Goal: Task Accomplishment & Management: Manage account settings

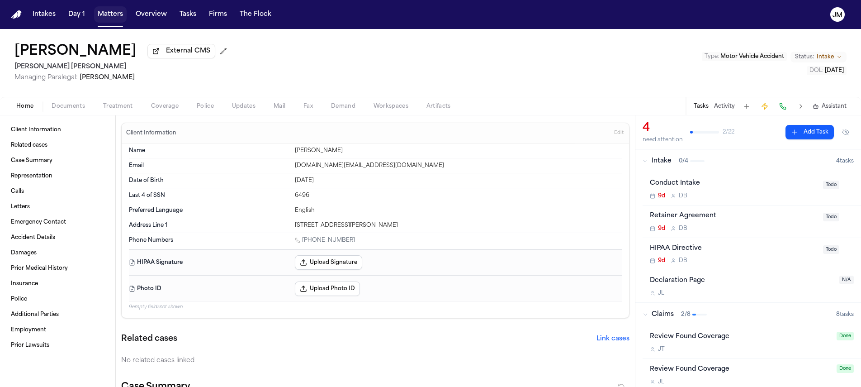
click at [103, 18] on button "Matters" at bounding box center [110, 14] width 33 height 16
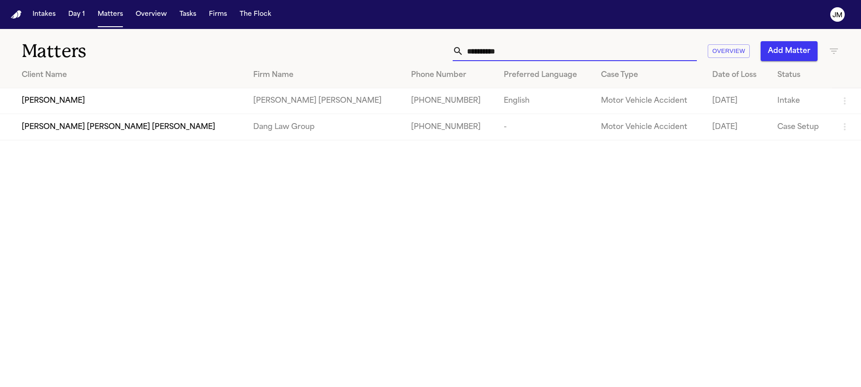
click at [474, 56] on input "**********" at bounding box center [579, 51] width 233 height 20
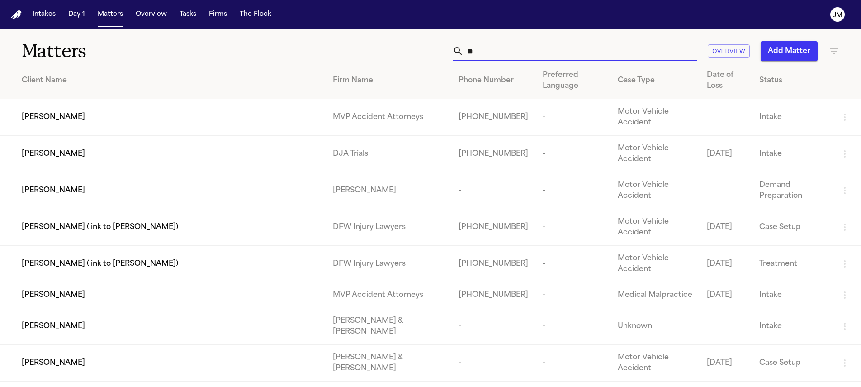
type input "*"
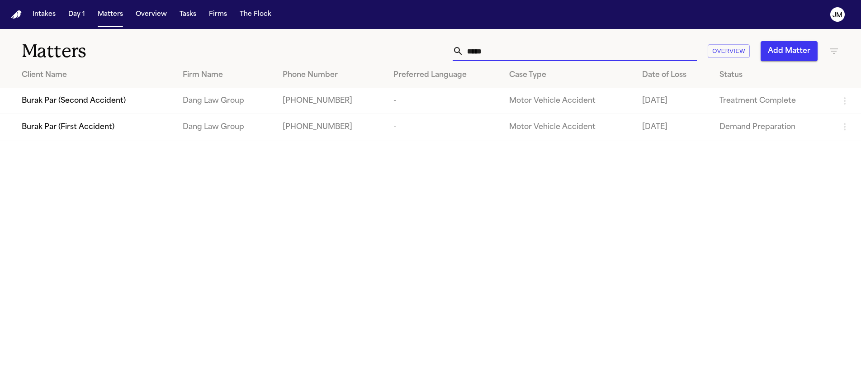
type input "*****"
click at [161, 103] on div "Burak Par (Second Accident)" at bounding box center [95, 100] width 146 height 11
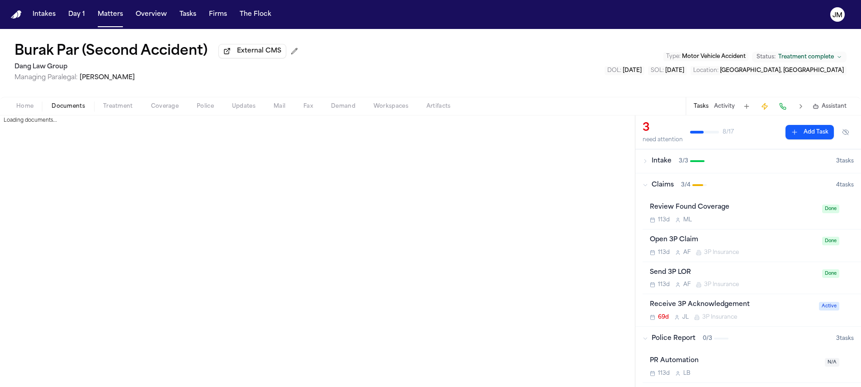
click at [89, 106] on button "Documents" at bounding box center [68, 106] width 52 height 11
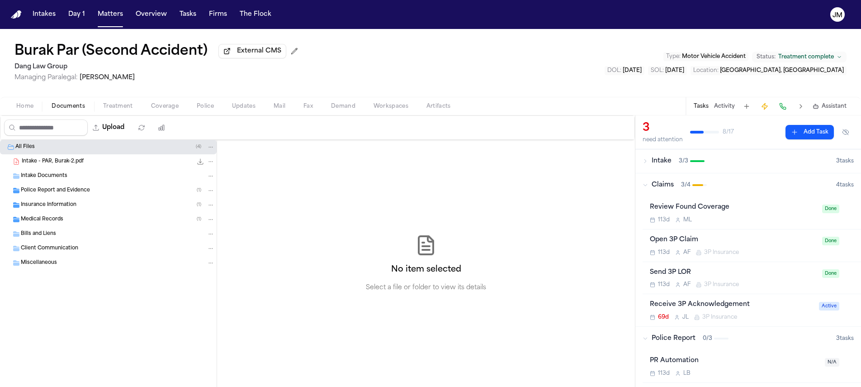
click at [50, 220] on span "Medical Records" at bounding box center [42, 220] width 42 height 8
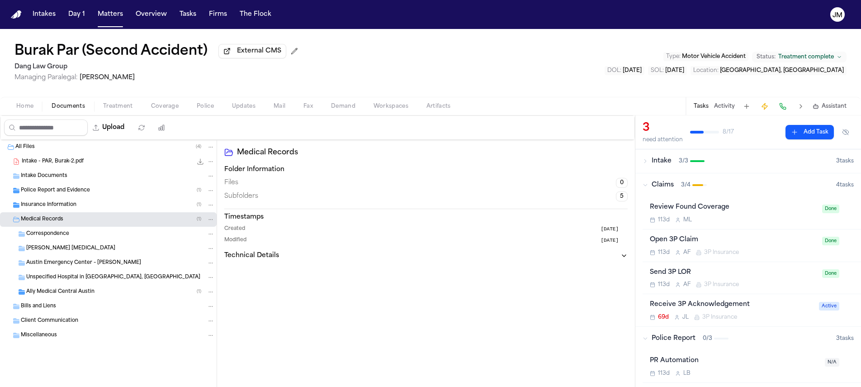
click at [207, 220] on button "Folder: Medical Records" at bounding box center [211, 219] width 8 height 8
click at [204, 258] on button "New Subfolder" at bounding box center [211, 255] width 83 height 16
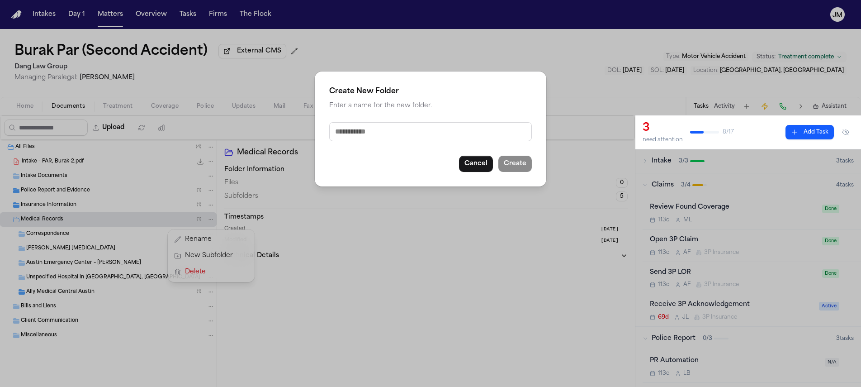
click at [357, 134] on input "text" at bounding box center [430, 131] width 203 height 19
type input "*******"
click at [508, 163] on button "Create" at bounding box center [514, 164] width 33 height 16
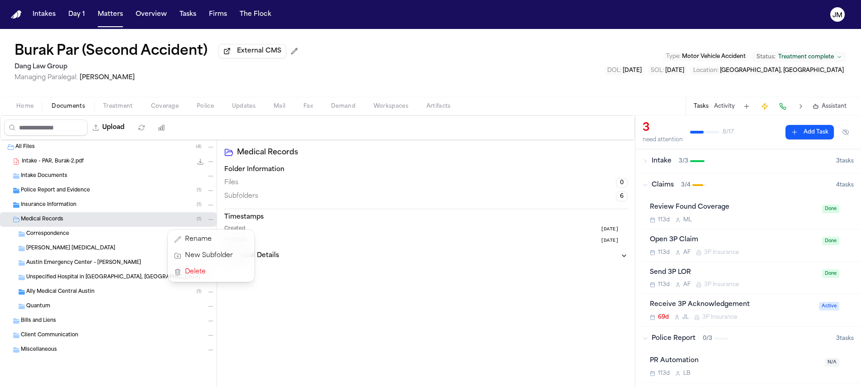
click at [72, 304] on div "Quantum" at bounding box center [120, 306] width 189 height 8
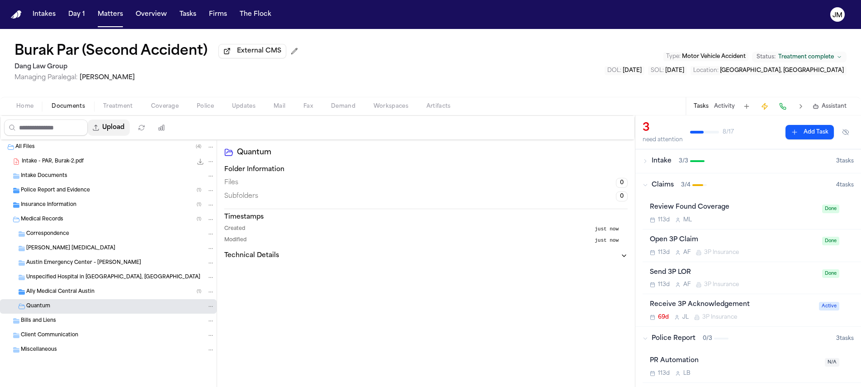
click at [119, 128] on button "Upload" at bounding box center [109, 127] width 42 height 16
select select "**********"
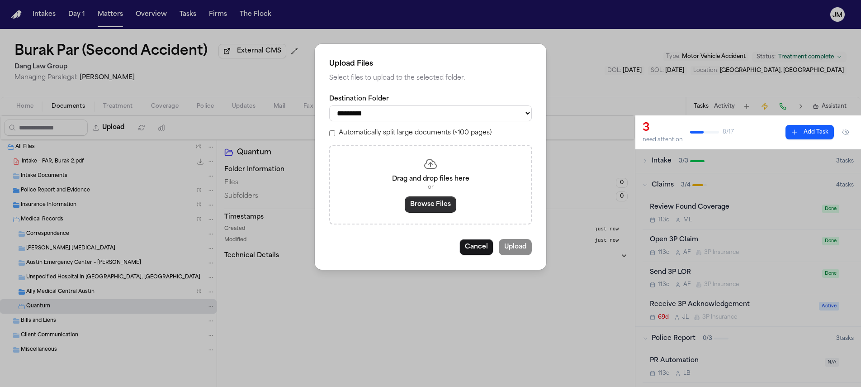
click at [425, 209] on button "Browse Files" at bounding box center [431, 204] width 52 height 16
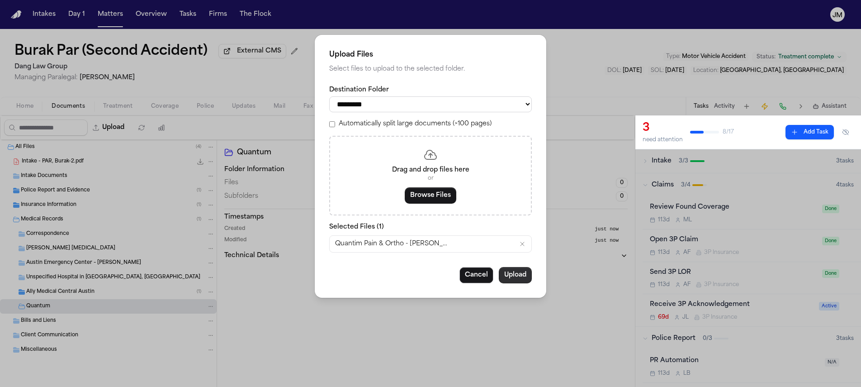
click at [514, 278] on button "Upload" at bounding box center [515, 275] width 33 height 16
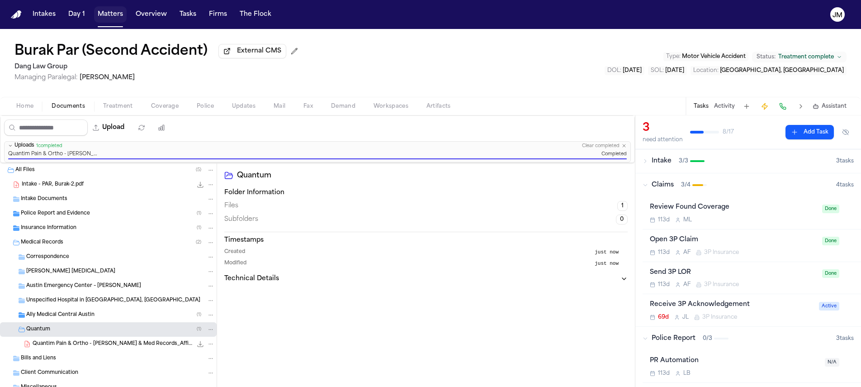
click at [115, 18] on button "Matters" at bounding box center [110, 14] width 33 height 16
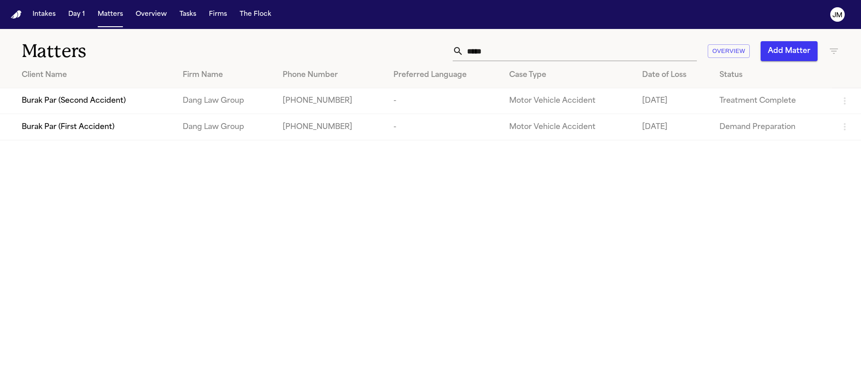
click at [482, 56] on input "*****" at bounding box center [579, 51] width 233 height 20
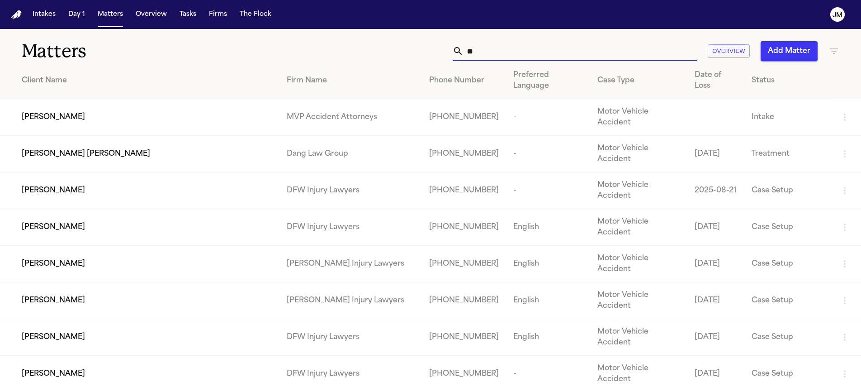
type input "*"
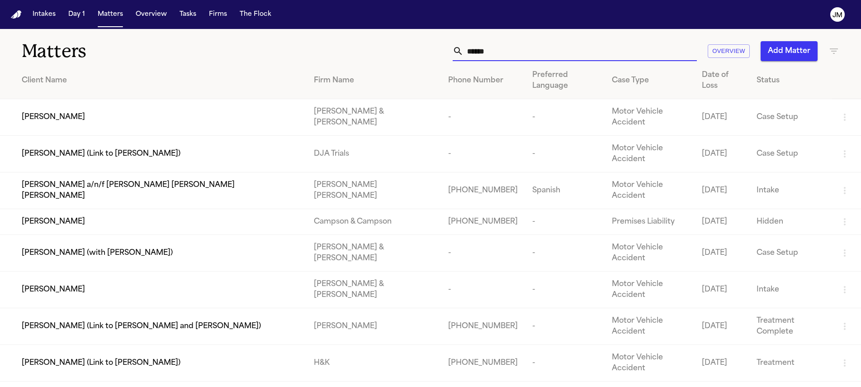
click at [479, 55] on input "******" at bounding box center [579, 51] width 233 height 20
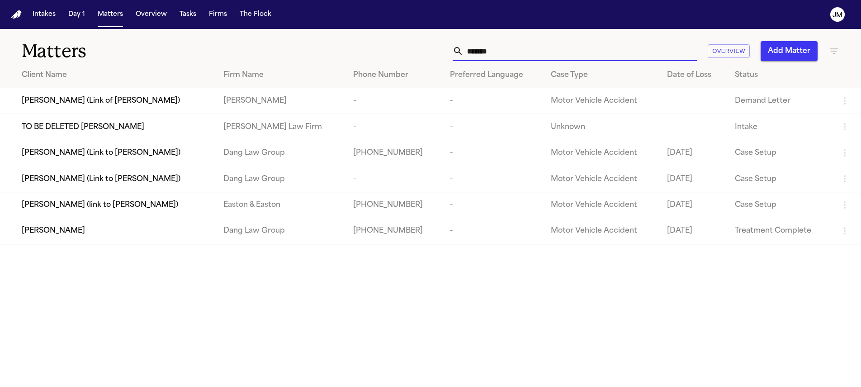
type input "*******"
click at [65, 236] on span "Abigail Beltran" at bounding box center [53, 230] width 63 height 11
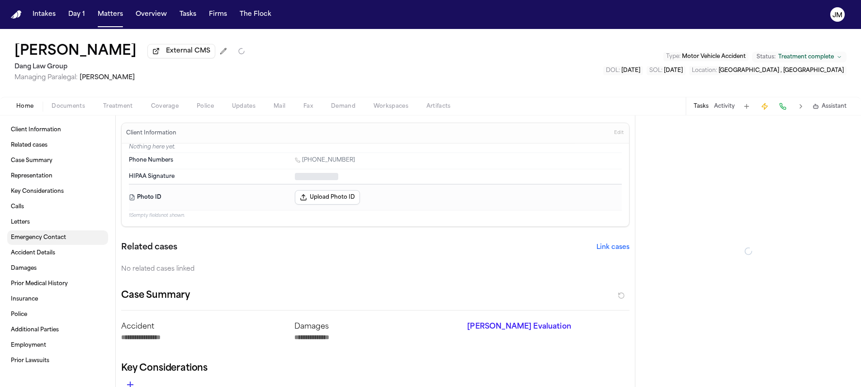
type textarea "*"
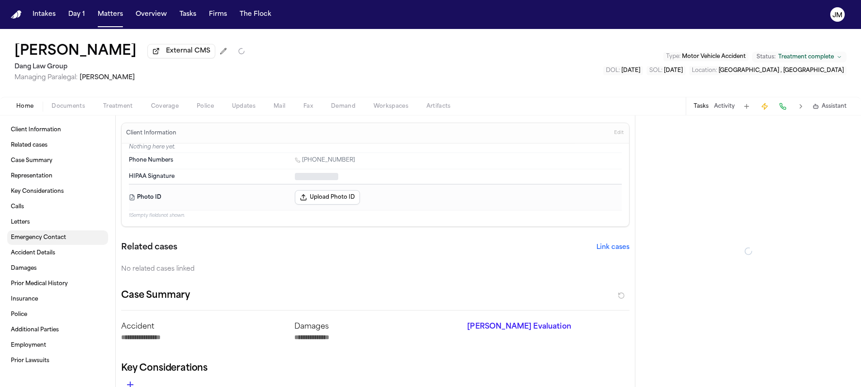
type textarea "*"
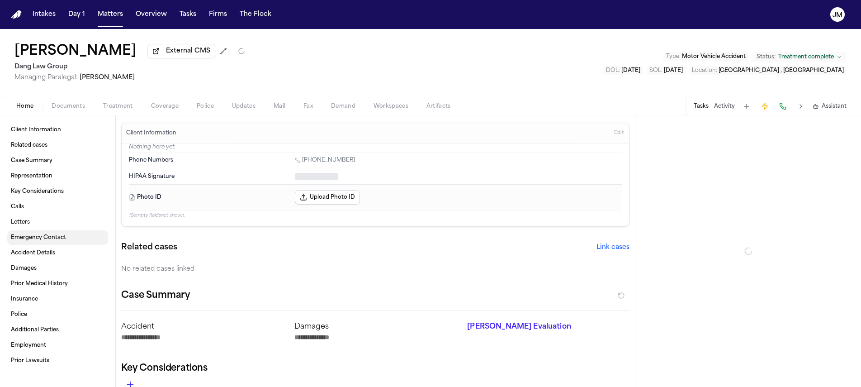
type textarea "*"
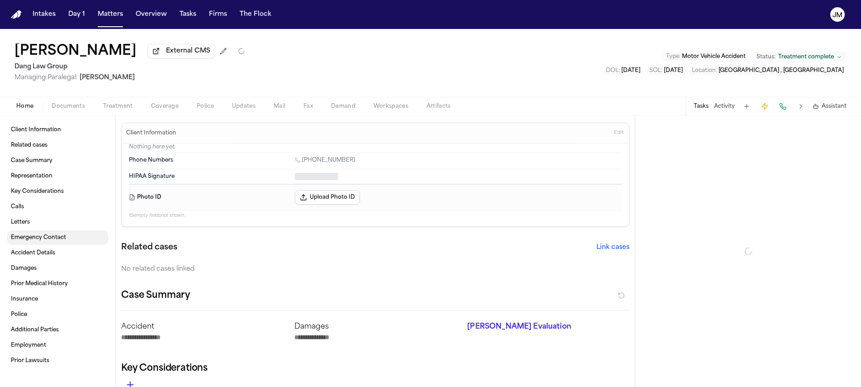
type textarea "*"
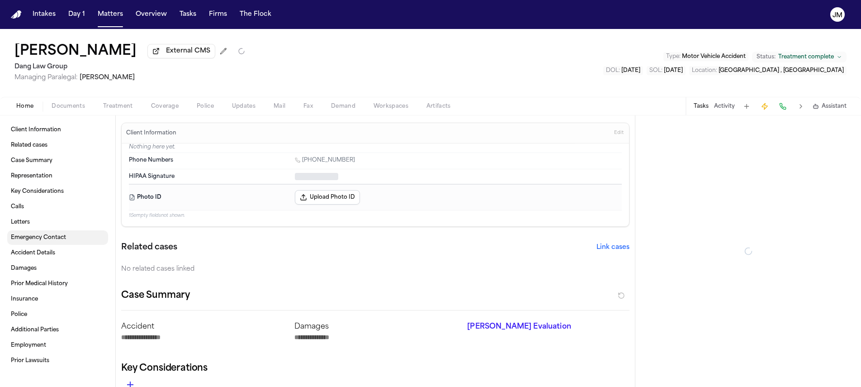
type textarea "*"
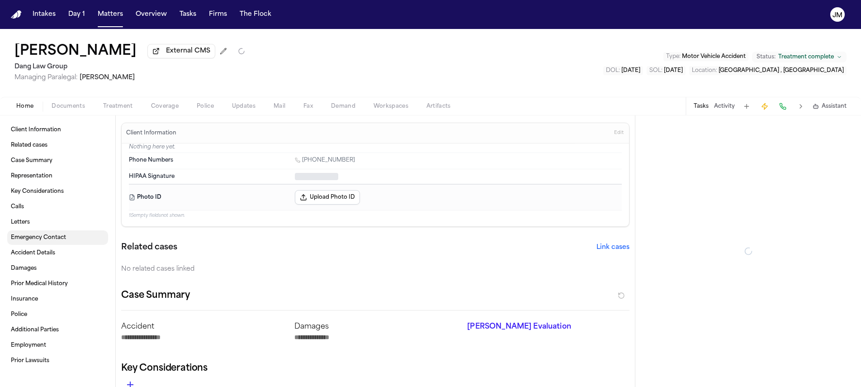
type textarea "*"
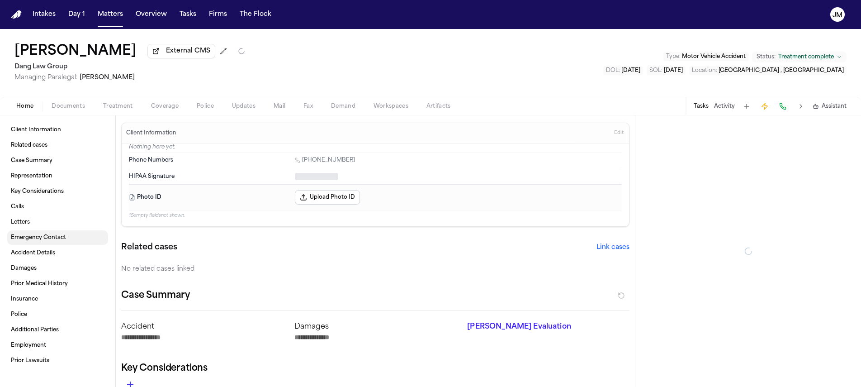
type textarea "*"
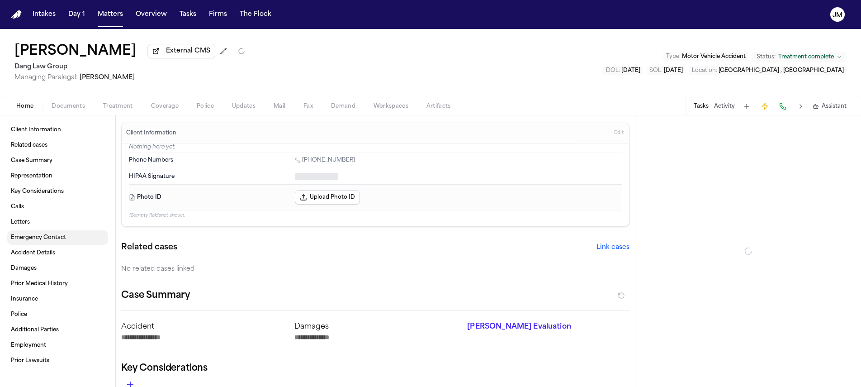
type textarea "*"
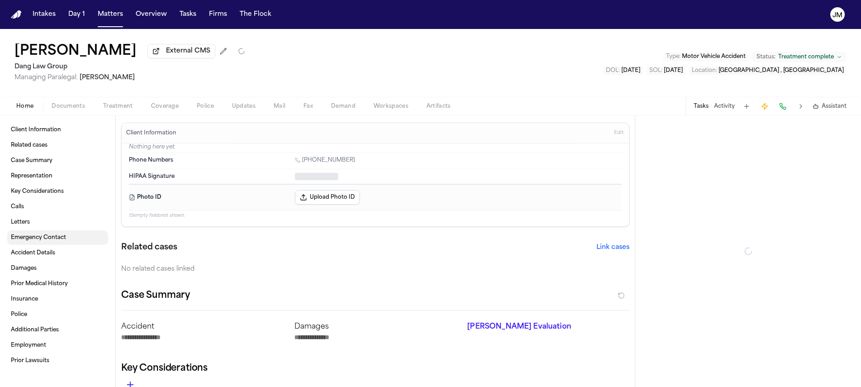
type textarea "*"
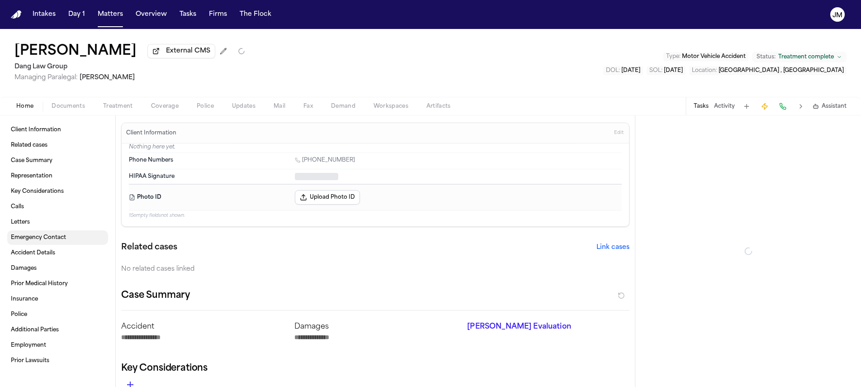
type textarea "*"
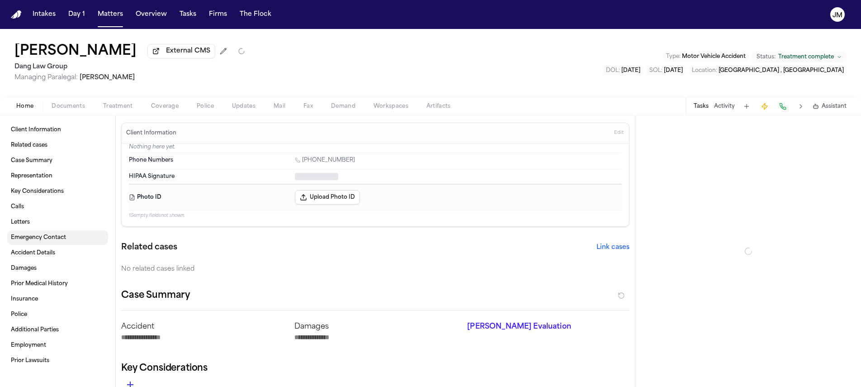
type textarea "*"
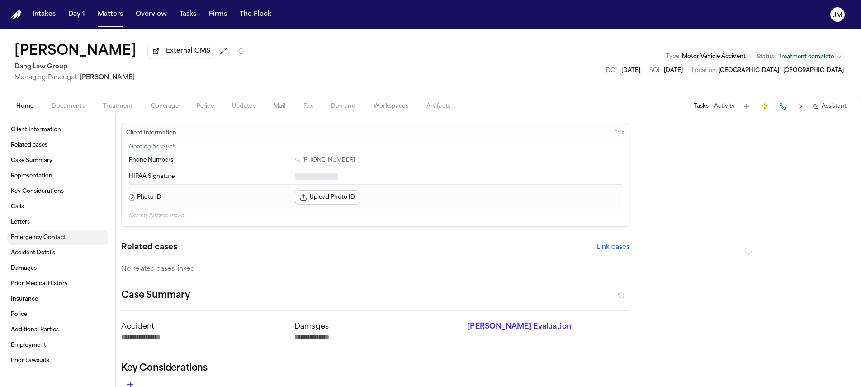
type textarea "*"
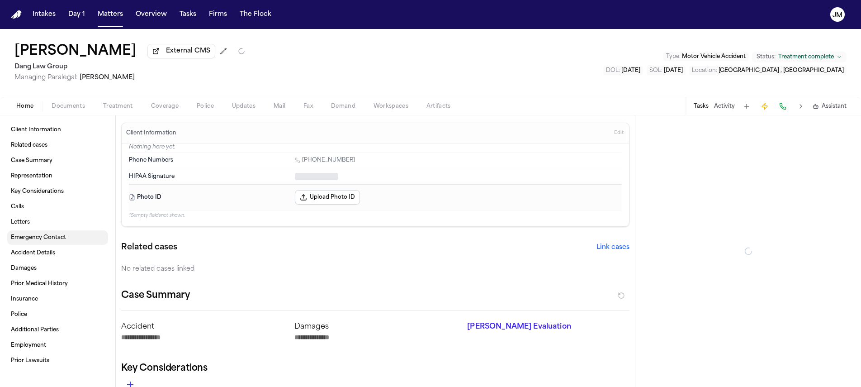
type textarea "*"
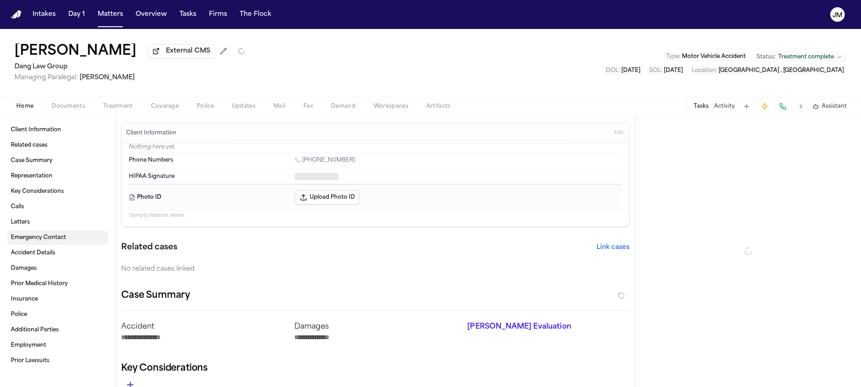
type textarea "*"
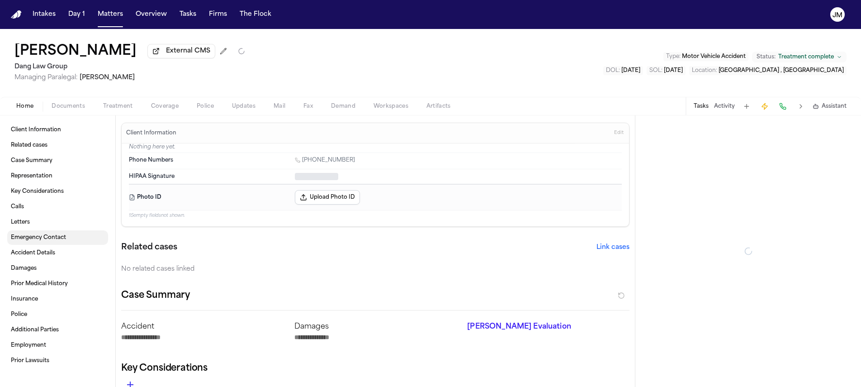
type textarea "*"
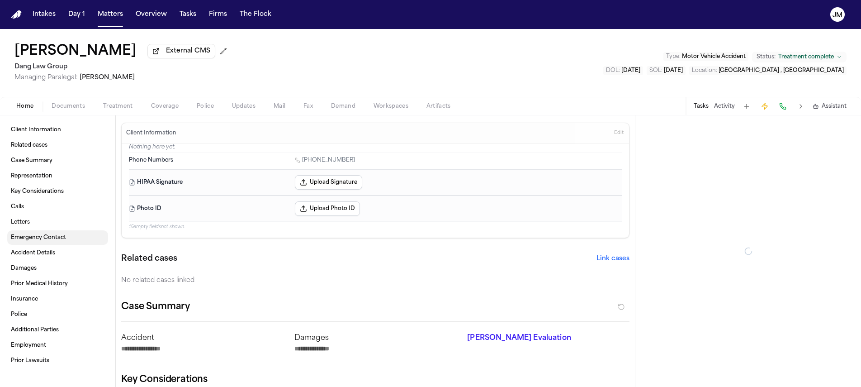
type textarea "*"
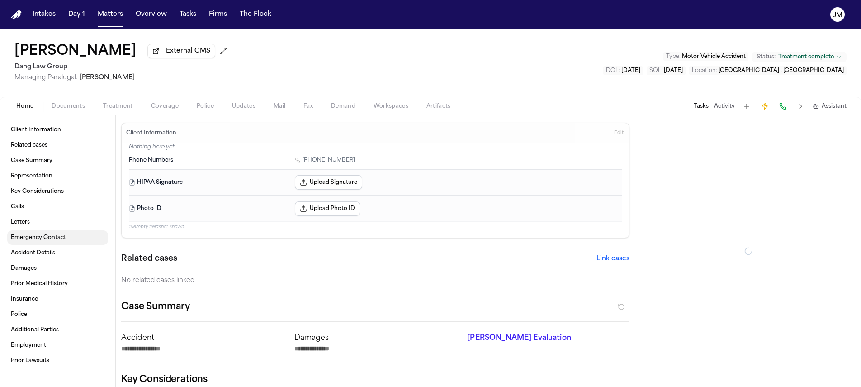
type textarea "*"
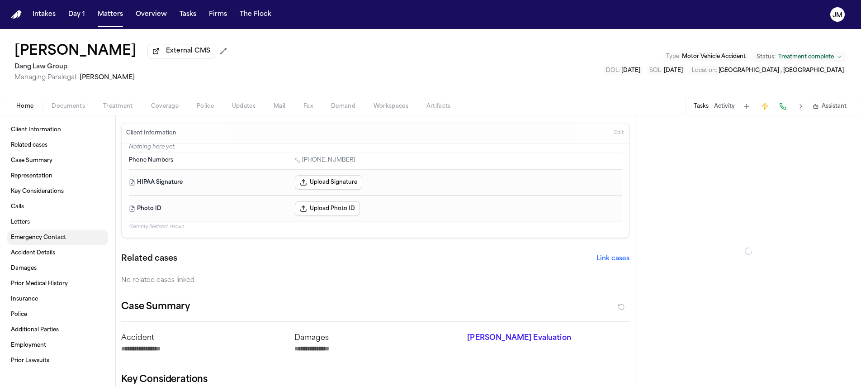
type textarea "*"
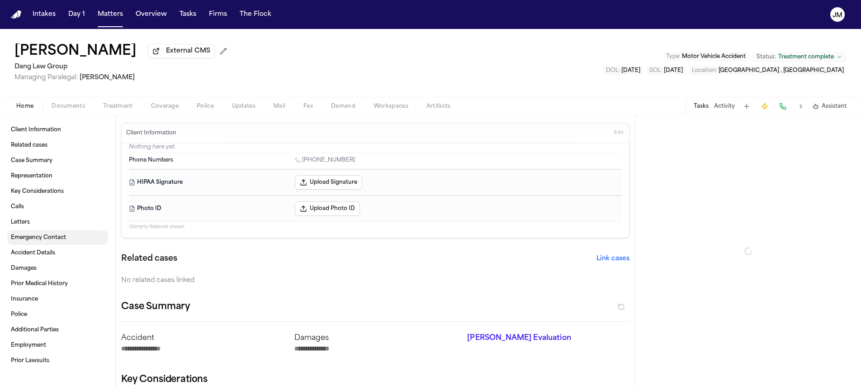
type textarea "*"
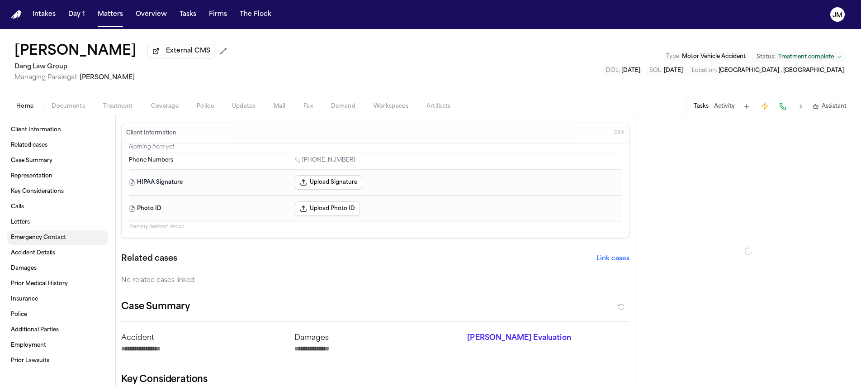
type textarea "*"
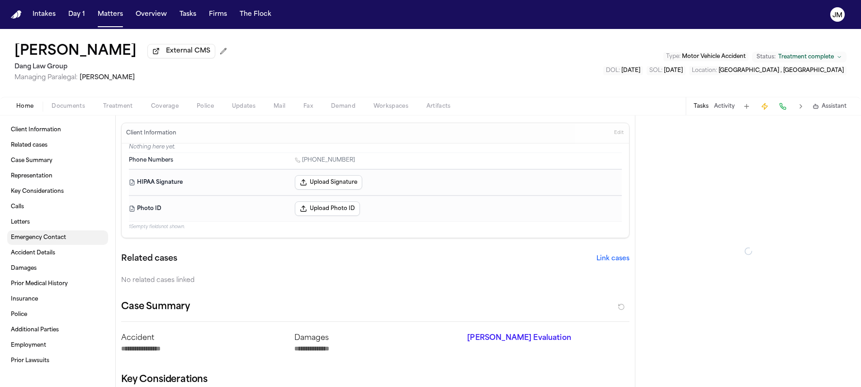
type textarea "*"
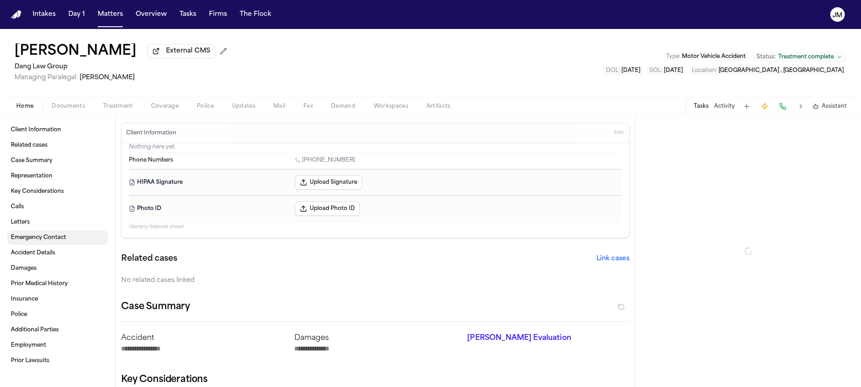
type textarea "*"
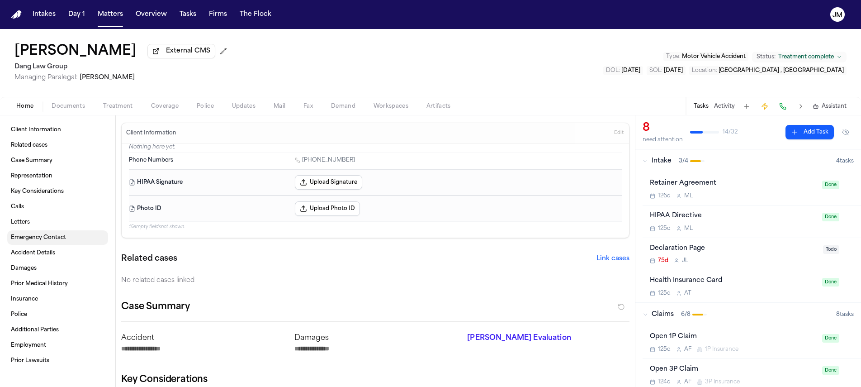
type textarea "*"
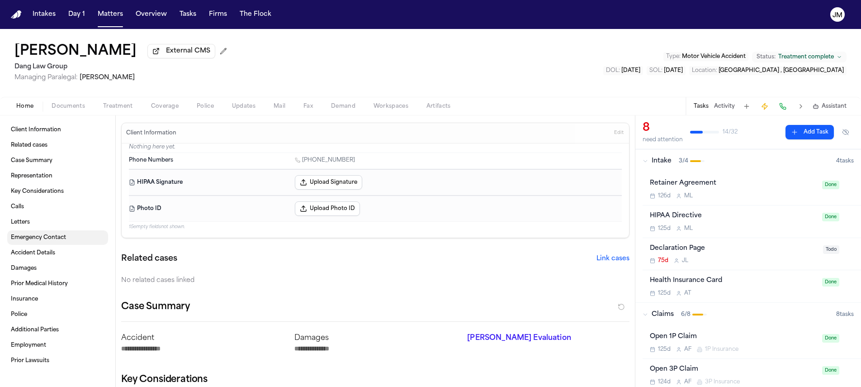
type textarea "*"
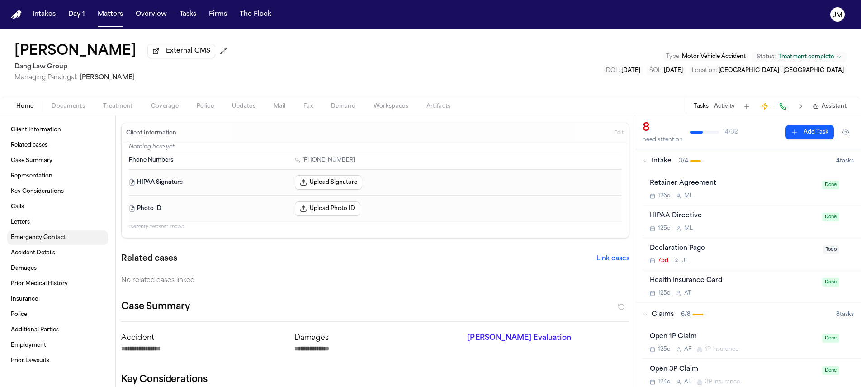
type textarea "*"
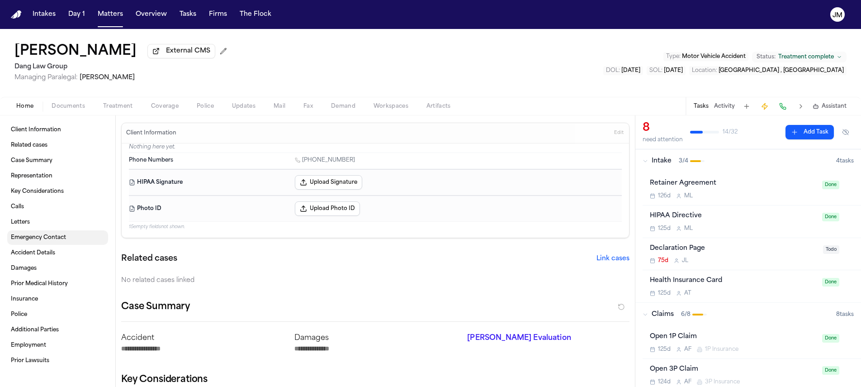
type textarea "*"
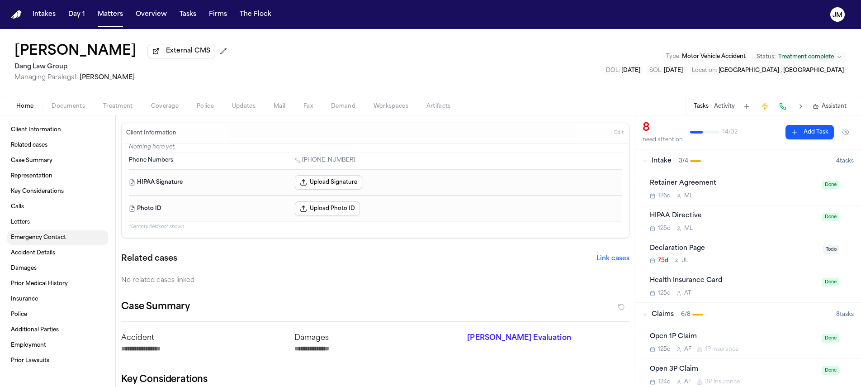
type textarea "*"
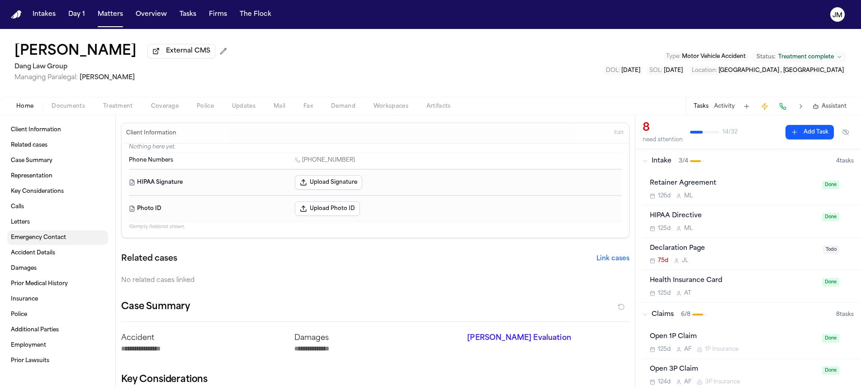
type textarea "*"
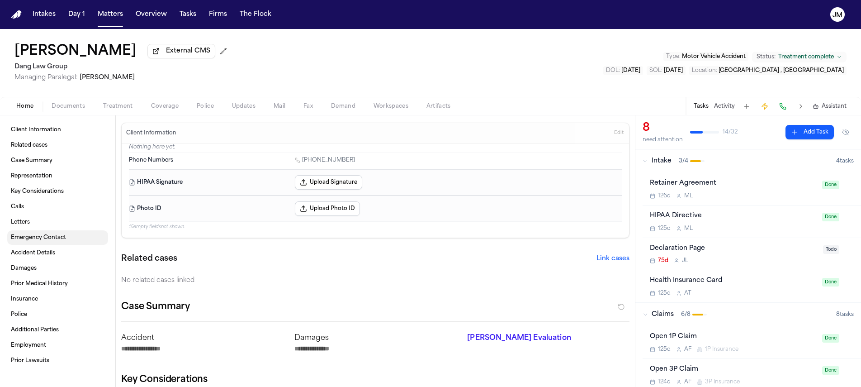
type textarea "*"
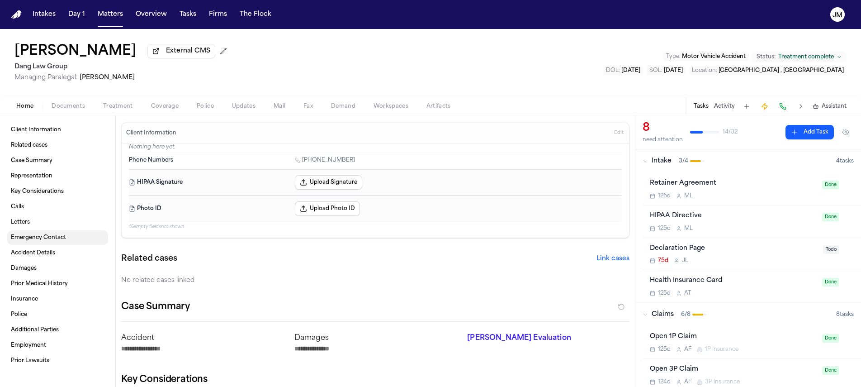
type textarea "*"
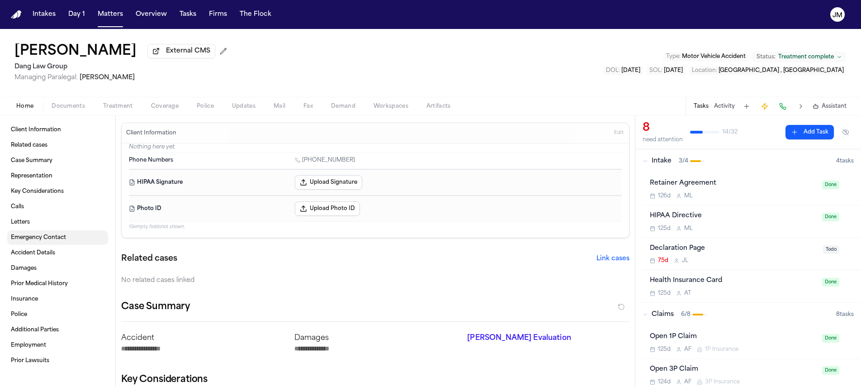
type textarea "*"
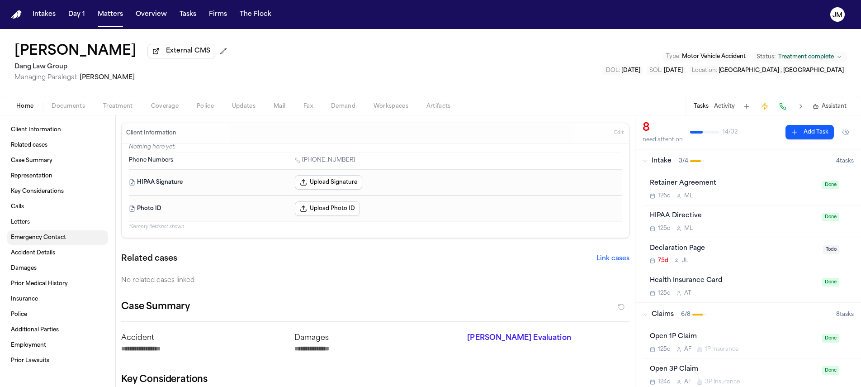
type textarea "*"
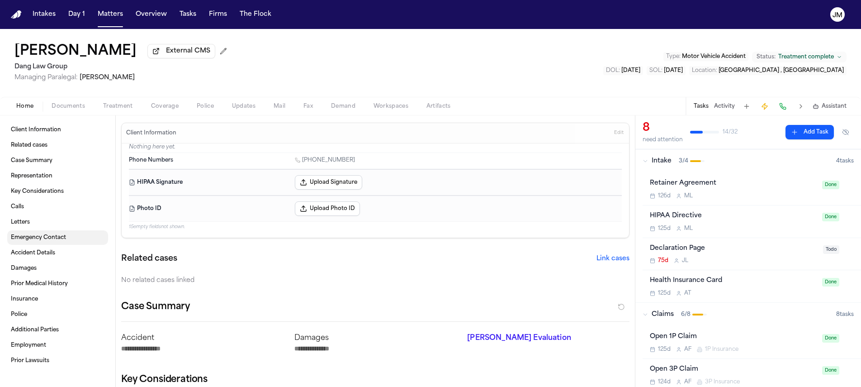
type textarea "*"
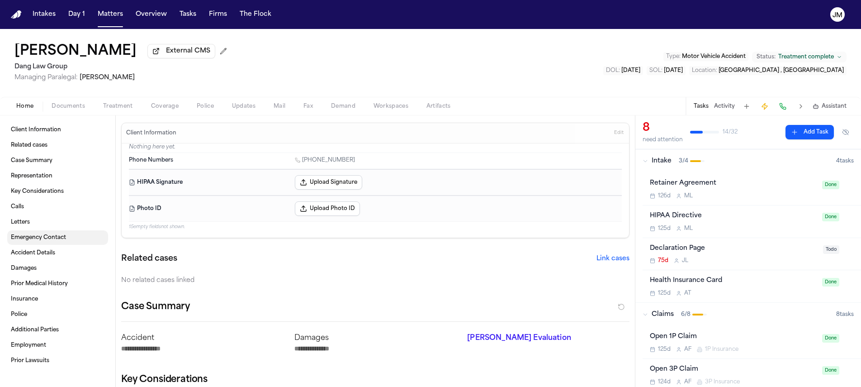
type textarea "*"
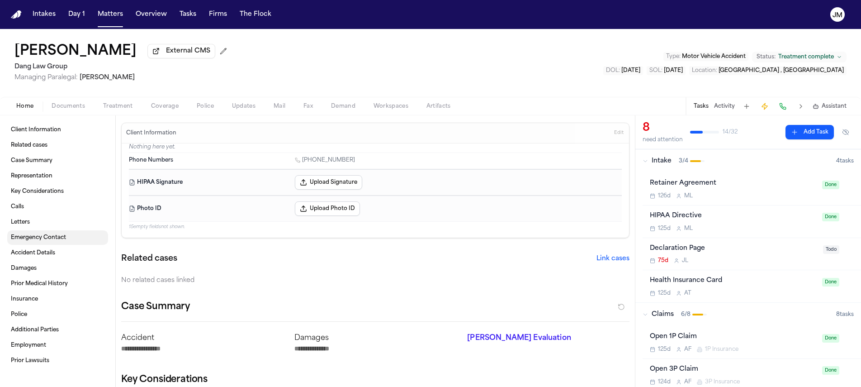
type textarea "*"
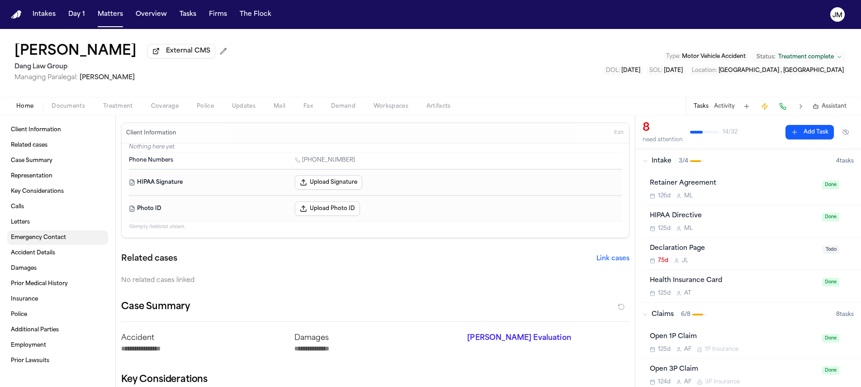
type textarea "*"
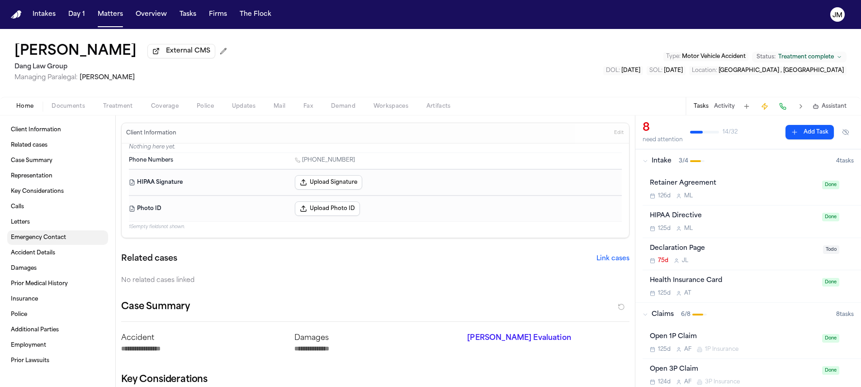
type textarea "*"
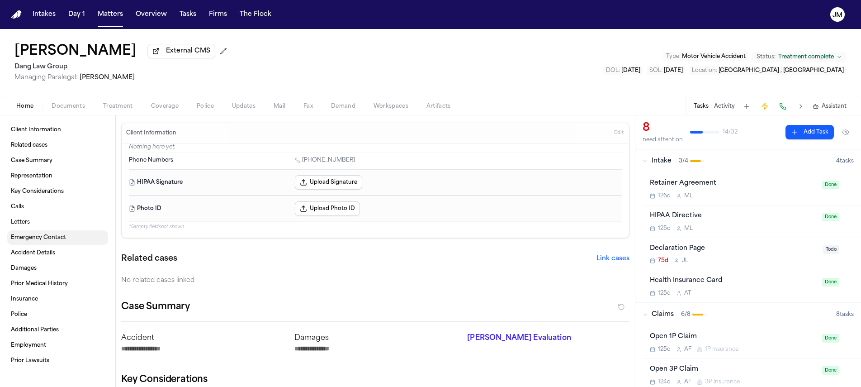
type textarea "*"
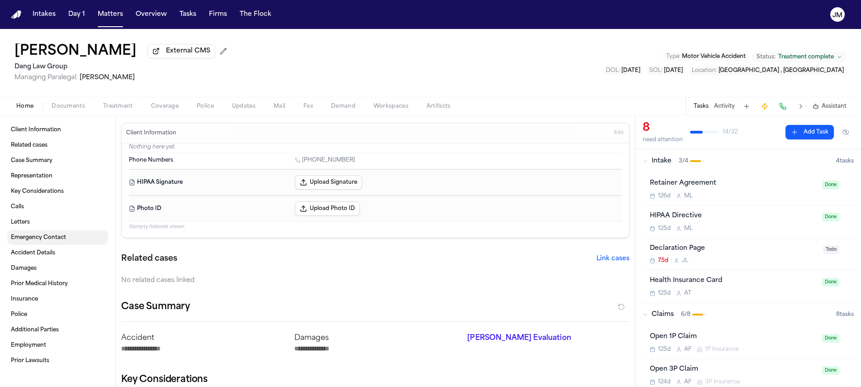
type textarea "*"
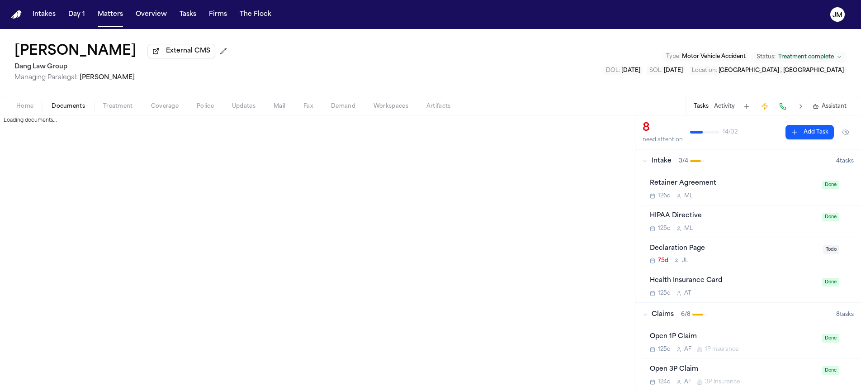
click at [81, 108] on span "Documents" at bounding box center [68, 106] width 33 height 7
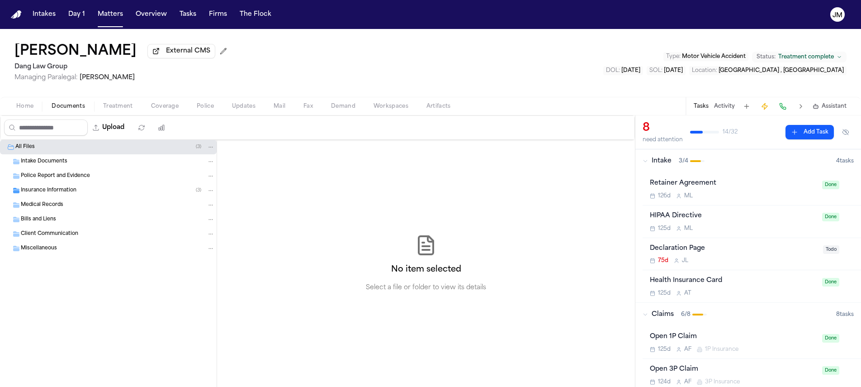
click at [45, 212] on div "Medical Records" at bounding box center [108, 205] width 217 height 14
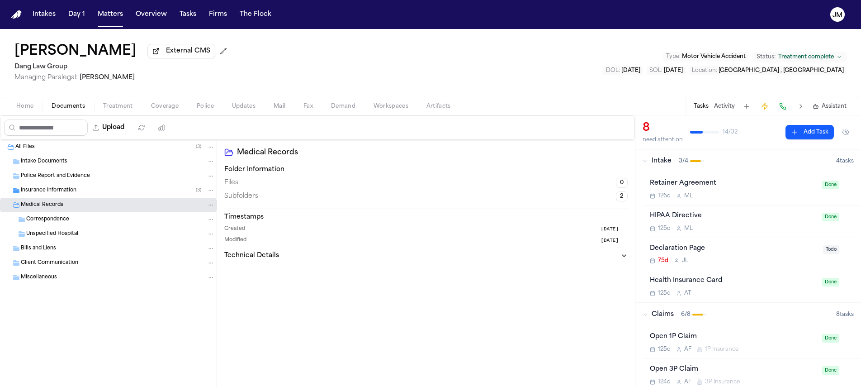
click at [212, 204] on icon "Folder: Medical Records" at bounding box center [211, 205] width 6 height 6
click at [206, 237] on button "New Subfolder" at bounding box center [211, 241] width 83 height 16
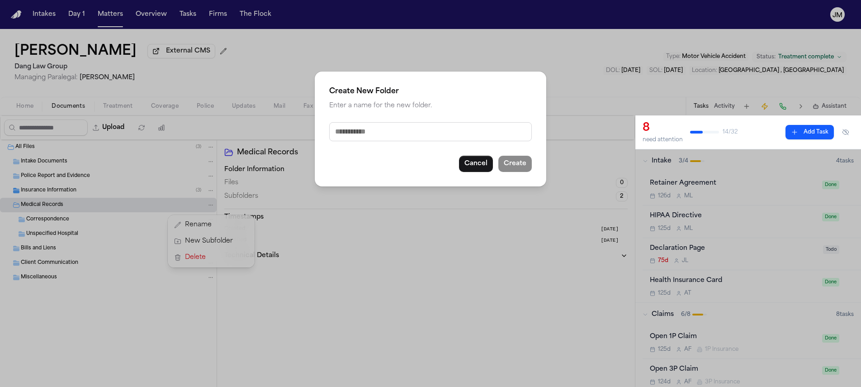
click at [344, 137] on input "text" at bounding box center [430, 131] width 203 height 19
click at [519, 164] on button "Create" at bounding box center [514, 164] width 33 height 16
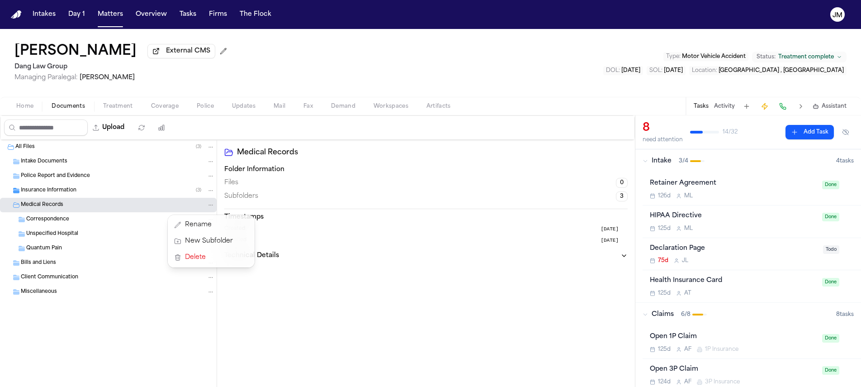
click at [48, 254] on div "Quantum Pain" at bounding box center [108, 248] width 217 height 14
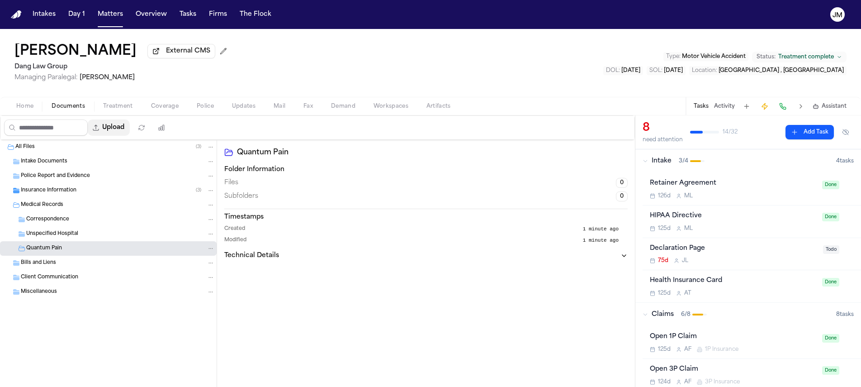
click at [118, 132] on button "Upload" at bounding box center [109, 127] width 42 height 16
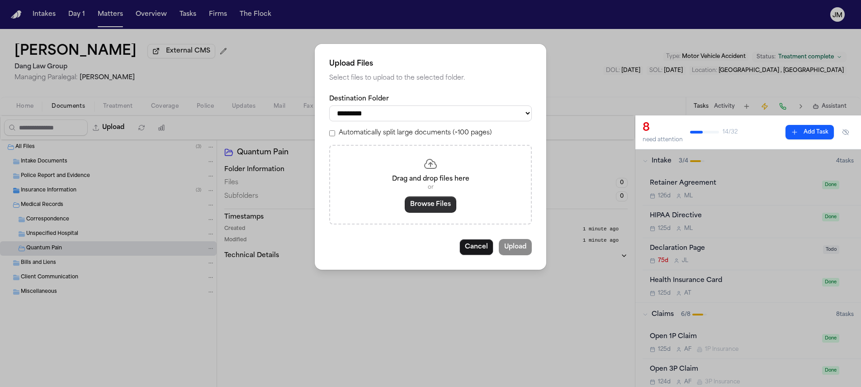
click at [421, 207] on button "Browse Files" at bounding box center [431, 204] width 52 height 16
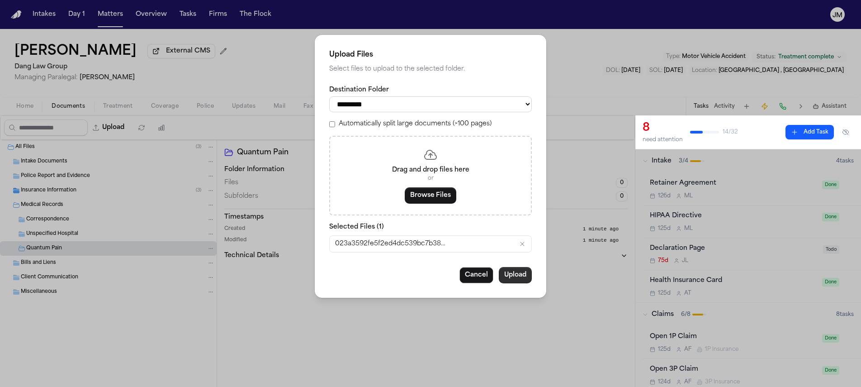
click at [523, 281] on button "Upload" at bounding box center [515, 275] width 33 height 16
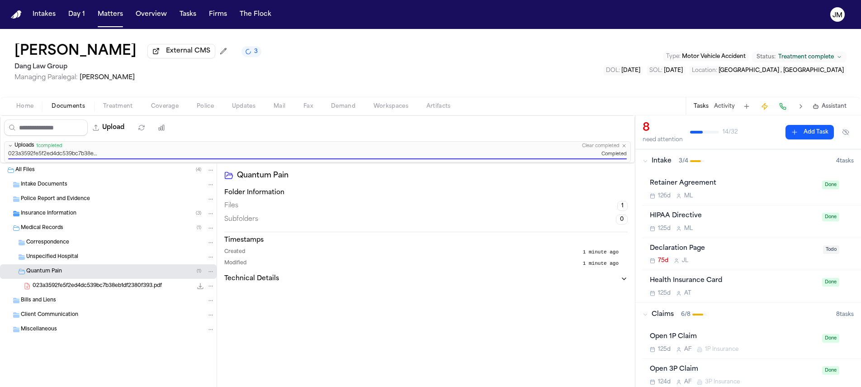
click at [119, 288] on span "023a3592fe5f2ed4dc539bc7b38eb1df2380f393.pdf" at bounding box center [97, 286] width 129 height 8
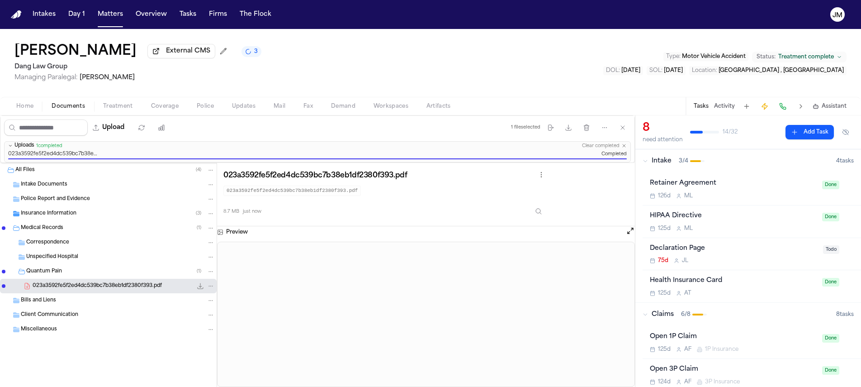
click at [37, 107] on button "Home" at bounding box center [24, 106] width 35 height 11
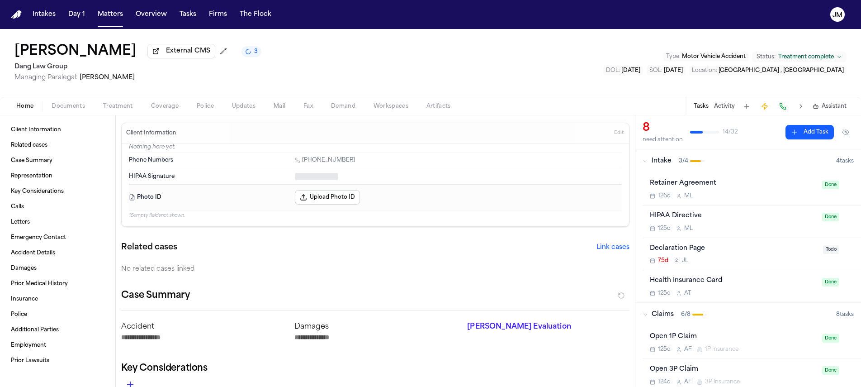
click at [68, 110] on span "Documents" at bounding box center [68, 106] width 33 height 7
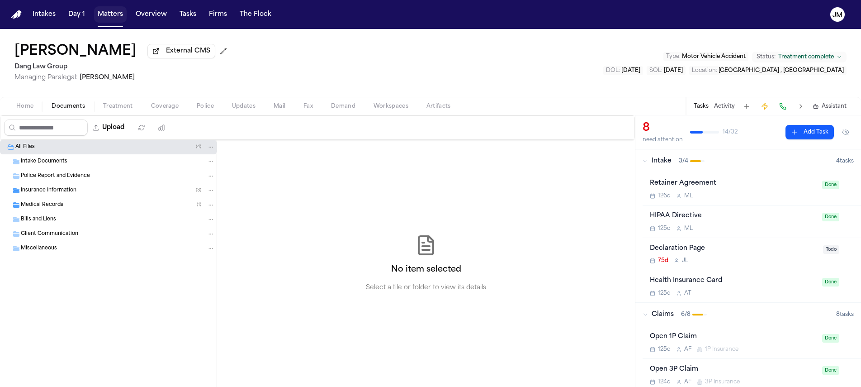
drag, startPoint x: 114, startPoint y: 16, endPoint x: 120, endPoint y: 27, distance: 12.3
click at [114, 16] on button "Matters" at bounding box center [110, 14] width 33 height 16
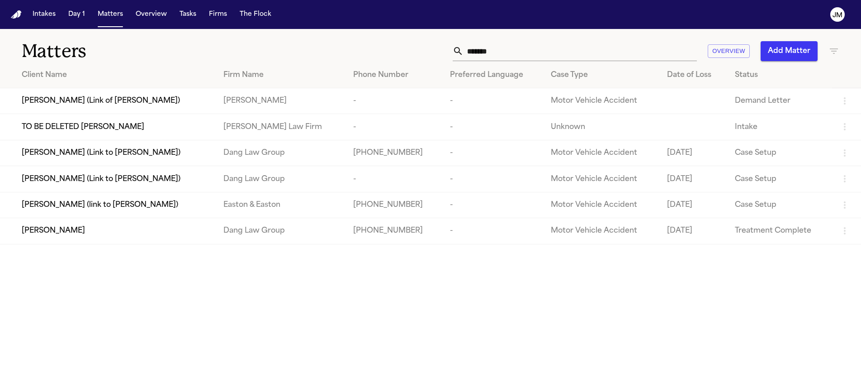
click at [488, 53] on input "*******" at bounding box center [579, 51] width 233 height 20
click at [487, 53] on input "*******" at bounding box center [579, 51] width 233 height 20
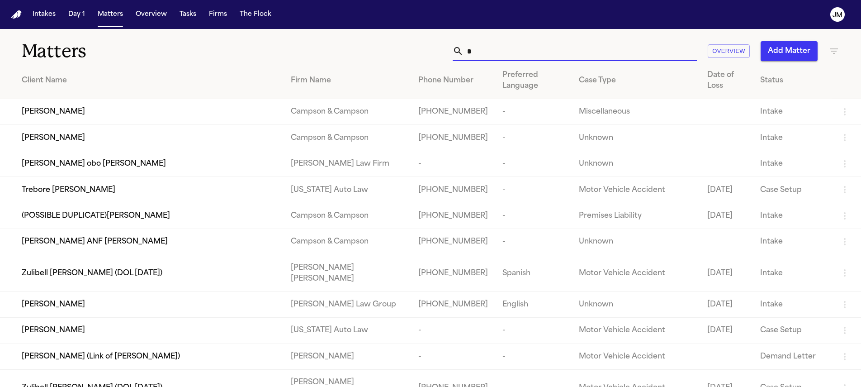
click at [484, 46] on input "*" at bounding box center [579, 51] width 233 height 20
click at [481, 53] on input "*" at bounding box center [579, 51] width 233 height 20
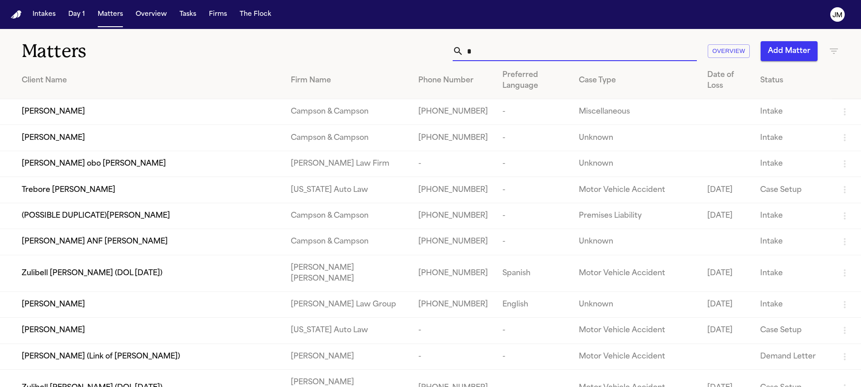
click at [481, 53] on input "*" at bounding box center [579, 51] width 233 height 20
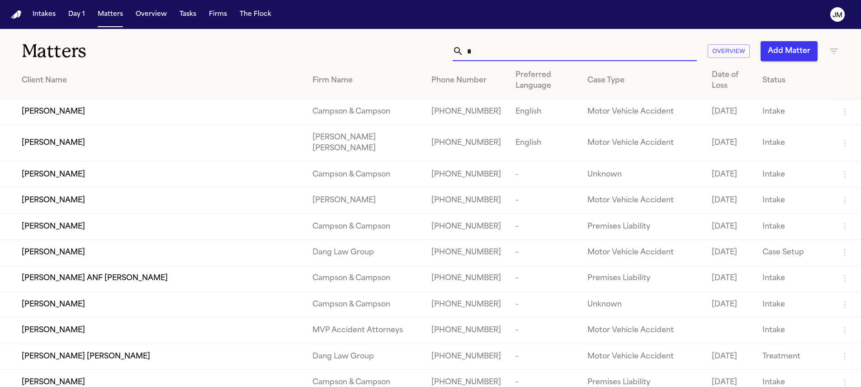
click at [476, 53] on input "*" at bounding box center [579, 51] width 233 height 20
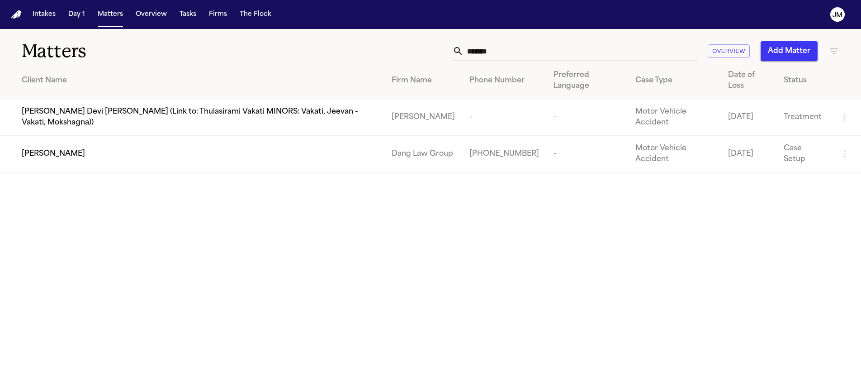
click at [224, 148] on div "Alveiro Torrado Gomez" at bounding box center [199, 153] width 355 height 11
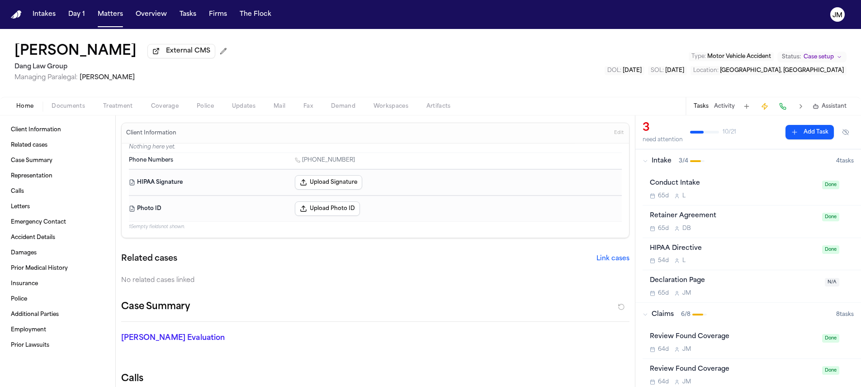
click at [121, 106] on span "Treatment" at bounding box center [118, 106] width 30 height 7
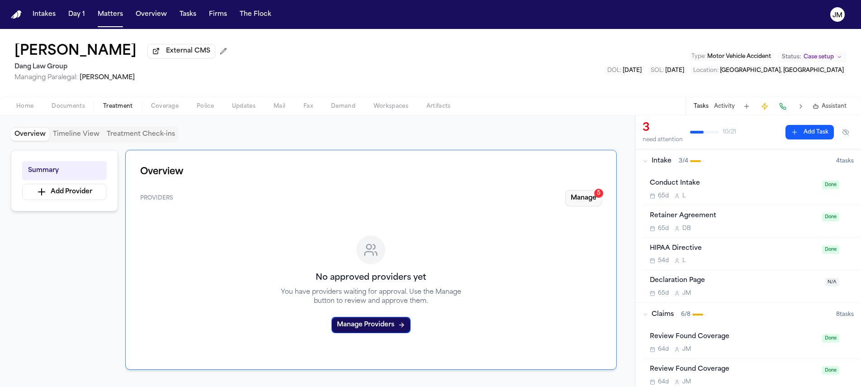
click at [576, 203] on button "Manage 5" at bounding box center [583, 198] width 37 height 16
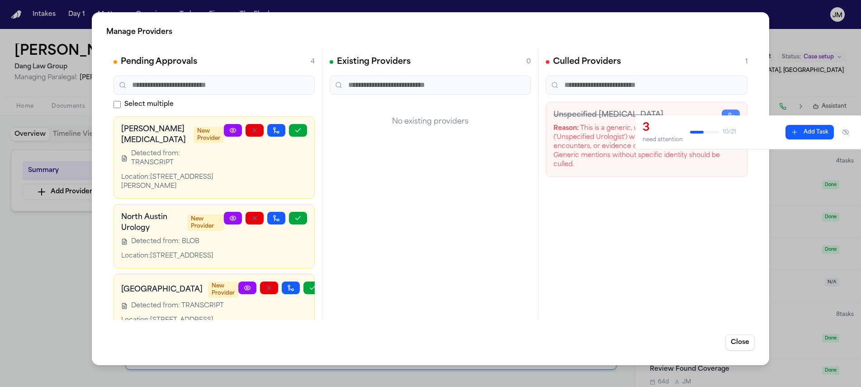
scroll to position [135, 0]
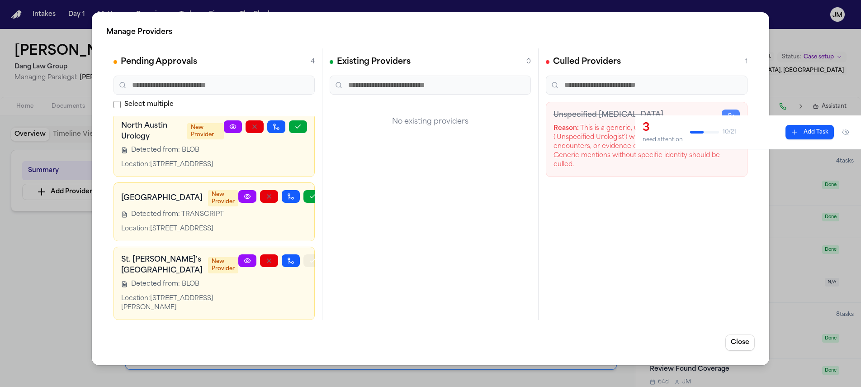
click at [310, 259] on icon "button" at bounding box center [312, 260] width 5 height 3
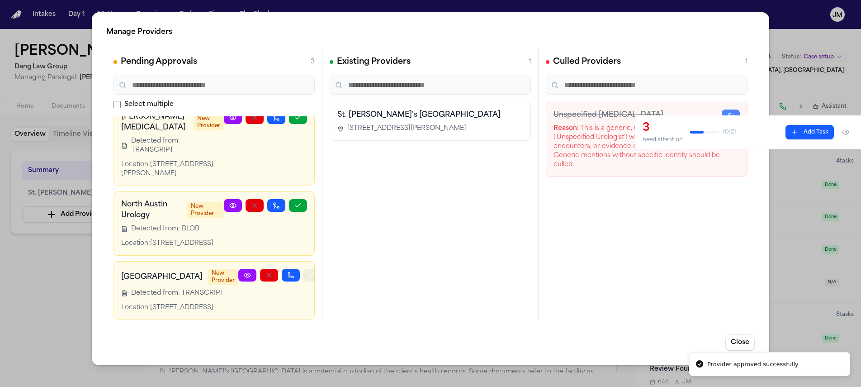
scroll to position [45, 0]
click at [260, 269] on button "button" at bounding box center [269, 275] width 18 height 13
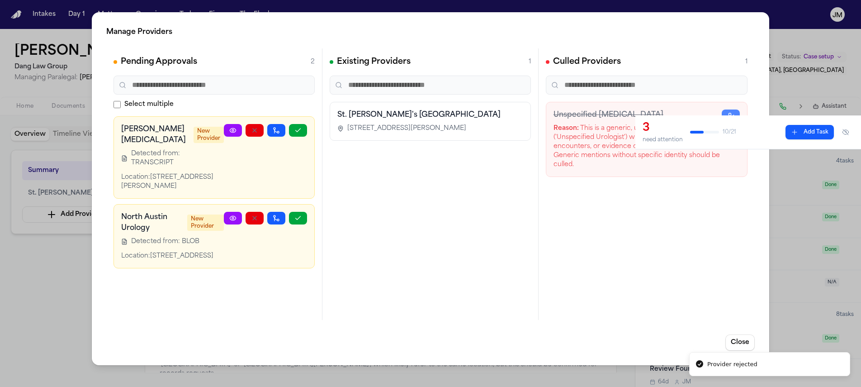
scroll to position [0, 0]
click at [295, 129] on icon "button" at bounding box center [297, 130] width 7 height 7
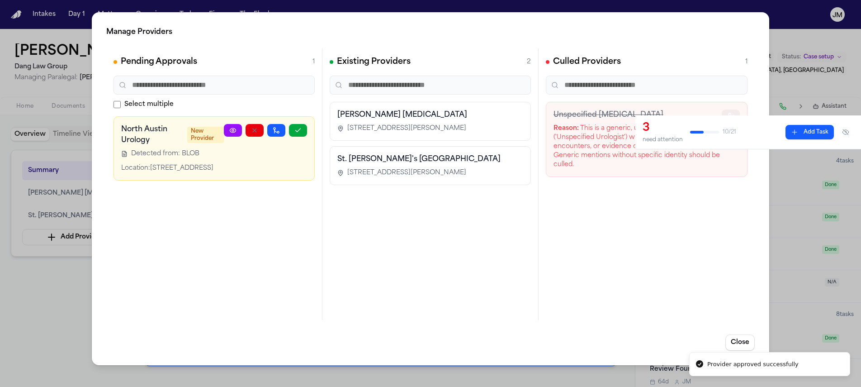
click at [731, 115] on icon "button" at bounding box center [730, 115] width 7 height 7
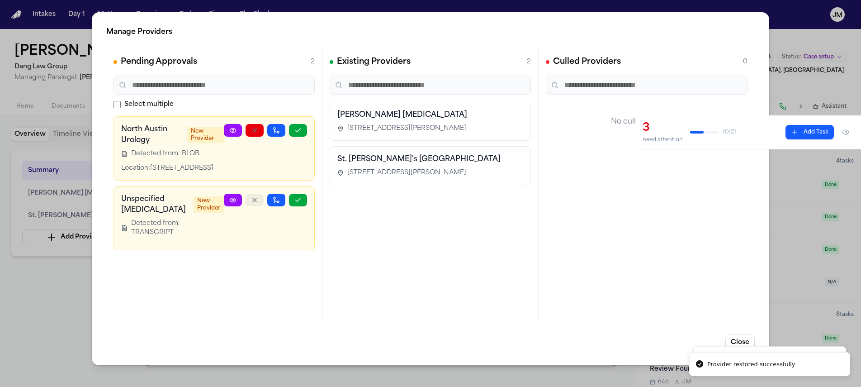
click at [260, 206] on button "button" at bounding box center [254, 199] width 18 height 13
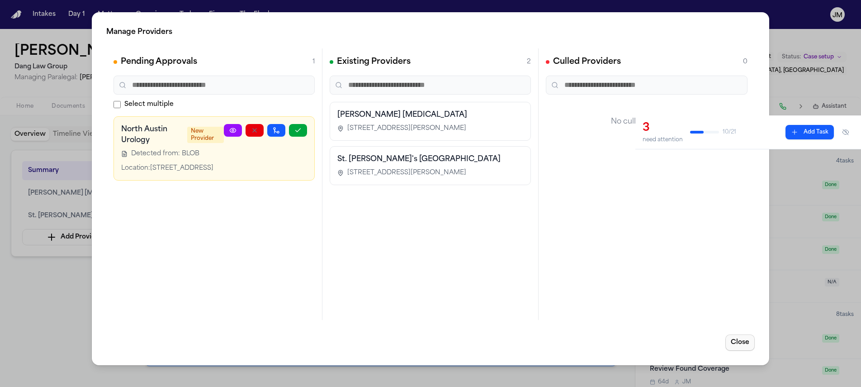
click at [743, 344] on button "Close" at bounding box center [739, 342] width 29 height 16
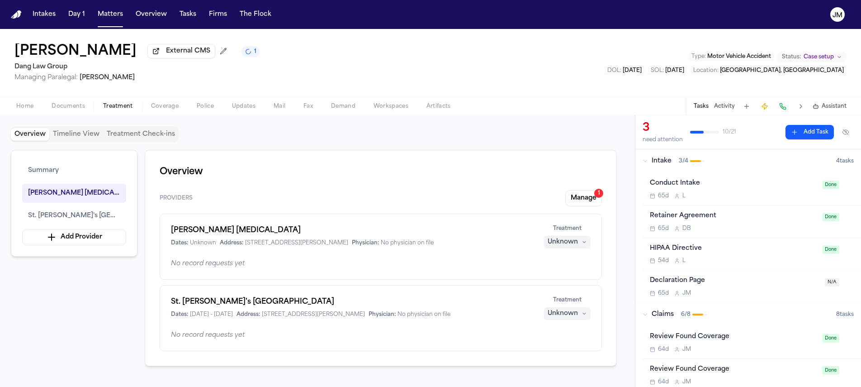
click at [573, 241] on div "Unknown" at bounding box center [562, 241] width 30 height 9
click at [543, 269] on button "Treating" at bounding box center [567, 262] width 72 height 16
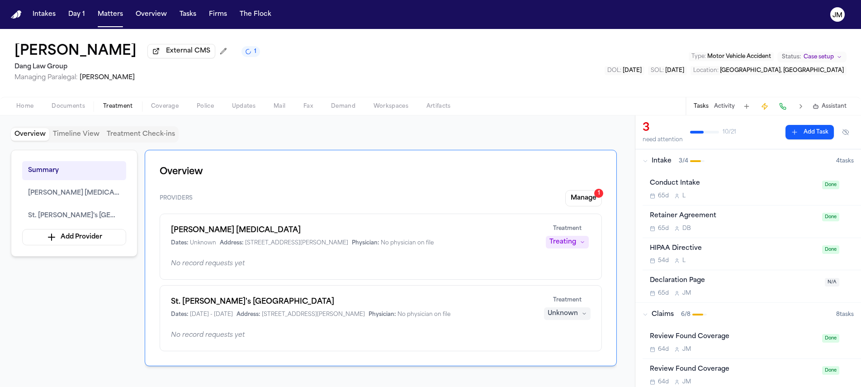
click at [572, 315] on div "Unknown" at bounding box center [562, 313] width 30 height 9
click at [552, 272] on span "Completed" at bounding box center [556, 272] width 36 height 9
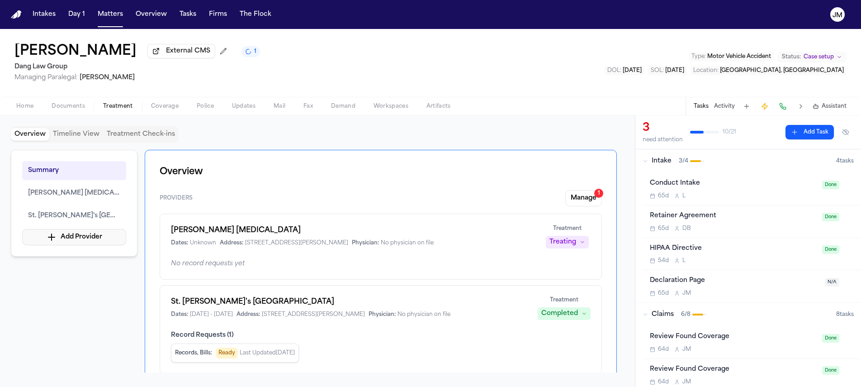
click at [82, 231] on button "Add Provider" at bounding box center [74, 237] width 104 height 16
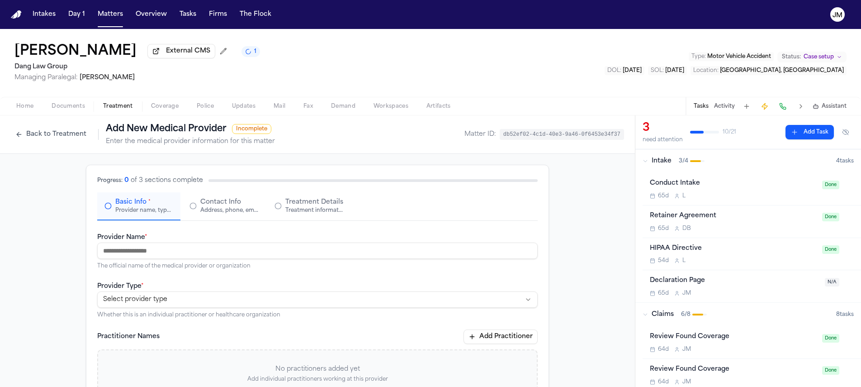
click at [156, 248] on input "Provider Name *" at bounding box center [317, 250] width 440 height 16
click at [183, 315] on p "Whether this is an individual practitioner or healthcare organization" at bounding box center [317, 314] width 440 height 7
click at [182, 304] on html "**********" at bounding box center [430, 193] width 861 height 387
click at [149, 306] on html "**********" at bounding box center [430, 193] width 861 height 387
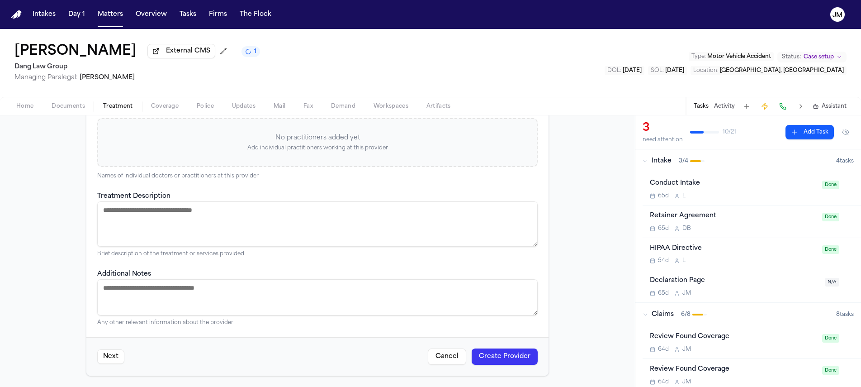
click at [472, 359] on button "Create Provider" at bounding box center [505, 356] width 66 height 16
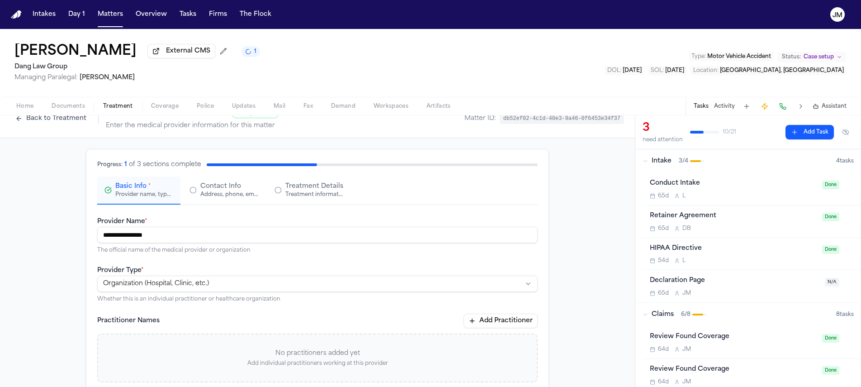
scroll to position [0, 0]
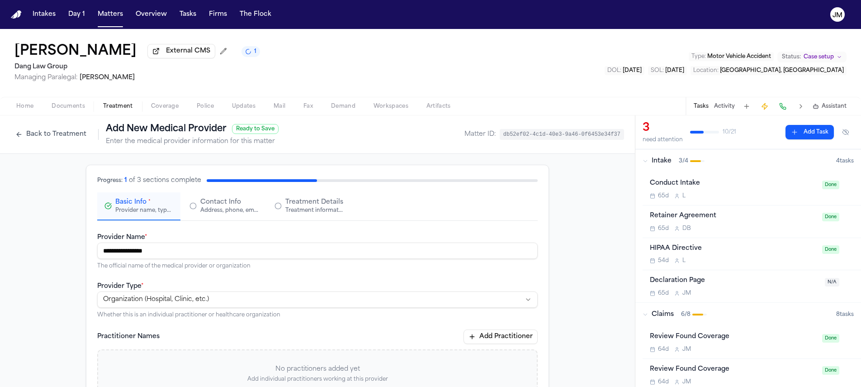
click at [207, 212] on div "Address, phone, email, and other contact details" at bounding box center [229, 210] width 58 height 7
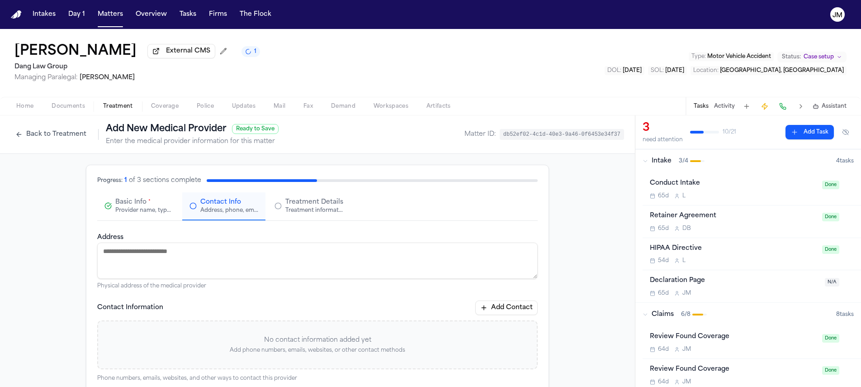
click at [306, 212] on div "Treatment information, practitioners, and dates" at bounding box center [314, 210] width 58 height 7
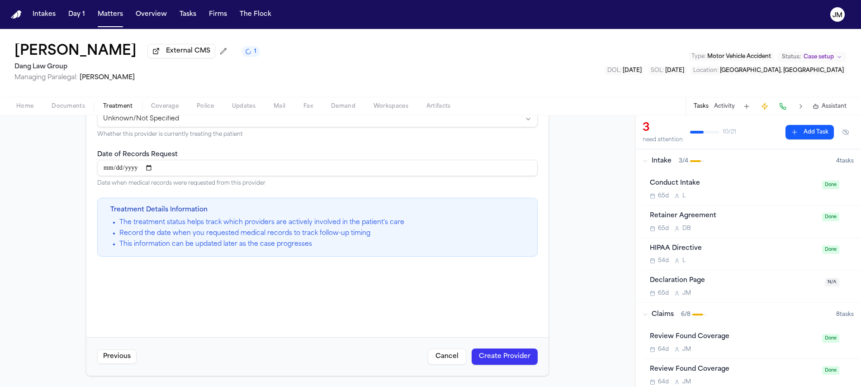
scroll to position [133, 0]
click at [441, 357] on button "Cancel" at bounding box center [447, 356] width 38 height 16
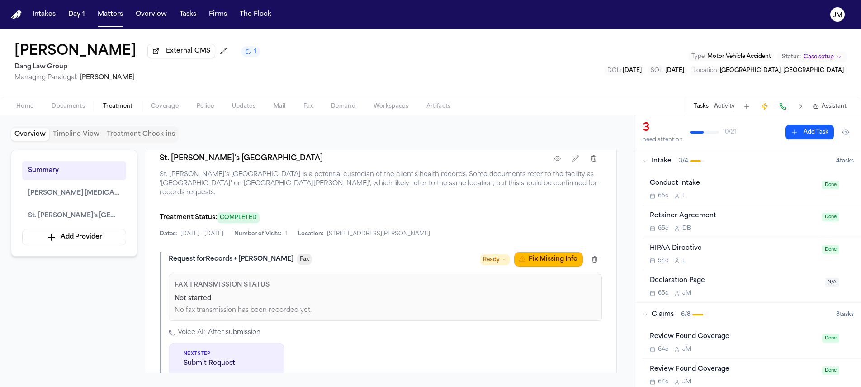
scroll to position [462, 0]
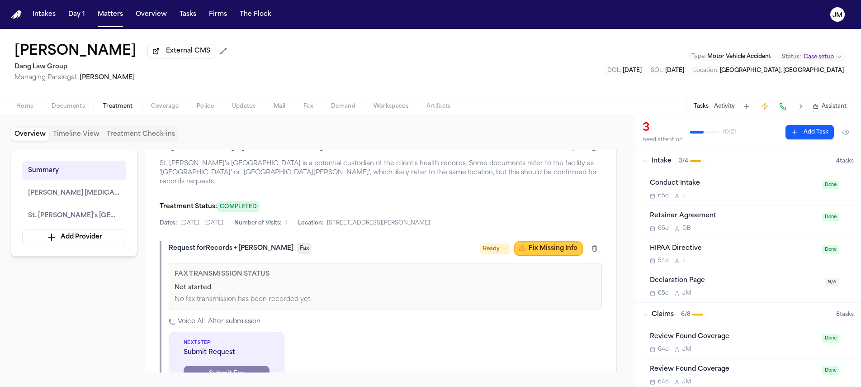
click at [531, 241] on button "Fix Missing Info" at bounding box center [548, 248] width 69 height 14
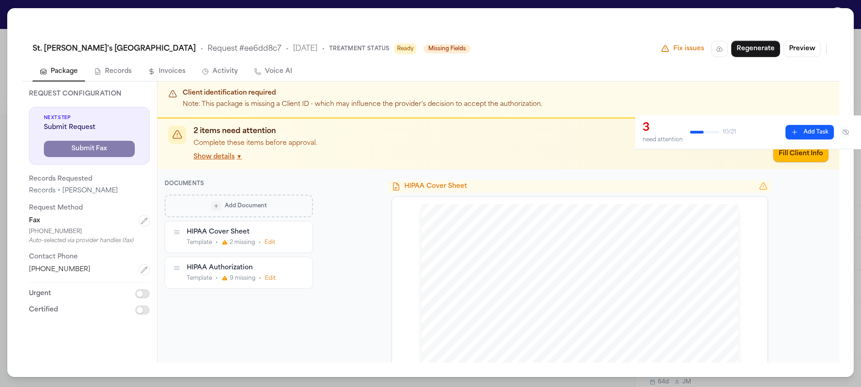
click at [222, 158] on button "Show details ▼" at bounding box center [217, 156] width 48 height 9
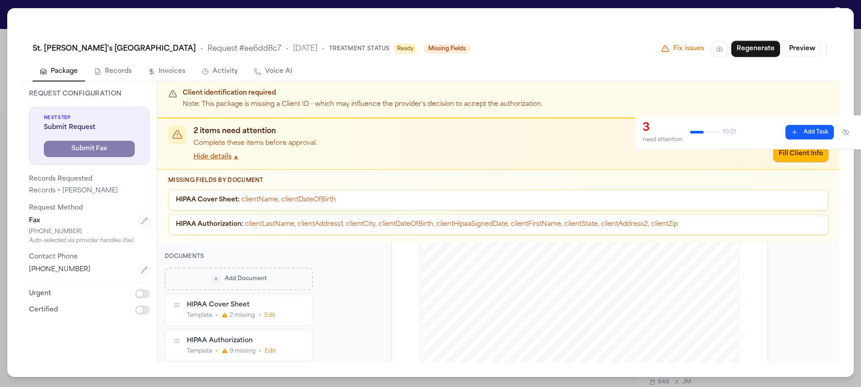
scroll to position [1214, 0]
click at [6, 8] on div "St. David's South Austin Medical Center • Request # ee6dd8c7 • 10/8/2025 • Trea…" at bounding box center [430, 193] width 861 height 387
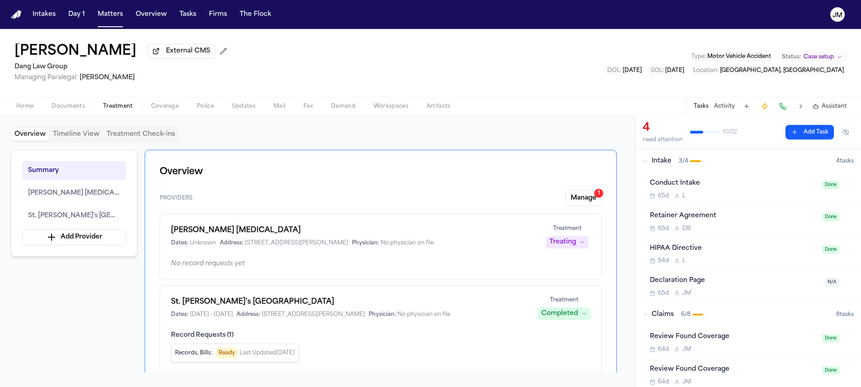
click at [74, 110] on span "Documents" at bounding box center [68, 106] width 33 height 7
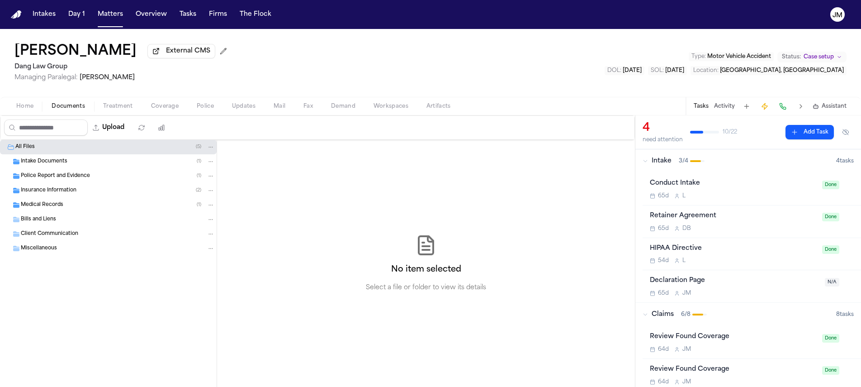
click at [41, 204] on span "Medical Records" at bounding box center [42, 205] width 42 height 8
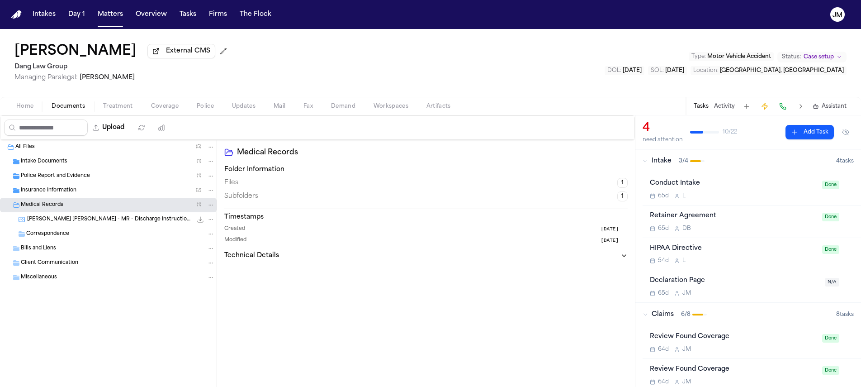
click at [31, 158] on div "Intake Documents ( 1 )" at bounding box center [108, 161] width 217 height 14
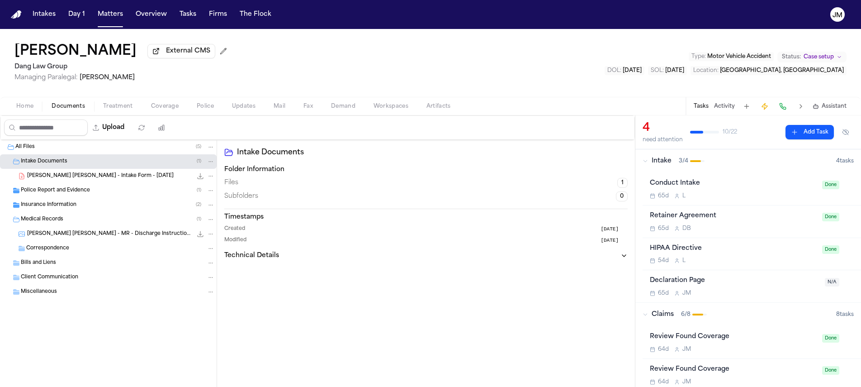
click at [47, 196] on div "Police Report and Evidence ( 1 )" at bounding box center [108, 190] width 217 height 14
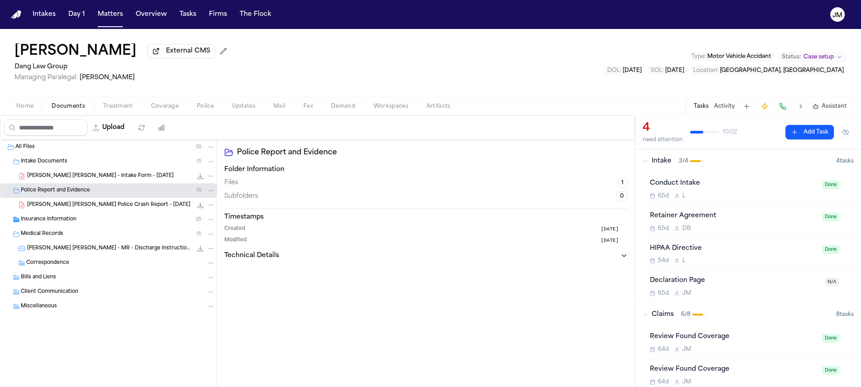
click at [49, 223] on span "Insurance Information" at bounding box center [49, 220] width 56 height 8
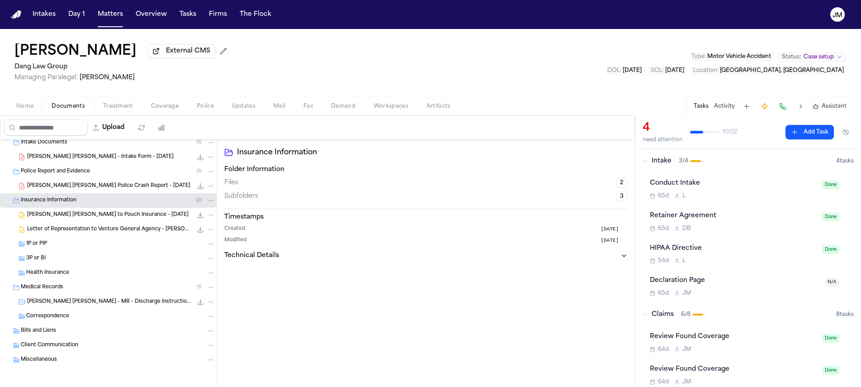
scroll to position [22, 0]
click at [37, 358] on span "Miscellaneous" at bounding box center [39, 359] width 36 height 8
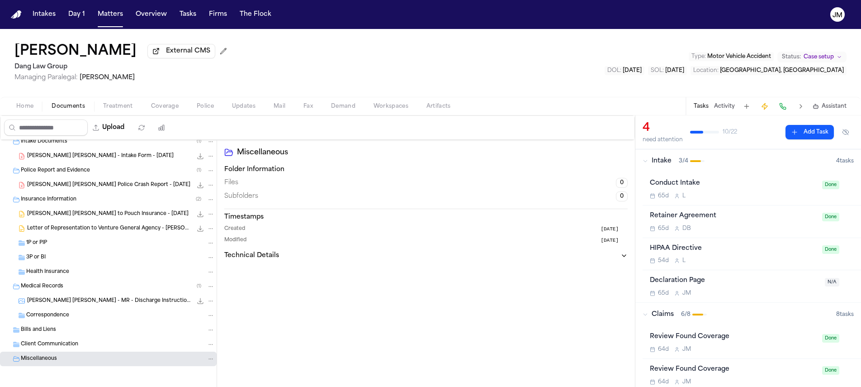
click at [43, 360] on span "Miscellaneous" at bounding box center [39, 359] width 36 height 8
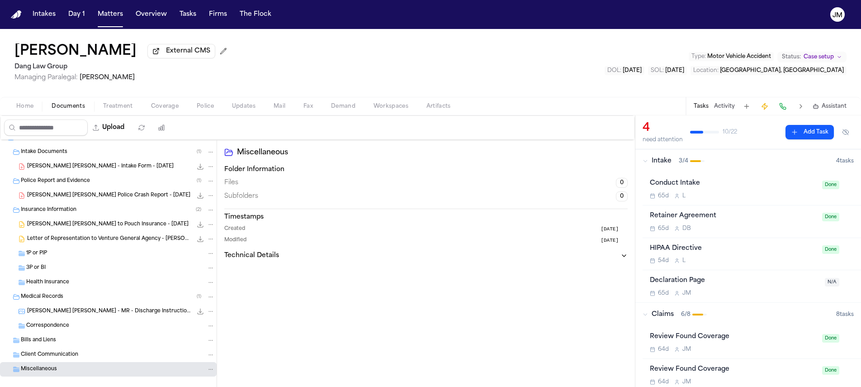
scroll to position [0, 0]
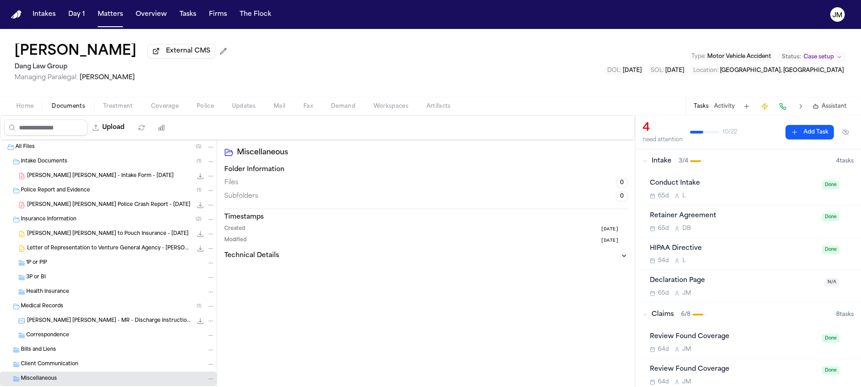
click at [135, 109] on button "Treatment" at bounding box center [118, 106] width 48 height 11
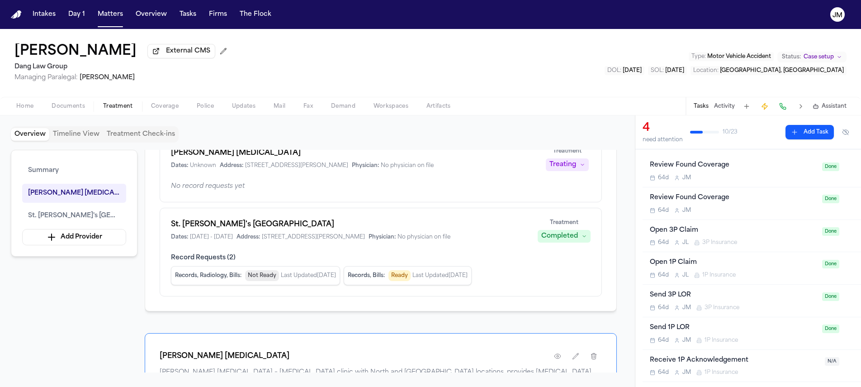
scroll to position [40, 0]
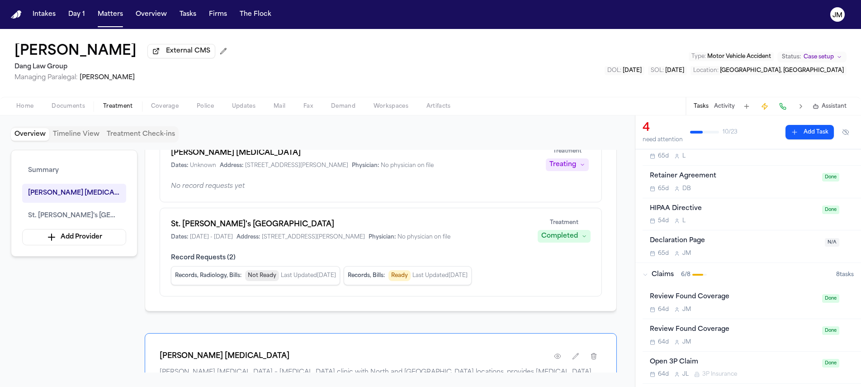
click at [799, 139] on button "Add Task" at bounding box center [809, 132] width 48 height 14
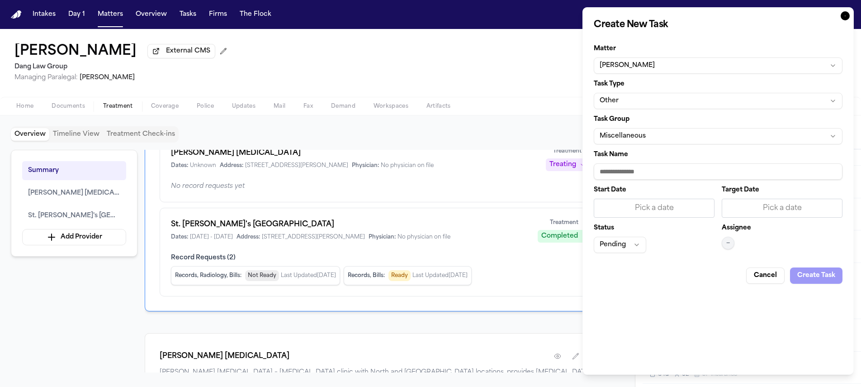
click at [621, 97] on button "Other" at bounding box center [718, 101] width 249 height 16
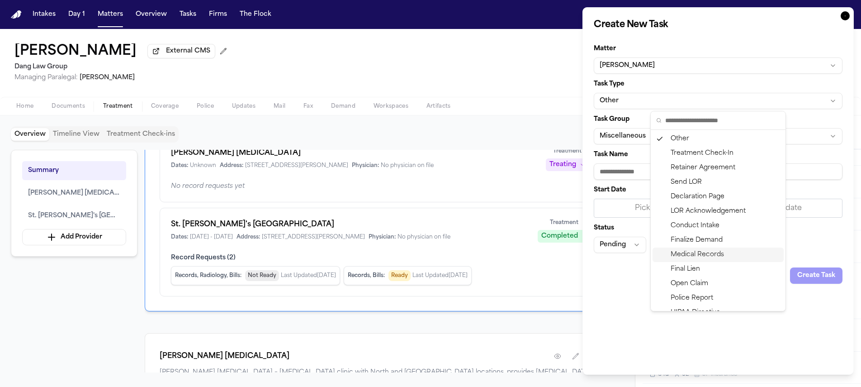
click at [711, 253] on div "Medical Records" at bounding box center [717, 254] width 131 height 14
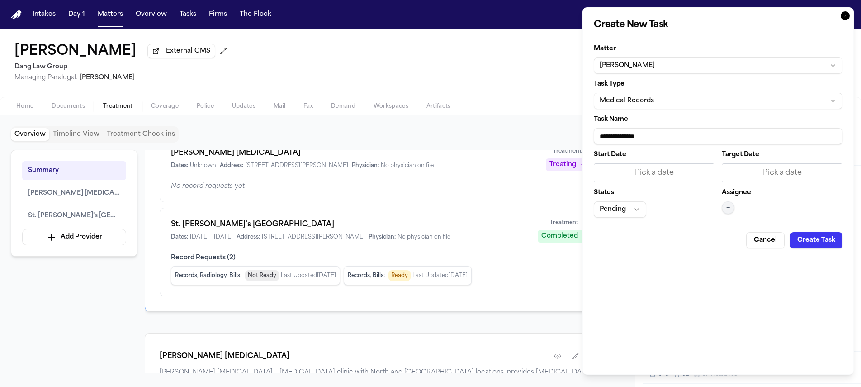
click at [660, 136] on input "**********" at bounding box center [718, 136] width 249 height 16
click at [689, 181] on div "Pick a date" at bounding box center [654, 172] width 121 height 19
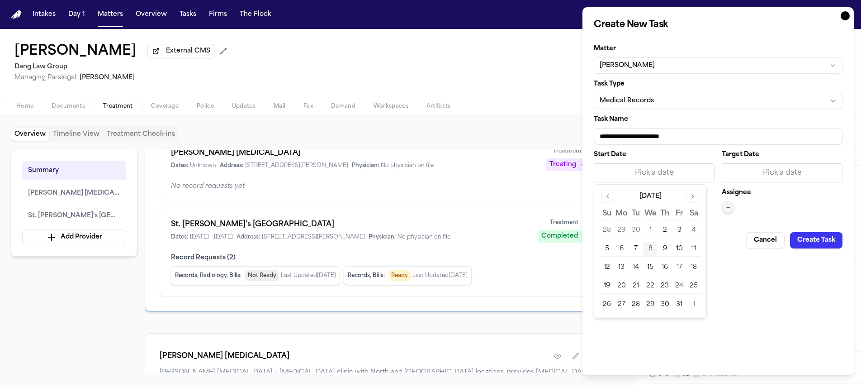
click at [667, 245] on button "9" at bounding box center [664, 248] width 14 height 14
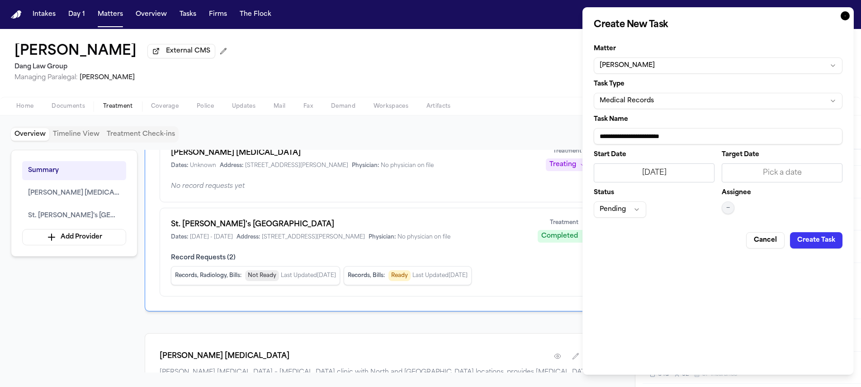
click at [749, 172] on div "Pick a date" at bounding box center [781, 172] width 109 height 11
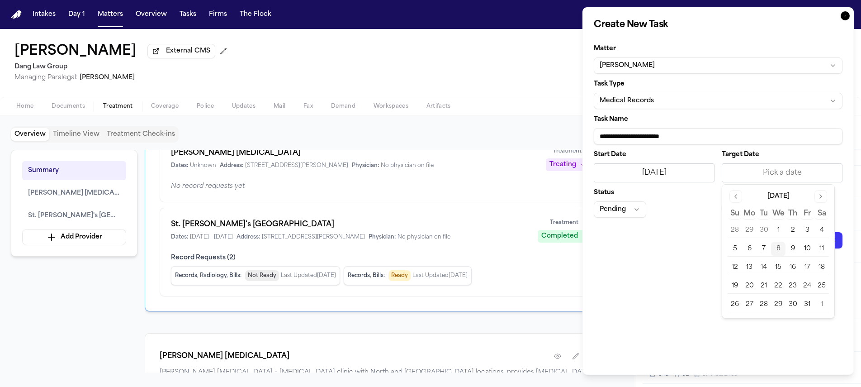
click at [793, 253] on button "9" at bounding box center [792, 248] width 14 height 14
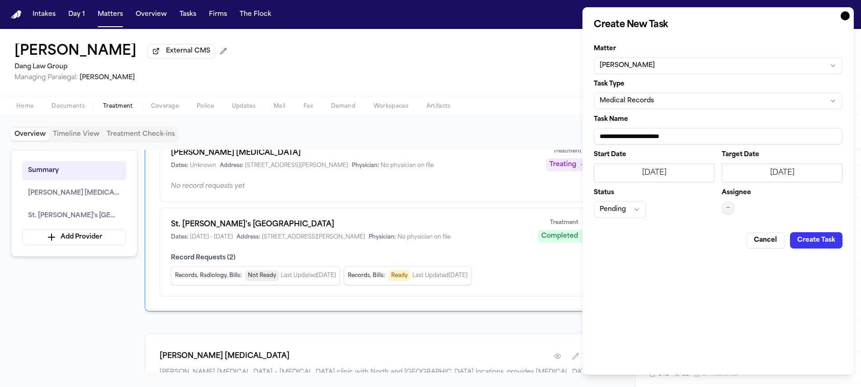
click at [612, 207] on button "Pending" at bounding box center [620, 209] width 52 height 16
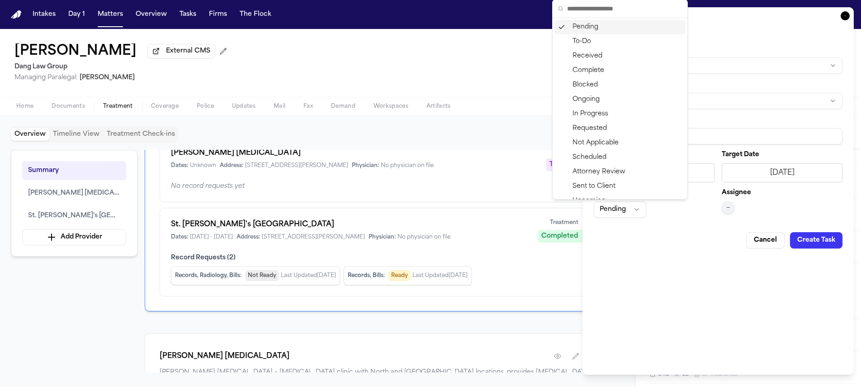
click at [579, 29] on div "Pending" at bounding box center [619, 27] width 131 height 14
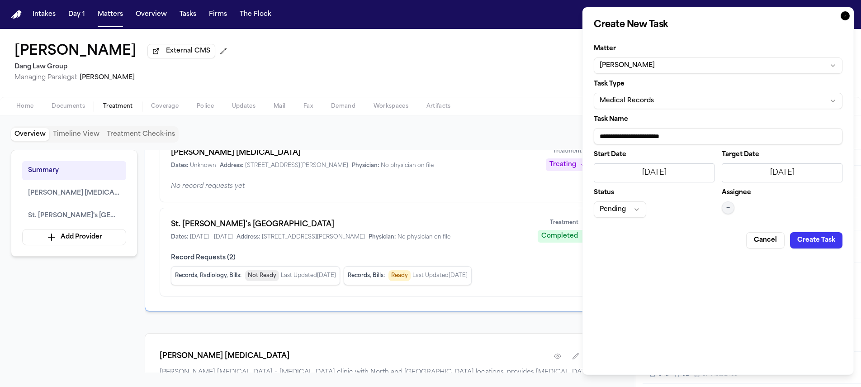
click at [728, 204] on span "—" at bounding box center [728, 207] width 4 height 7
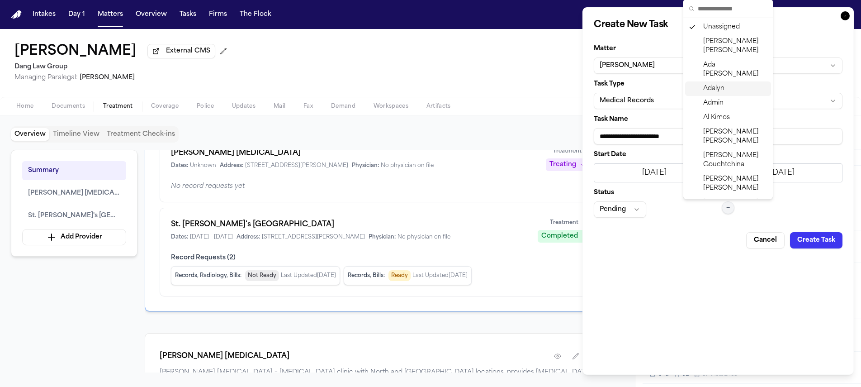
click at [711, 84] on span "Adalyn" at bounding box center [713, 88] width 21 height 9
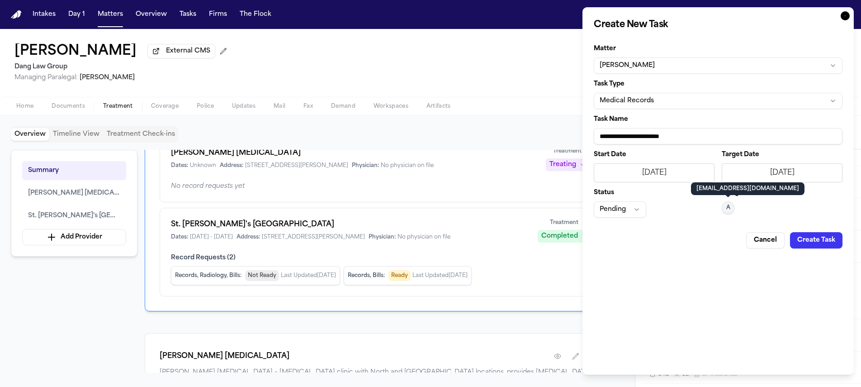
click at [813, 243] on button "Create Task" at bounding box center [816, 240] width 52 height 16
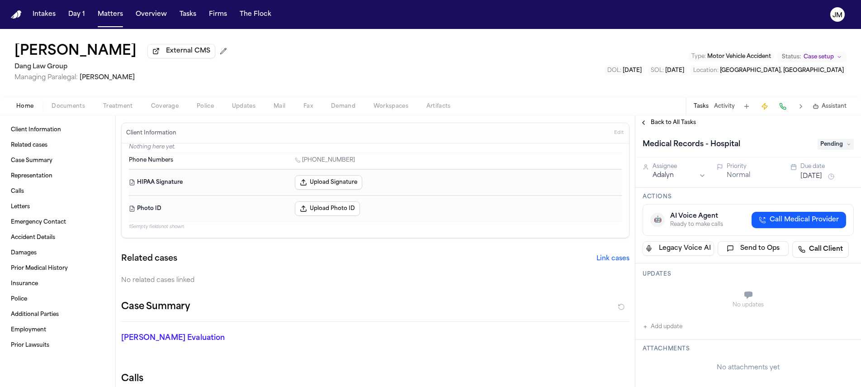
click at [658, 124] on span "Back to All Tasks" at bounding box center [673, 122] width 45 height 7
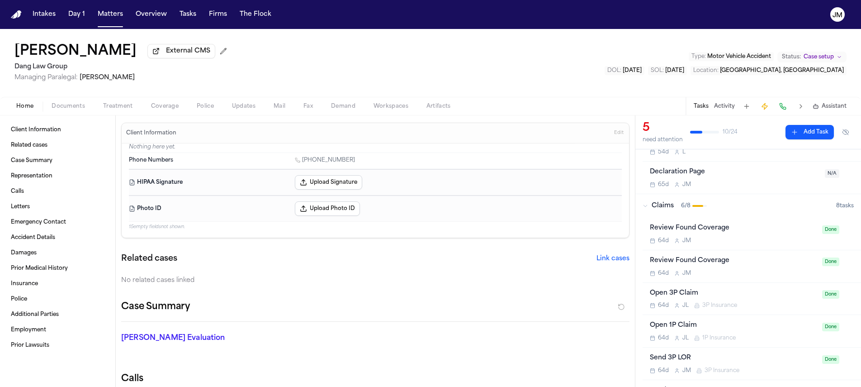
scroll to position [127, 0]
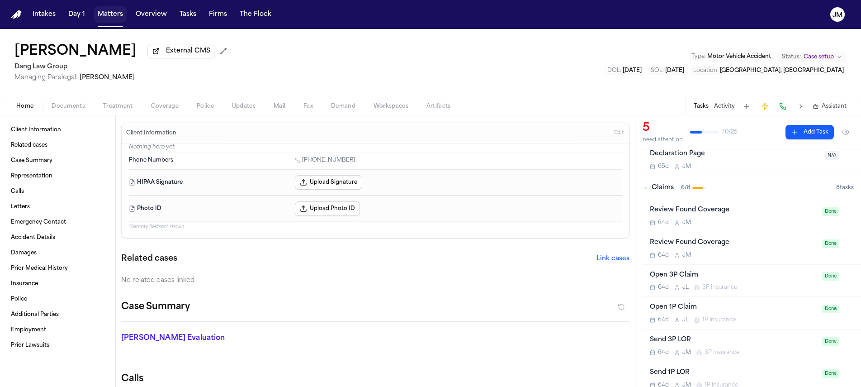
click at [113, 16] on button "Matters" at bounding box center [110, 14] width 33 height 16
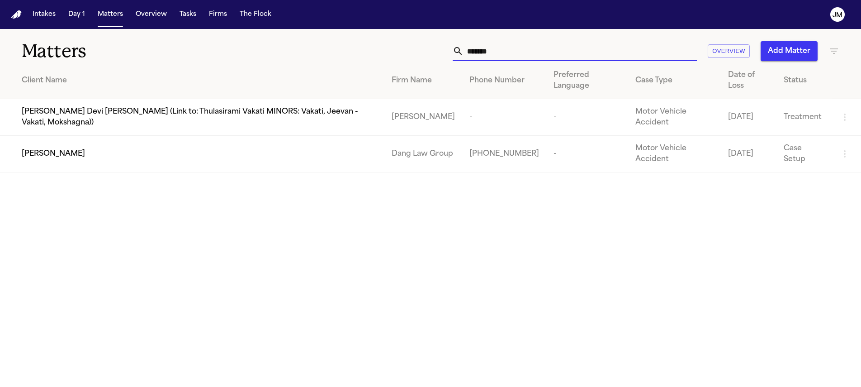
click at [477, 57] on input "*******" at bounding box center [579, 51] width 233 height 20
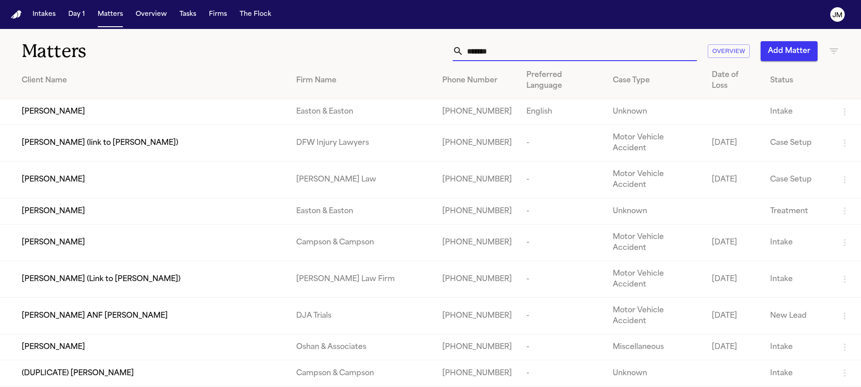
scroll to position [77, 0]
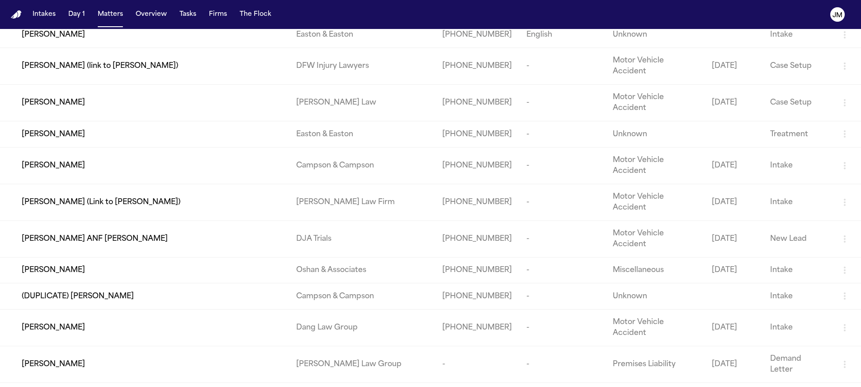
click at [109, 322] on div "[PERSON_NAME]" at bounding box center [152, 327] width 260 height 11
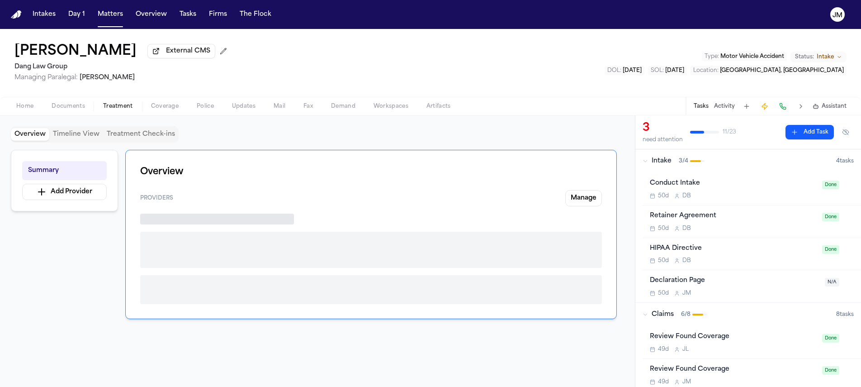
click at [130, 109] on span "Treatment" at bounding box center [118, 106] width 30 height 7
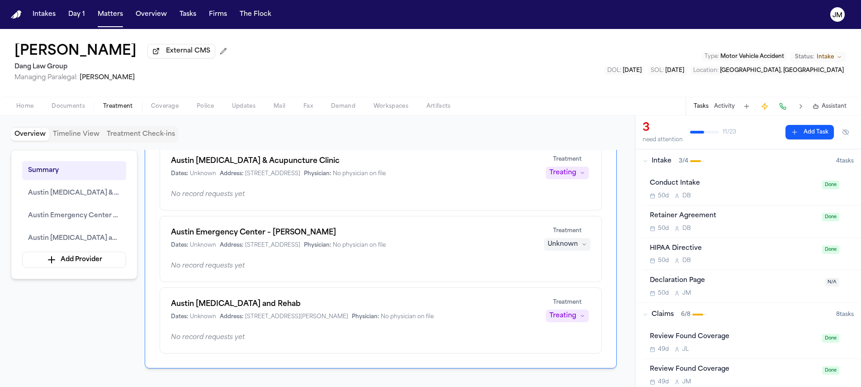
scroll to position [78, 0]
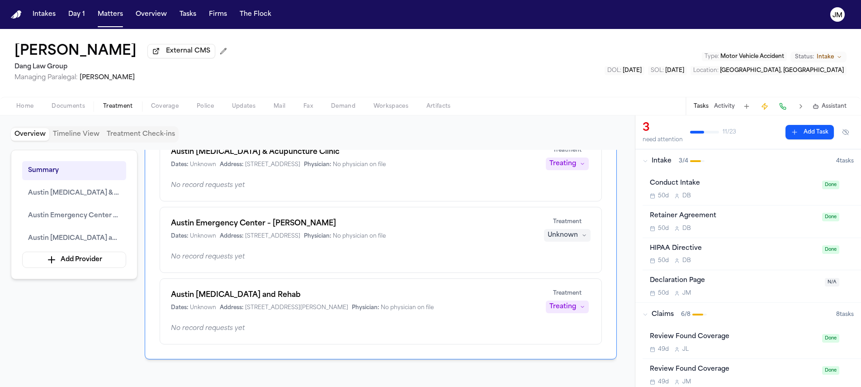
click at [552, 235] on div "Unknown" at bounding box center [562, 235] width 30 height 9
click at [556, 272] on span "Completed" at bounding box center [556, 271] width 36 height 9
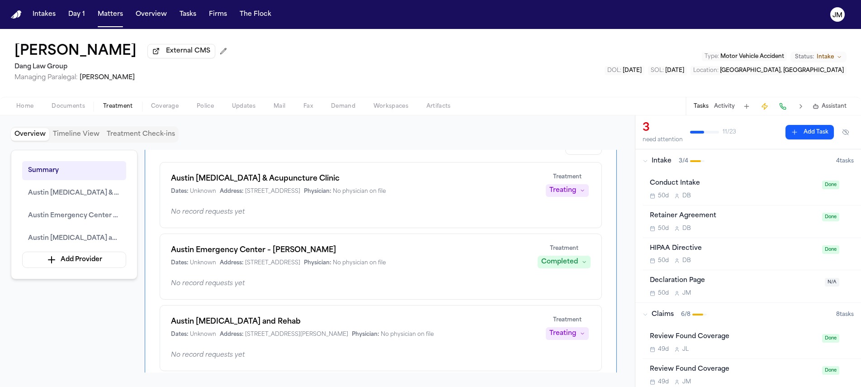
scroll to position [0, 0]
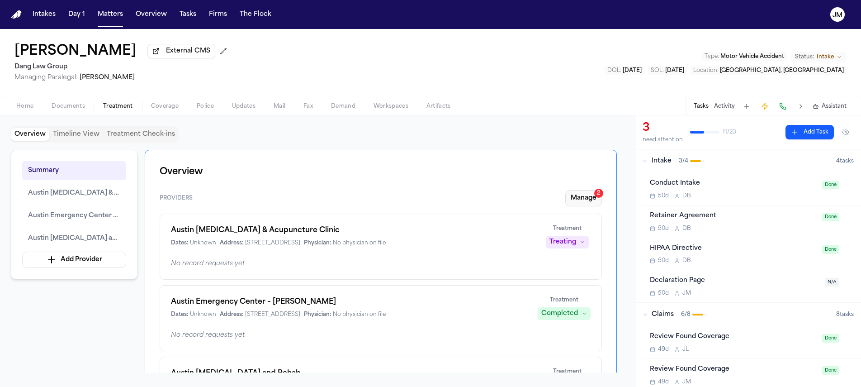
click at [577, 203] on button "Manage 2" at bounding box center [583, 198] width 37 height 16
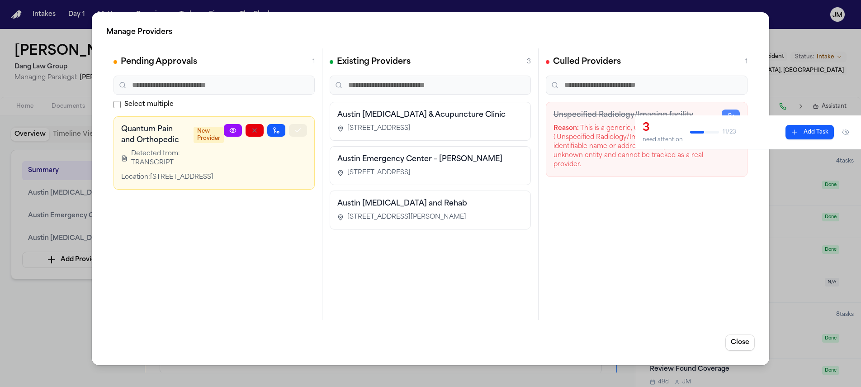
click at [302, 132] on button "button" at bounding box center [298, 130] width 18 height 13
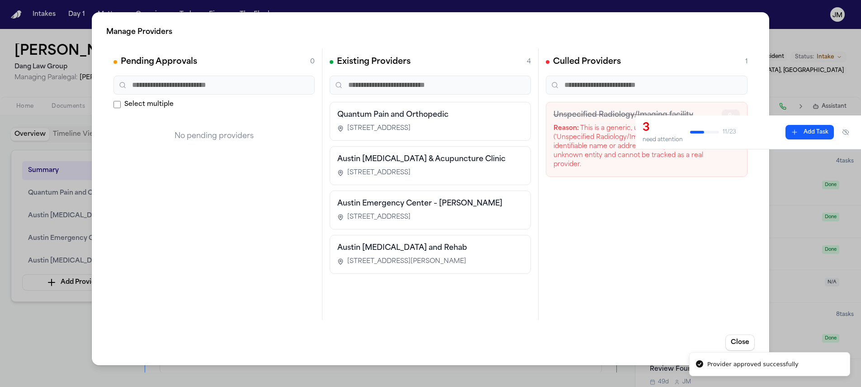
click at [729, 116] on icon "button" at bounding box center [730, 115] width 7 height 7
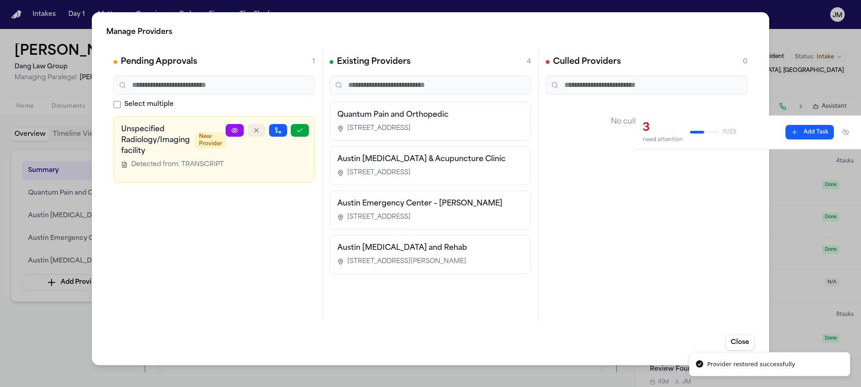
click at [253, 132] on icon "button" at bounding box center [256, 130] width 7 height 7
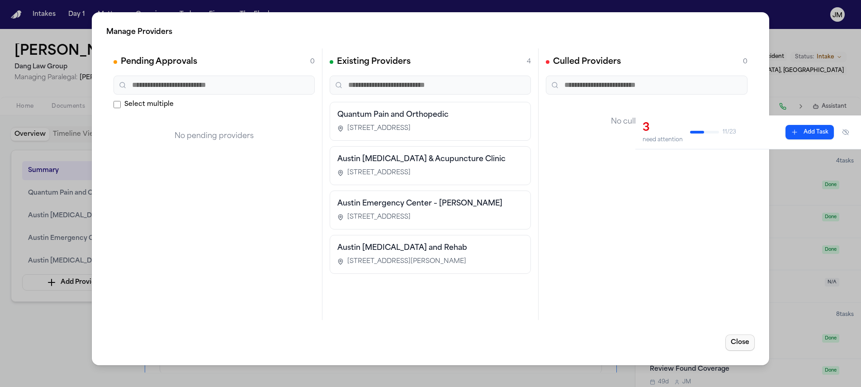
click at [744, 345] on button "Close" at bounding box center [739, 342] width 29 height 16
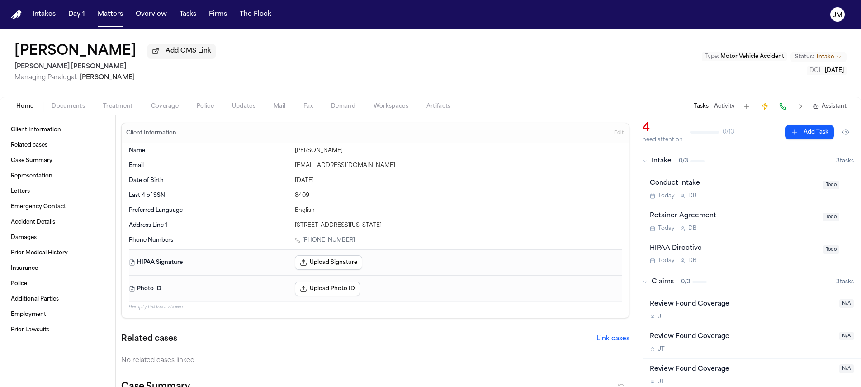
scroll to position [77, 0]
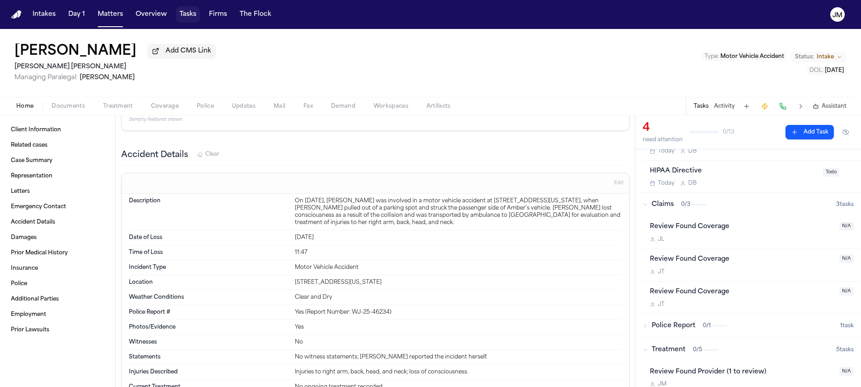
click at [181, 14] on button "Tasks" at bounding box center [188, 14] width 24 height 16
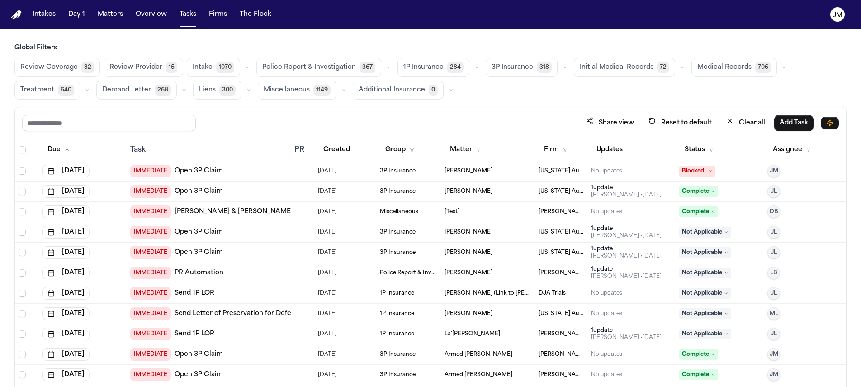
drag, startPoint x: 431, startPoint y: 66, endPoint x: 574, endPoint y: 127, distance: 155.4
click at [431, 67] on span "1P Insurance" at bounding box center [423, 67] width 40 height 9
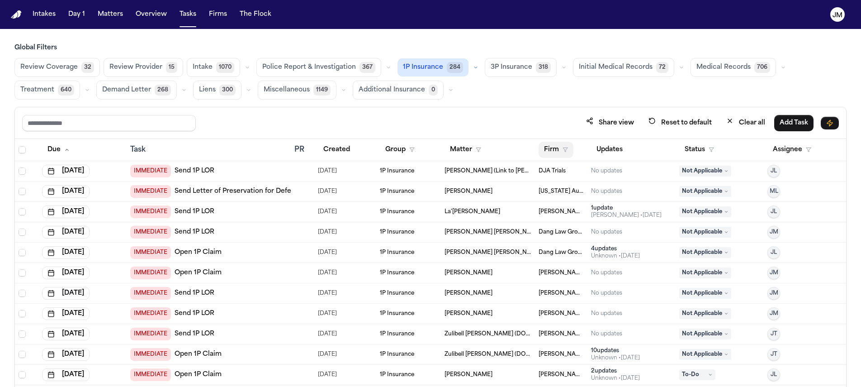
click at [552, 146] on button "Firm" at bounding box center [555, 150] width 35 height 16
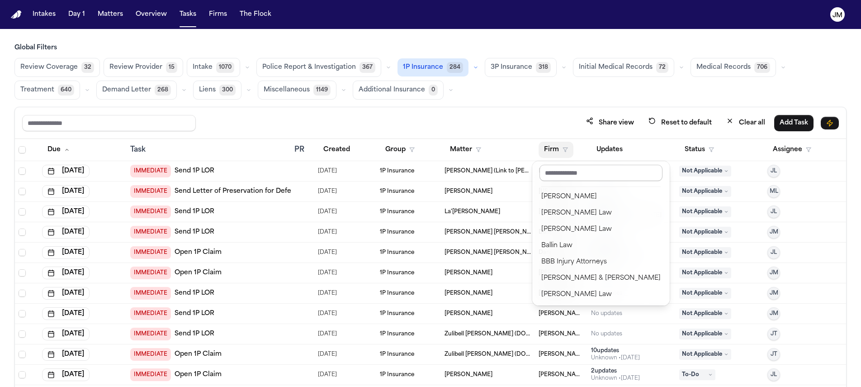
click at [562, 175] on input "text" at bounding box center [600, 173] width 123 height 16
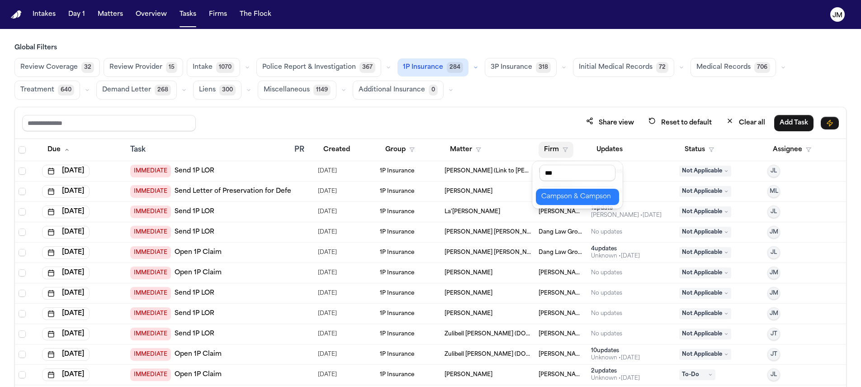
type input "***"
drag, startPoint x: 561, startPoint y: 199, endPoint x: 566, endPoint y: 195, distance: 6.9
click at [561, 199] on div "Campson & Campson" at bounding box center [577, 196] width 72 height 11
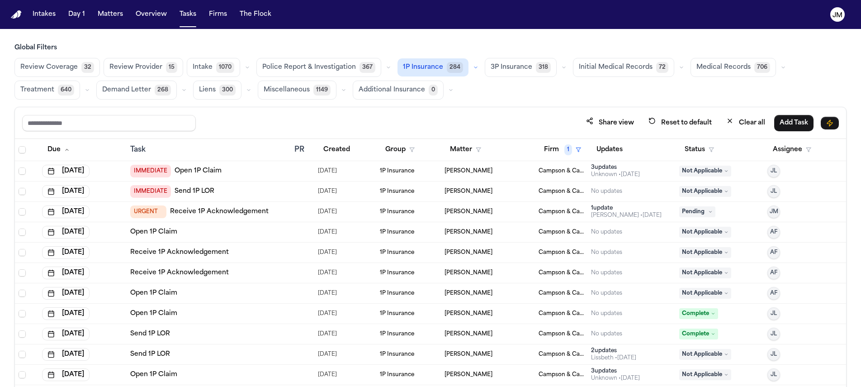
click at [138, 174] on span "IMMEDIATE" at bounding box center [150, 171] width 41 height 13
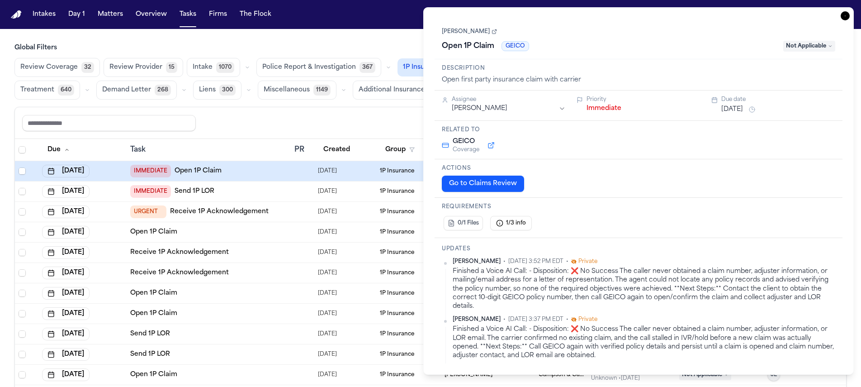
click at [599, 109] on button "Immediate" at bounding box center [603, 108] width 35 height 9
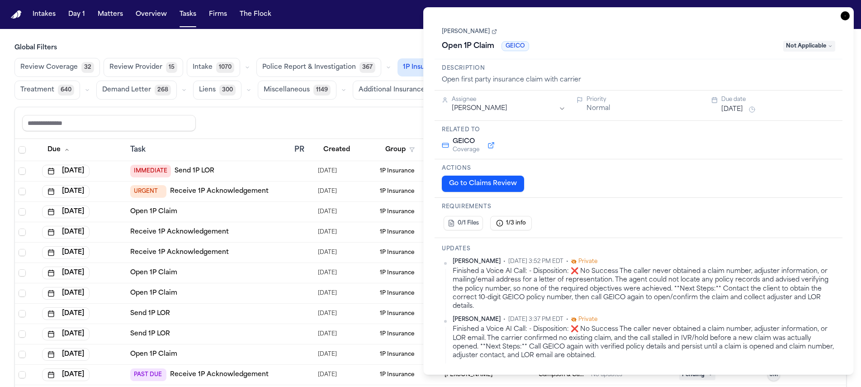
click at [158, 170] on span "IMMEDIATE" at bounding box center [150, 171] width 41 height 13
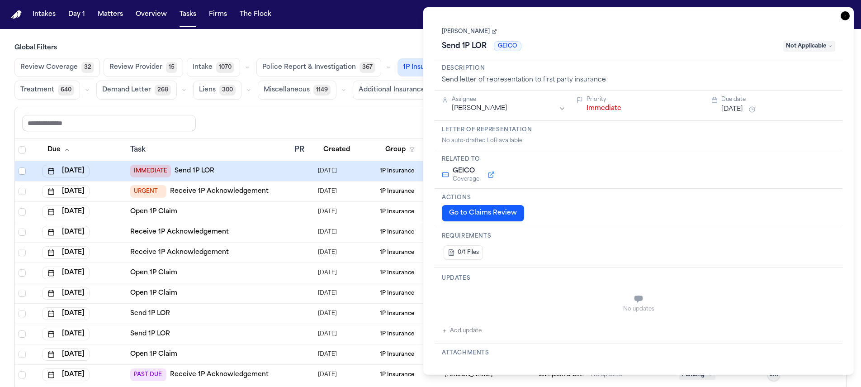
click at [604, 111] on button "Immediate" at bounding box center [603, 108] width 35 height 9
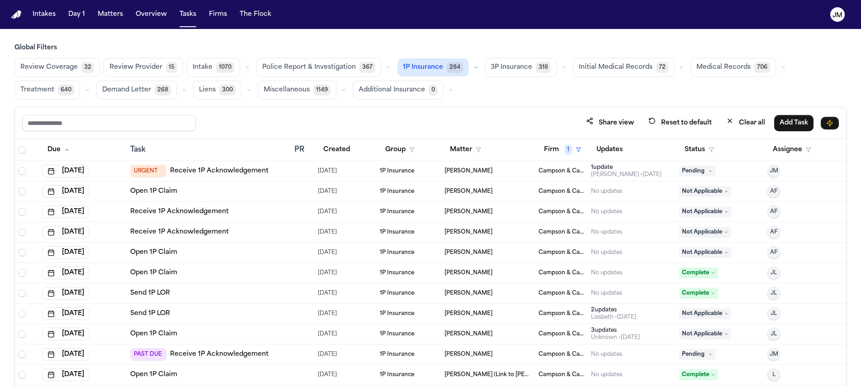
click at [285, 104] on div "Global Filters Review Coverage 32 Review Provider 15 Intake 1070 Police Report …" at bounding box center [430, 234] width 832 height 383
click at [697, 147] on button "Status" at bounding box center [699, 150] width 40 height 16
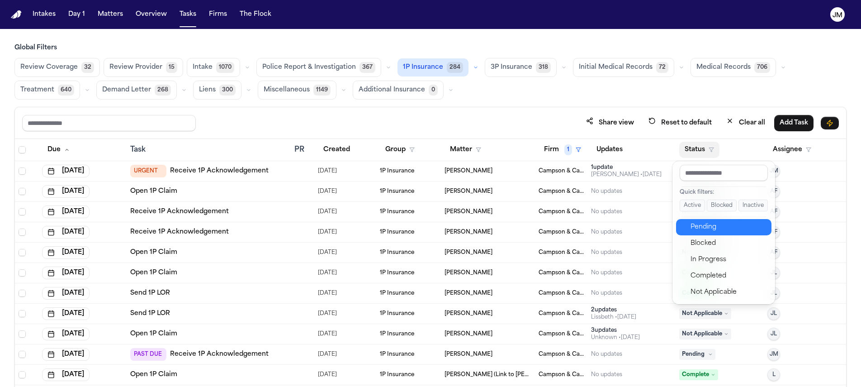
click at [703, 228] on div "Pending" at bounding box center [727, 227] width 75 height 11
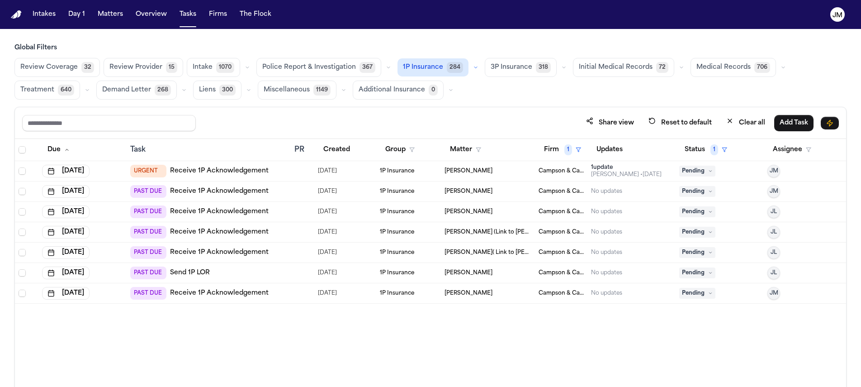
click at [499, 71] on span "3P Insurance" at bounding box center [512, 67] width 42 height 9
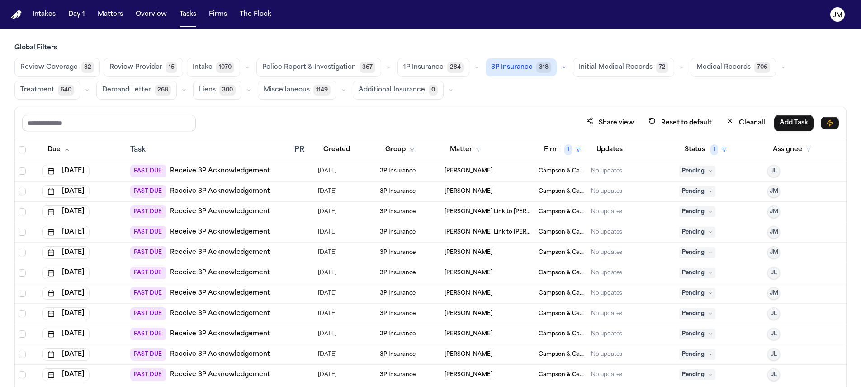
click at [295, 64] on span "Police Report & Investigation" at bounding box center [309, 67] width 94 height 9
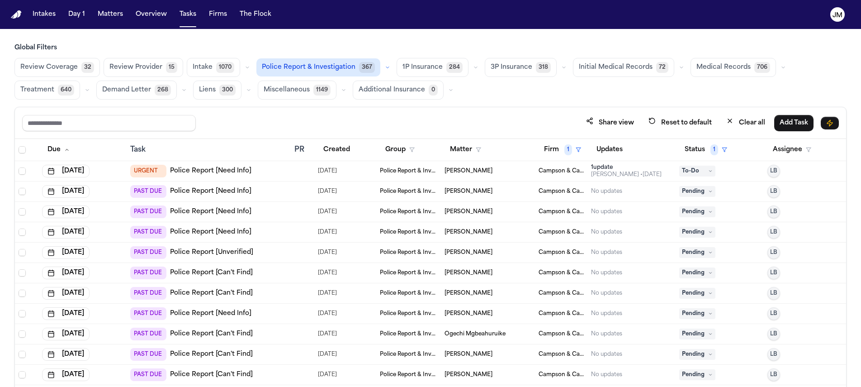
click at [123, 66] on span "Review Provider" at bounding box center [135, 67] width 53 height 9
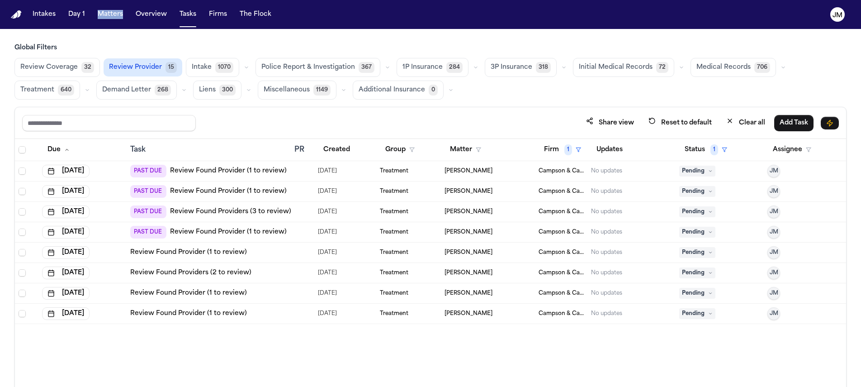
click at [206, 173] on link "Review Found Provider (1 to review)" at bounding box center [228, 170] width 117 height 9
click at [234, 169] on link "Review Found Provider (1 to review)" at bounding box center [228, 170] width 117 height 9
click at [694, 172] on span "Pending" at bounding box center [697, 170] width 36 height 11
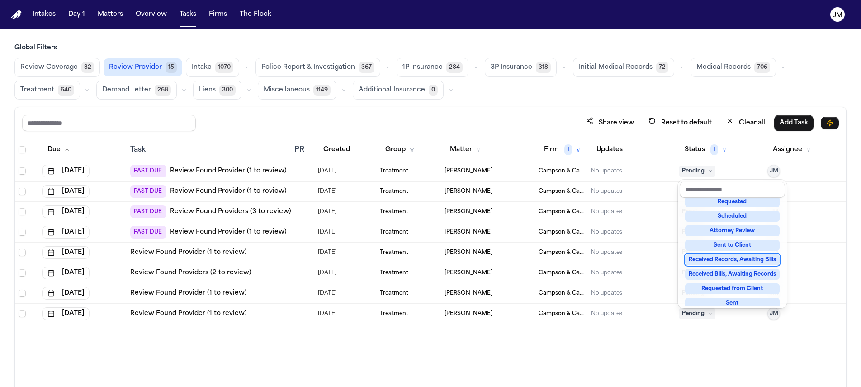
scroll to position [141, 0]
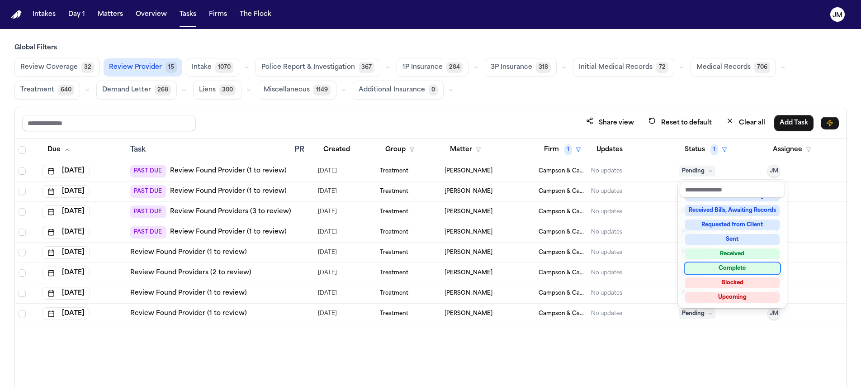
click at [744, 267] on div "Complete" at bounding box center [732, 268] width 94 height 11
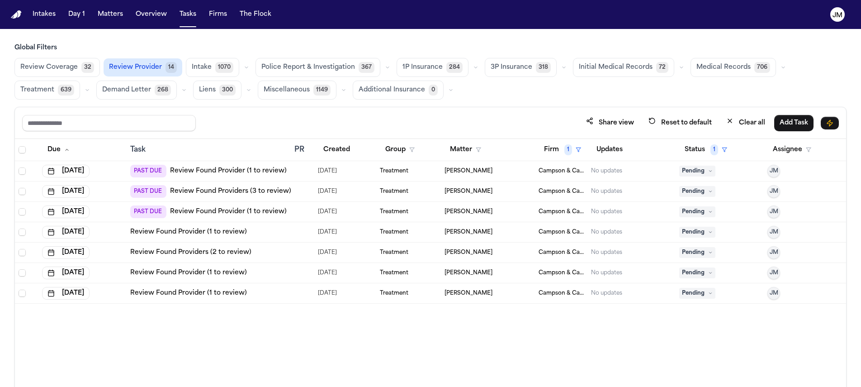
click at [249, 171] on link "Review Found Provider (1 to review)" at bounding box center [228, 170] width 117 height 9
click at [694, 173] on span "Pending" at bounding box center [697, 170] width 36 height 11
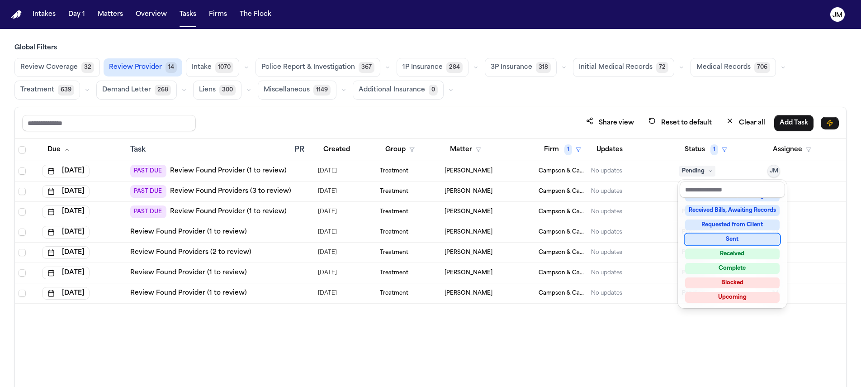
scroll to position [0, 0]
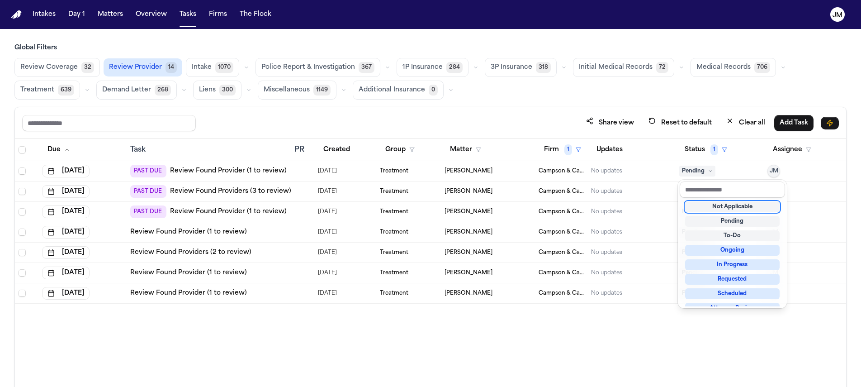
click at [724, 205] on div "Not Applicable" at bounding box center [732, 206] width 94 height 11
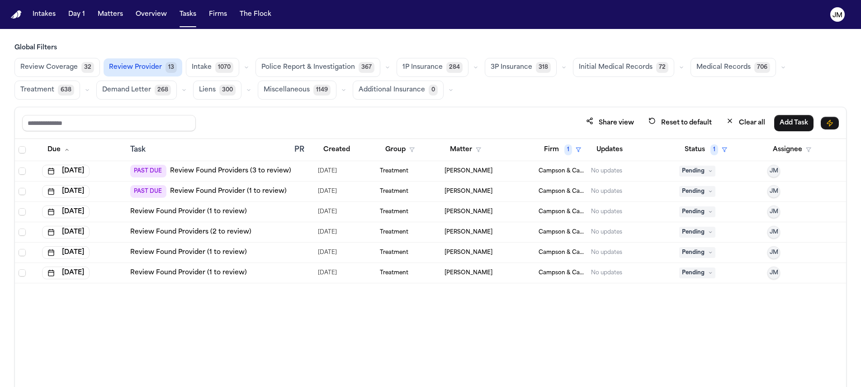
click at [277, 178] on td "PAST DUE Review Found Providers (3 to review)" at bounding box center [209, 171] width 165 height 20
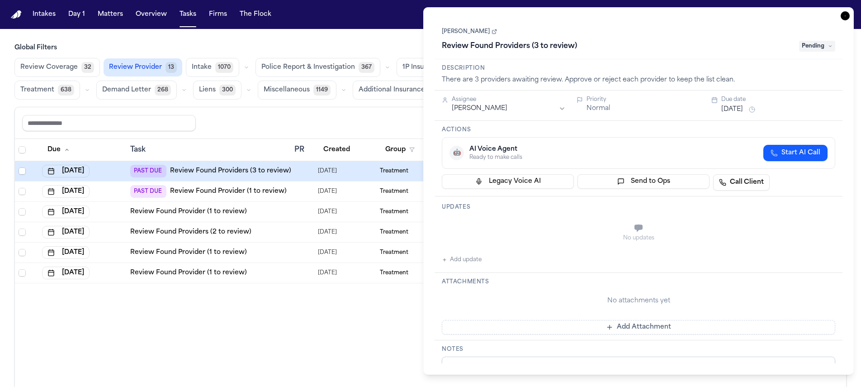
click at [826, 42] on span "Pending" at bounding box center [817, 46] width 36 height 11
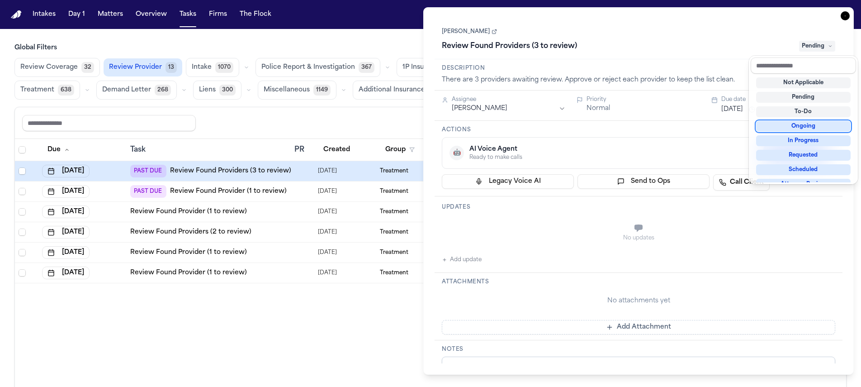
scroll to position [2, 0]
click at [794, 80] on div "Not Applicable" at bounding box center [803, 80] width 94 height 11
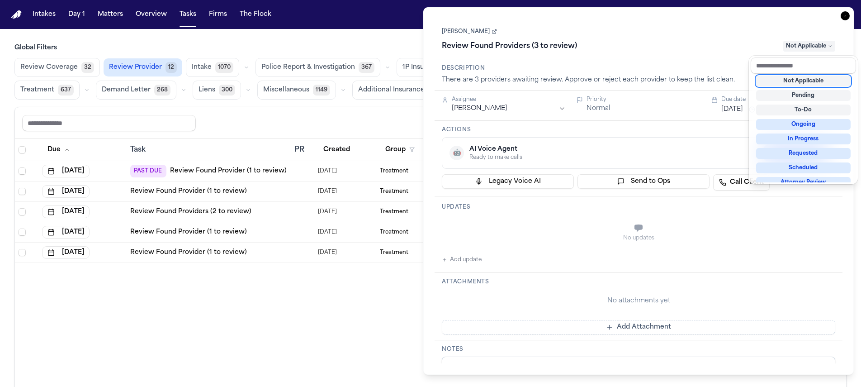
click at [842, 16] on div "**********" at bounding box center [638, 190] width 430 height 367
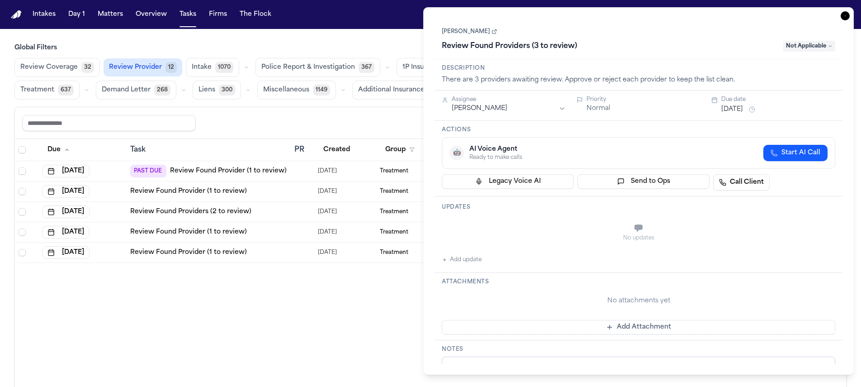
click at [843, 16] on icon "button" at bounding box center [844, 15] width 9 height 9
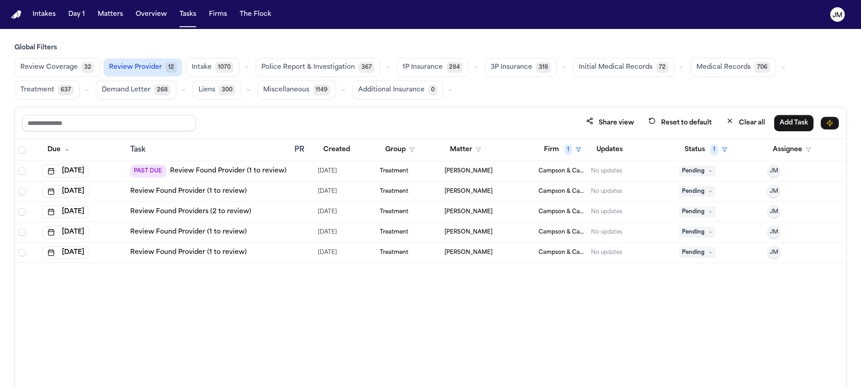
click at [224, 173] on link "Review Found Provider (1 to review)" at bounding box center [228, 170] width 117 height 9
click at [692, 171] on span "Pending" at bounding box center [697, 170] width 36 height 11
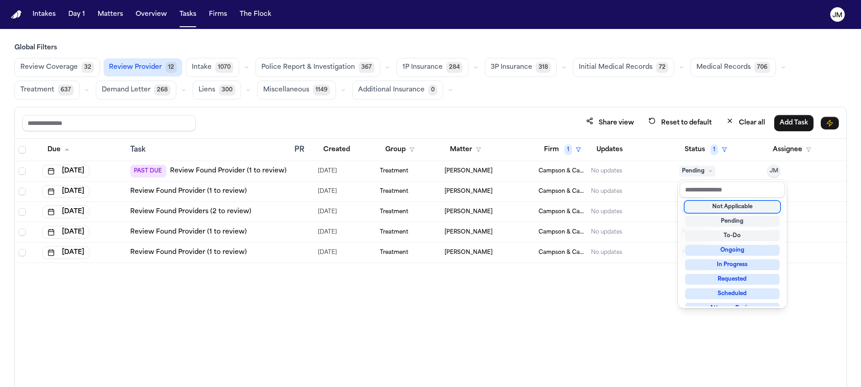
click at [724, 206] on div "Not Applicable" at bounding box center [732, 206] width 94 height 11
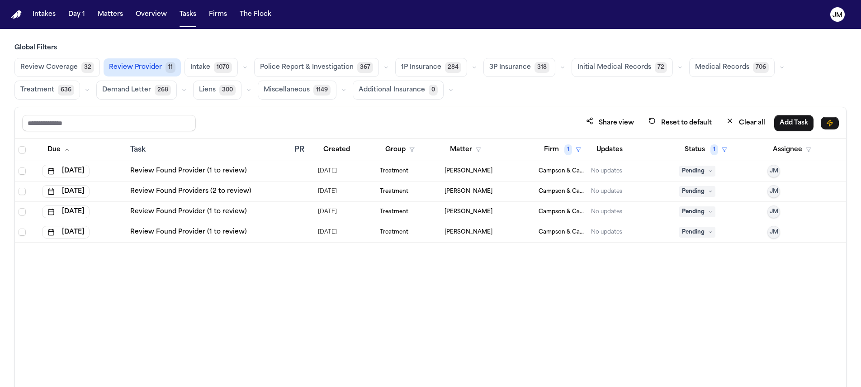
click at [200, 164] on td "Review Found Provider (1 to review)" at bounding box center [209, 171] width 165 height 20
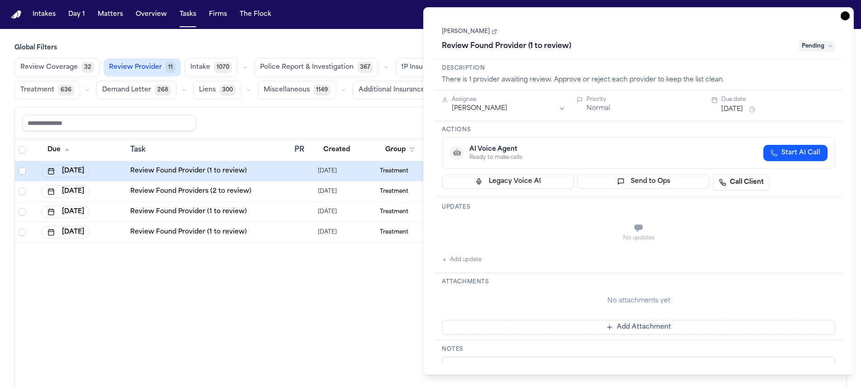
click at [811, 46] on span "Pending" at bounding box center [817, 46] width 36 height 11
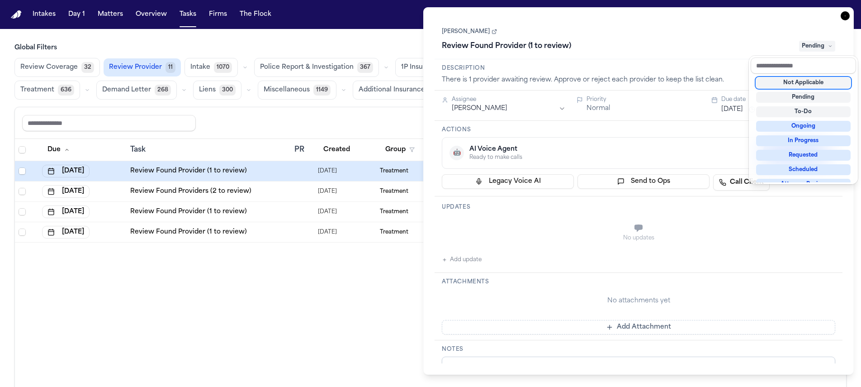
click at [804, 82] on div "Not Applicable" at bounding box center [803, 82] width 94 height 11
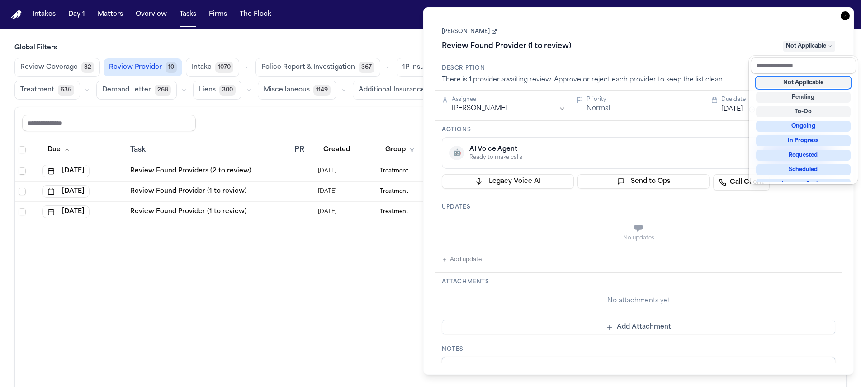
click at [840, 12] on div "**********" at bounding box center [638, 190] width 430 height 367
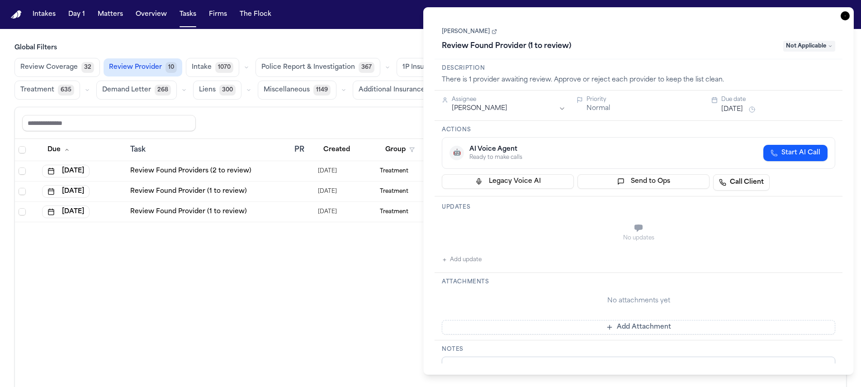
click at [843, 15] on icon "button" at bounding box center [844, 15] width 9 height 9
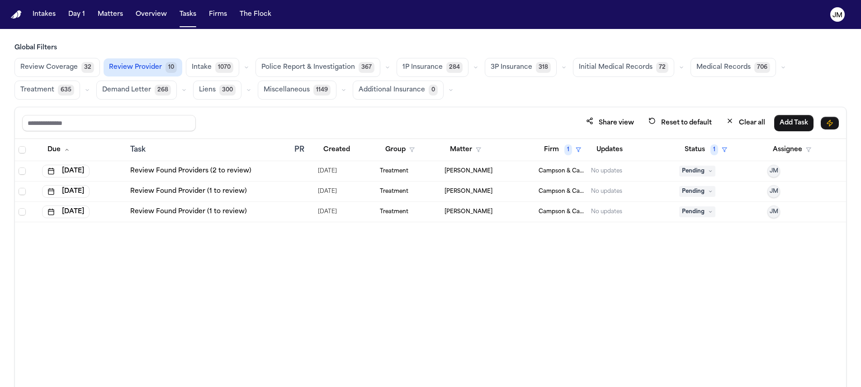
click at [694, 173] on span "Pending" at bounding box center [697, 170] width 36 height 11
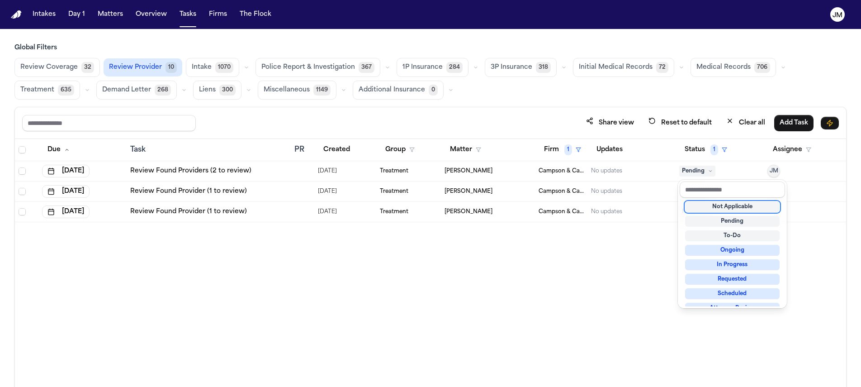
click at [708, 202] on div "Not Applicable" at bounding box center [732, 206] width 94 height 11
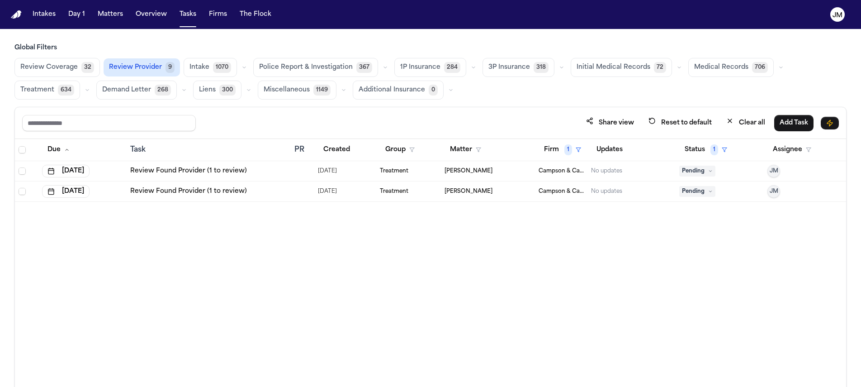
click at [712, 167] on span "Pending" at bounding box center [697, 170] width 36 height 11
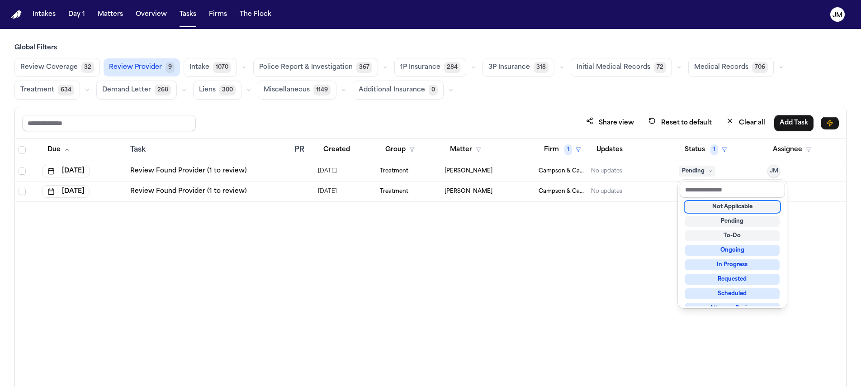
click at [713, 210] on div "Not Applicable" at bounding box center [732, 206] width 94 height 11
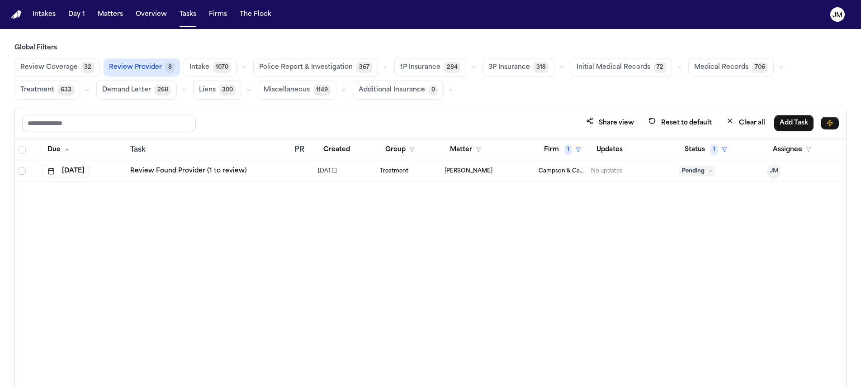
click at [691, 171] on span "Pending" at bounding box center [697, 170] width 36 height 11
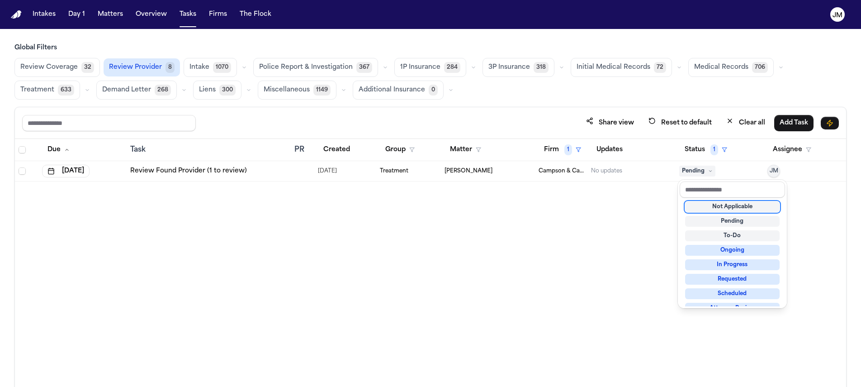
click at [709, 206] on div "Not Applicable" at bounding box center [732, 206] width 94 height 11
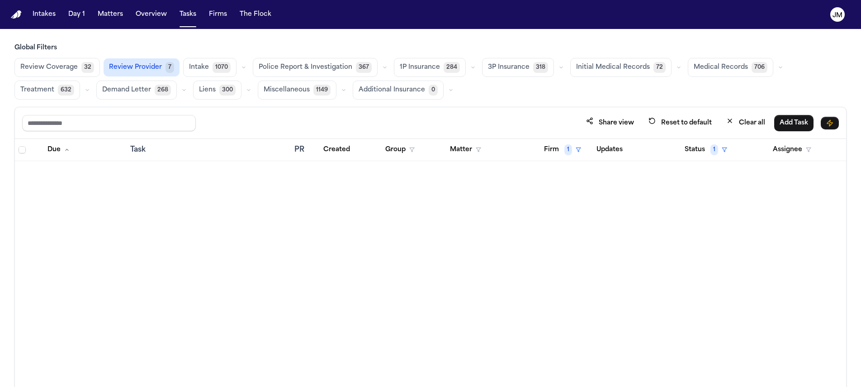
click at [540, 229] on div "Due Task PR Created Group Matter Firm 1 Updates Status 1 Assignee" at bounding box center [430, 282] width 831 height 287
click at [61, 92] on span "632" at bounding box center [66, 90] width 16 height 11
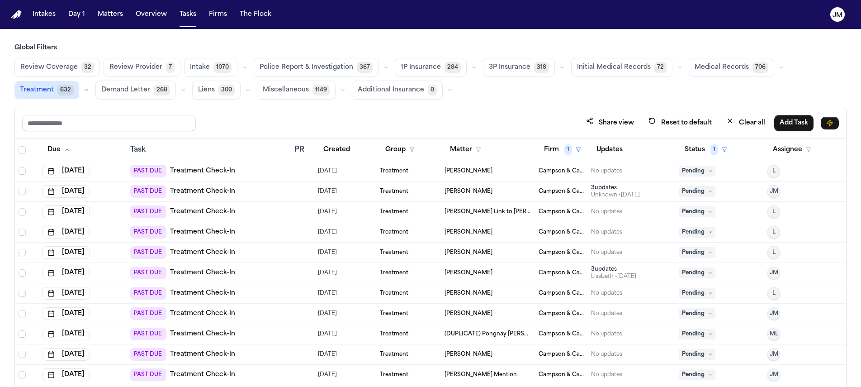
click at [128, 68] on span "Review Provider" at bounding box center [135, 67] width 53 height 9
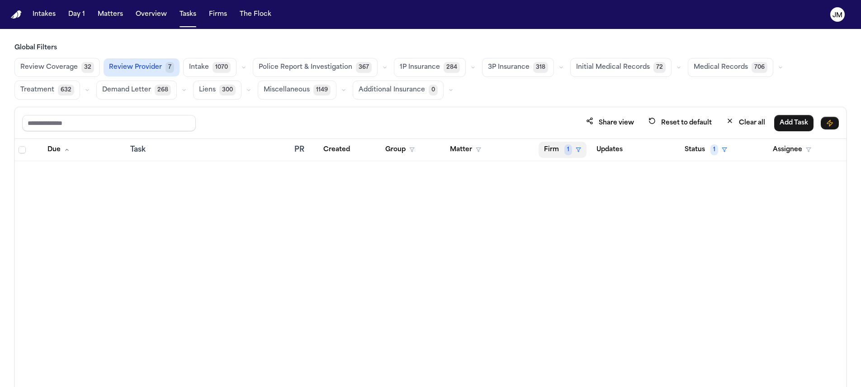
click at [562, 152] on button "Firm 1" at bounding box center [562, 150] width 48 height 16
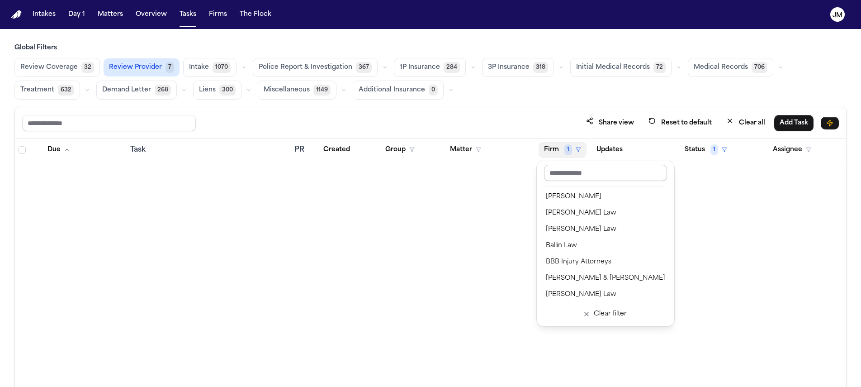
click at [565, 179] on input "text" at bounding box center [605, 173] width 123 height 16
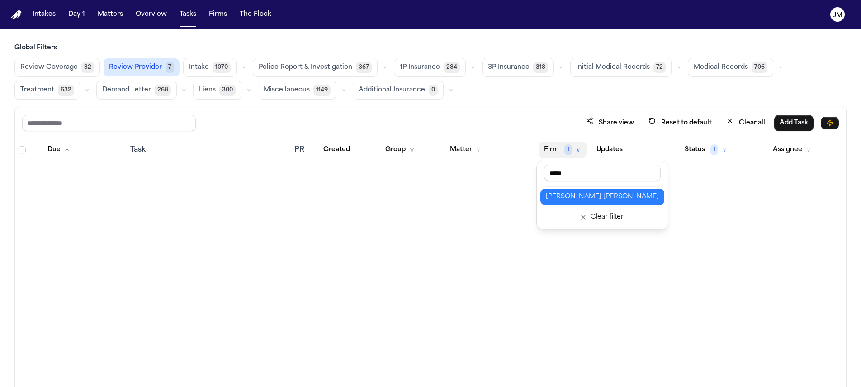
type input "*****"
click at [570, 201] on div "Steele Adams Hosman" at bounding box center [602, 196] width 113 height 11
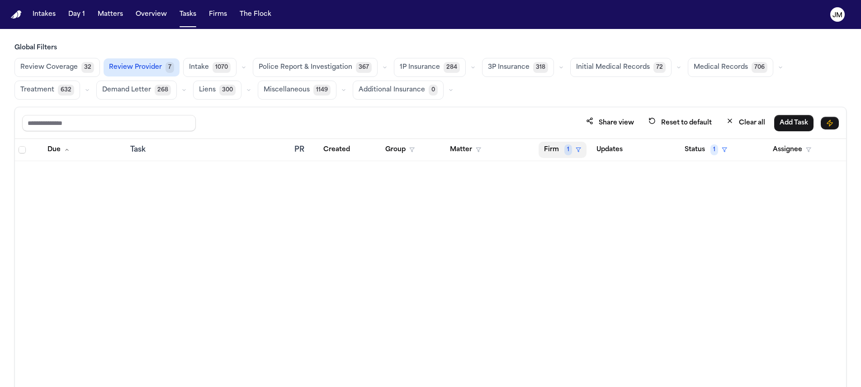
click at [563, 154] on button "Firm 1" at bounding box center [562, 150] width 48 height 16
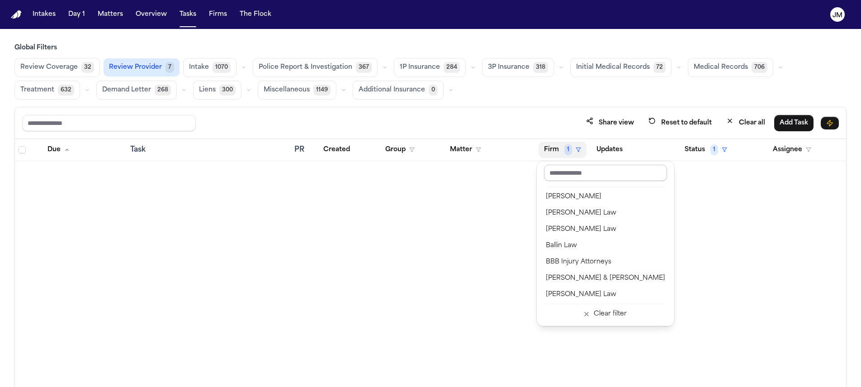
click at [567, 170] on input "text" at bounding box center [605, 173] width 123 height 16
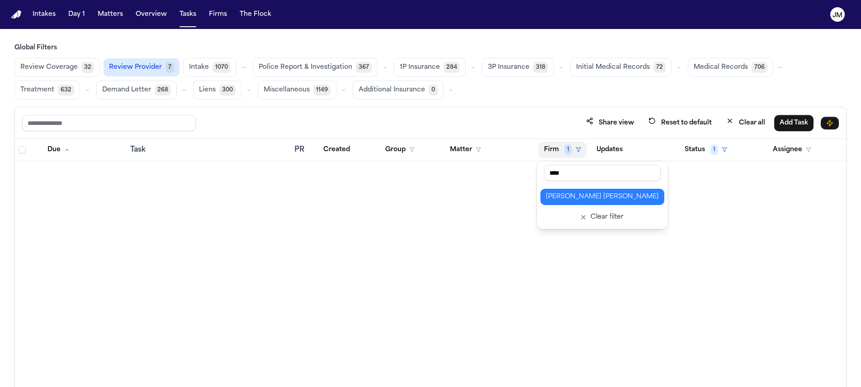
type input "****"
click at [578, 199] on div "Steele Adams Hosman" at bounding box center [602, 196] width 113 height 11
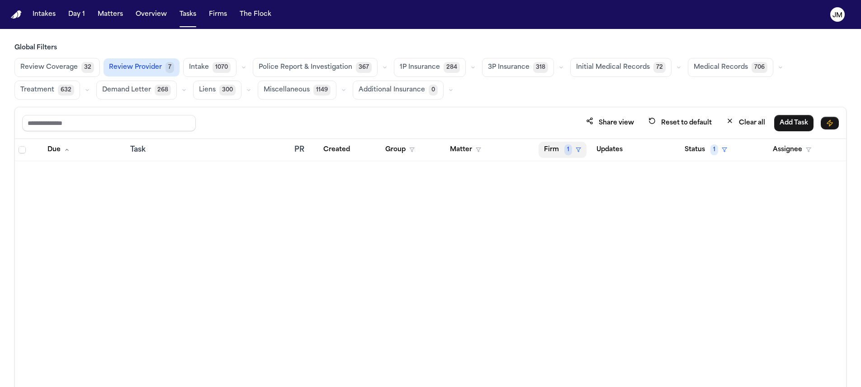
click at [560, 151] on button "Firm 1" at bounding box center [562, 150] width 48 height 16
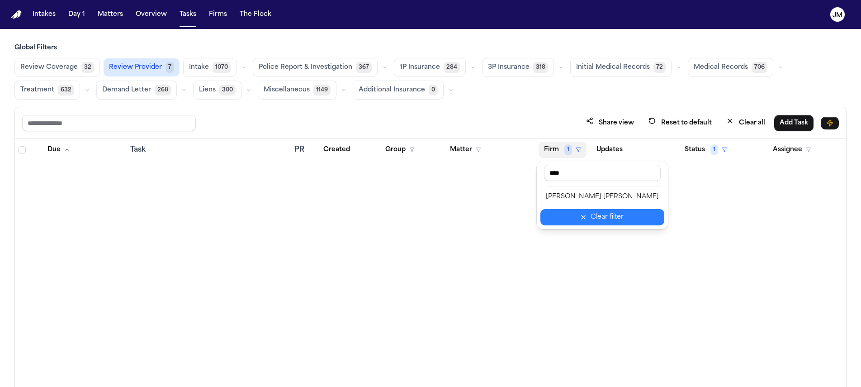
click at [590, 222] on div "Clear filter" at bounding box center [606, 217] width 33 height 11
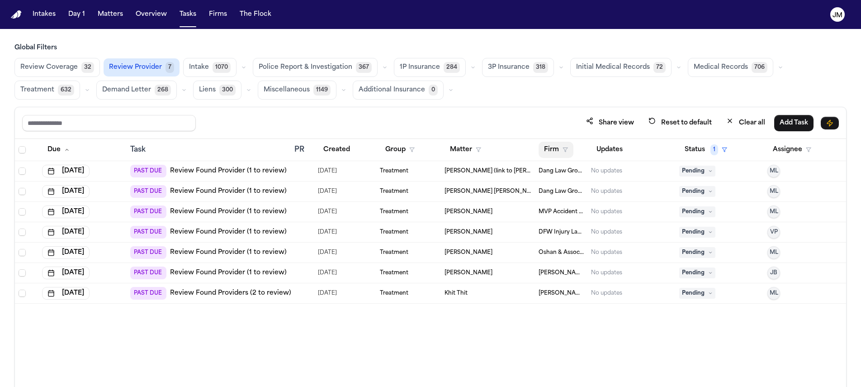
click at [557, 150] on button "Firm" at bounding box center [555, 150] width 35 height 16
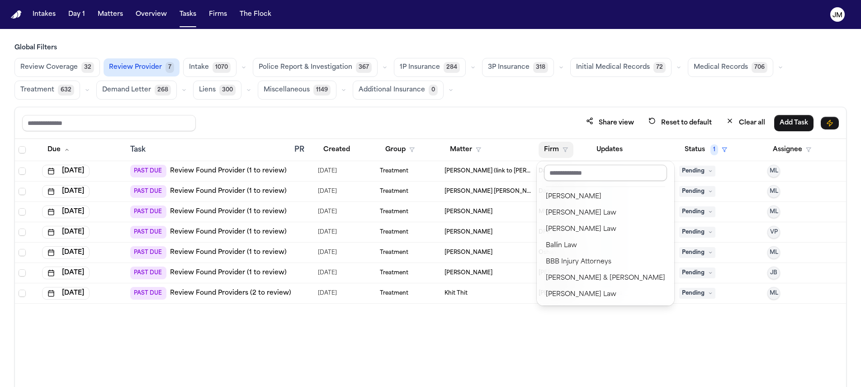
click at [561, 170] on input "text" at bounding box center [605, 173] width 123 height 16
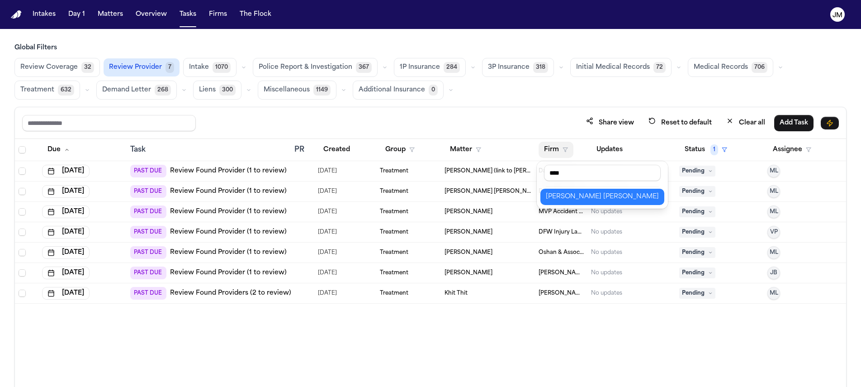
type input "****"
click at [597, 202] on div "Steele Adams Hosman" at bounding box center [602, 196] width 113 height 11
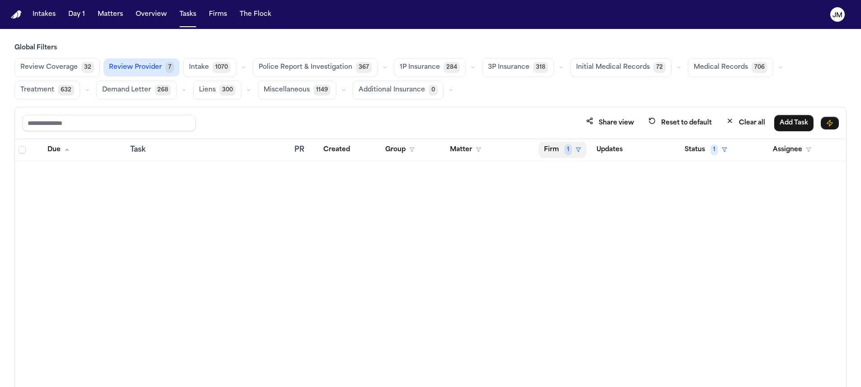
click at [555, 142] on button "Firm 1" at bounding box center [562, 150] width 48 height 16
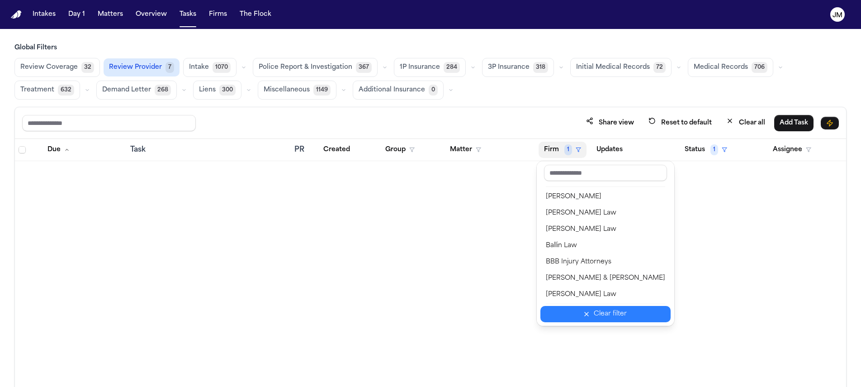
click at [605, 309] on div "Clear filter" at bounding box center [610, 313] width 33 height 11
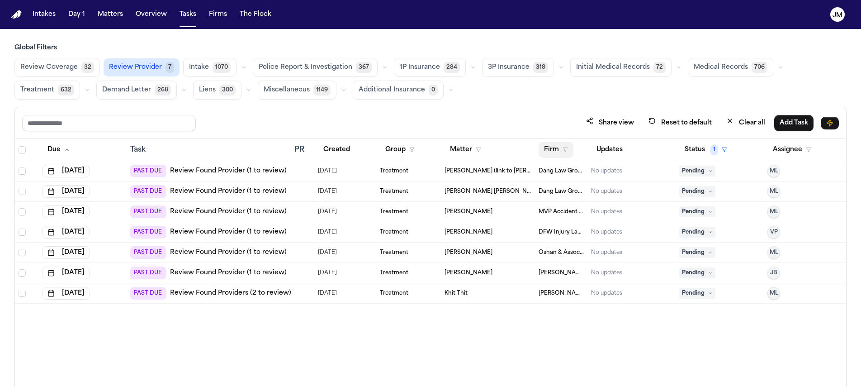
click at [562, 150] on icon "button" at bounding box center [564, 149] width 5 height 5
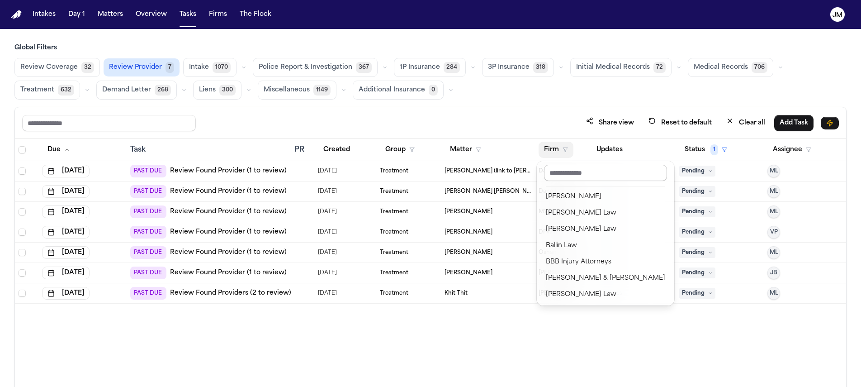
click at [561, 175] on input "text" at bounding box center [605, 173] width 123 height 16
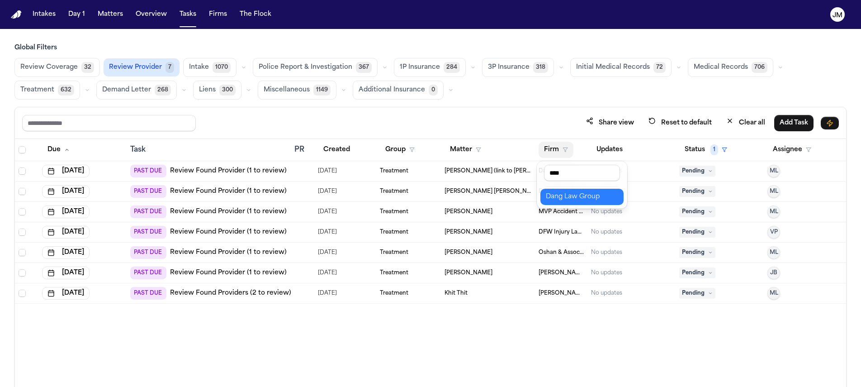
type input "****"
click at [568, 193] on div "Dang Law Group" at bounding box center [582, 196] width 72 height 11
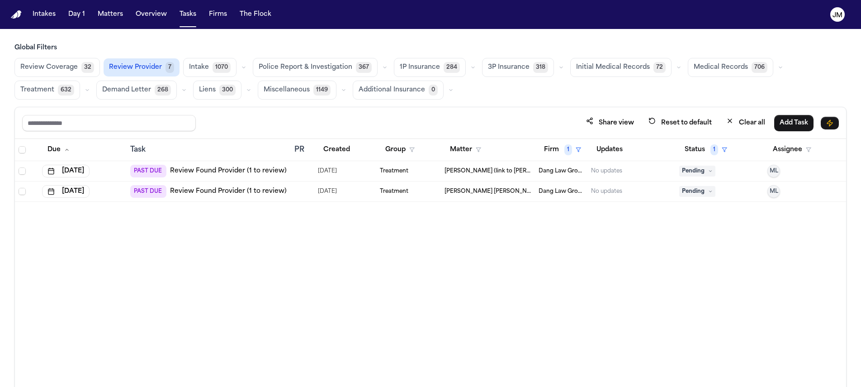
click at [239, 194] on link "Review Found Provider (1 to review)" at bounding box center [228, 191] width 117 height 9
click at [251, 194] on link "Review Found Provider (1 to review)" at bounding box center [228, 191] width 117 height 9
click at [687, 190] on span "Pending" at bounding box center [697, 191] width 36 height 11
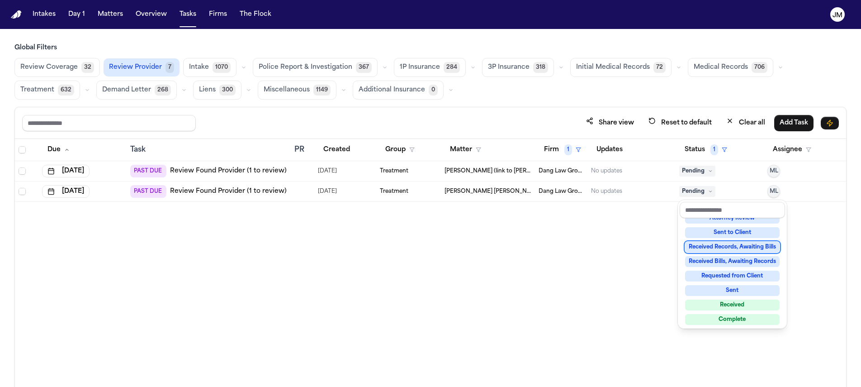
scroll to position [141, 0]
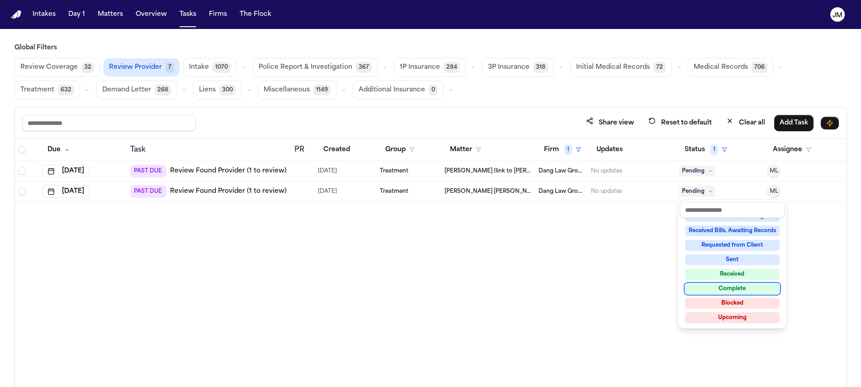
click at [742, 287] on div "Complete" at bounding box center [732, 288] width 94 height 11
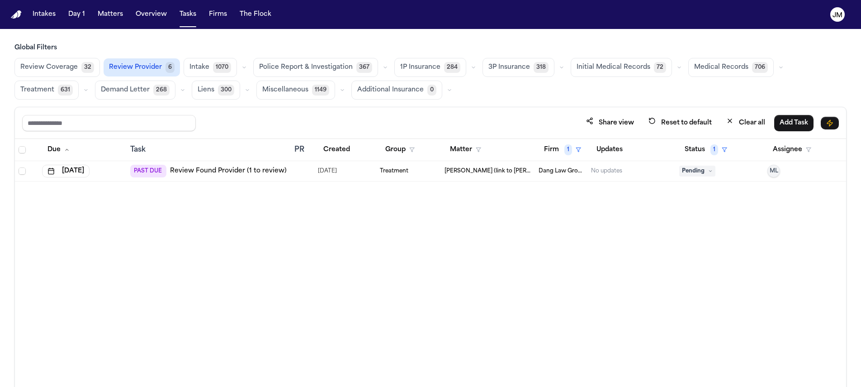
click at [209, 172] on link "Review Found Provider (1 to review)" at bounding box center [228, 170] width 117 height 9
click at [684, 173] on span "Pending" at bounding box center [697, 170] width 36 height 11
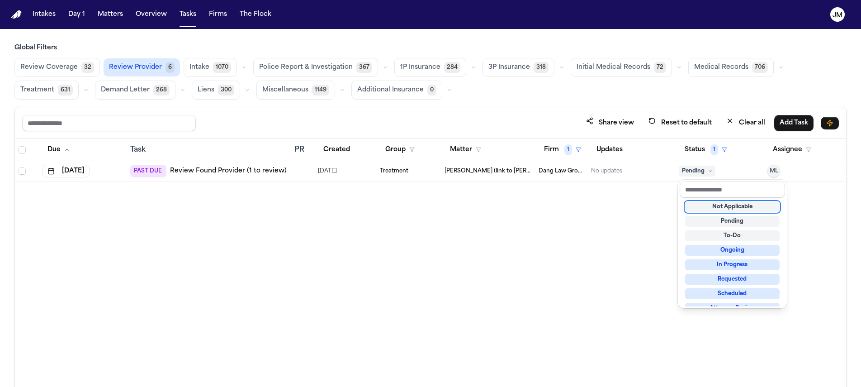
click at [709, 205] on div "Not Applicable" at bounding box center [732, 206] width 94 height 11
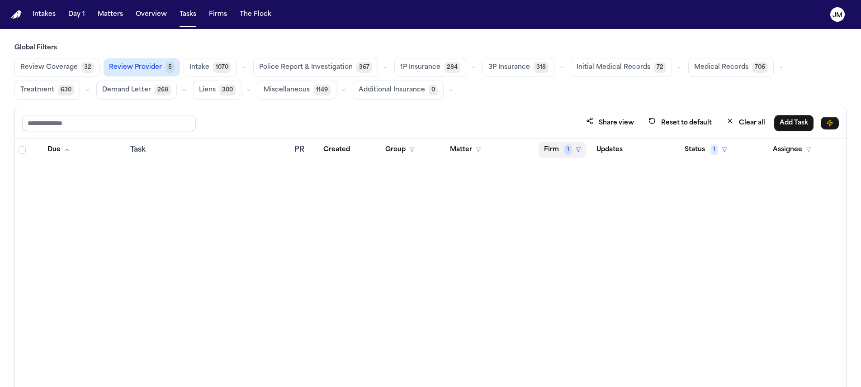
click at [553, 151] on button "Firm 1" at bounding box center [562, 150] width 48 height 16
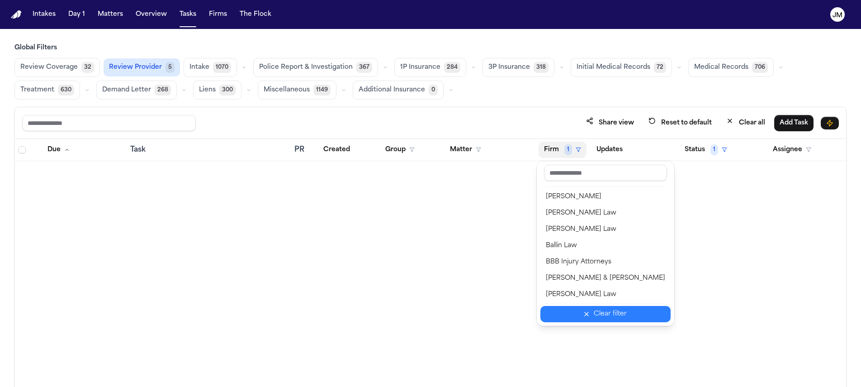
click at [609, 312] on div "Clear filter" at bounding box center [610, 313] width 33 height 11
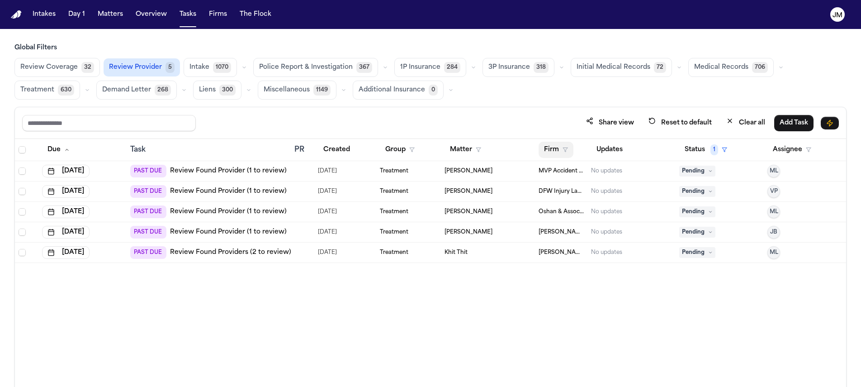
click at [560, 146] on button "Firm" at bounding box center [555, 150] width 35 height 16
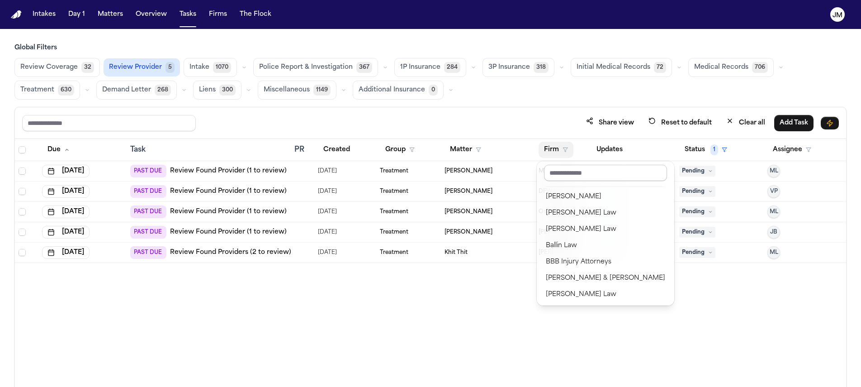
click at [569, 170] on input "text" at bounding box center [605, 173] width 123 height 16
click at [392, 305] on div "Due Task PR Created Group Matter Firm Updates Status 1 Assignee Sep 24, 2025 PA…" at bounding box center [430, 282] width 831 height 287
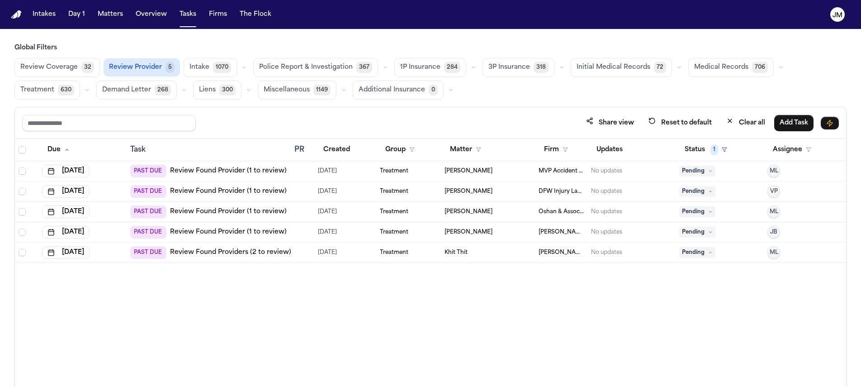
click at [193, 63] on span "Intake" at bounding box center [199, 67] width 20 height 9
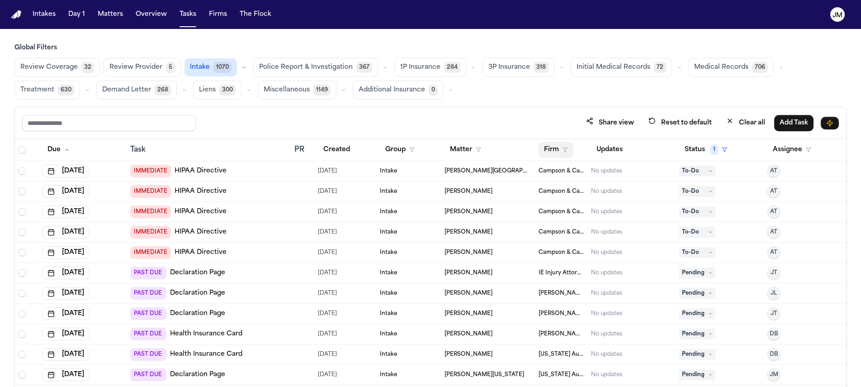
click at [562, 149] on icon "button" at bounding box center [564, 149] width 5 height 5
click at [558, 170] on input "text" at bounding box center [600, 173] width 123 height 16
type input "****"
click at [571, 191] on div "Dang Law Group" at bounding box center [577, 196] width 72 height 11
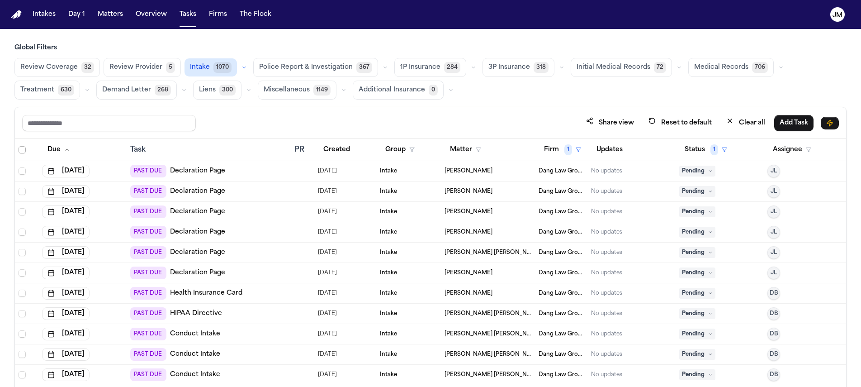
click at [21, 147] on span "Select all" at bounding box center [22, 149] width 7 height 7
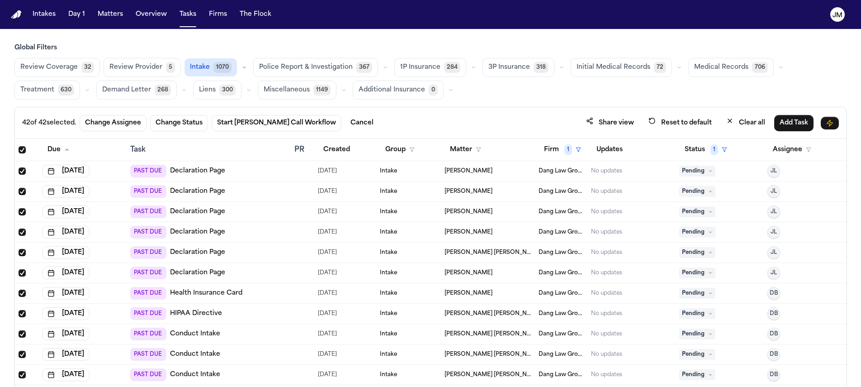
click at [23, 151] on span "Select all" at bounding box center [22, 149] width 7 height 7
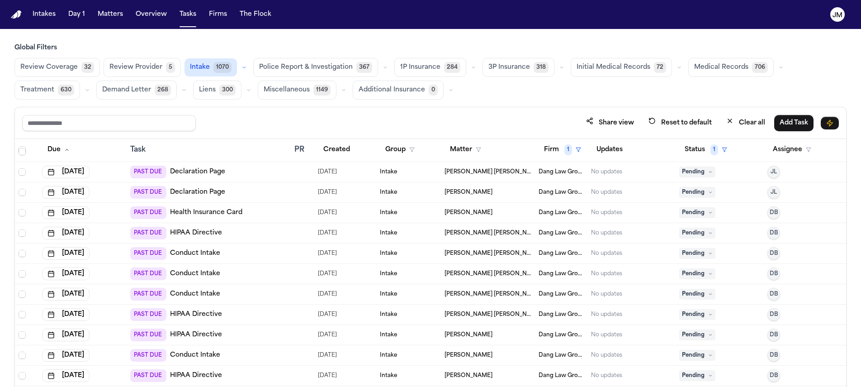
scroll to position [102, 0]
click at [81, 120] on input "text" at bounding box center [109, 123] width 174 height 16
type input "******"
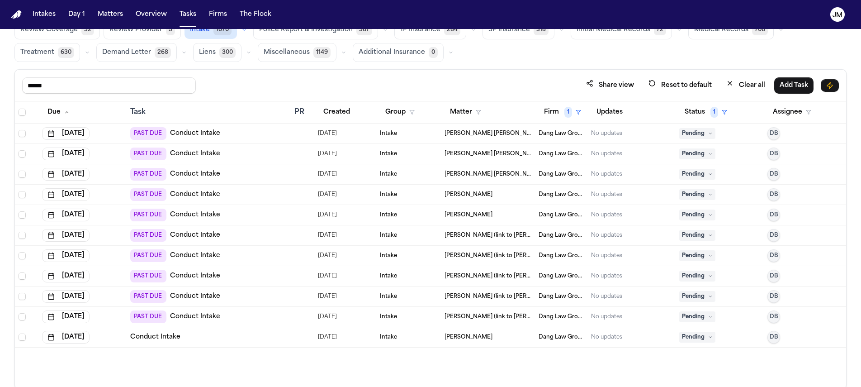
scroll to position [54, 0]
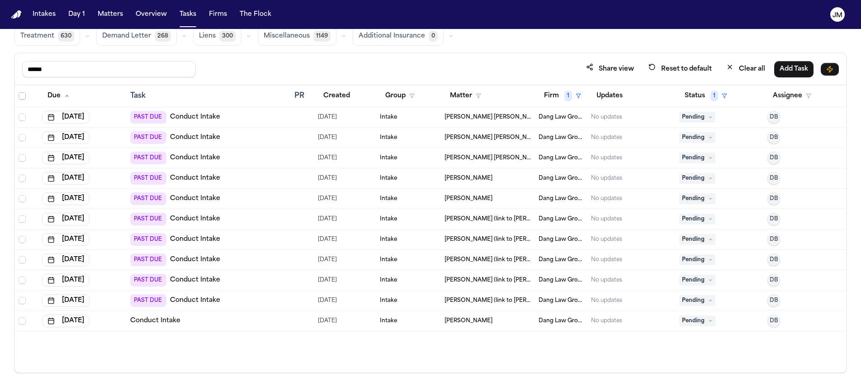
click at [19, 95] on span "Select all" at bounding box center [22, 95] width 7 height 7
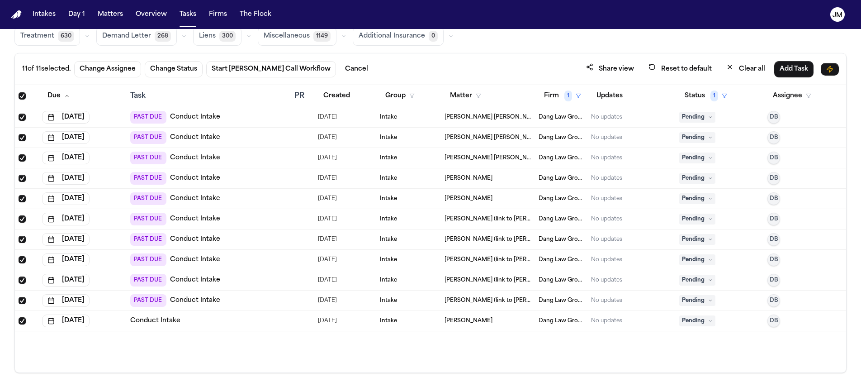
drag, startPoint x: 190, startPoint y: 79, endPoint x: 187, endPoint y: 72, distance: 7.7
click at [190, 79] on div "11 of 11 selected. Change Assignee Change Status Start Bland Call Workflow Canc…" at bounding box center [430, 69] width 831 height 32
click at [187, 71] on button "Change Status" at bounding box center [174, 69] width 58 height 16
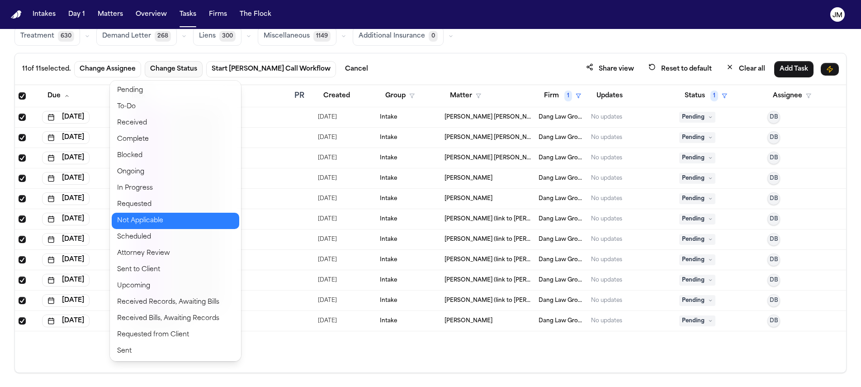
click at [160, 218] on button "Not Applicable" at bounding box center [175, 220] width 127 height 16
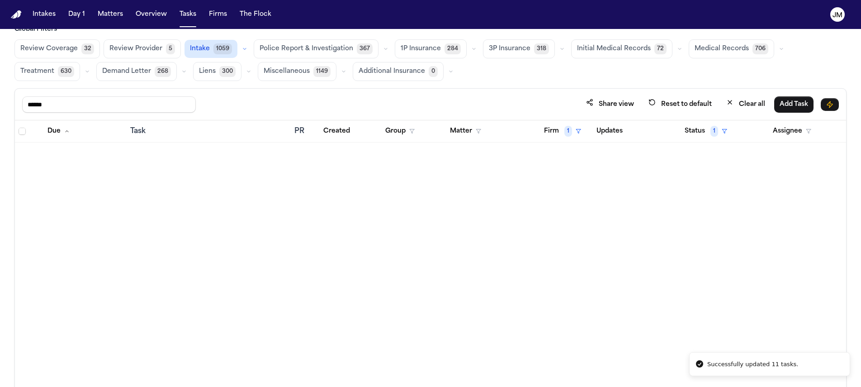
scroll to position [0, 0]
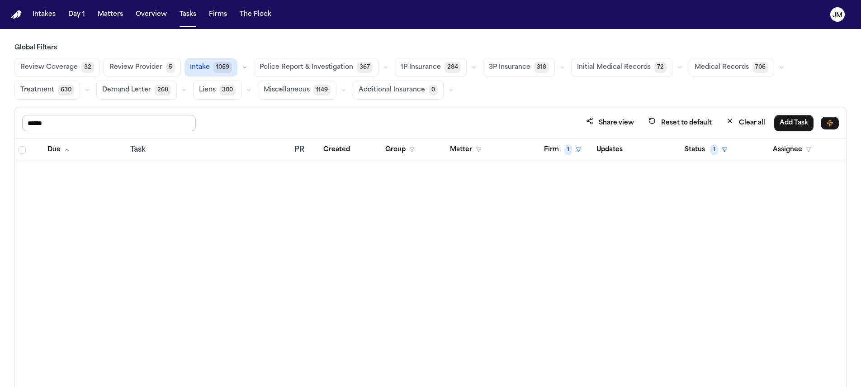
click at [121, 118] on input "******" at bounding box center [109, 123] width 174 height 16
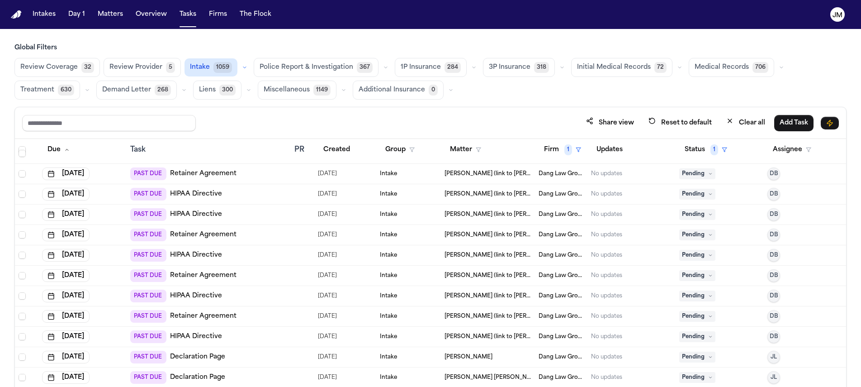
scroll to position [211, 0]
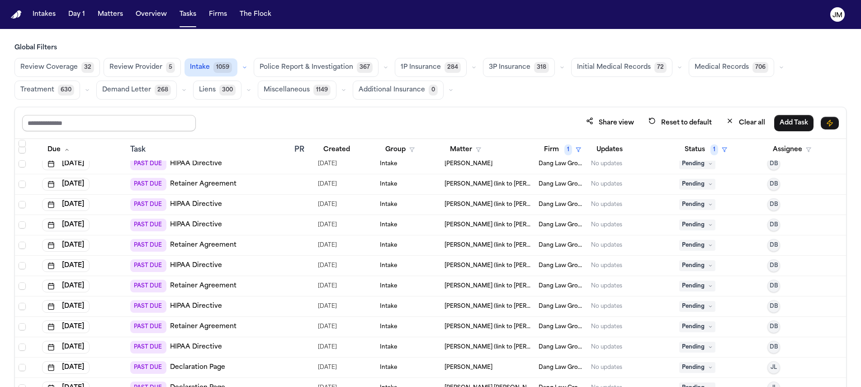
click at [124, 123] on input "text" at bounding box center [109, 123] width 174 height 16
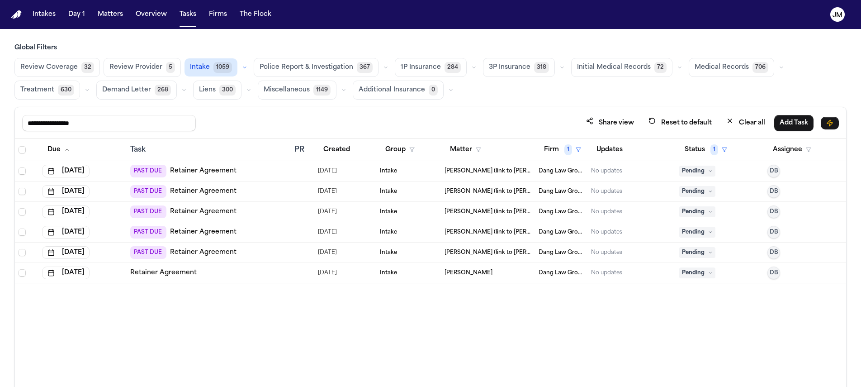
type input "**********"
click at [27, 148] on div at bounding box center [27, 149] width 16 height 7
click at [24, 148] on span "Select all" at bounding box center [22, 149] width 7 height 7
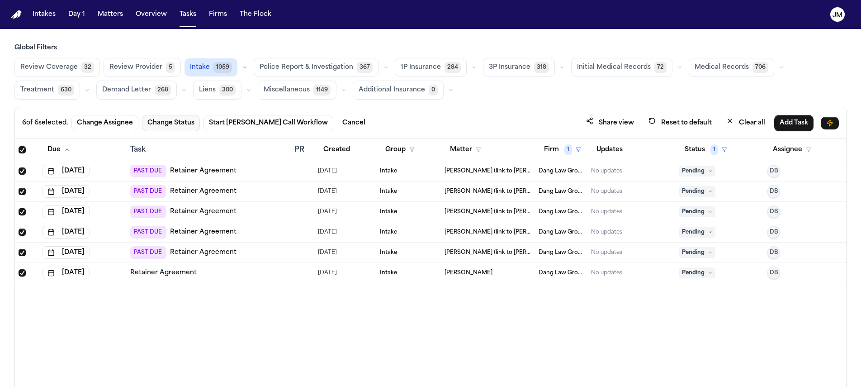
click at [167, 120] on button "Change Status" at bounding box center [171, 123] width 58 height 16
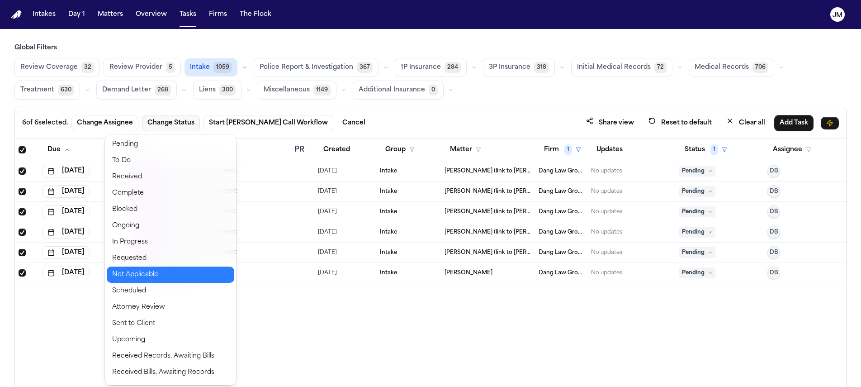
click at [141, 273] on button "Not Applicable" at bounding box center [170, 274] width 127 height 16
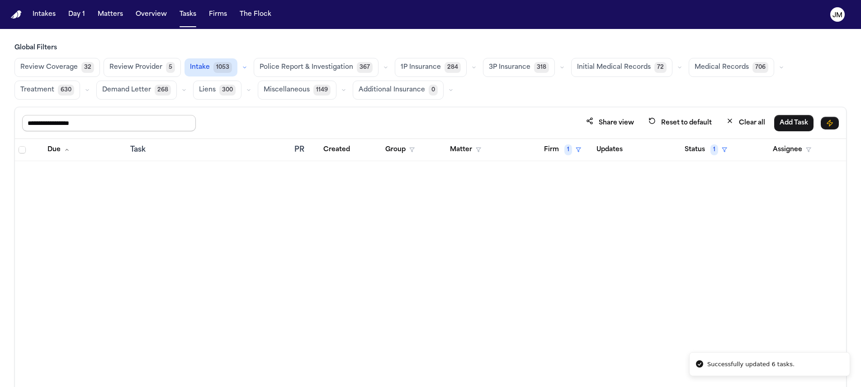
click at [131, 116] on input "**********" at bounding box center [109, 123] width 174 height 16
click at [131, 117] on input "**********" at bounding box center [109, 123] width 174 height 16
click at [132, 118] on input "**********" at bounding box center [109, 123] width 174 height 16
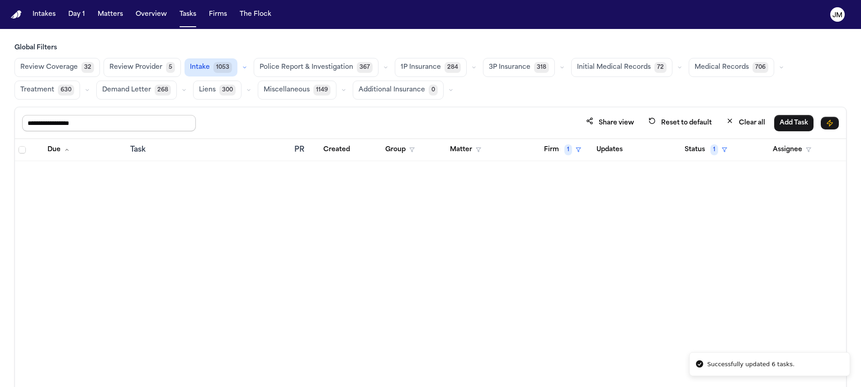
click at [132, 118] on input "**********" at bounding box center [109, 123] width 174 height 16
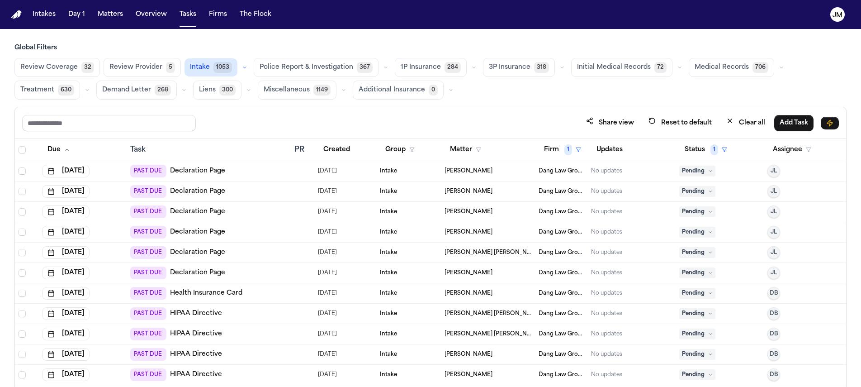
click at [33, 90] on span "Treatment" at bounding box center [37, 89] width 34 height 9
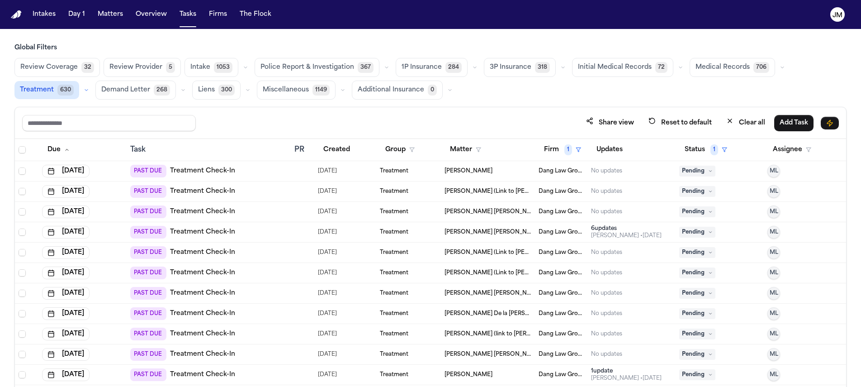
click at [206, 170] on link "Treatment Check-In" at bounding box center [202, 170] width 65 height 9
click at [708, 172] on span "Pending" at bounding box center [697, 170] width 36 height 11
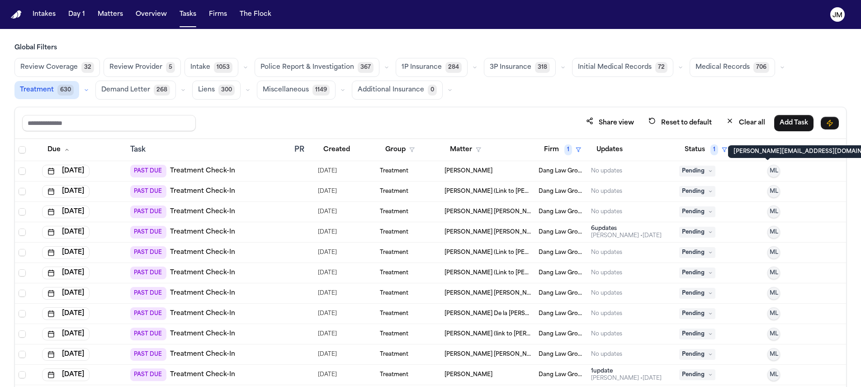
click at [769, 171] on span "ML" at bounding box center [773, 170] width 9 height 7
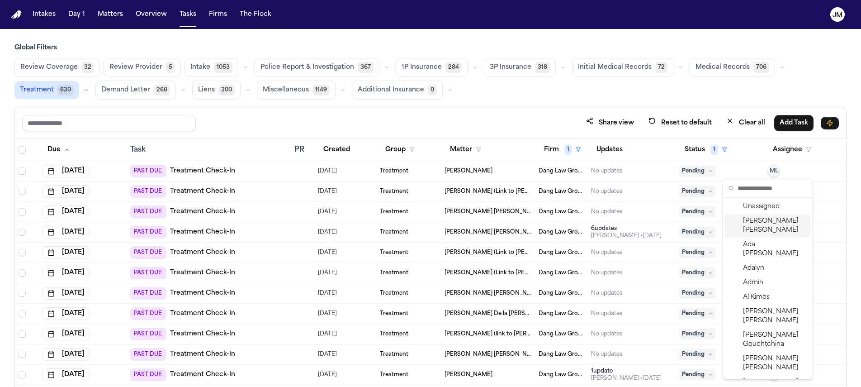
click at [755, 227] on span "Jacqueline Maldonado" at bounding box center [775, 226] width 64 height 18
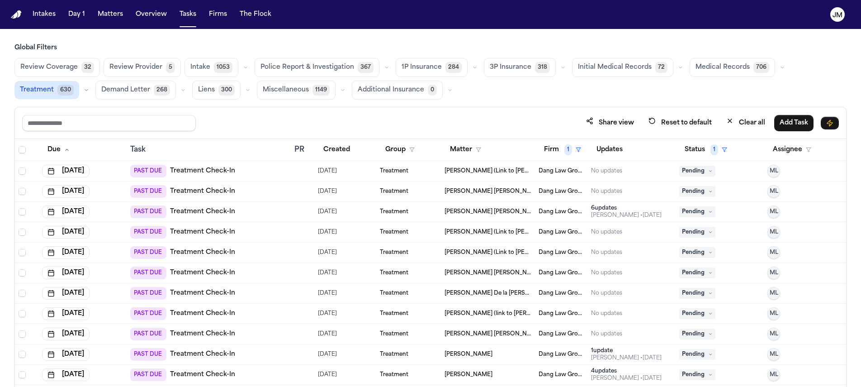
click at [708, 169] on icon at bounding box center [710, 171] width 5 height 5
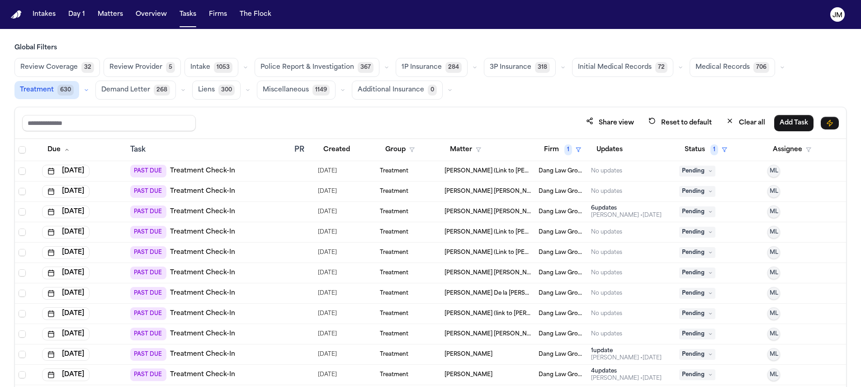
click at [182, 169] on link "Treatment Check-In" at bounding box center [202, 170] width 65 height 9
click at [90, 170] on button "Aug 14, 2025" at bounding box center [65, 171] width 47 height 13
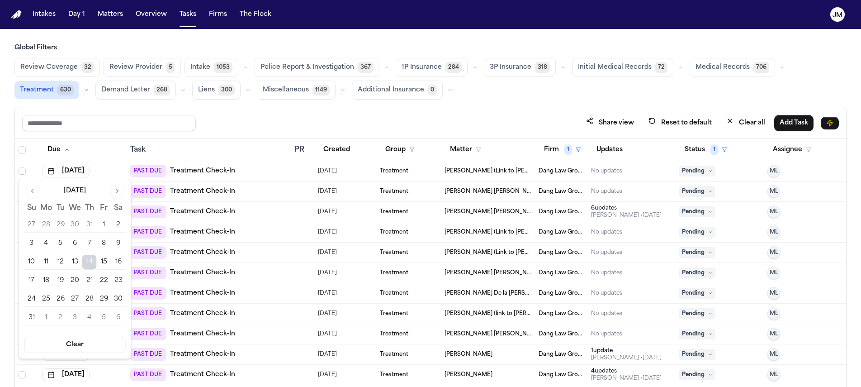
click at [116, 194] on button "Go to next month" at bounding box center [117, 190] width 13 height 13
click at [101, 244] on button "10" at bounding box center [104, 243] width 14 height 14
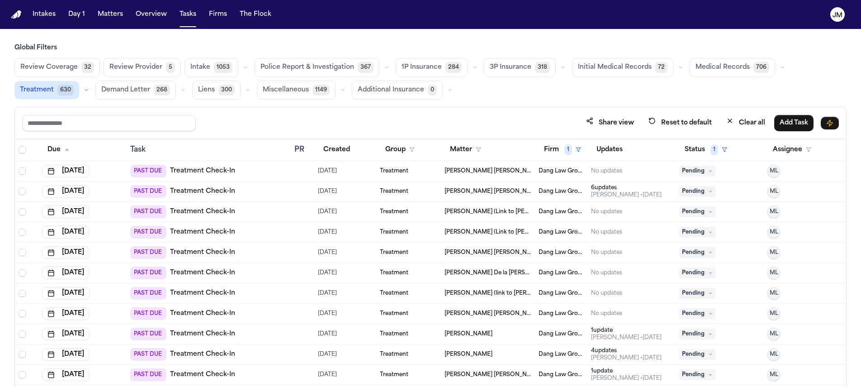
click at [521, 175] on td "Jesus Francisco Tovar Reina (Link to Bridget Aleman)" at bounding box center [488, 171] width 94 height 20
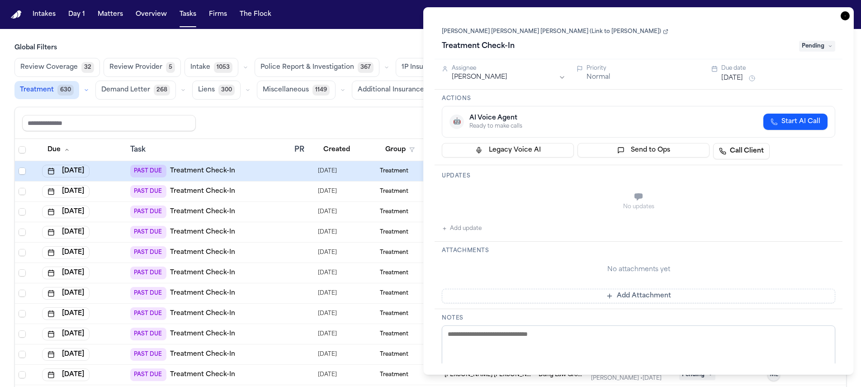
click at [845, 19] on icon "button" at bounding box center [844, 15] width 9 height 9
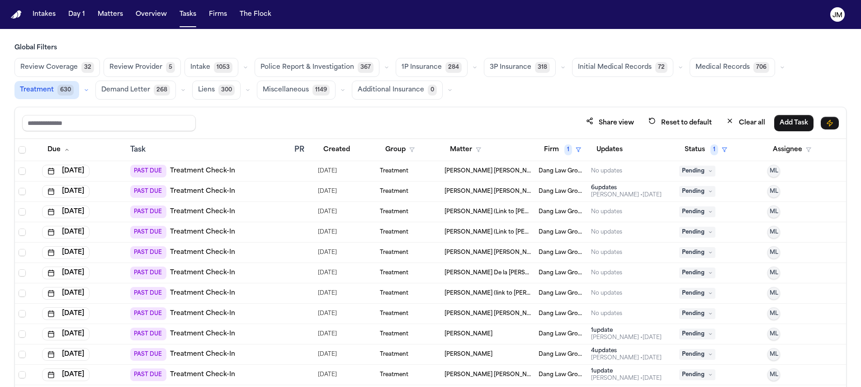
click at [185, 172] on link "Treatment Check-In" at bounding box center [202, 170] width 65 height 9
click at [708, 169] on icon at bounding box center [710, 171] width 5 height 5
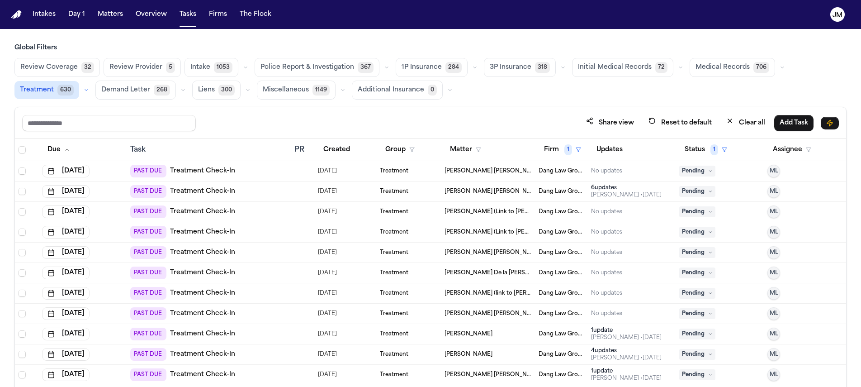
click at [769, 170] on span "ML" at bounding box center [773, 170] width 9 height 7
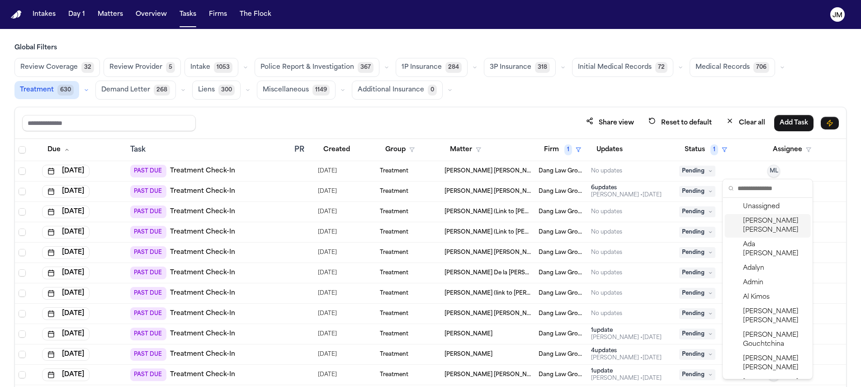
click at [745, 224] on span "Jacqueline Maldonado" at bounding box center [775, 226] width 64 height 18
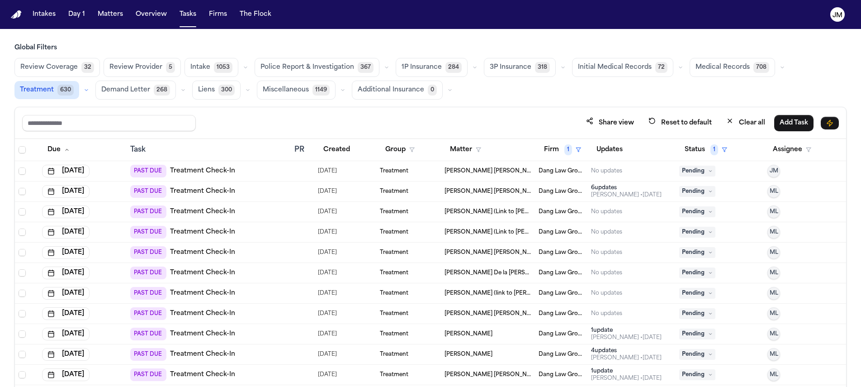
click at [698, 170] on span "Pending" at bounding box center [697, 170] width 36 height 11
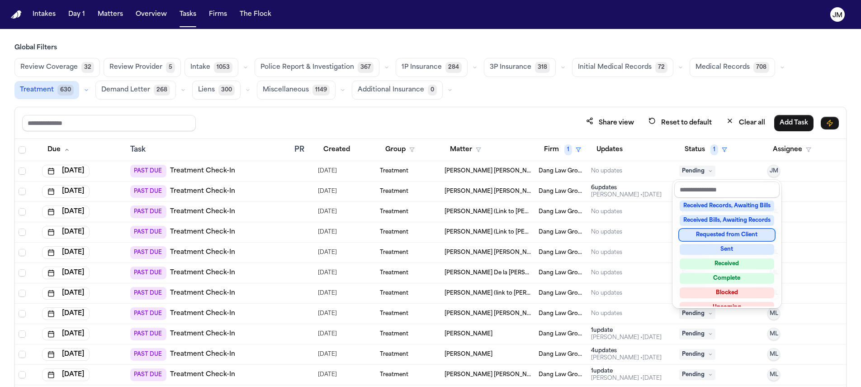
scroll to position [132, 0]
click at [713, 278] on div "Complete" at bounding box center [726, 277] width 94 height 11
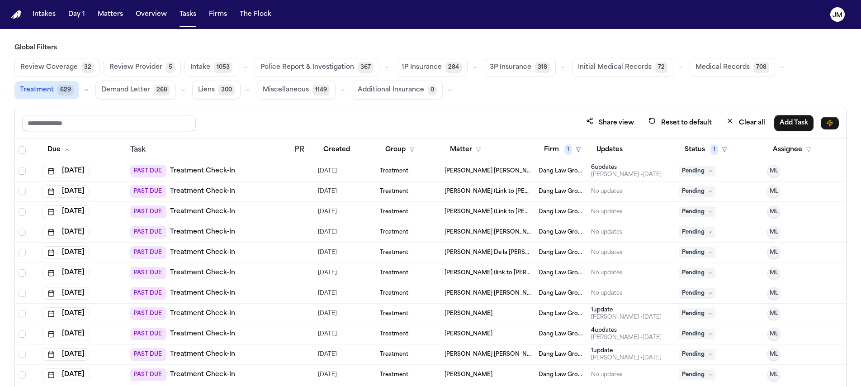
click at [235, 169] on div "PAST DUE Treatment Check-In" at bounding box center [208, 171] width 157 height 13
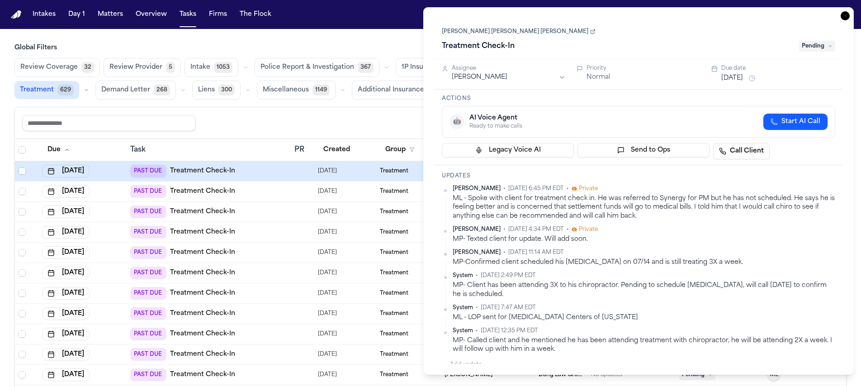
click at [840, 16] on icon "button" at bounding box center [844, 15] width 9 height 9
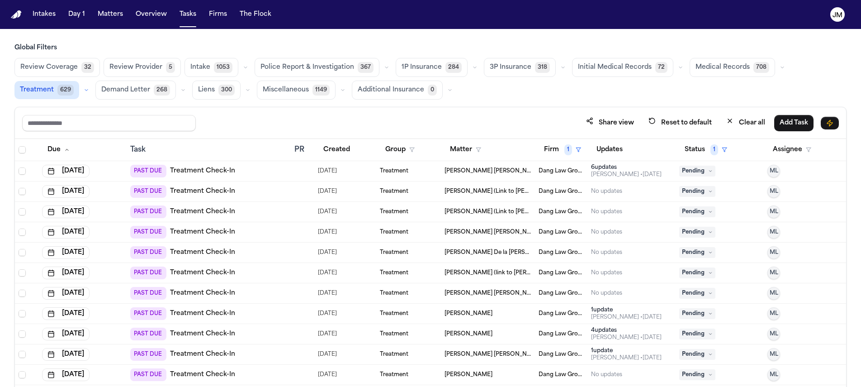
click at [318, 189] on span "07/24/2025" at bounding box center [327, 191] width 19 height 13
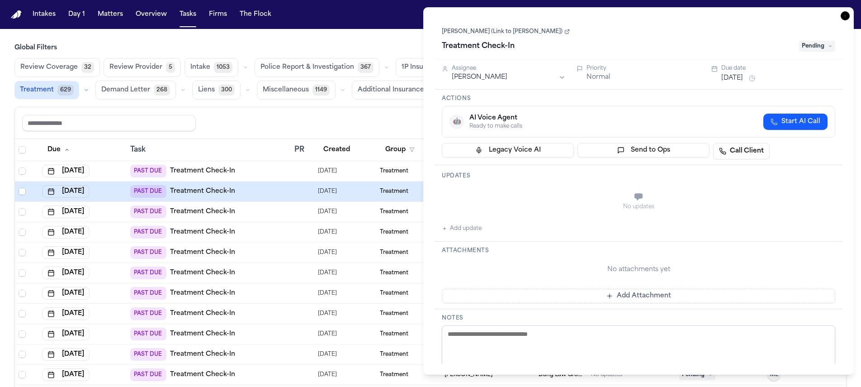
click at [847, 17] on icon "button" at bounding box center [844, 15] width 9 height 9
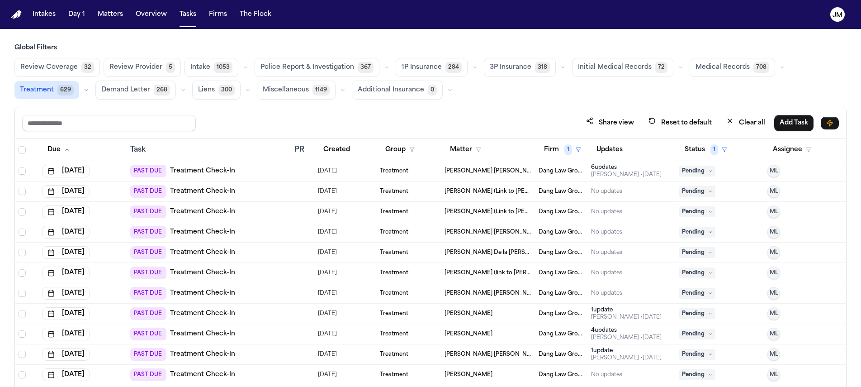
click at [288, 167] on tr "Aug 15, 2025 PAST DUE Treatment Check-In 06/04/2025 Treatment Juan Carlos Gonza…" at bounding box center [430, 171] width 831 height 20
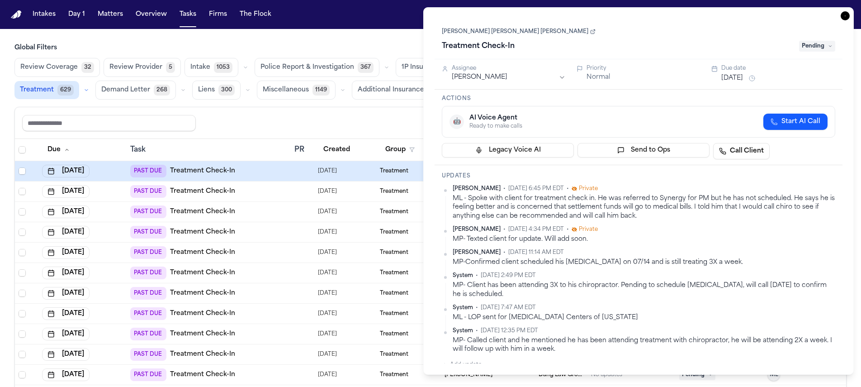
click at [844, 17] on icon "button" at bounding box center [844, 15] width 9 height 9
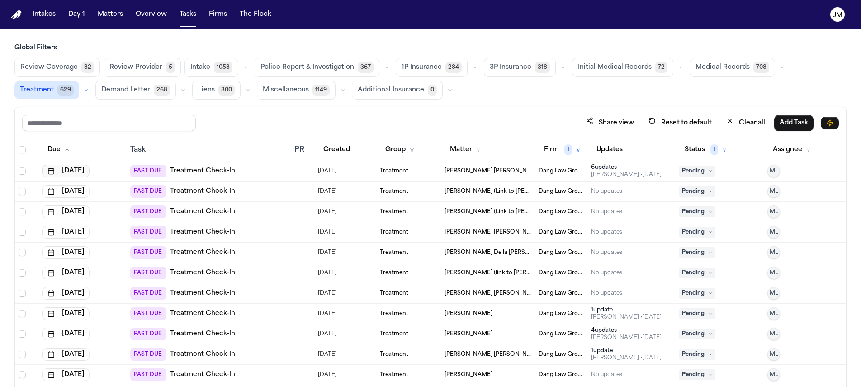
click at [89, 170] on button "Aug 15, 2025" at bounding box center [65, 171] width 47 height 13
click at [165, 174] on span "PAST DUE" at bounding box center [148, 171] width 36 height 13
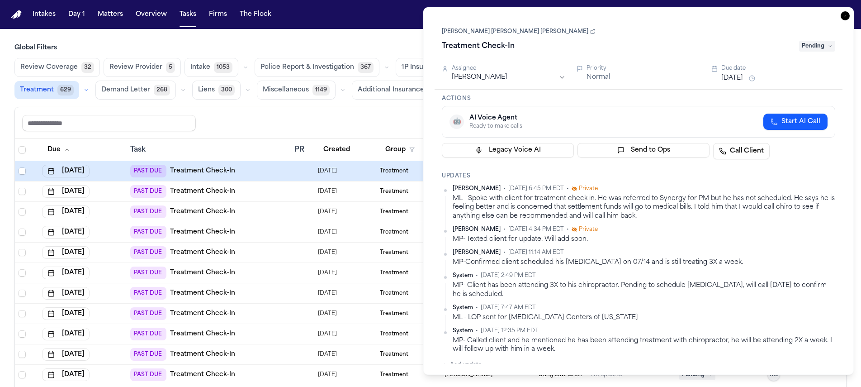
click at [494, 31] on link "Juan Carlos Gonzalez Rivero" at bounding box center [519, 31] width 154 height 7
click at [846, 19] on icon "button" at bounding box center [844, 15] width 9 height 9
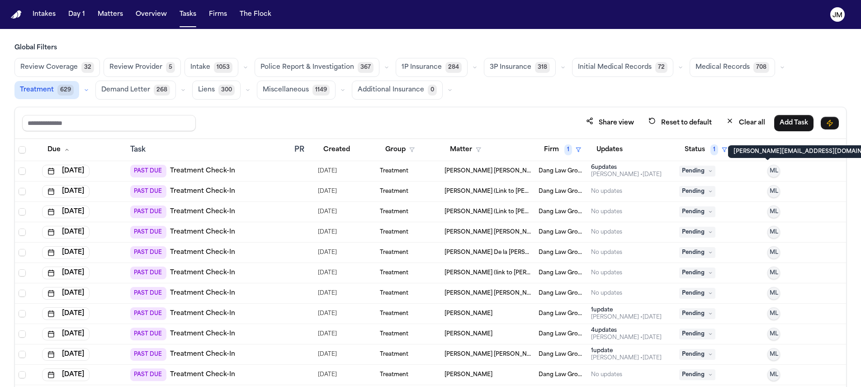
click at [769, 169] on span "ML" at bounding box center [773, 170] width 9 height 7
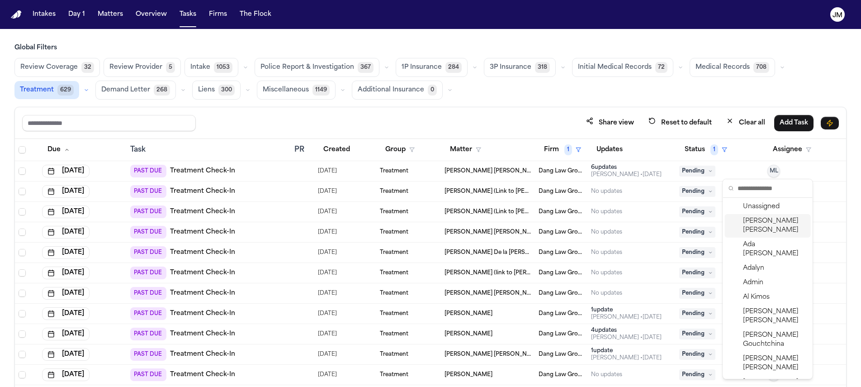
click at [768, 222] on span "[PERSON_NAME]" at bounding box center [775, 226] width 64 height 18
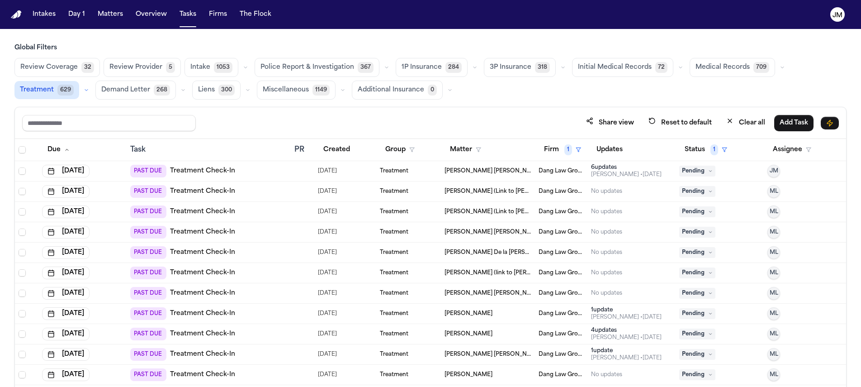
click at [699, 169] on span "Pending" at bounding box center [697, 170] width 36 height 11
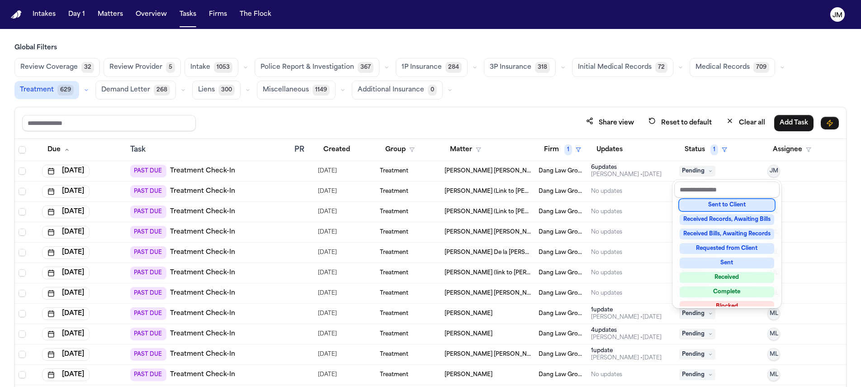
scroll to position [132, 0]
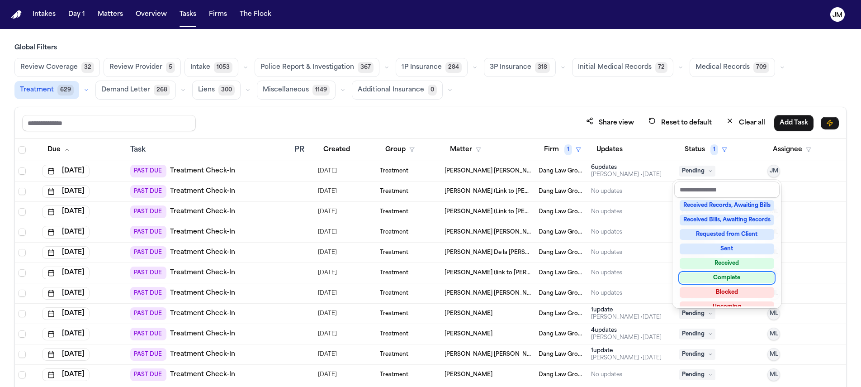
click at [726, 279] on div "Complete" at bounding box center [726, 277] width 94 height 11
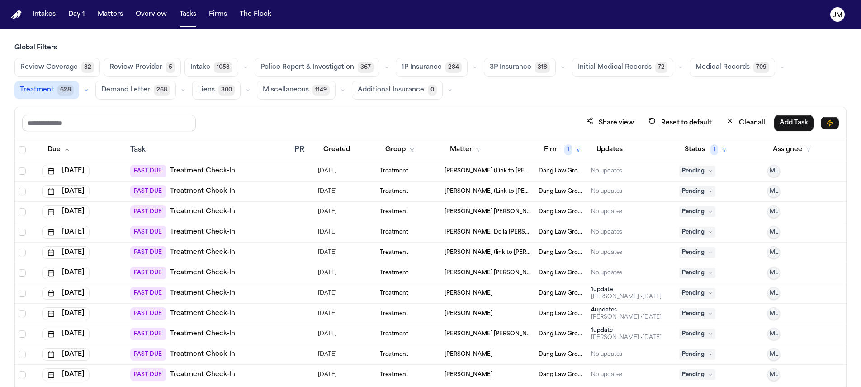
click at [237, 174] on div "PAST DUE Treatment Check-In" at bounding box center [208, 171] width 157 height 13
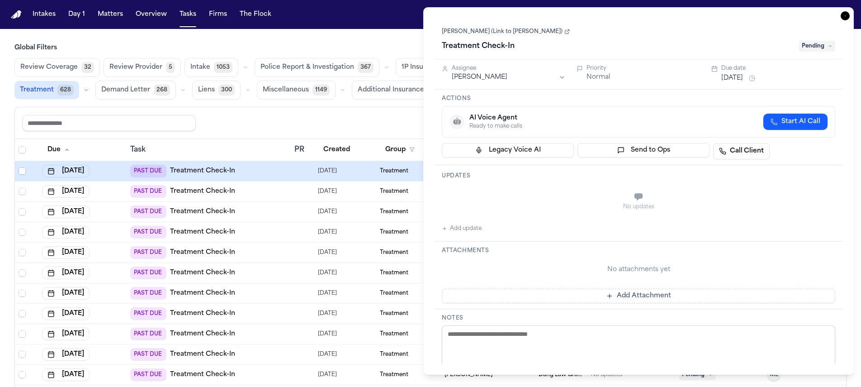
click at [552, 34] on link "Alondra Camacho Benitez (Link to Cornelia Benitez Carvajal)" at bounding box center [506, 31] width 128 height 7
click at [844, 18] on icon "button" at bounding box center [844, 15] width 9 height 9
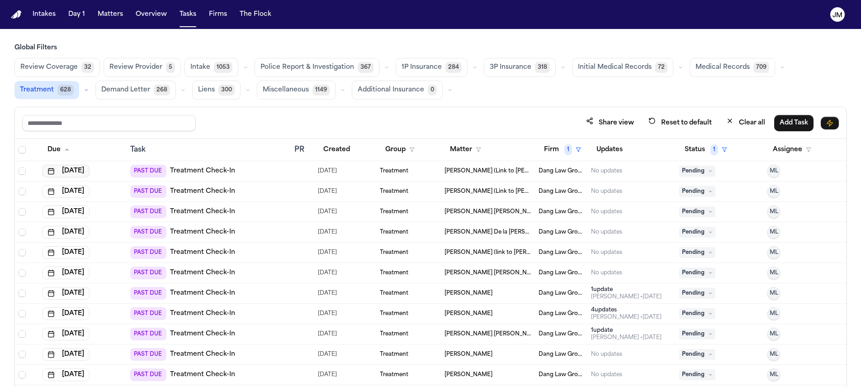
click at [77, 170] on button "Aug 18, 2025" at bounding box center [65, 171] width 47 height 13
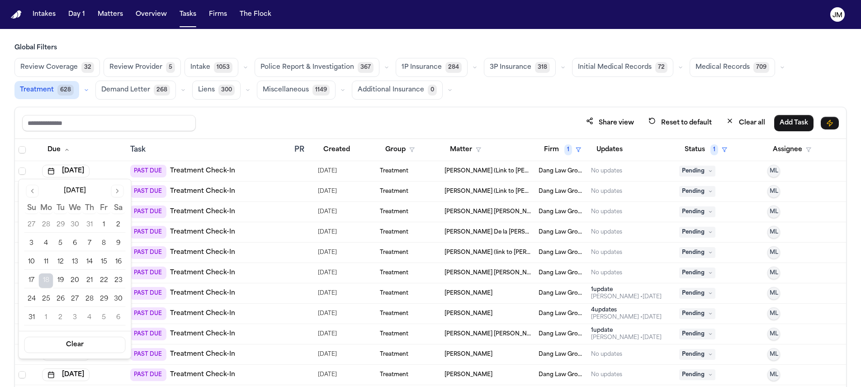
click at [214, 125] on div "Share view Reset to default Clear all Add Task" at bounding box center [430, 122] width 816 height 17
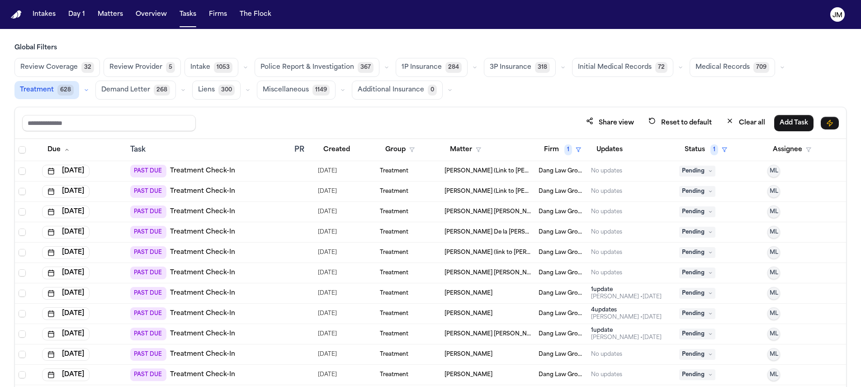
click at [267, 210] on div "PAST DUE Treatment Check-In" at bounding box center [208, 211] width 157 height 13
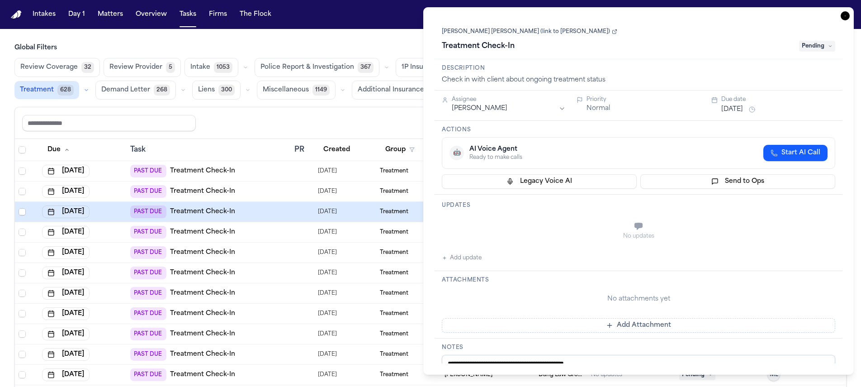
click at [473, 34] on link "Fernando Dominguez Carbajal (link to Dariana Dominguez Carbajal)" at bounding box center [529, 31] width 175 height 7
click at [561, 110] on html "Intakes Day 1 Matters Overview Tasks Firms The Flock JM Global Filters Review C…" at bounding box center [430, 193] width 861 height 387
click at [819, 50] on span "Pending" at bounding box center [817, 46] width 36 height 11
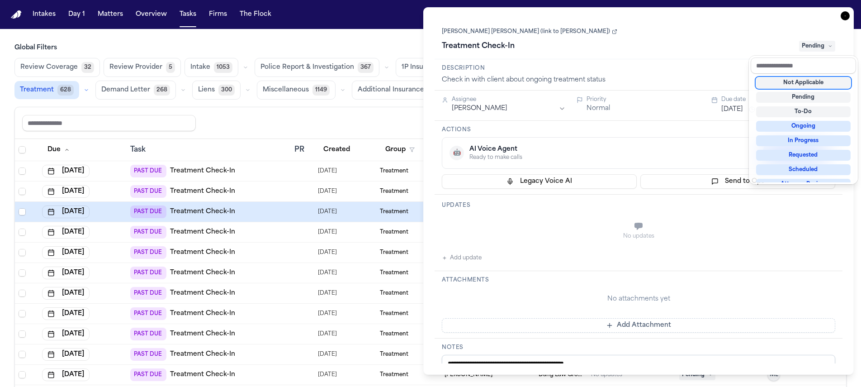
click at [736, 48] on div "Treatment Check-In Pending" at bounding box center [638, 46] width 393 height 14
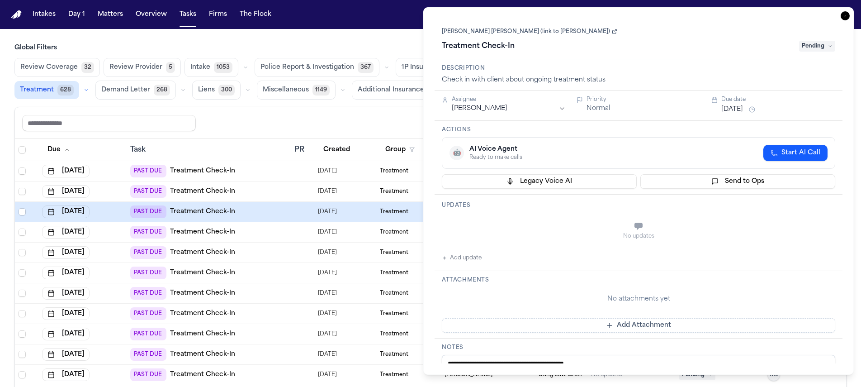
click at [734, 112] on button "Aug 20, 2025" at bounding box center [732, 109] width 22 height 9
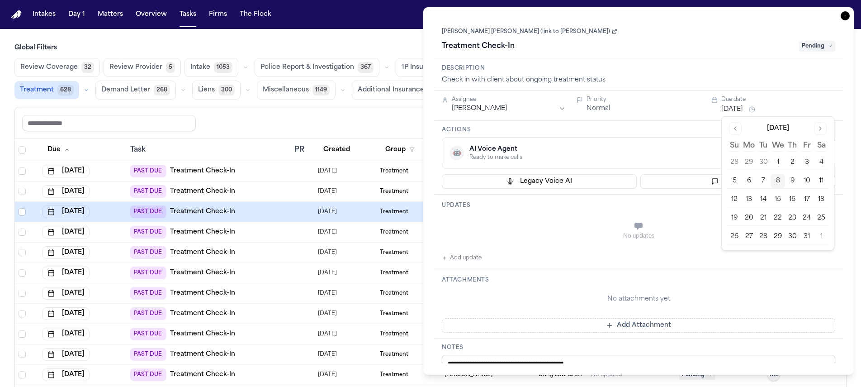
click at [806, 184] on button "10" at bounding box center [806, 181] width 14 height 14
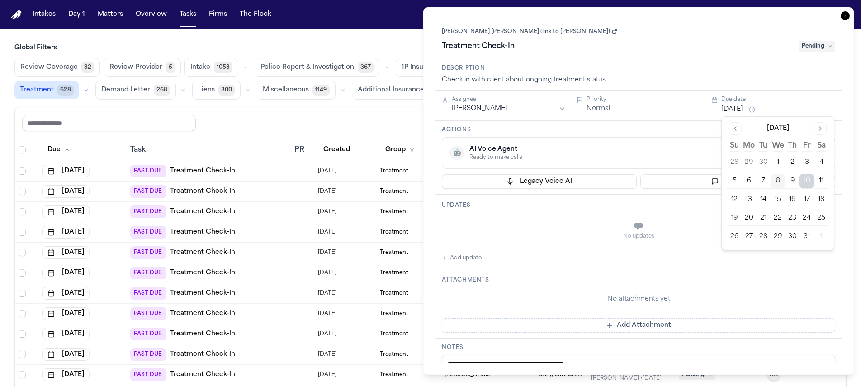
click at [843, 18] on icon "button" at bounding box center [844, 15] width 9 height 9
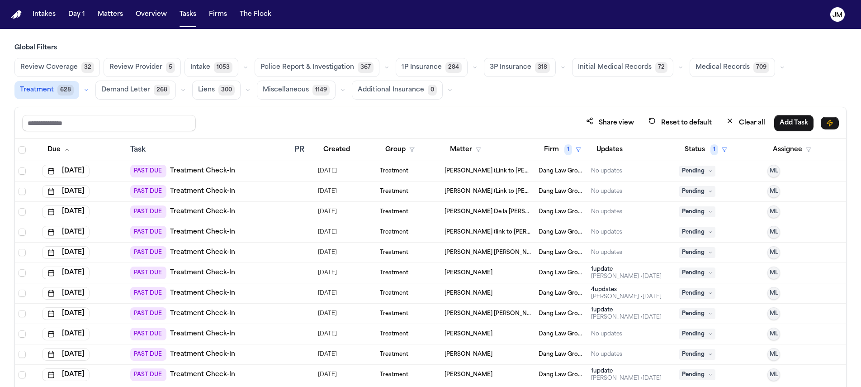
click at [264, 212] on div "PAST DUE Treatment Check-In" at bounding box center [208, 211] width 157 height 13
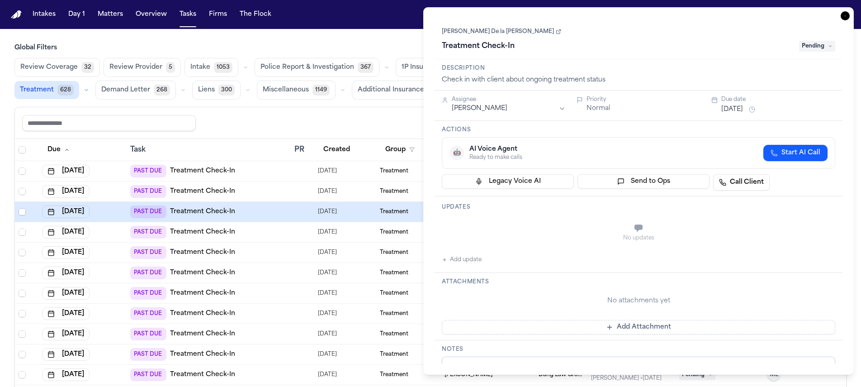
click at [471, 34] on link "[PERSON_NAME] De la [PERSON_NAME]" at bounding box center [501, 31] width 119 height 7
click at [522, 106] on html "Intakes Day 1 Matters Overview Tasks Firms The Flock JM Global Filters Review C…" at bounding box center [430, 193] width 861 height 387
click at [737, 111] on button "Aug 20, 2025" at bounding box center [732, 109] width 22 height 9
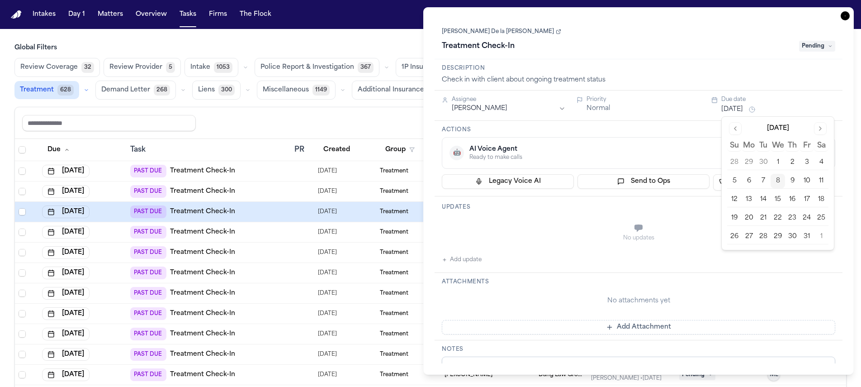
click at [805, 179] on button "10" at bounding box center [806, 181] width 14 height 14
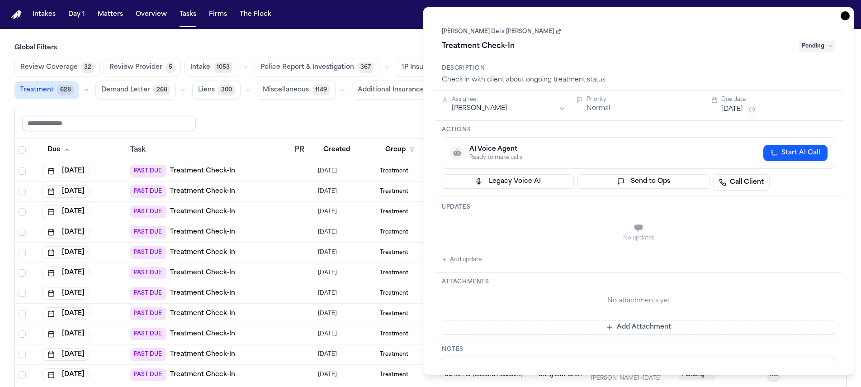
click at [842, 16] on icon "button" at bounding box center [844, 15] width 9 height 9
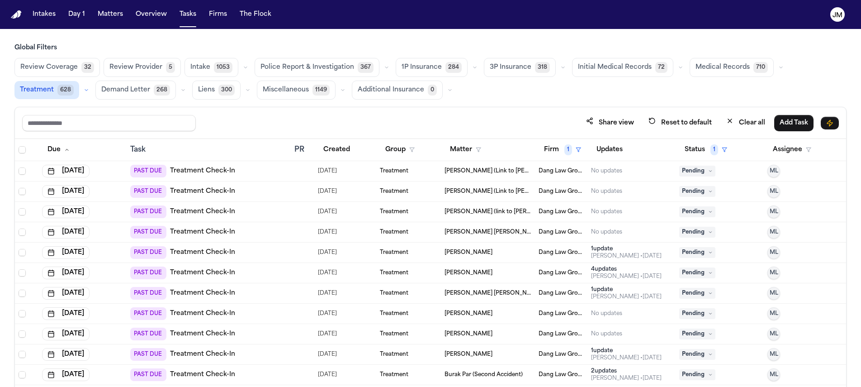
click at [515, 253] on div "[PERSON_NAME]" at bounding box center [487, 252] width 87 height 7
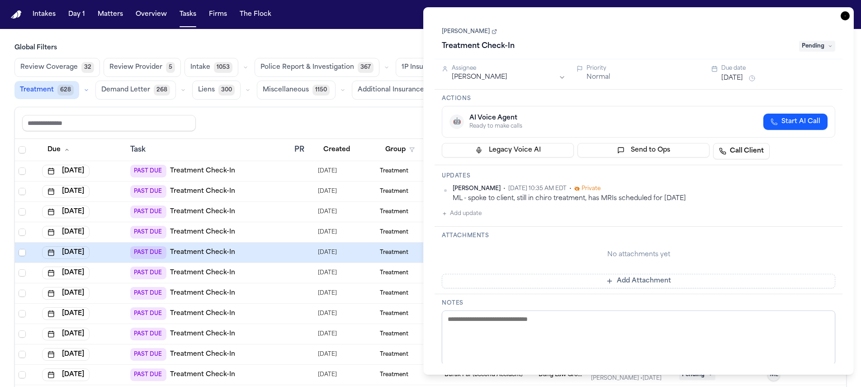
click at [843, 17] on icon "button" at bounding box center [844, 15] width 9 height 9
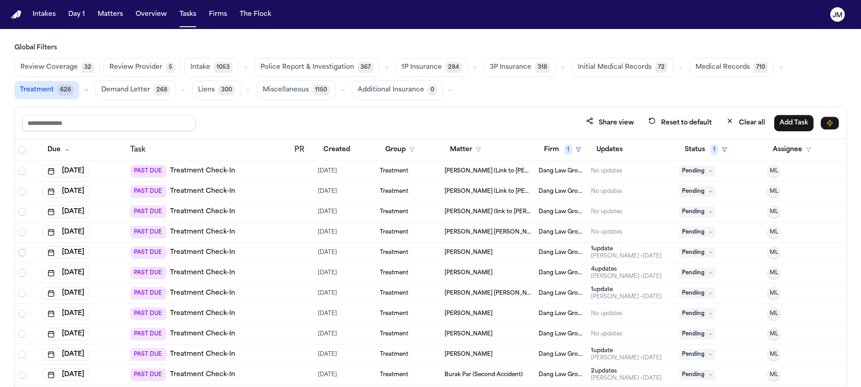
click at [19, 253] on span "Select row" at bounding box center [22, 252] width 7 height 7
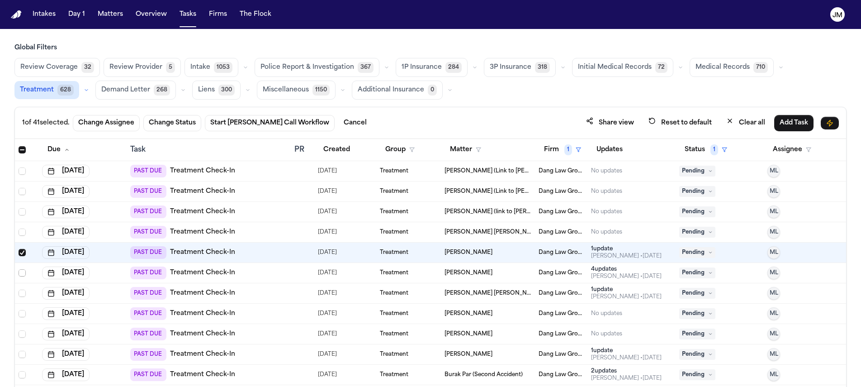
click at [19, 270] on span "Select row" at bounding box center [22, 272] width 7 height 7
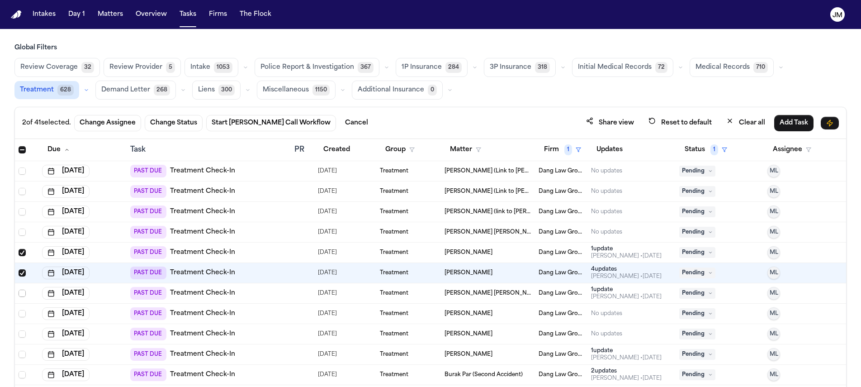
click at [20, 293] on span "Select row" at bounding box center [22, 292] width 7 height 7
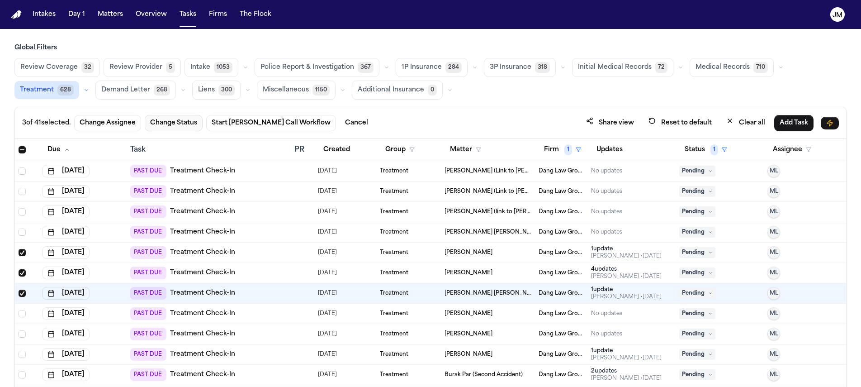
click at [177, 124] on button "Change Status" at bounding box center [174, 123] width 58 height 16
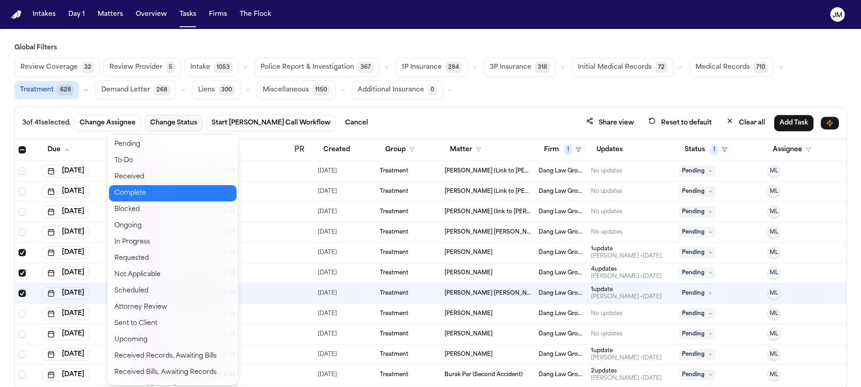
click at [143, 190] on button "Complete" at bounding box center [172, 193] width 127 height 16
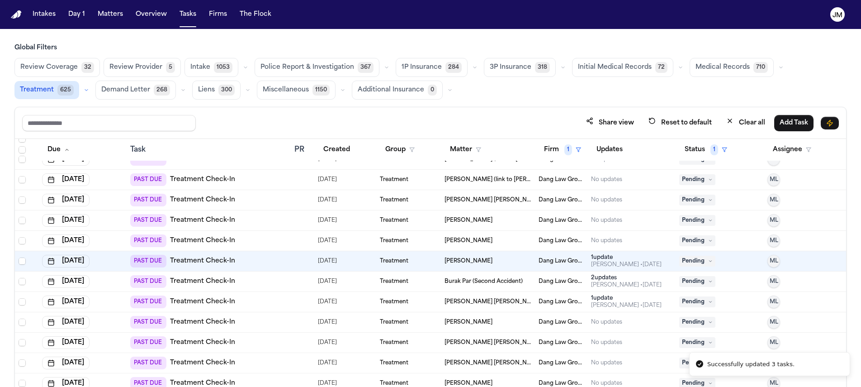
scroll to position [61, 0]
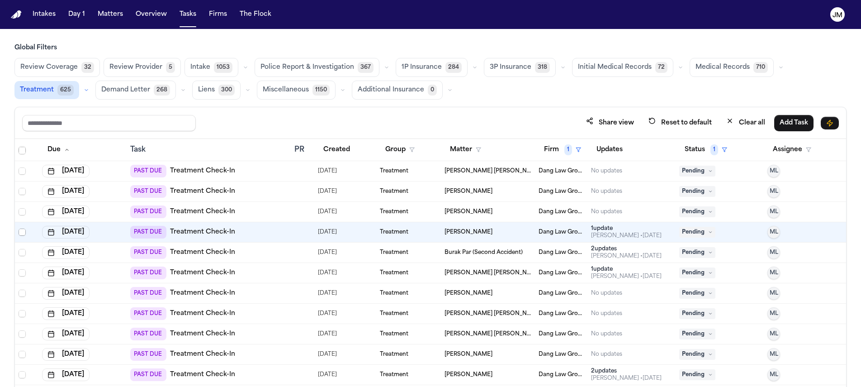
click at [23, 231] on span "Select row" at bounding box center [22, 231] width 7 height 7
click at [25, 252] on span "Select row" at bounding box center [22, 252] width 7 height 7
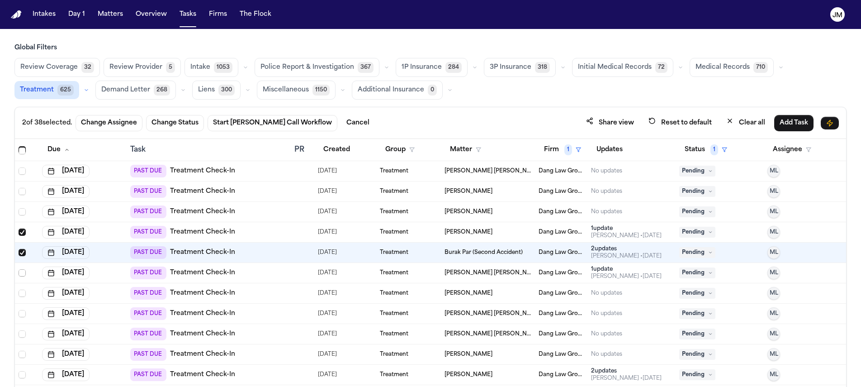
click at [22, 269] on span "Select row" at bounding box center [22, 272] width 7 height 7
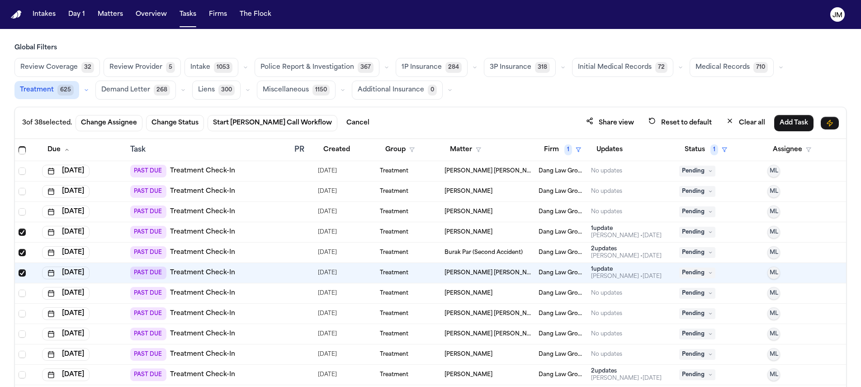
click at [165, 130] on button "Change Status" at bounding box center [175, 123] width 58 height 16
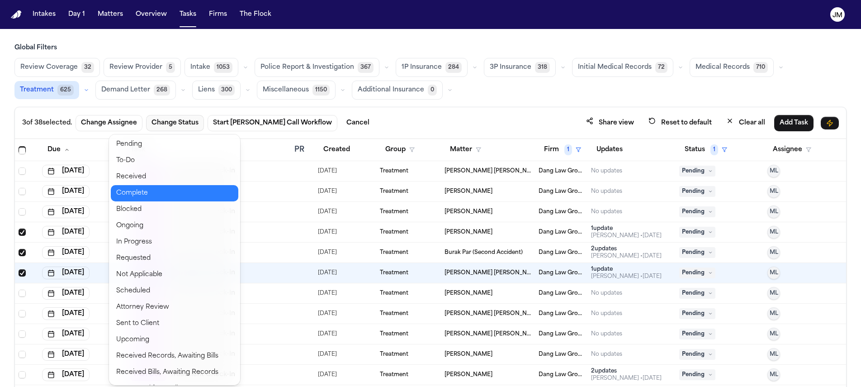
click at [152, 189] on button "Complete" at bounding box center [174, 193] width 127 height 16
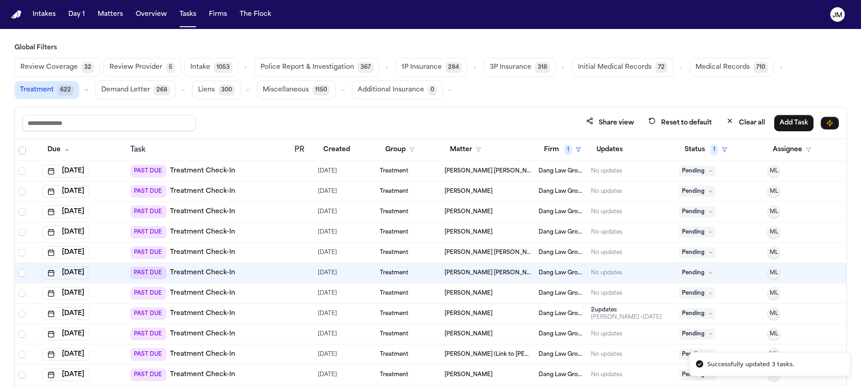
scroll to position [125, 0]
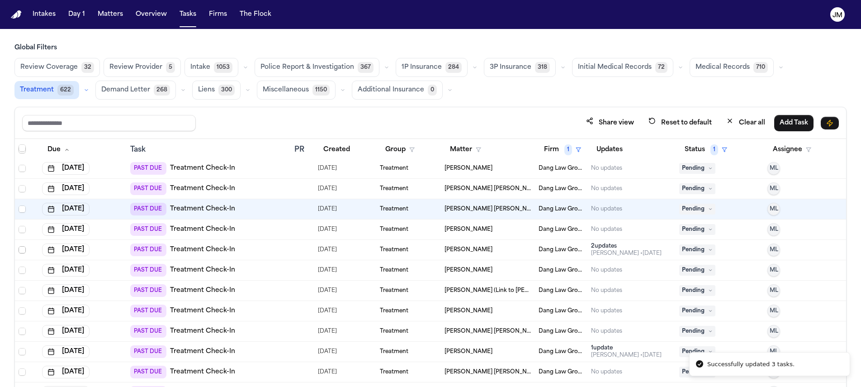
click at [25, 251] on icon "Select row" at bounding box center [22, 249] width 6 height 6
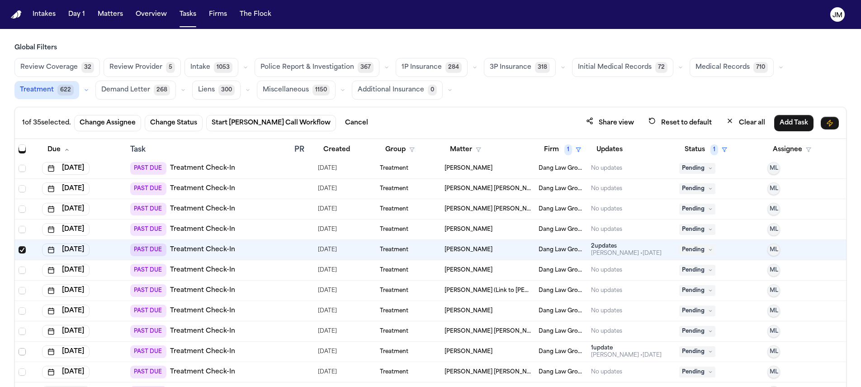
click at [19, 352] on span "Select row" at bounding box center [22, 351] width 7 height 7
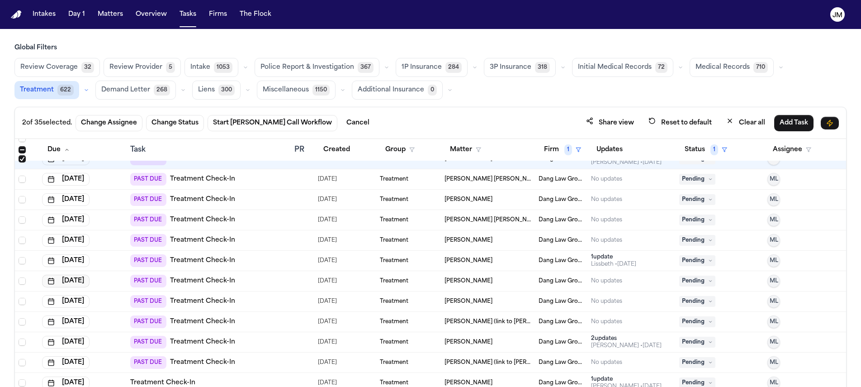
scroll to position [318, 0]
click at [24, 260] on span "Select row" at bounding box center [22, 259] width 7 height 7
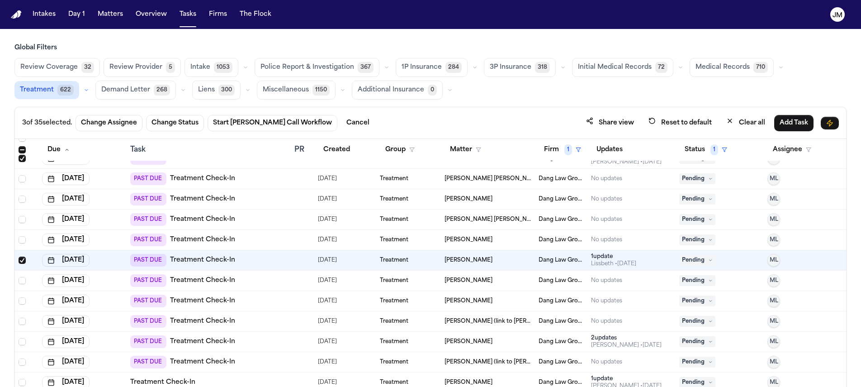
click at [24, 260] on span "Select row" at bounding box center [22, 259] width 7 height 7
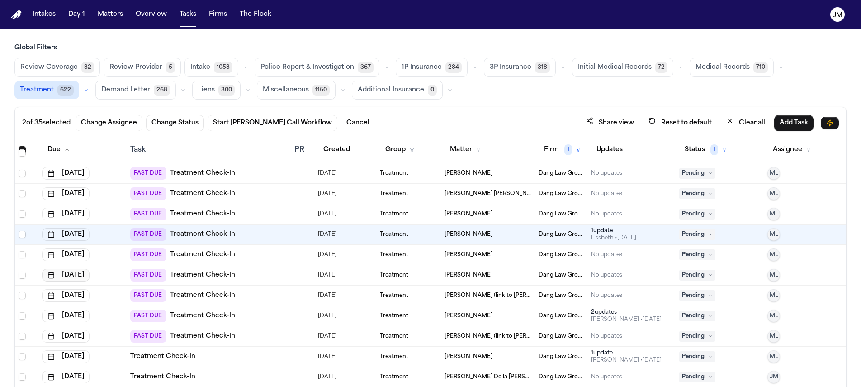
scroll to position [425, 0]
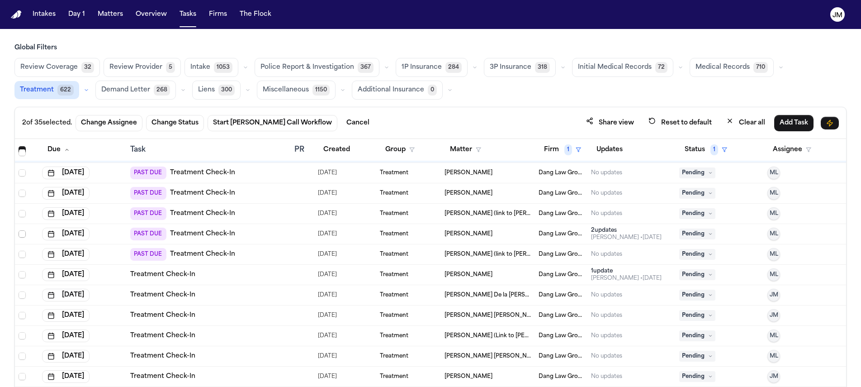
click at [24, 234] on span "Select row" at bounding box center [22, 233] width 7 height 7
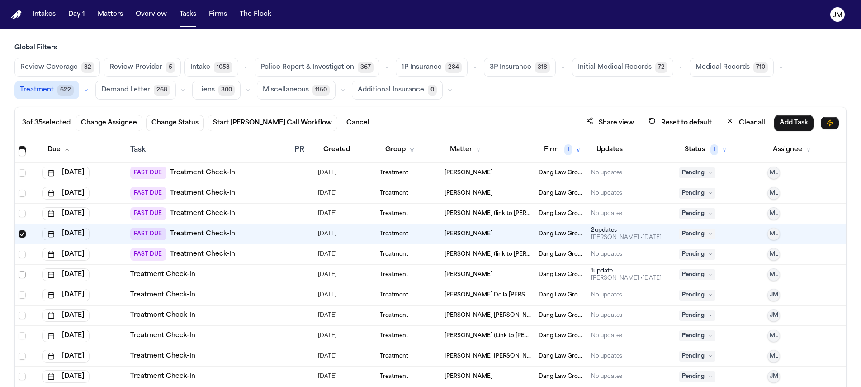
click at [22, 274] on span "Select row" at bounding box center [22, 274] width 7 height 7
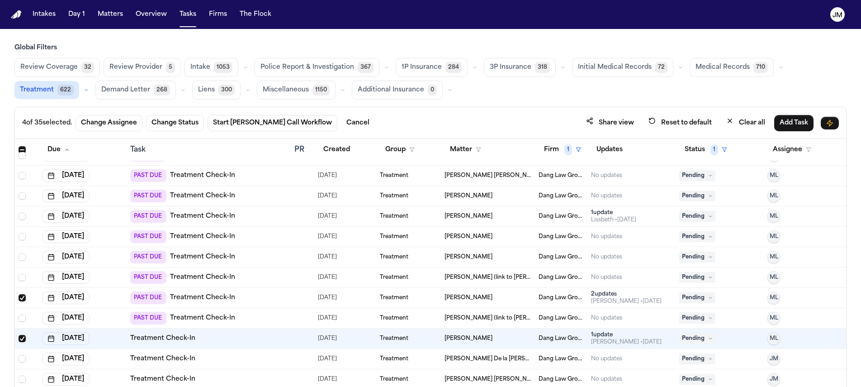
scroll to position [290, 0]
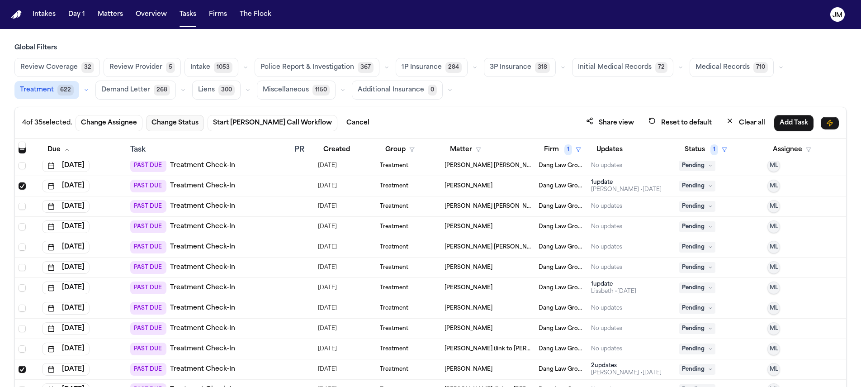
click at [155, 124] on button "Change Status" at bounding box center [175, 123] width 58 height 16
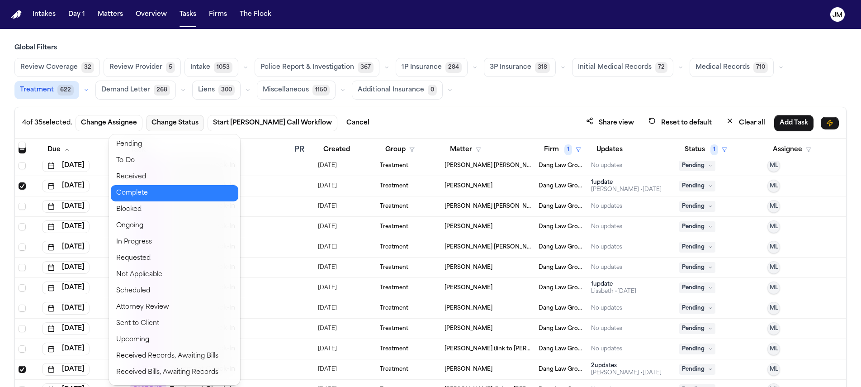
click at [167, 194] on button "Complete" at bounding box center [174, 193] width 127 height 16
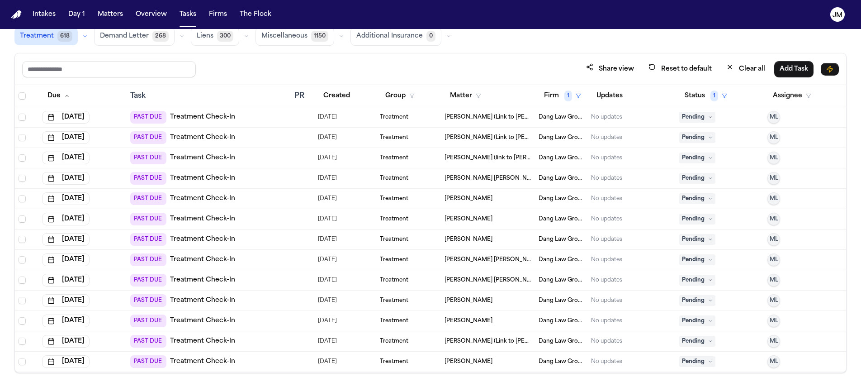
scroll to position [0, 0]
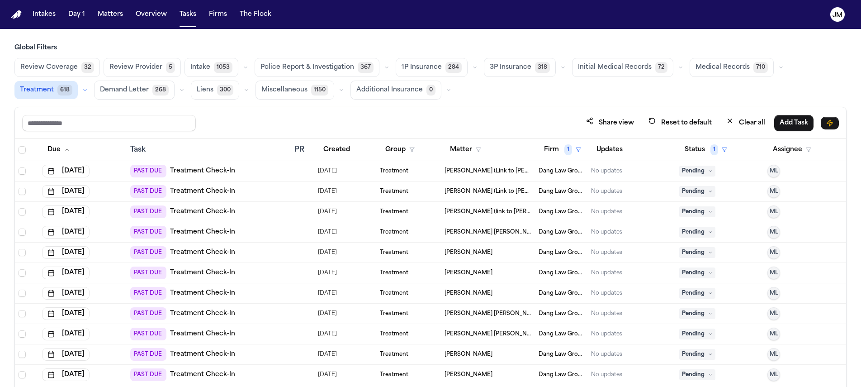
click at [184, 237] on div "PAST DUE Treatment Check-In" at bounding box center [182, 232] width 105 height 13
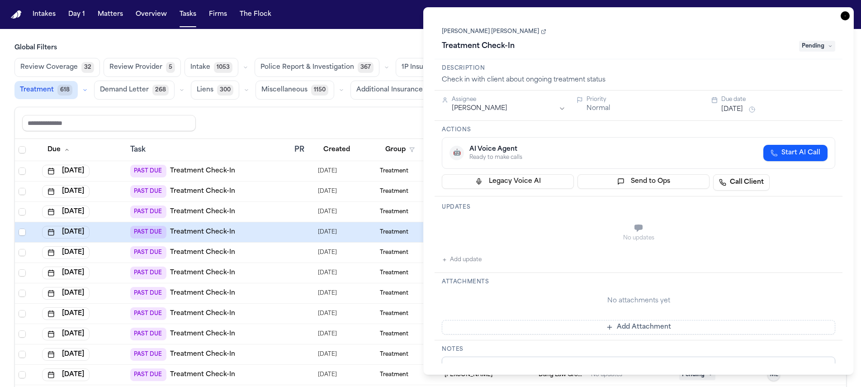
click at [480, 32] on link "[PERSON_NAME] [PERSON_NAME]" at bounding box center [494, 31] width 104 height 7
click at [489, 105] on html "Intakes Day 1 Matters Overview Tasks Firms The Flock JM Global Filters Review C…" at bounding box center [430, 193] width 861 height 387
click at [813, 51] on span "Received" at bounding box center [817, 46] width 36 height 11
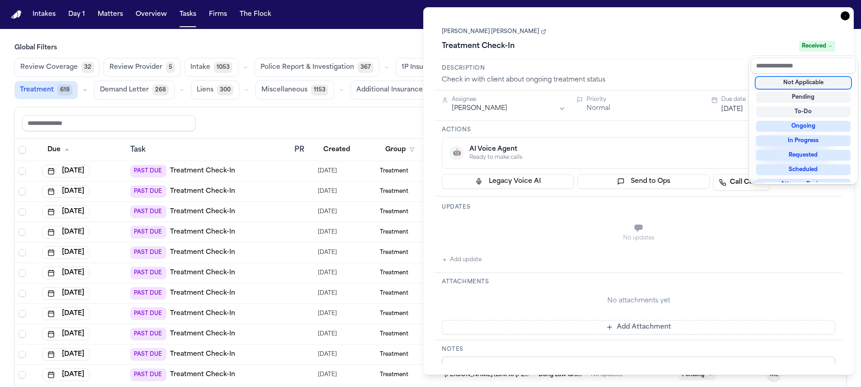
click at [701, 42] on div "Treatment Check-In Received" at bounding box center [638, 46] width 393 height 14
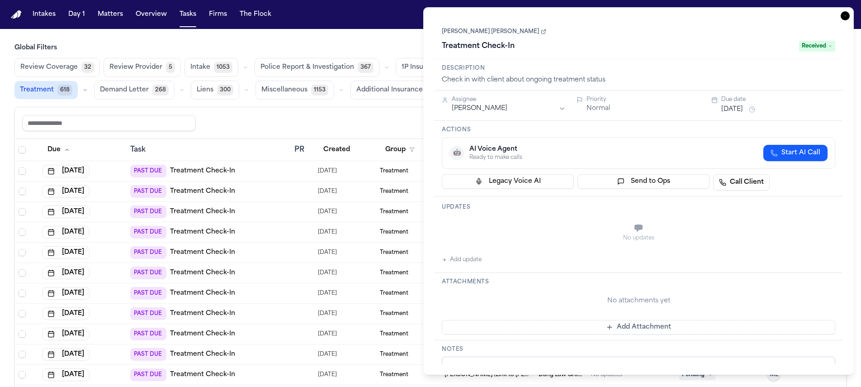
click at [844, 16] on icon "button" at bounding box center [844, 15] width 9 height 9
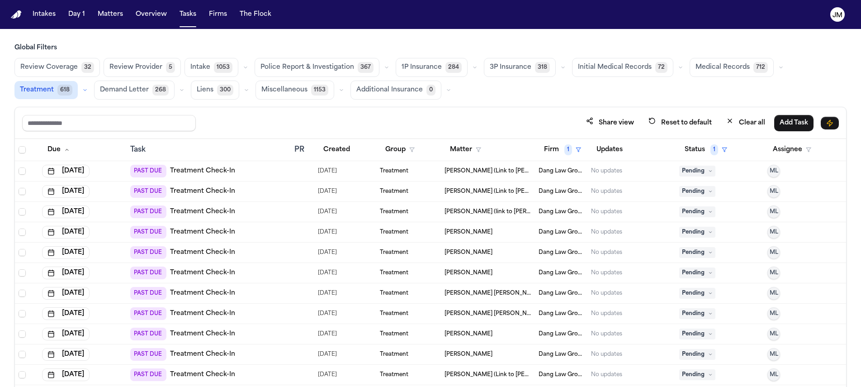
click at [218, 230] on link "Treatment Check-In" at bounding box center [202, 231] width 65 height 9
click at [414, 232] on div "Treatment" at bounding box center [408, 231] width 57 height 7
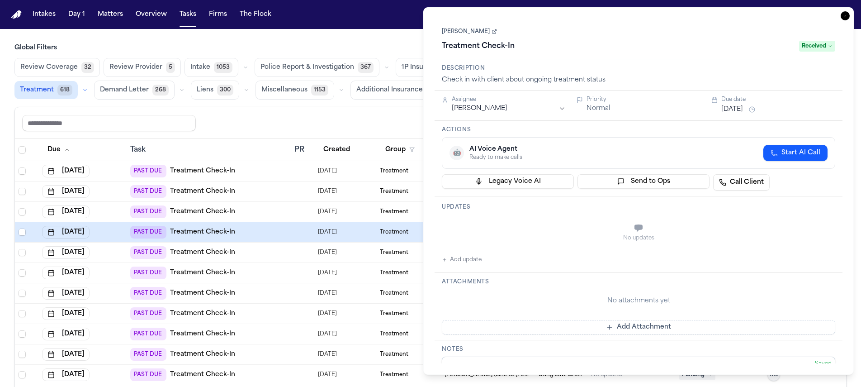
click at [526, 112] on html "Intakes Day 1 Matters Overview Tasks Firms The Flock JM Global Filters Review C…" at bounding box center [430, 193] width 861 height 387
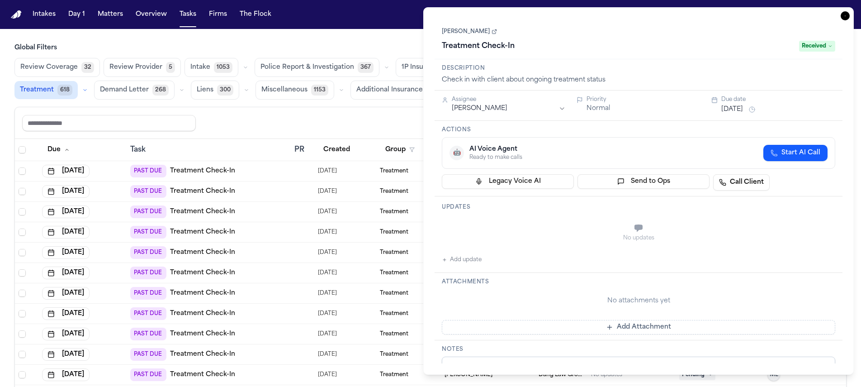
click at [846, 14] on icon "button" at bounding box center [844, 15] width 9 height 9
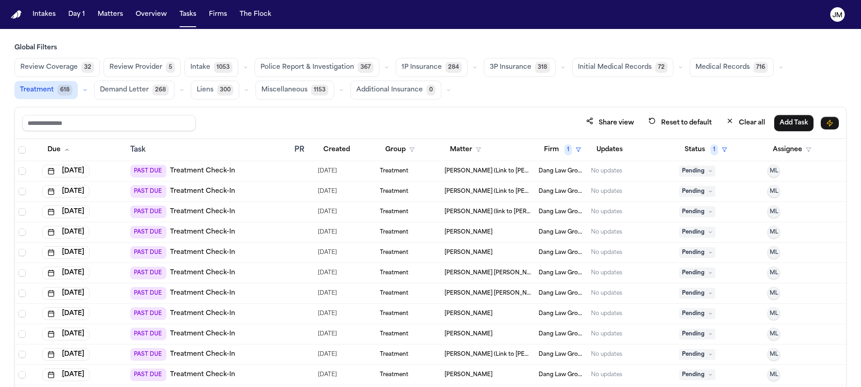
click at [297, 231] on div at bounding box center [297, 231] width 7 height 7
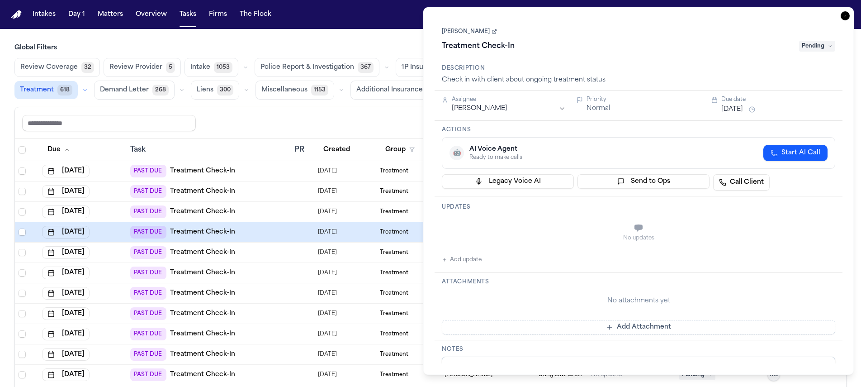
click at [484, 33] on link "[PERSON_NAME]" at bounding box center [469, 31] width 55 height 7
click at [503, 115] on div "Assignee Michelle Landazabal" at bounding box center [504, 105] width 124 height 19
click at [504, 112] on html "Intakes Day 1 Matters Overview Tasks Firms The Flock JM Global Filters Review C…" at bounding box center [430, 193] width 861 height 387
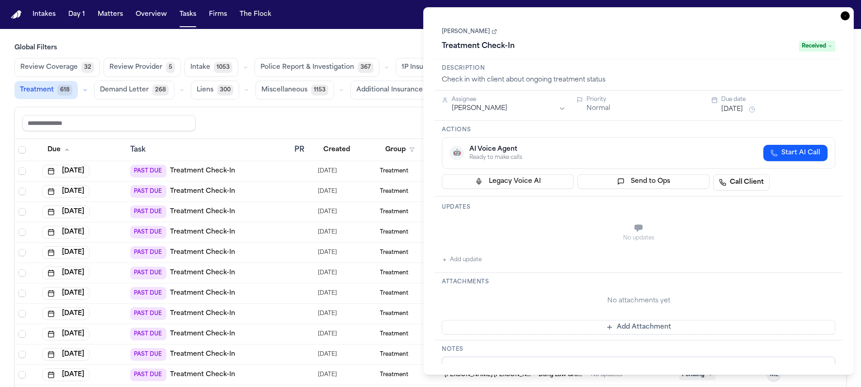
click at [841, 16] on icon "button" at bounding box center [844, 15] width 9 height 9
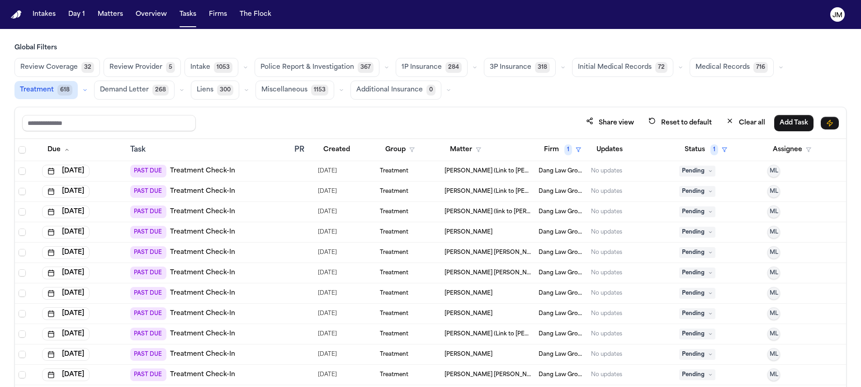
click at [265, 233] on div "PAST DUE Treatment Check-In" at bounding box center [208, 232] width 157 height 13
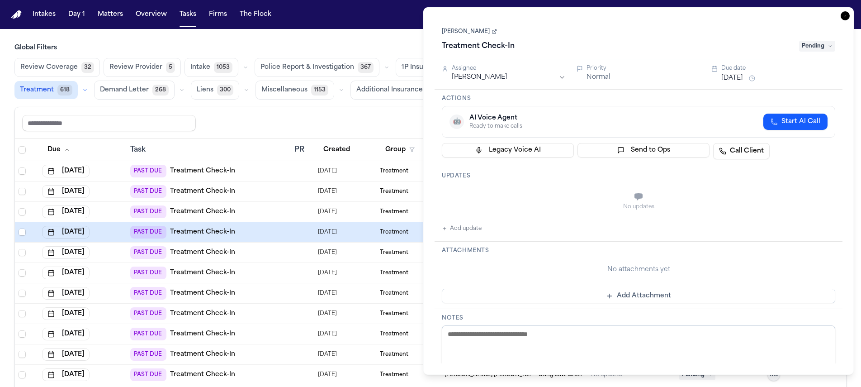
click at [474, 34] on link "[PERSON_NAME]" at bounding box center [469, 31] width 55 height 7
click at [483, 79] on html "Intakes Day 1 Matters Overview Tasks Firms The Flock JM Global Filters Review C…" at bounding box center [430, 193] width 861 height 387
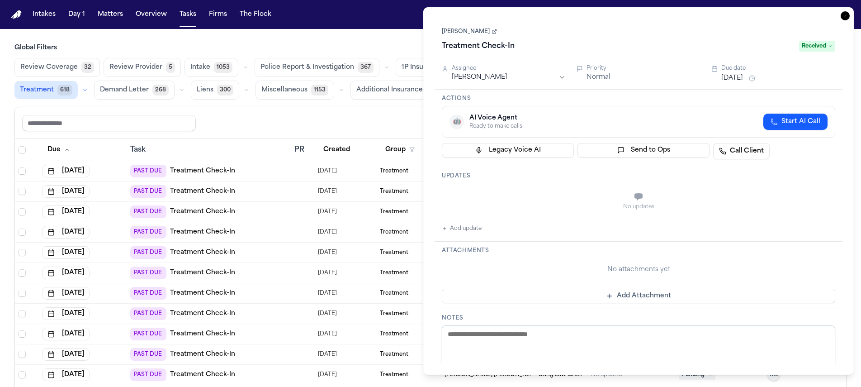
click at [848, 18] on icon "button" at bounding box center [844, 15] width 9 height 9
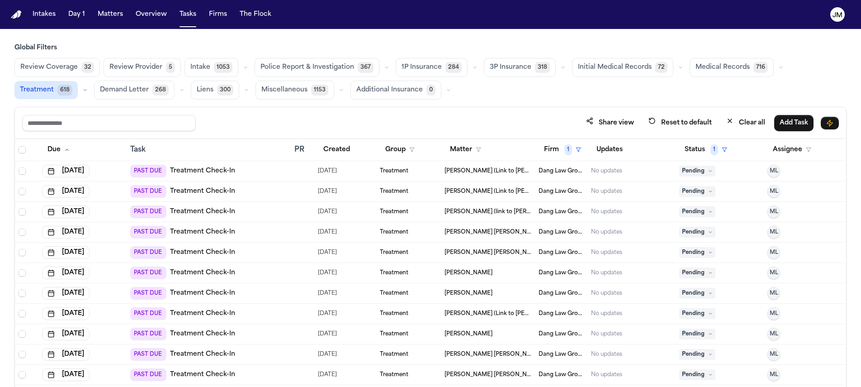
click at [282, 231] on div "PAST DUE Treatment Check-In" at bounding box center [208, 232] width 157 height 13
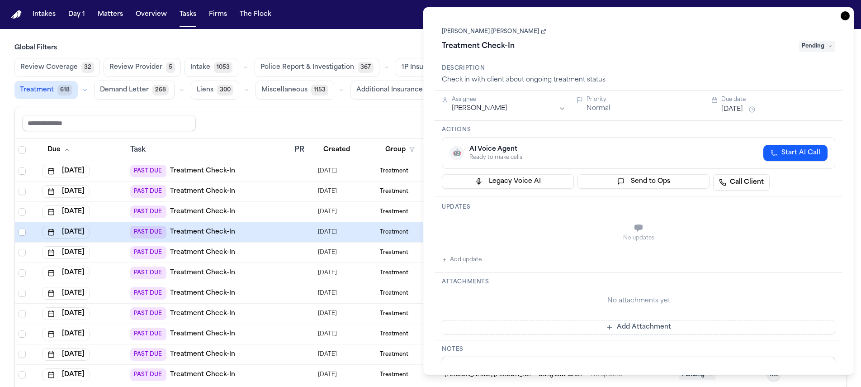
click at [495, 112] on html "Intakes Day 1 Matters Overview Tasks Firms The Flock JM Global Filters Review C…" at bounding box center [430, 193] width 861 height 387
click at [736, 110] on button "Sep 3, 2025" at bounding box center [732, 109] width 22 height 9
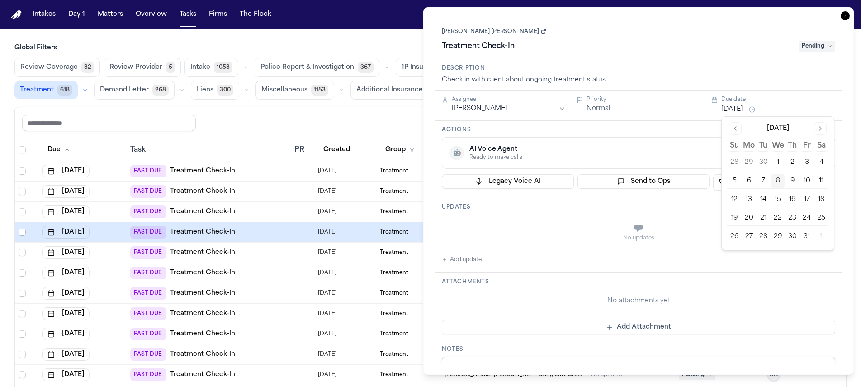
click at [805, 181] on button "10" at bounding box center [806, 181] width 14 height 14
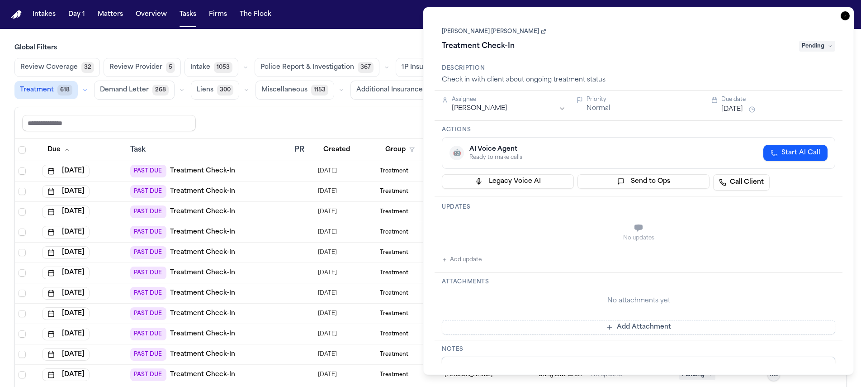
click at [750, 49] on div "Treatment Check-In" at bounding box center [618, 46] width 352 height 14
click at [848, 16] on icon "button" at bounding box center [844, 15] width 9 height 9
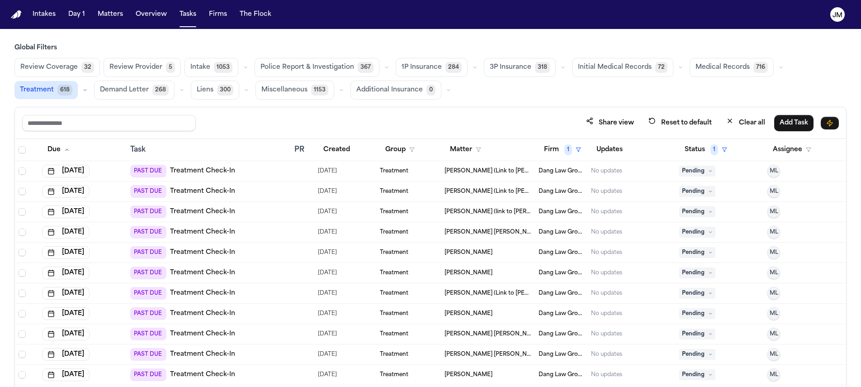
click at [268, 235] on div "PAST DUE Treatment Check-In" at bounding box center [208, 232] width 157 height 13
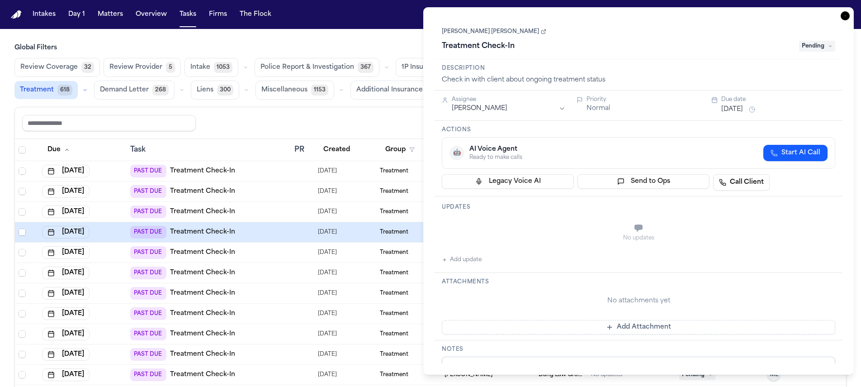
click at [509, 29] on link "[PERSON_NAME] [PERSON_NAME]" at bounding box center [494, 31] width 104 height 7
click at [844, 15] on icon "button" at bounding box center [844, 15] width 9 height 9
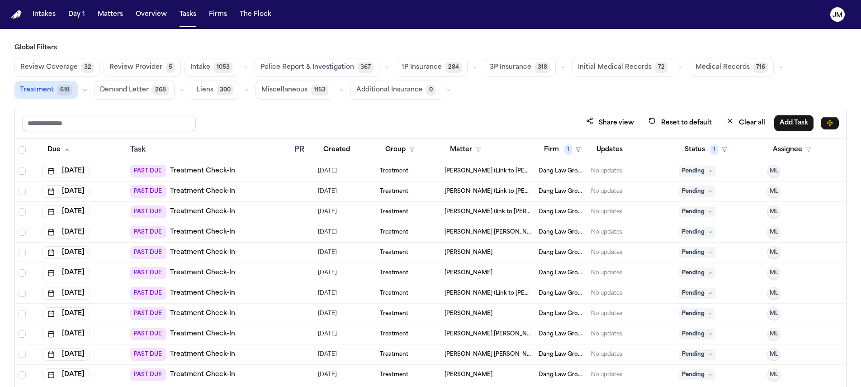
click at [271, 258] on td "PAST DUE Treatment Check-In" at bounding box center [209, 252] width 165 height 20
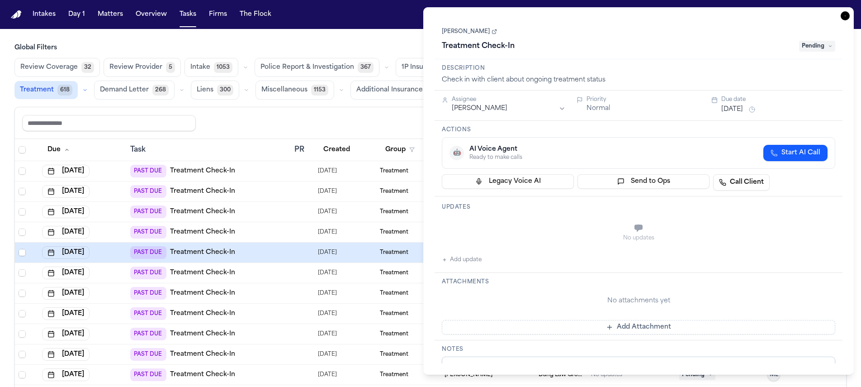
click at [451, 33] on link "[PERSON_NAME]" at bounding box center [469, 31] width 55 height 7
click at [511, 103] on div "Assignee" at bounding box center [509, 99] width 114 height 7
click at [510, 110] on html "Intakes Day 1 Matters Overview Tasks Firms The Flock JM Global Filters Review C…" at bounding box center [430, 193] width 861 height 387
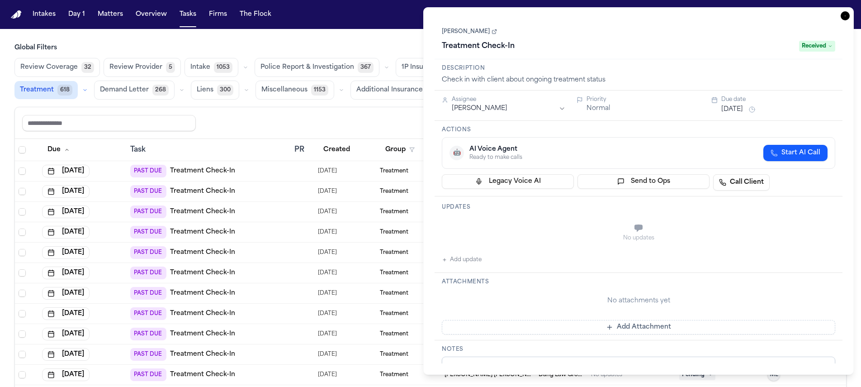
click at [848, 19] on icon "button" at bounding box center [844, 15] width 9 height 9
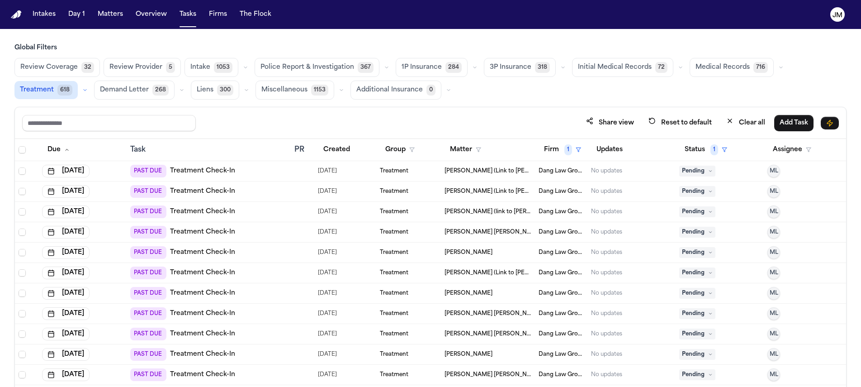
click at [274, 228] on div "PAST DUE Treatment Check-In" at bounding box center [208, 232] width 157 height 13
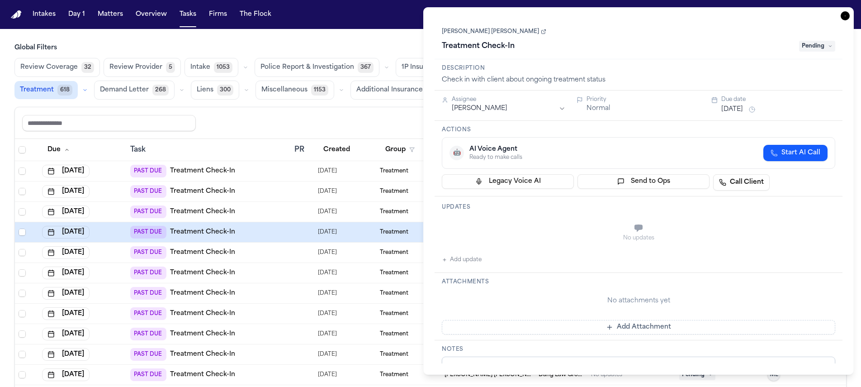
click at [384, 47] on h3 "Global Filters" at bounding box center [430, 47] width 832 height 9
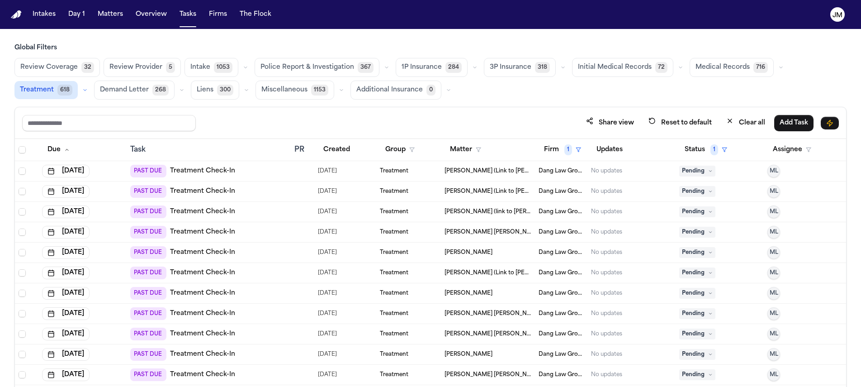
click at [252, 256] on div "PAST DUE Treatment Check-In" at bounding box center [208, 252] width 157 height 13
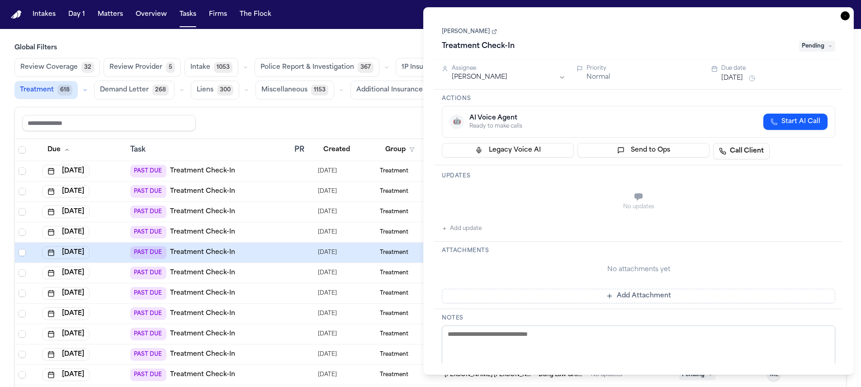
click at [504, 80] on html "Intakes Day 1 Matters Overview Tasks Firms The Flock JM Global Filters Review C…" at bounding box center [430, 193] width 861 height 387
click at [743, 76] on button "Sep 9, 2025" at bounding box center [732, 78] width 22 height 9
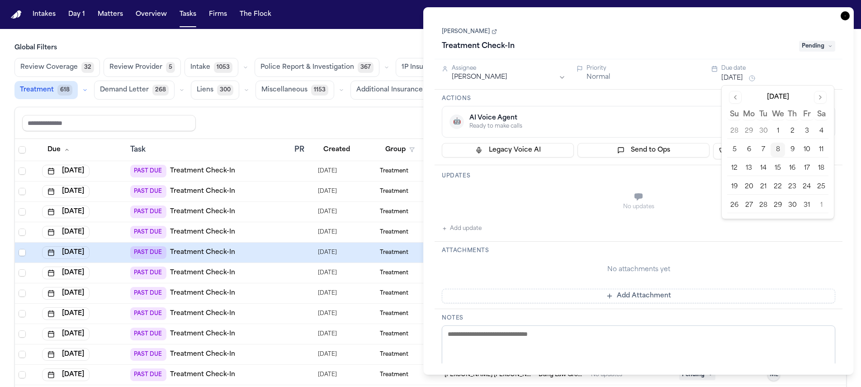
click at [802, 148] on button "10" at bounding box center [806, 149] width 14 height 14
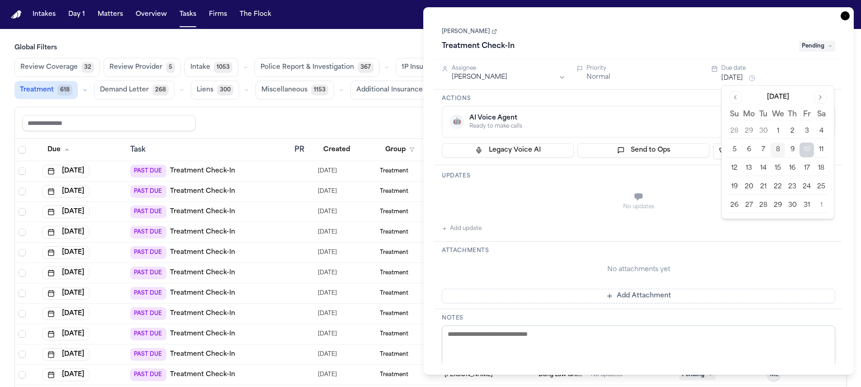
click at [843, 17] on icon "button" at bounding box center [844, 15] width 9 height 9
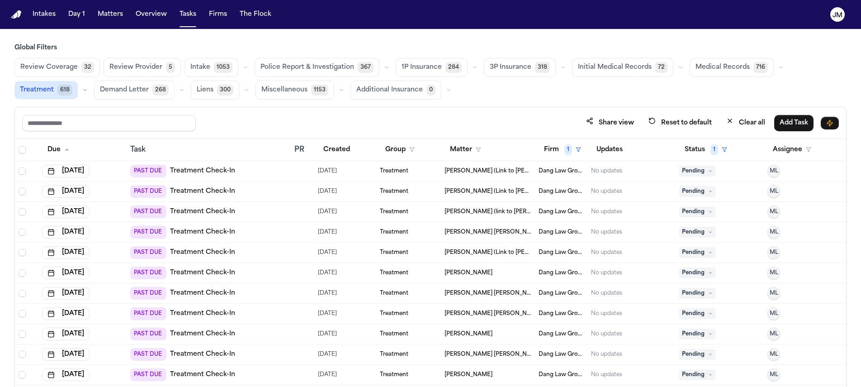
click at [269, 255] on div "PAST DUE Treatment Check-In" at bounding box center [208, 252] width 157 height 13
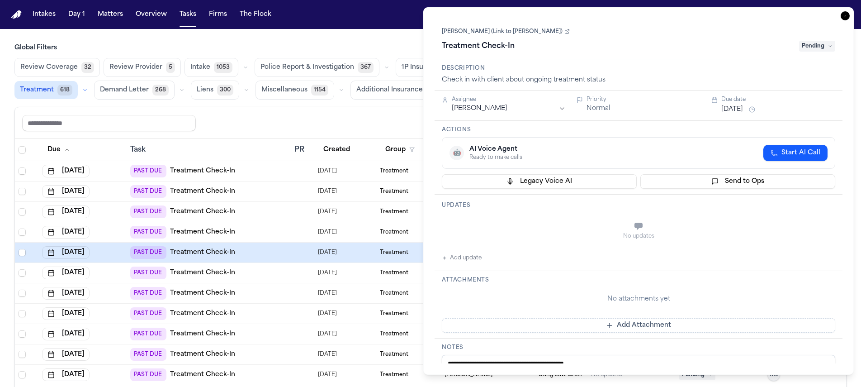
click at [532, 111] on html "Intakes Day 1 Matters Overview Tasks Firms The Flock JM Global Filters Review C…" at bounding box center [430, 193] width 861 height 387
click at [818, 45] on span "Pending" at bounding box center [817, 46] width 36 height 11
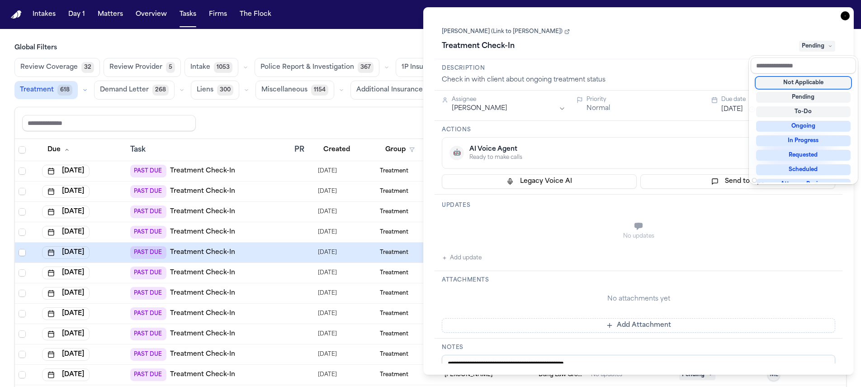
click at [715, 46] on div "Treatment Check-In Pending" at bounding box center [638, 46] width 393 height 14
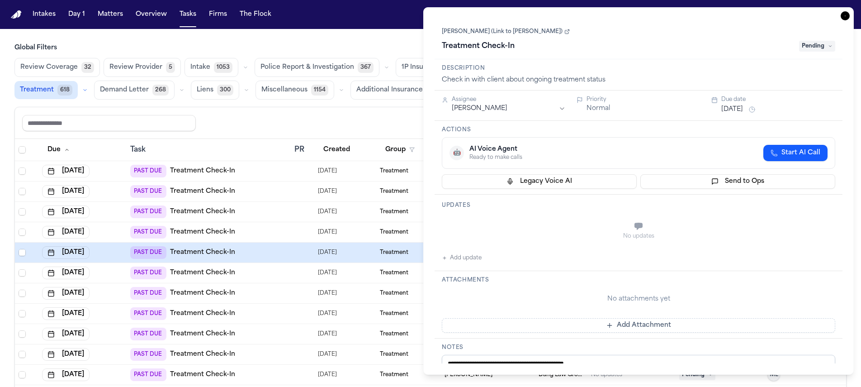
click at [743, 110] on button "Sep 16, 2025" at bounding box center [732, 109] width 22 height 9
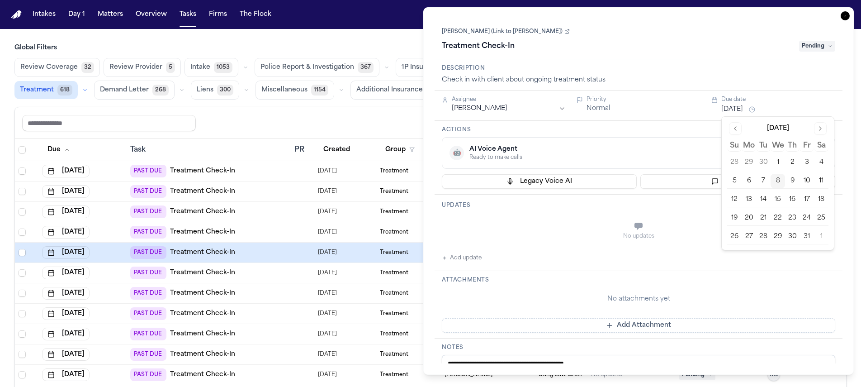
click at [805, 181] on button "10" at bounding box center [806, 181] width 14 height 14
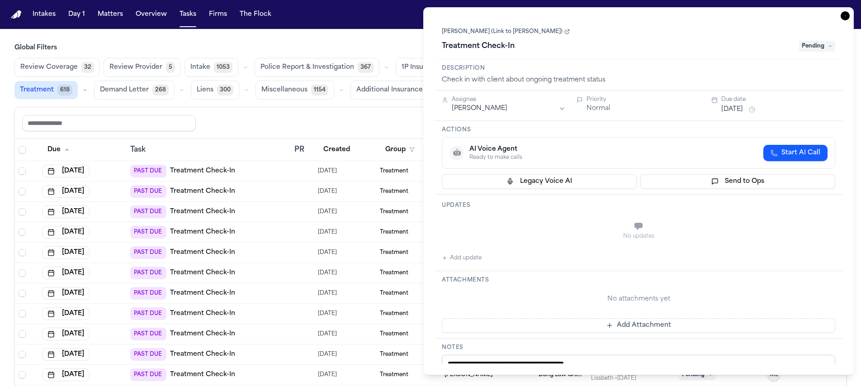
click at [844, 15] on icon "button" at bounding box center [844, 15] width 9 height 9
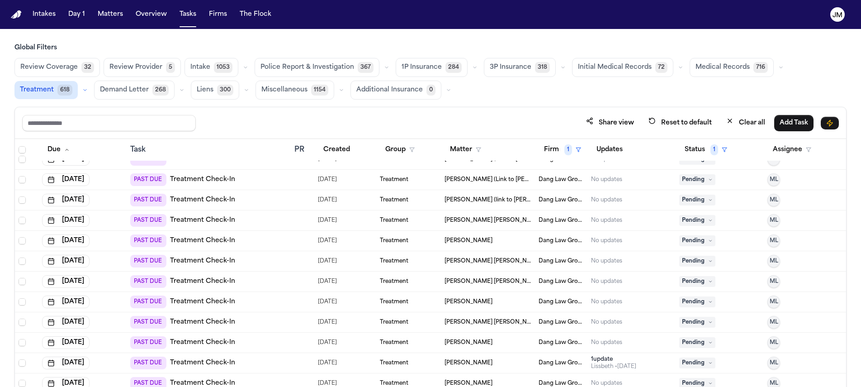
scroll to position [17, 0]
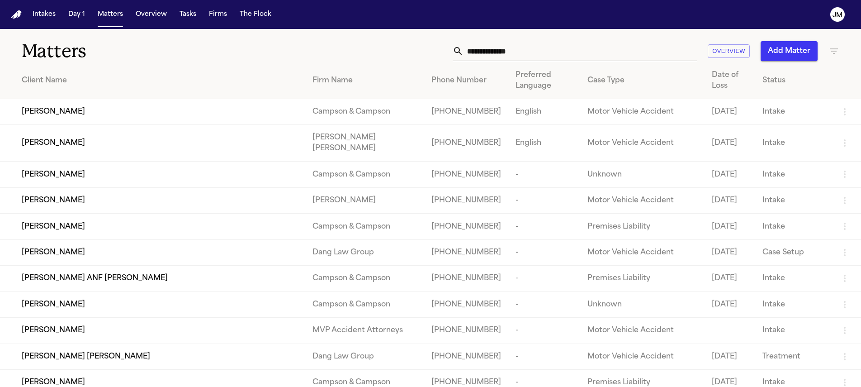
click at [491, 40] on div "Matters Overview Add Matter" at bounding box center [430, 45] width 861 height 33
click at [490, 48] on input "text" at bounding box center [579, 51] width 233 height 20
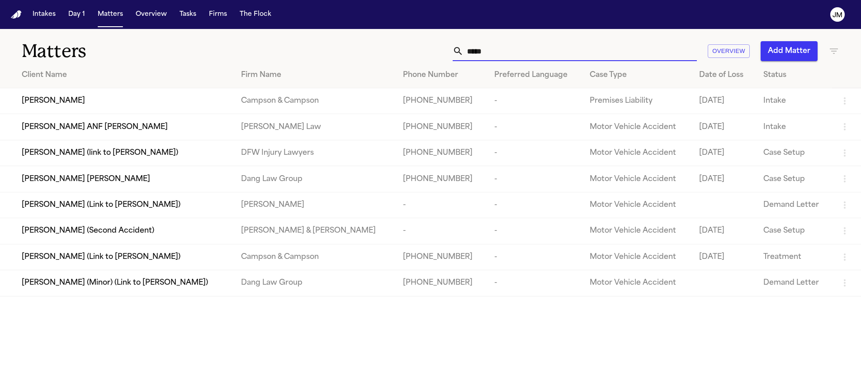
type input "*****"
click at [141, 108] on td "Jeffrey Wernick" at bounding box center [117, 101] width 234 height 26
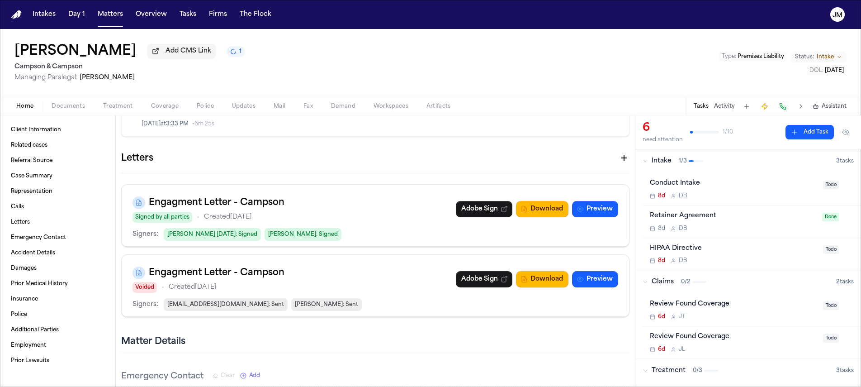
scroll to position [425, 0]
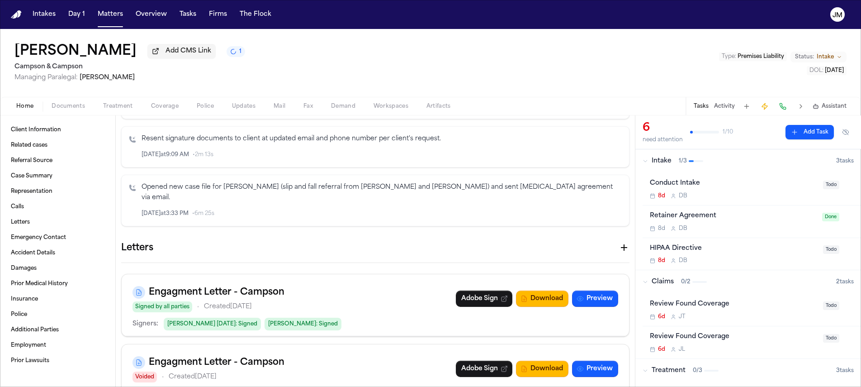
click at [74, 106] on span "Documents" at bounding box center [68, 106] width 33 height 7
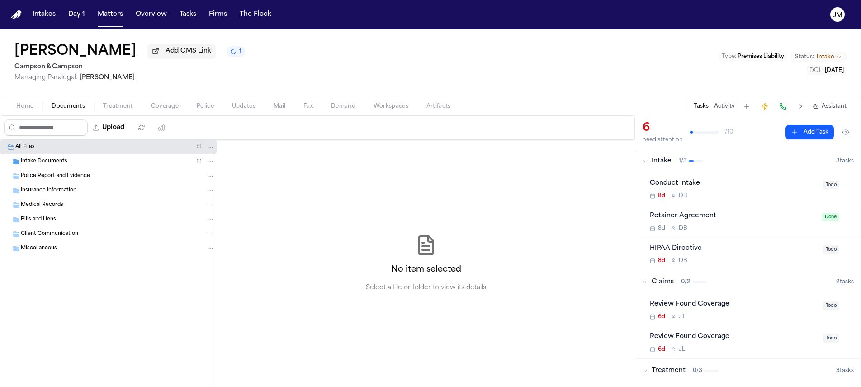
click at [52, 163] on span "Intake Documents" at bounding box center [44, 162] width 47 height 8
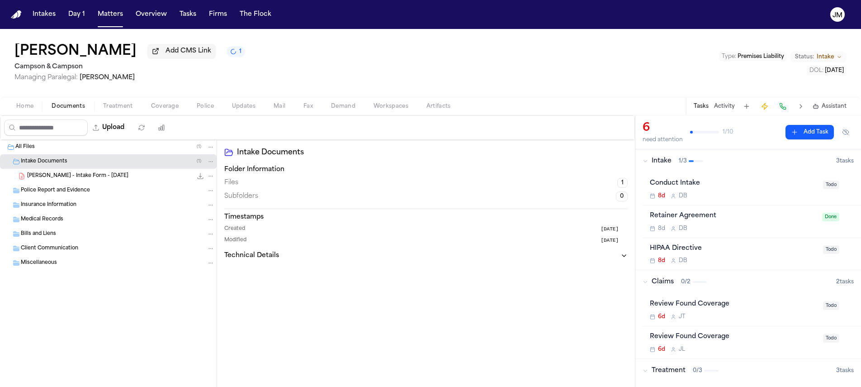
click at [66, 179] on span "J. Wernick - Intake Form - 9.30.25" at bounding box center [77, 176] width 101 height 8
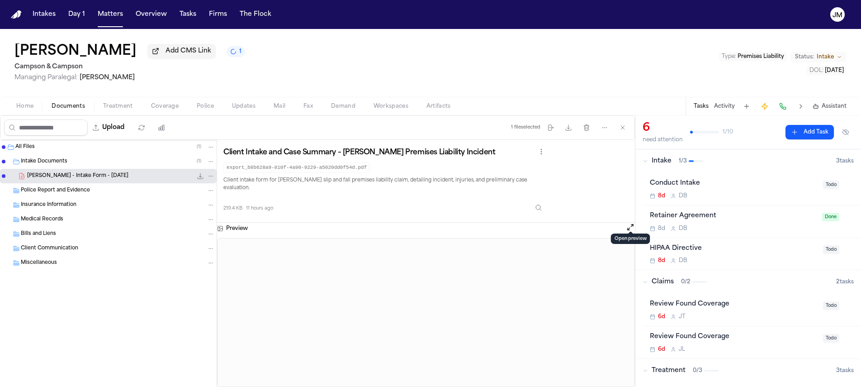
click at [627, 222] on button "Open preview" at bounding box center [630, 226] width 9 height 9
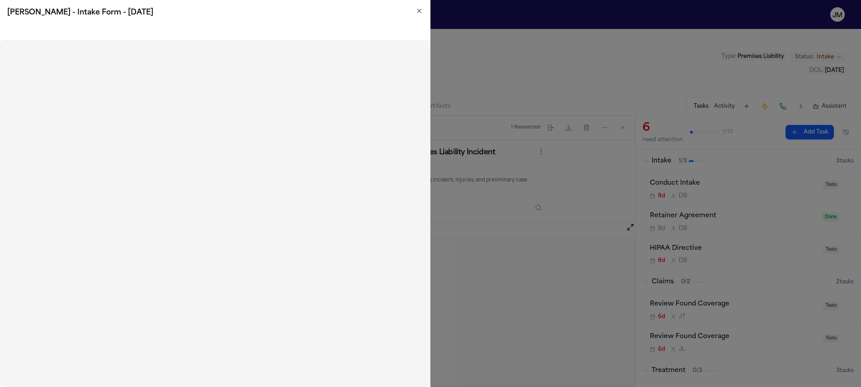
click at [420, 10] on icon "button" at bounding box center [419, 11] width 4 height 4
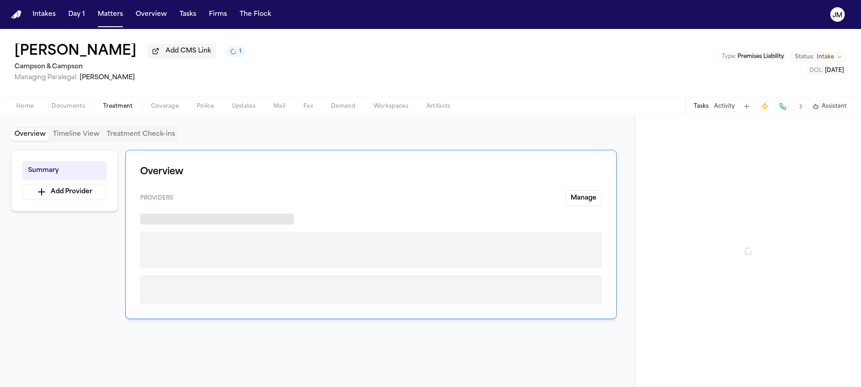
click at [122, 110] on span "Treatment" at bounding box center [118, 106] width 30 height 7
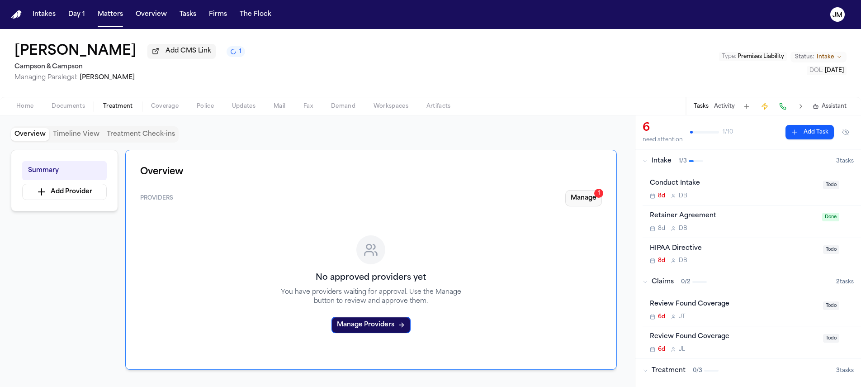
click at [566, 205] on button "Manage 1" at bounding box center [583, 198] width 37 height 16
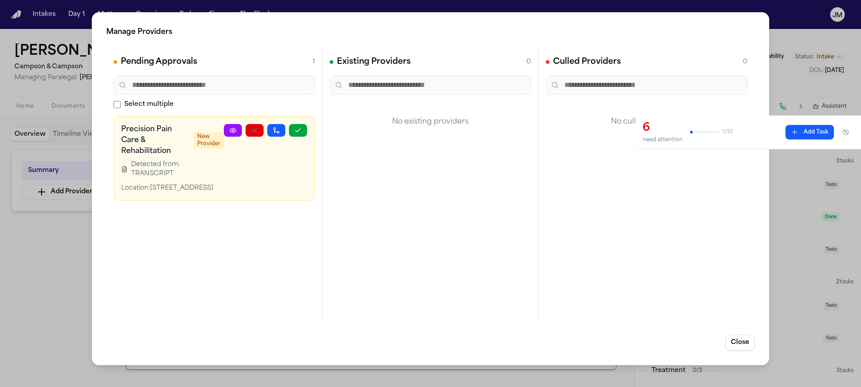
click at [229, 131] on icon at bounding box center [232, 130] width 7 height 7
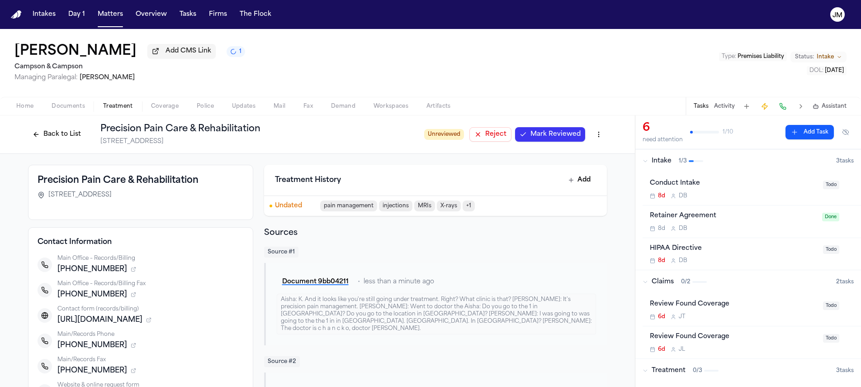
click at [52, 134] on button "Back to List" at bounding box center [56, 134] width 57 height 14
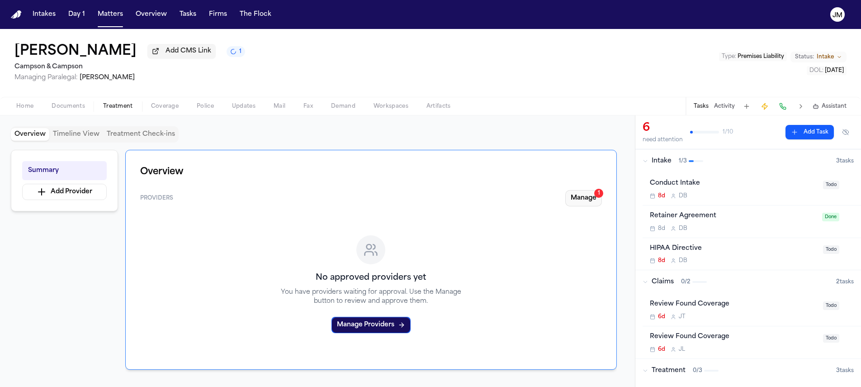
click at [580, 203] on button "Manage 1" at bounding box center [583, 198] width 37 height 16
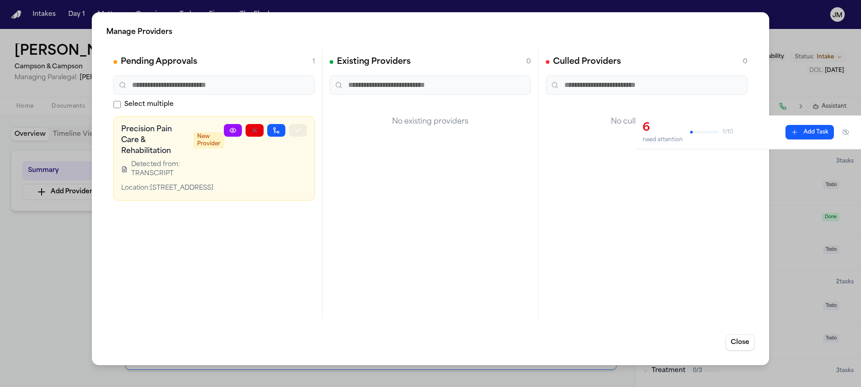
click at [298, 132] on icon "button" at bounding box center [297, 130] width 7 height 7
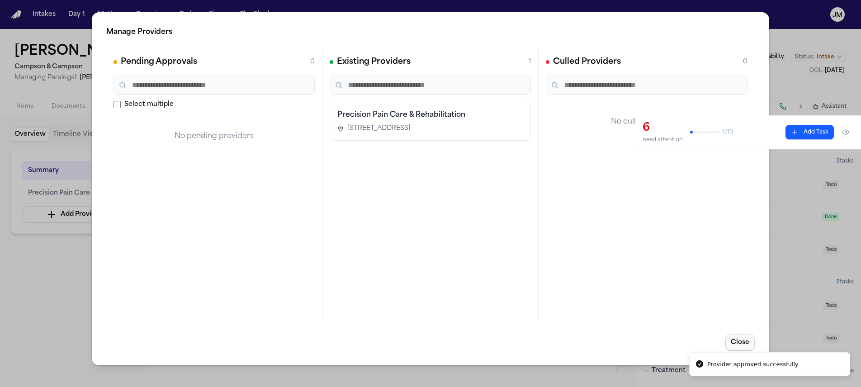
click at [740, 342] on button "Close" at bounding box center [739, 342] width 29 height 16
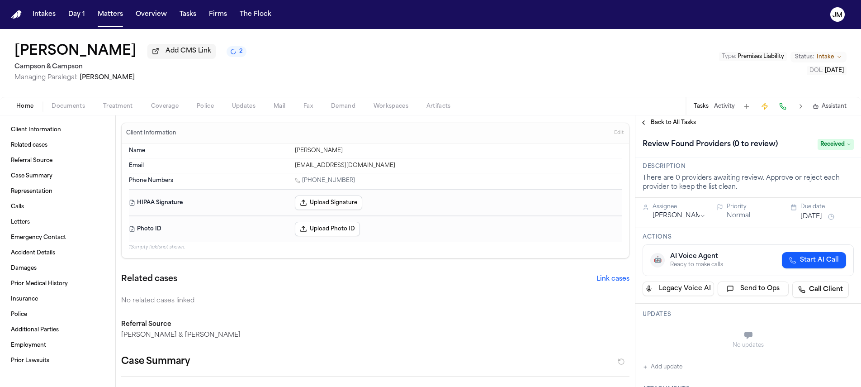
click at [122, 110] on span "Treatment" at bounding box center [118, 106] width 30 height 7
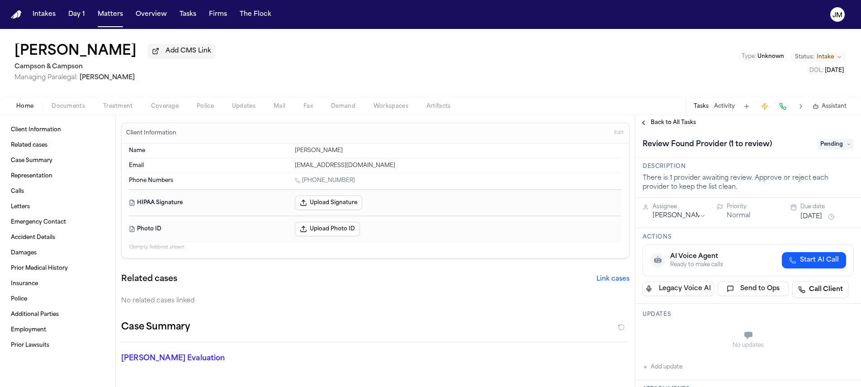
click at [27, 110] on span "Home" at bounding box center [24, 106] width 17 height 7
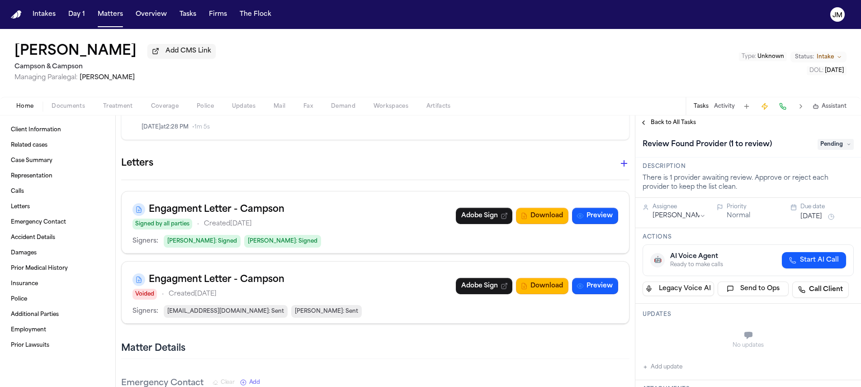
scroll to position [425, 0]
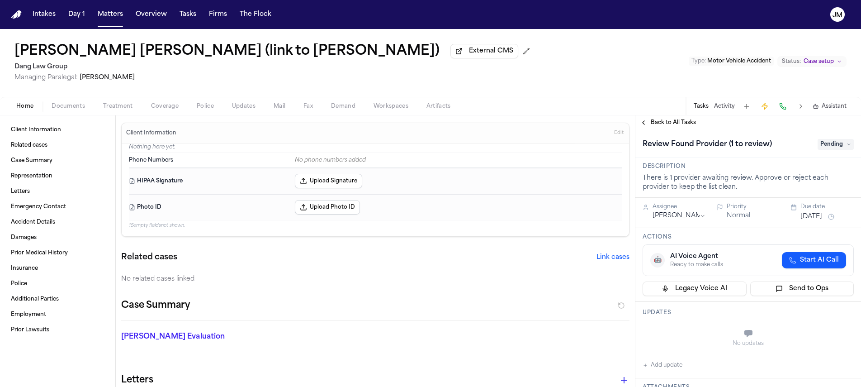
click at [129, 110] on span "Treatment" at bounding box center [118, 106] width 30 height 7
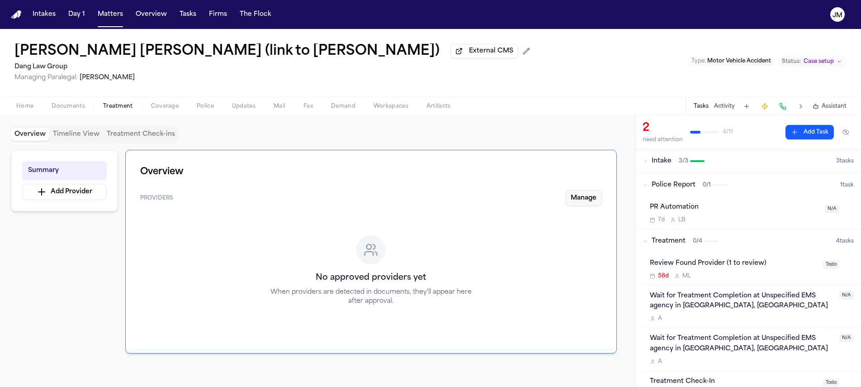
click at [581, 203] on button "Manage" at bounding box center [583, 198] width 37 height 16
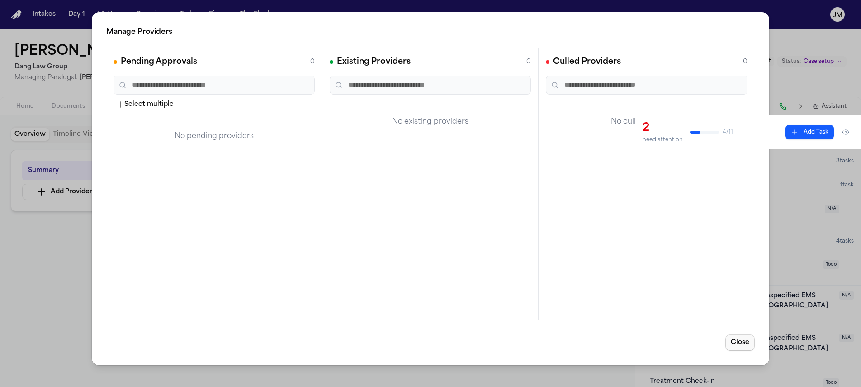
click at [741, 343] on button "Close" at bounding box center [739, 342] width 29 height 16
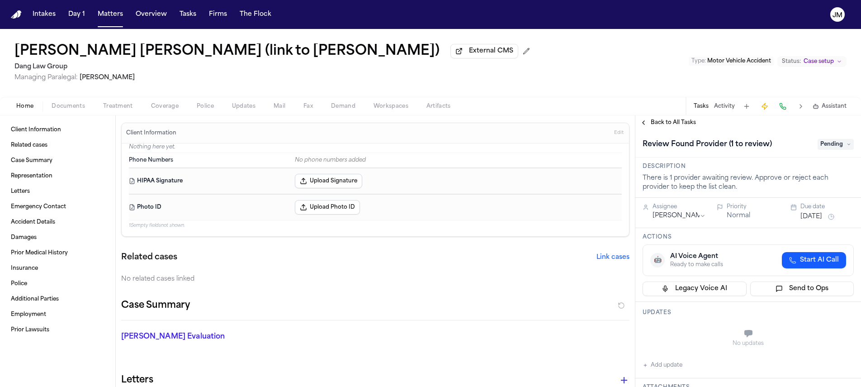
click at [120, 106] on span "Treatment" at bounding box center [118, 106] width 30 height 7
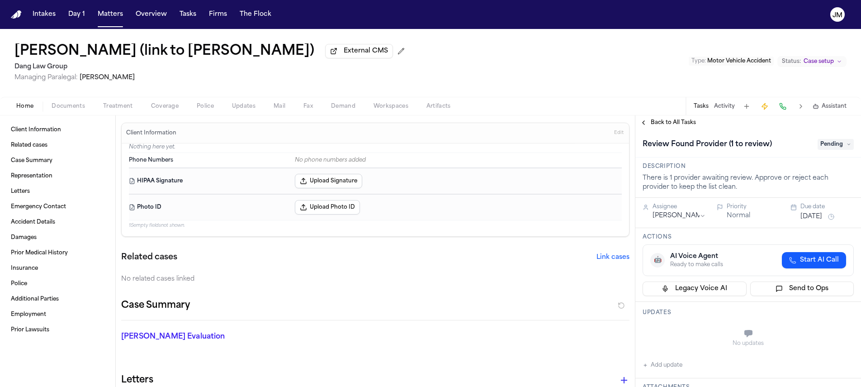
click at [123, 109] on span "Treatment" at bounding box center [118, 106] width 30 height 7
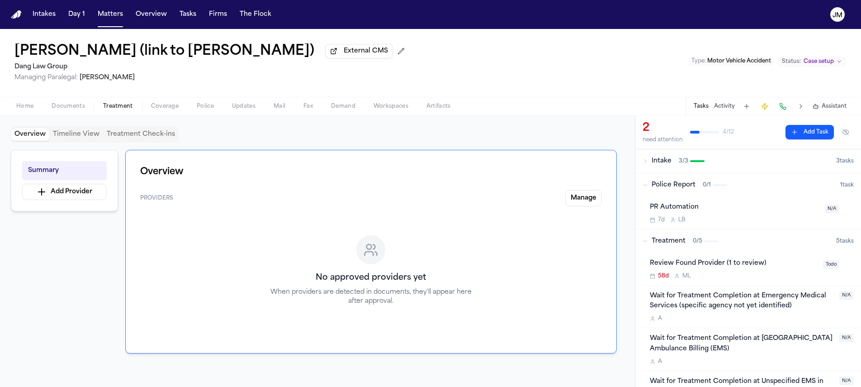
click at [580, 205] on button "Manage" at bounding box center [583, 198] width 37 height 16
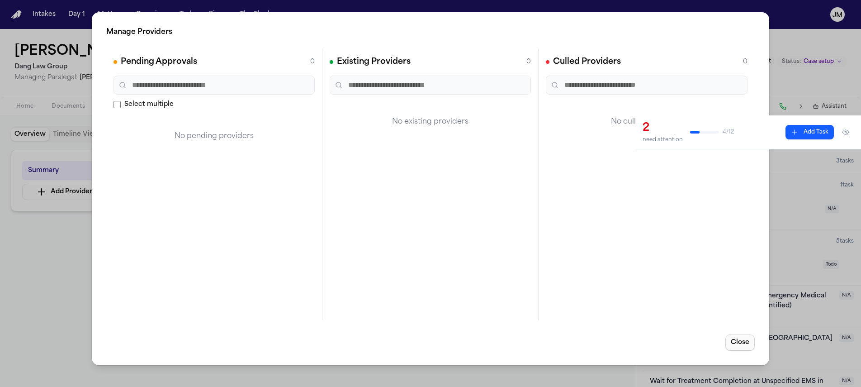
click at [745, 343] on button "Close" at bounding box center [739, 342] width 29 height 16
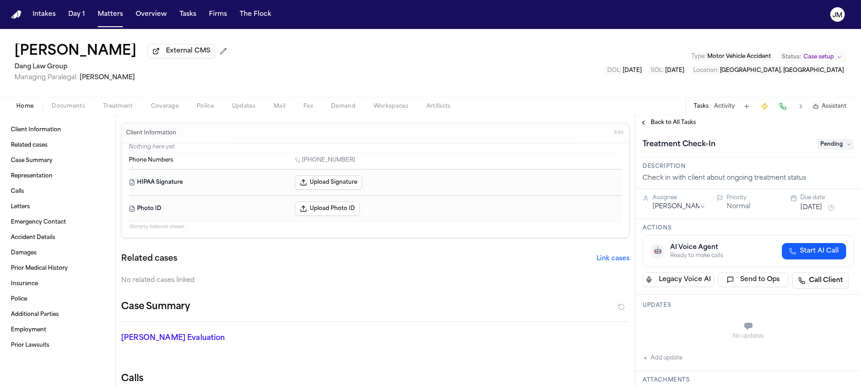
click at [127, 105] on span "Treatment" at bounding box center [118, 106] width 30 height 7
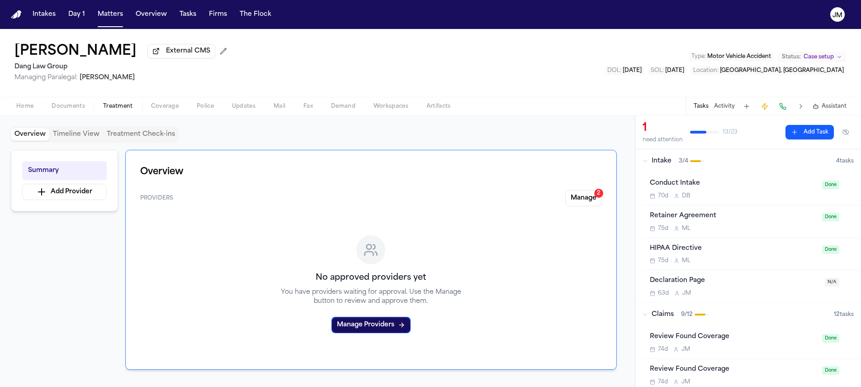
click at [576, 197] on button "Manage 2" at bounding box center [583, 198] width 37 height 16
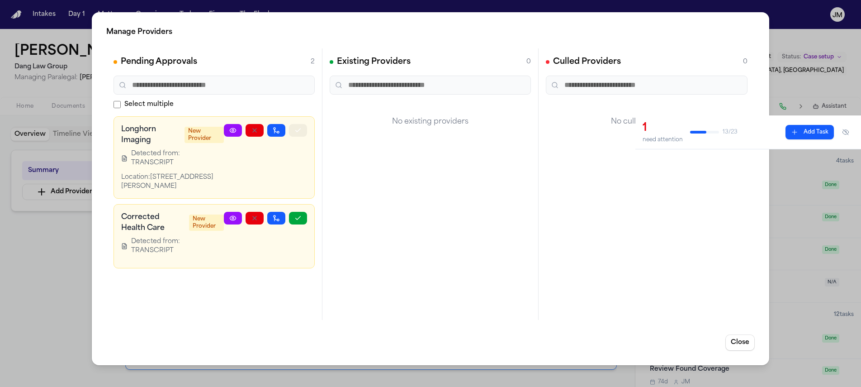
click at [296, 131] on icon "button" at bounding box center [298, 129] width 5 height 3
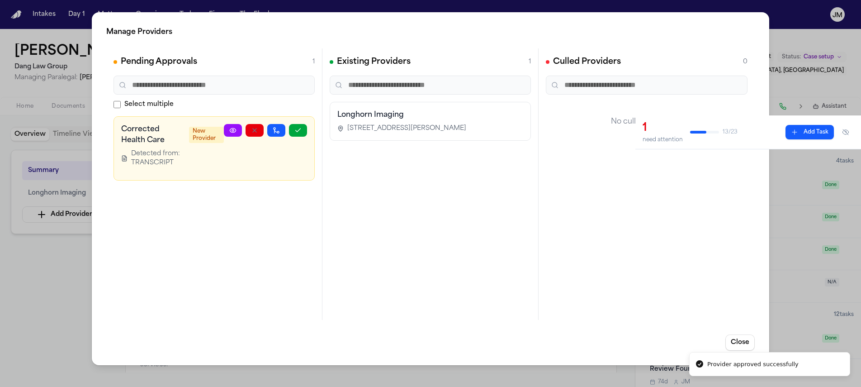
click at [230, 130] on icon at bounding box center [233, 130] width 6 height 4
click at [299, 133] on icon "button" at bounding box center [297, 130] width 7 height 7
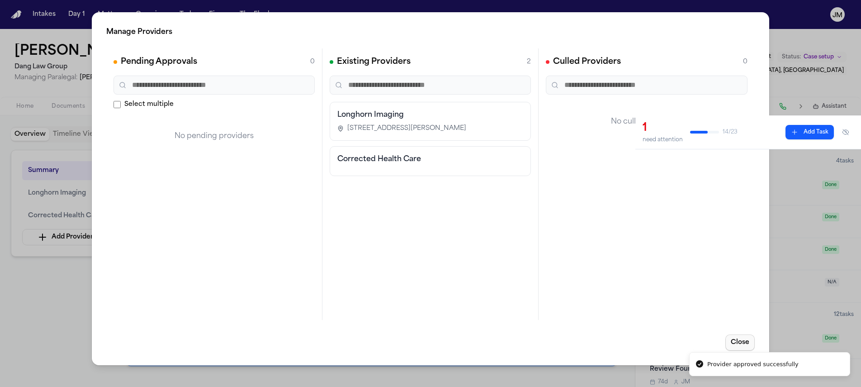
click at [748, 342] on button "Close" at bounding box center [739, 342] width 29 height 16
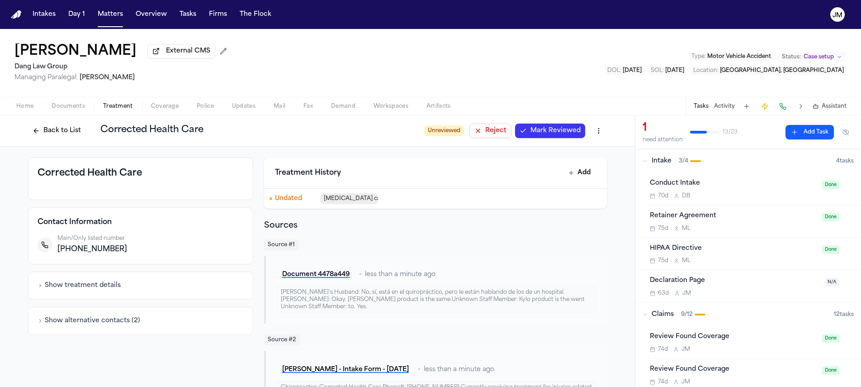
scroll to position [155, 0]
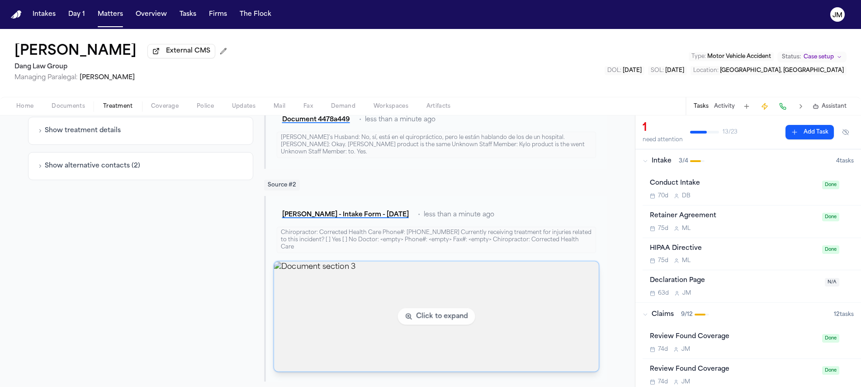
click at [373, 291] on img "View document section 3" at bounding box center [436, 316] width 325 height 110
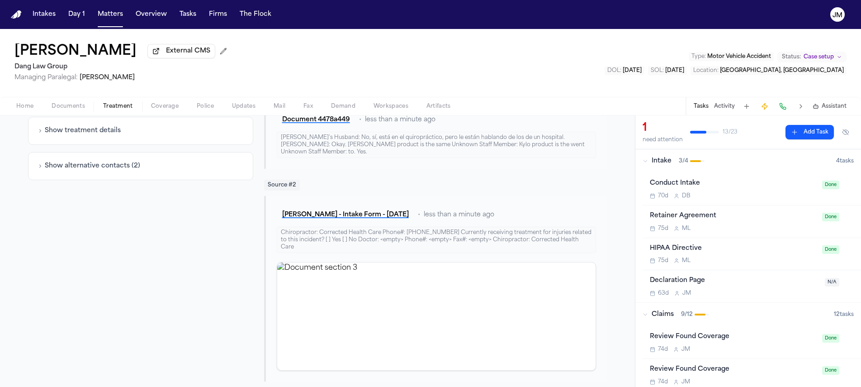
scroll to position [0, 0]
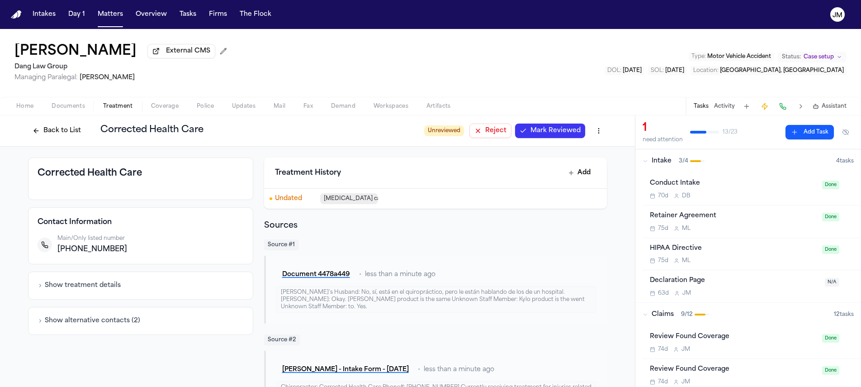
click at [65, 137] on button "Back to List" at bounding box center [56, 130] width 57 height 14
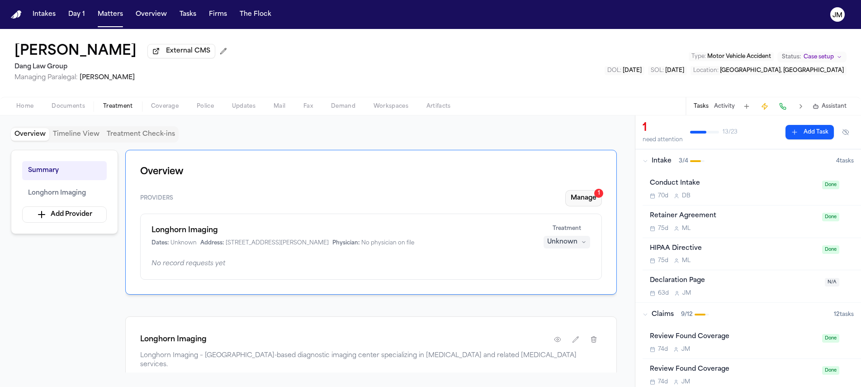
click at [586, 195] on button "Manage 1" at bounding box center [583, 198] width 37 height 16
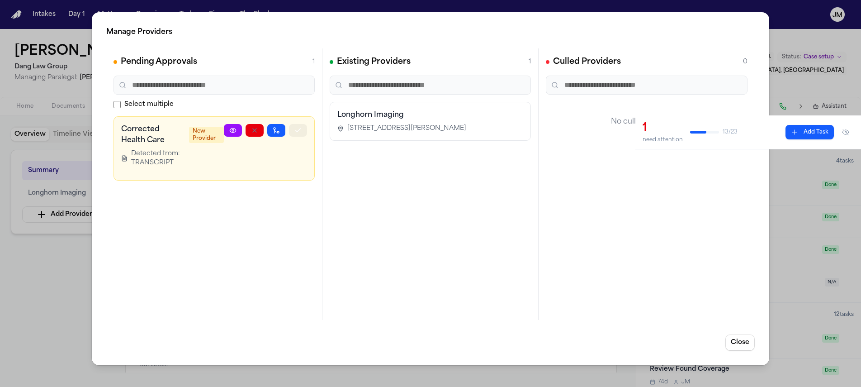
click at [302, 132] on button "button" at bounding box center [298, 130] width 18 height 13
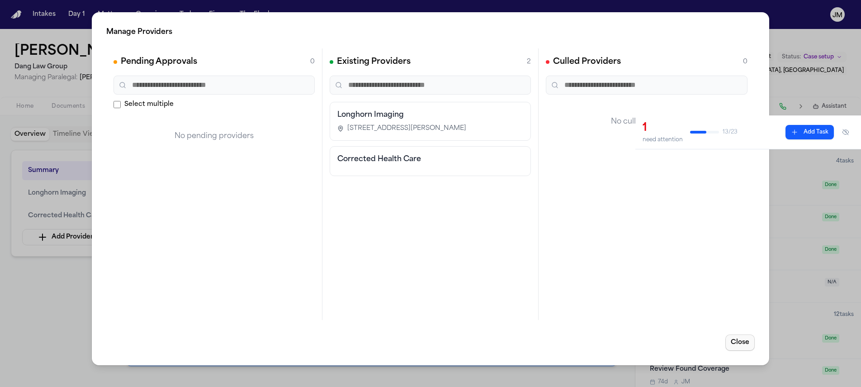
click at [738, 335] on button "Close" at bounding box center [739, 342] width 29 height 16
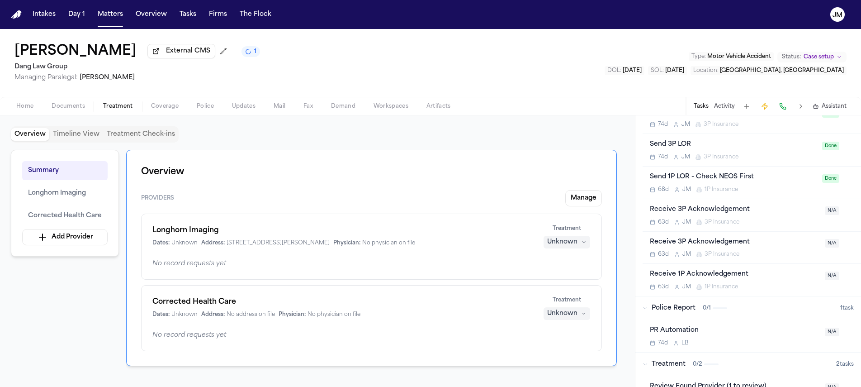
scroll to position [421, 0]
click at [118, 134] on button "Treatment Check-ins" at bounding box center [140, 134] width 75 height 13
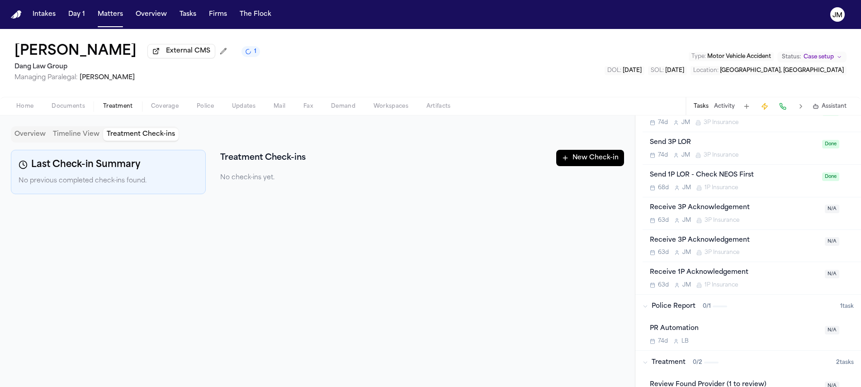
click at [599, 160] on button "New Check-in" at bounding box center [590, 158] width 68 height 16
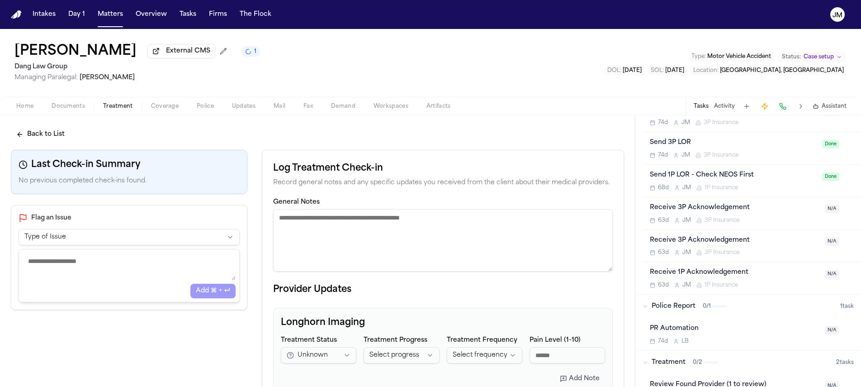
click at [302, 221] on textarea "General Notes" at bounding box center [443, 240] width 340 height 62
click at [288, 231] on textarea "General Notes" at bounding box center [443, 240] width 340 height 62
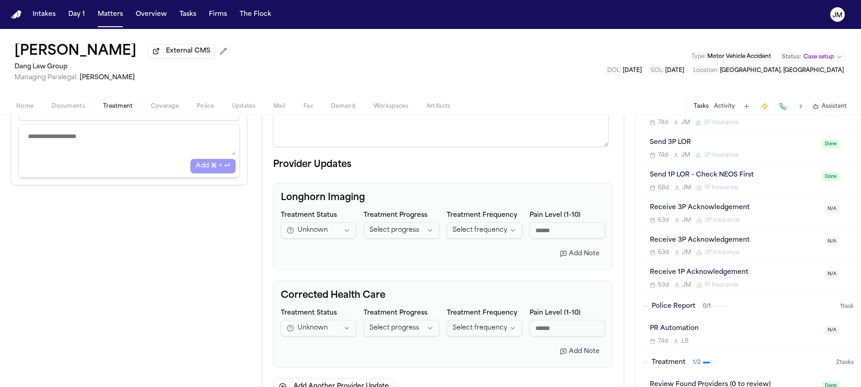
scroll to position [198, 0]
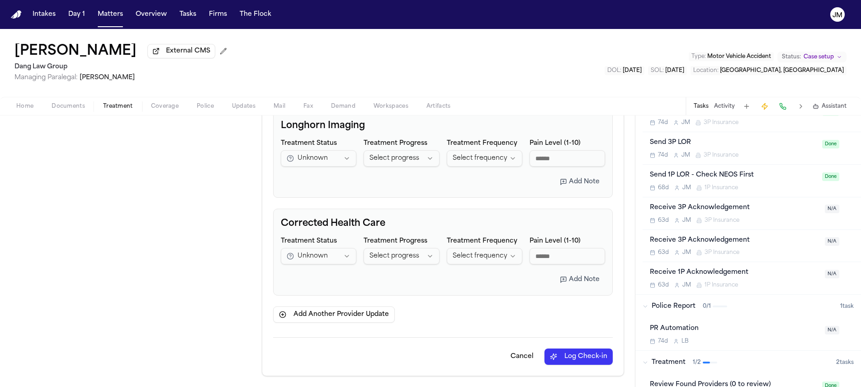
type textarea "**********"
click at [563, 354] on button "Log Check-in" at bounding box center [578, 356] width 68 height 16
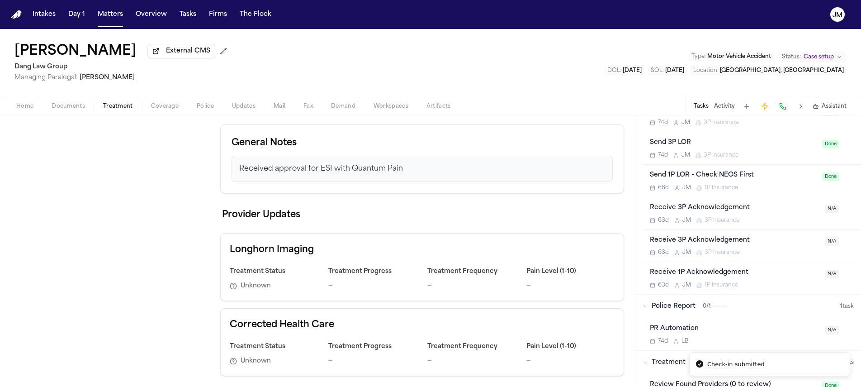
scroll to position [91, 0]
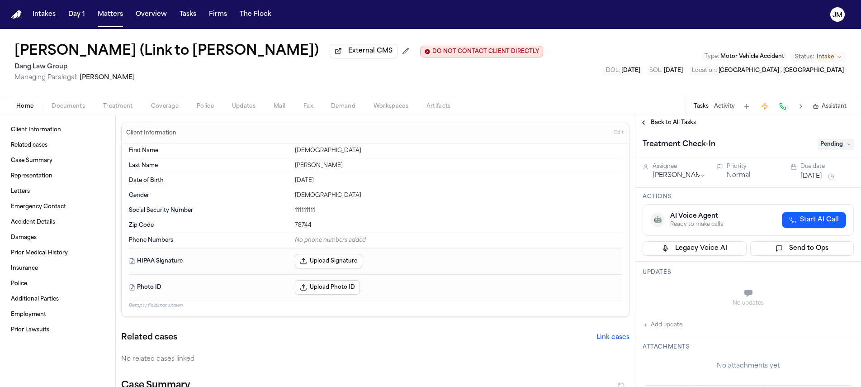
click at [117, 109] on span "Treatment" at bounding box center [118, 106] width 30 height 7
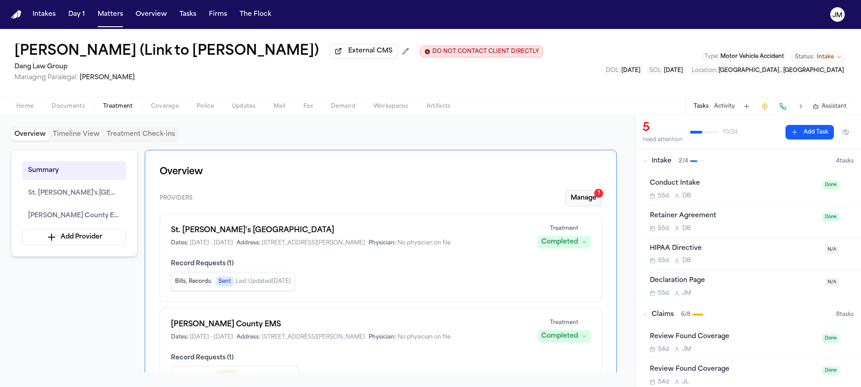
click at [574, 199] on button "Manage 1" at bounding box center [583, 198] width 37 height 16
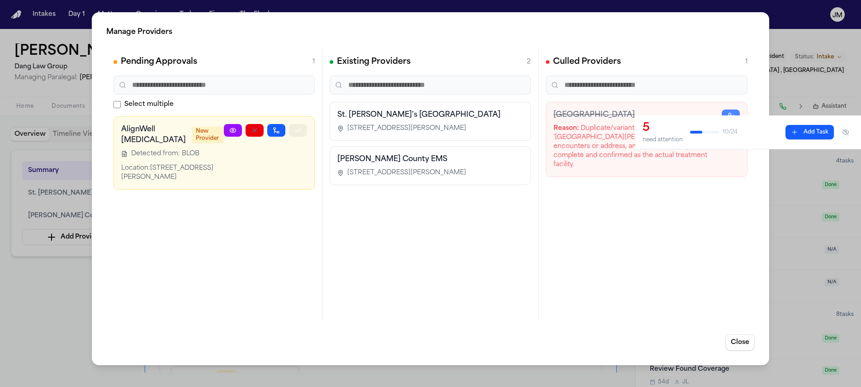
click at [289, 128] on button "button" at bounding box center [298, 130] width 18 height 13
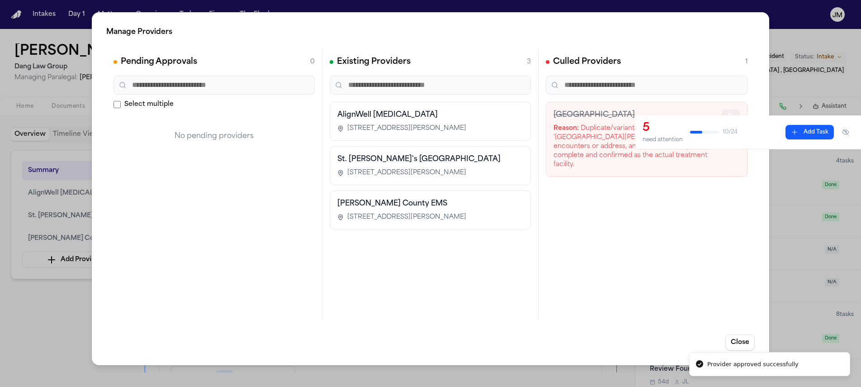
click at [727, 111] on button "button" at bounding box center [731, 115] width 18 height 13
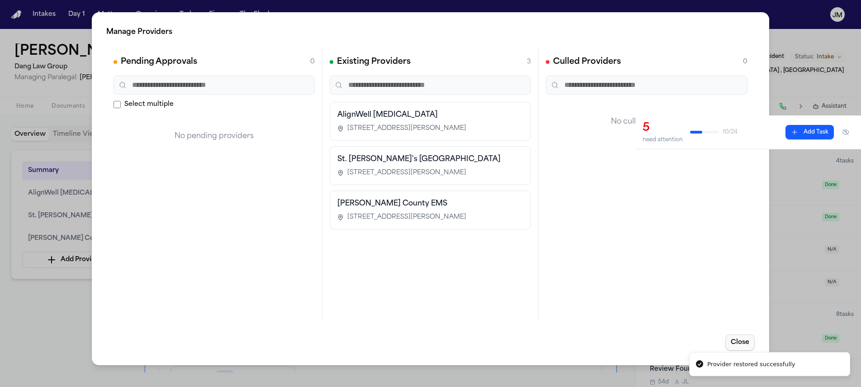
click at [744, 342] on button "Close" at bounding box center [739, 342] width 29 height 16
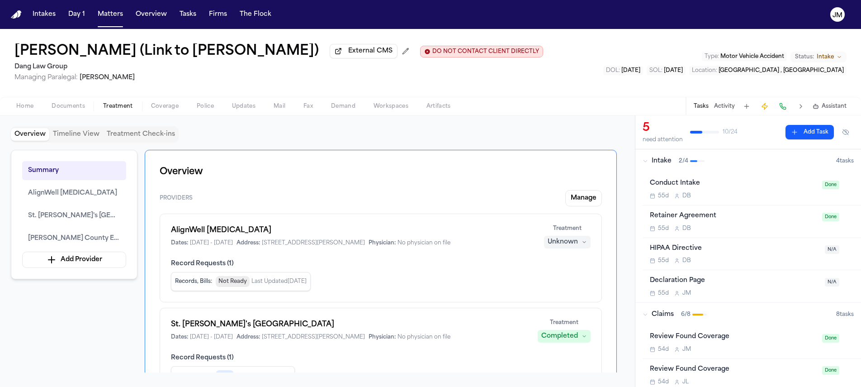
click at [561, 241] on div "Unknown" at bounding box center [562, 241] width 30 height 9
click at [550, 263] on span "Treating" at bounding box center [550, 262] width 25 height 9
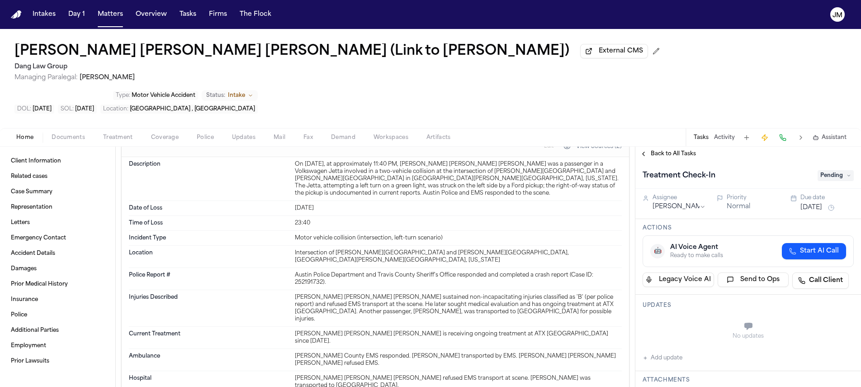
scroll to position [424, 0]
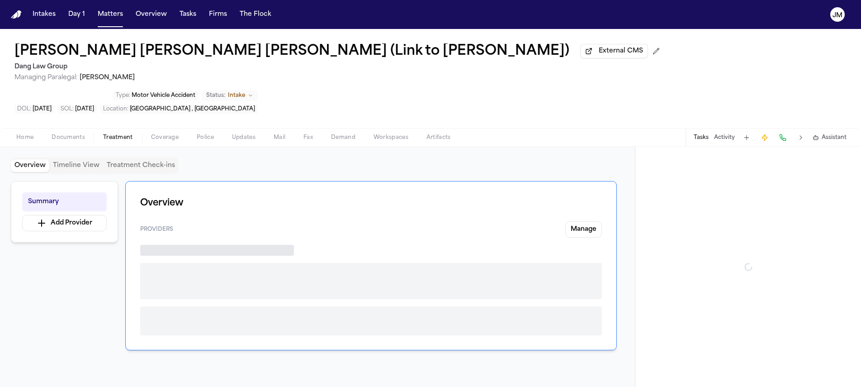
click at [118, 134] on span "Treatment" at bounding box center [118, 137] width 30 height 7
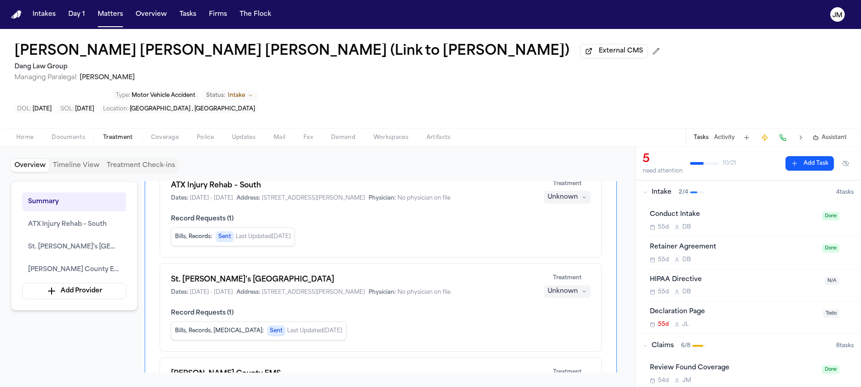
scroll to position [120, 0]
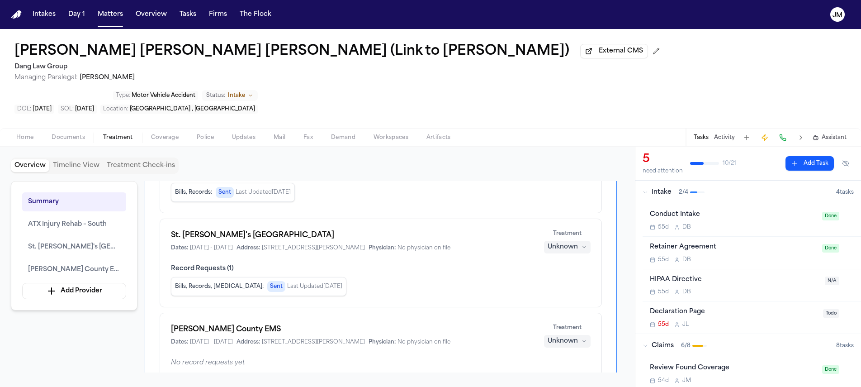
click at [561, 242] on div "Unknown" at bounding box center [562, 246] width 30 height 9
click at [552, 254] on span "Completed" at bounding box center [556, 252] width 36 height 9
click at [564, 336] on div "Unknown" at bounding box center [562, 340] width 30 height 9
click at [562, 346] on span "Completed" at bounding box center [556, 346] width 36 height 9
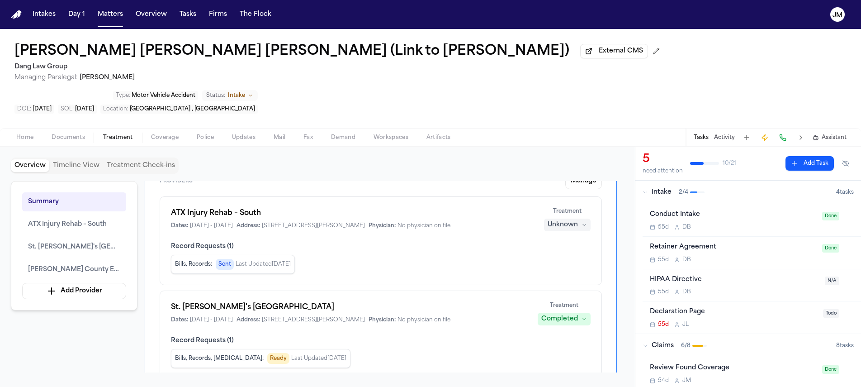
scroll to position [16, 0]
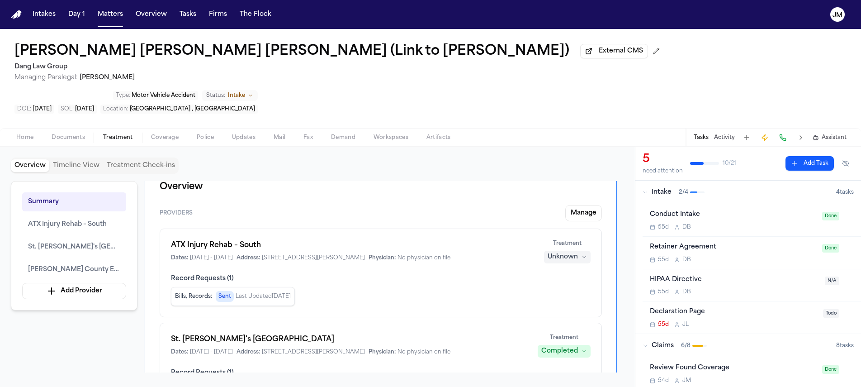
click at [574, 252] on div "Unknown" at bounding box center [562, 256] width 30 height 9
click at [549, 253] on button "Treating" at bounding box center [567, 246] width 72 height 16
click at [153, 159] on button "Treatment Check-ins" at bounding box center [140, 165] width 75 height 13
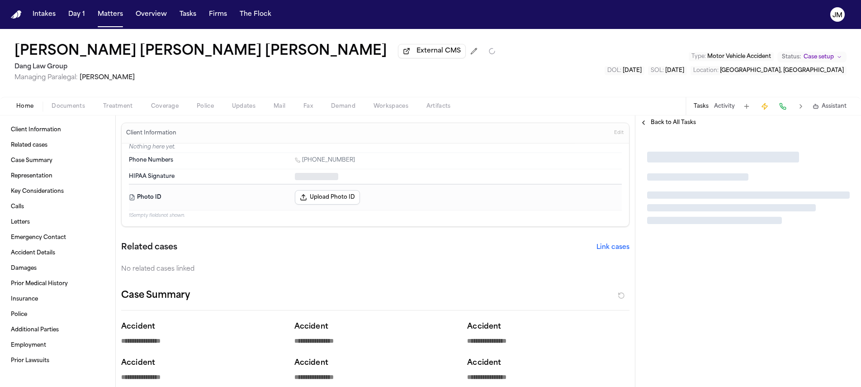
type textarea "*"
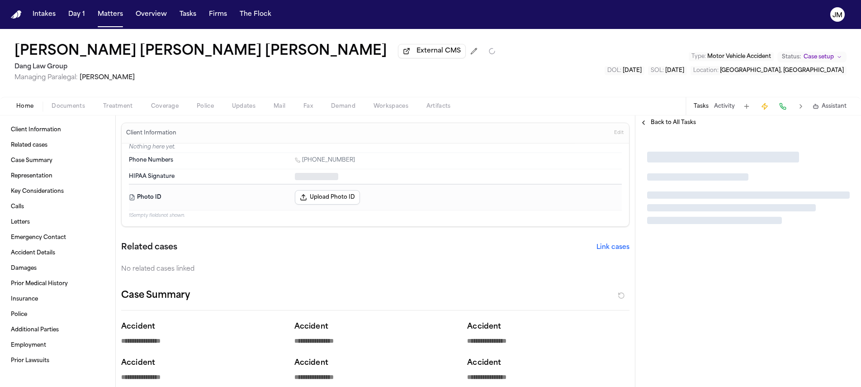
type textarea "*"
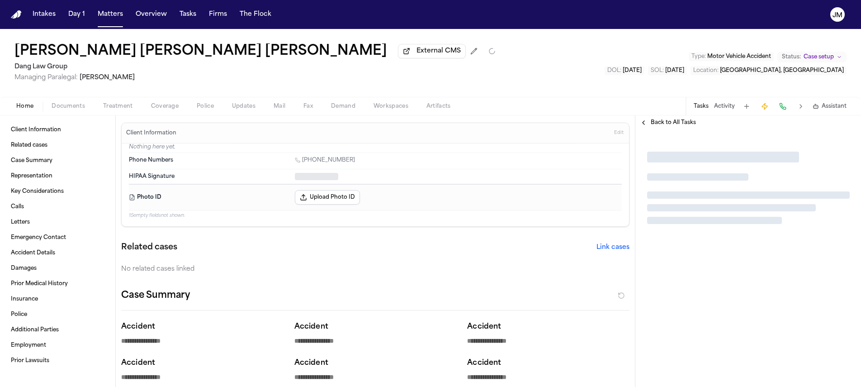
type textarea "*"
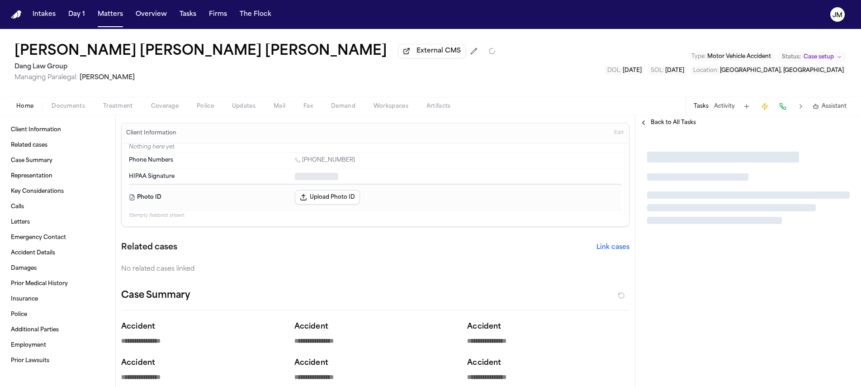
type textarea "*"
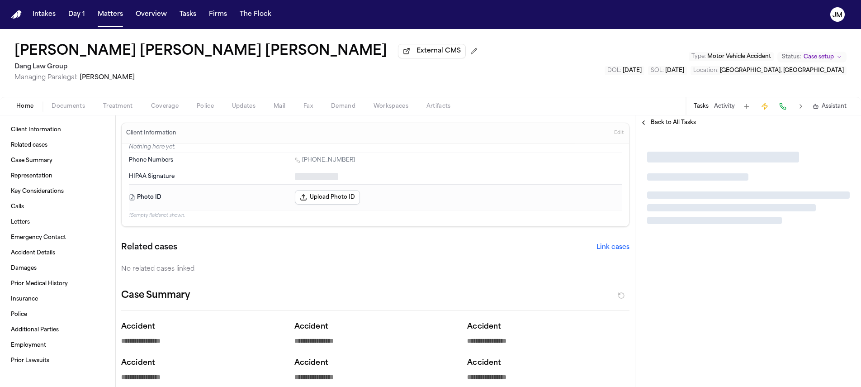
type textarea "*"
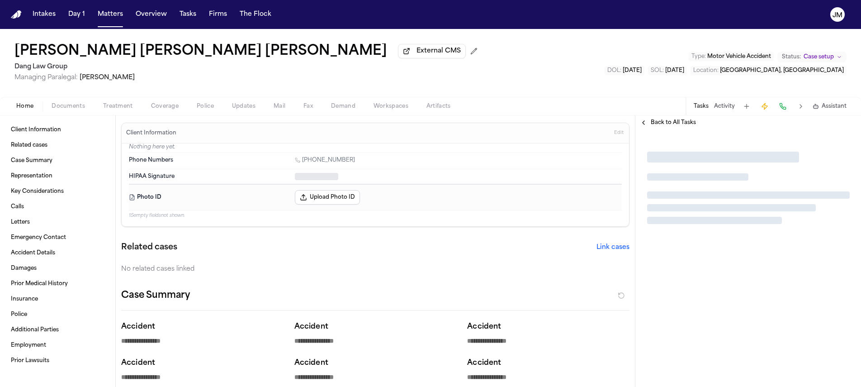
type textarea "*"
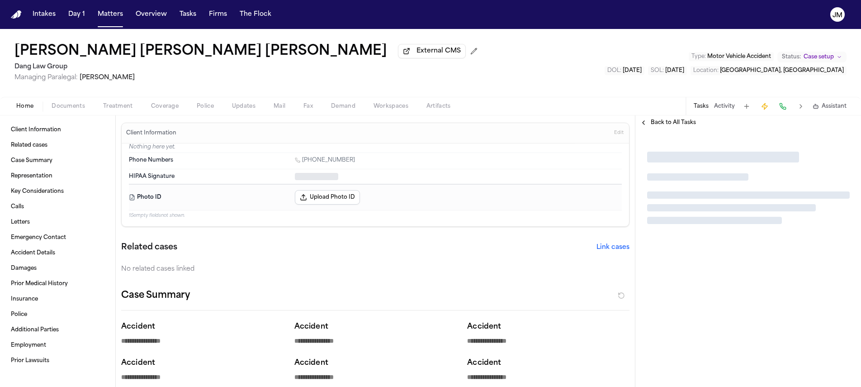
type textarea "*"
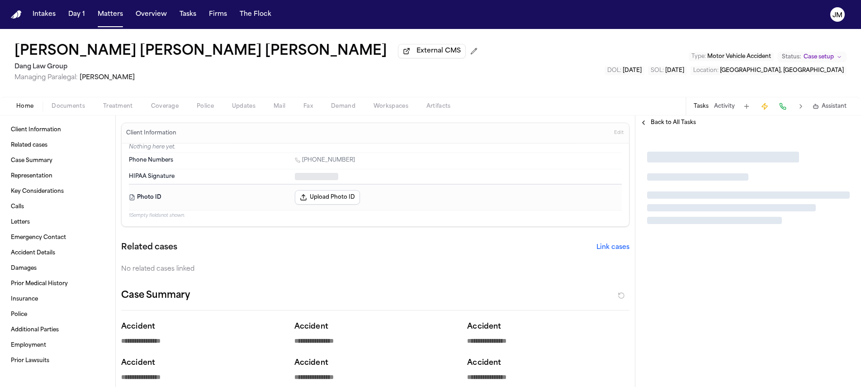
type textarea "*"
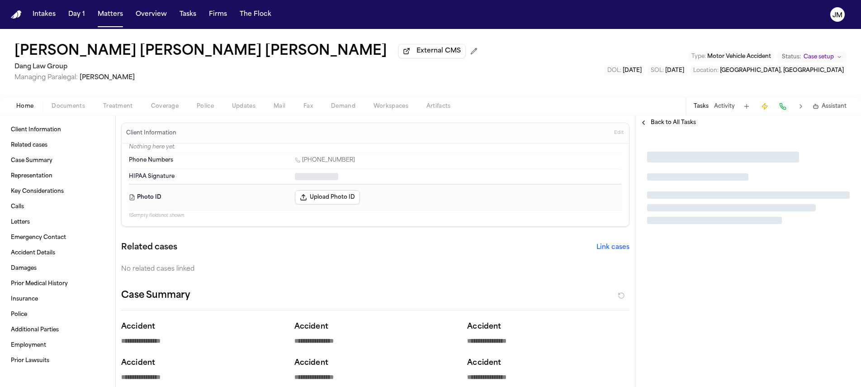
type textarea "*"
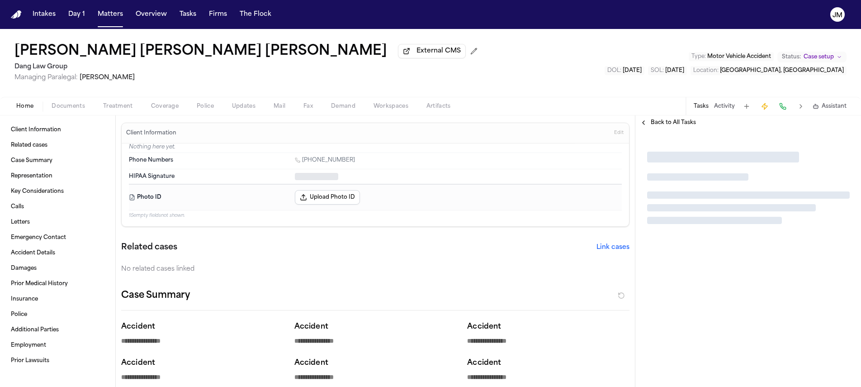
type textarea "*"
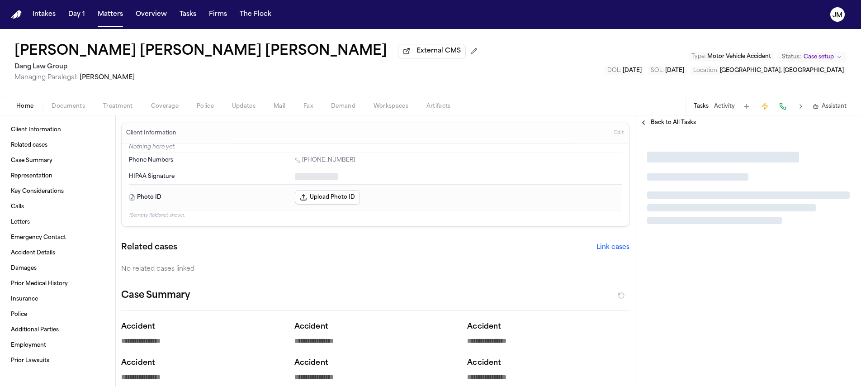
type textarea "*"
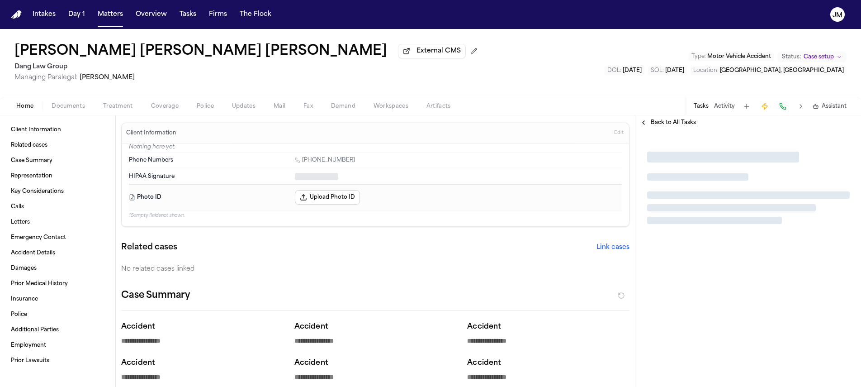
type textarea "*"
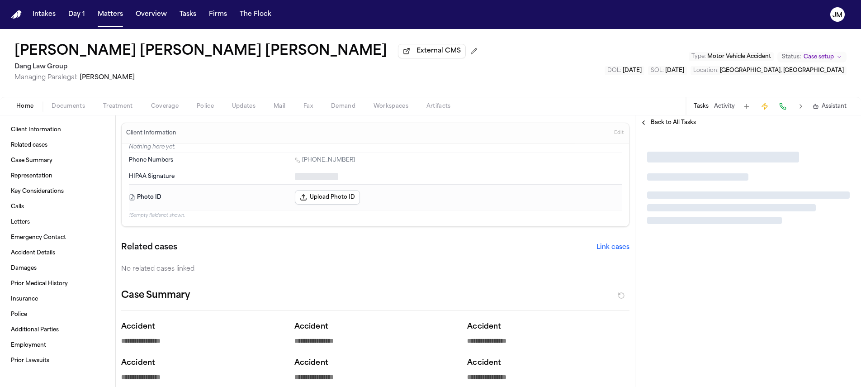
type textarea "*"
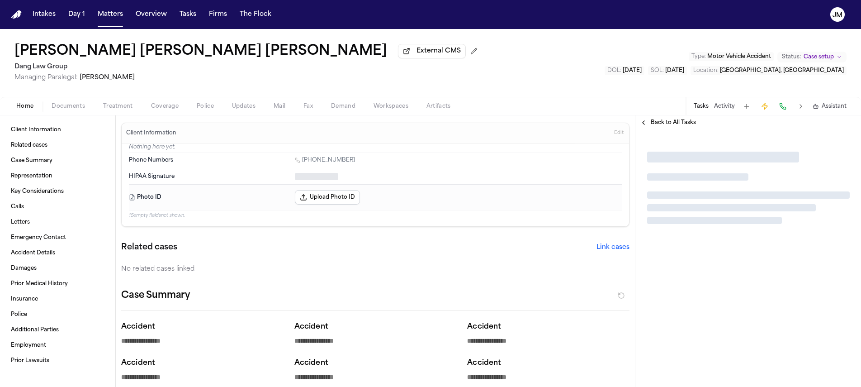
type textarea "*"
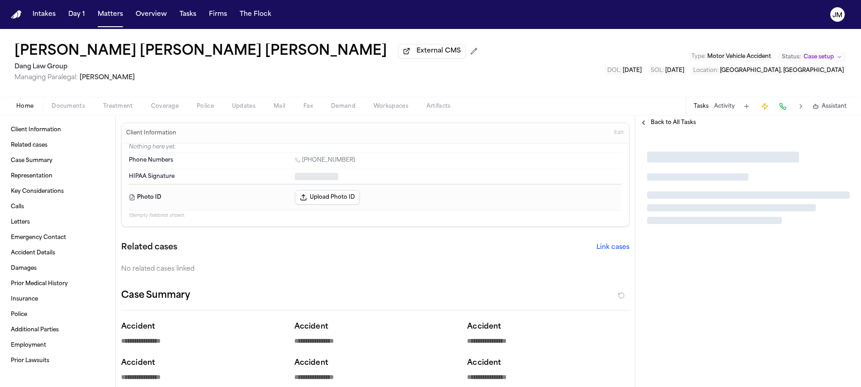
type textarea "*"
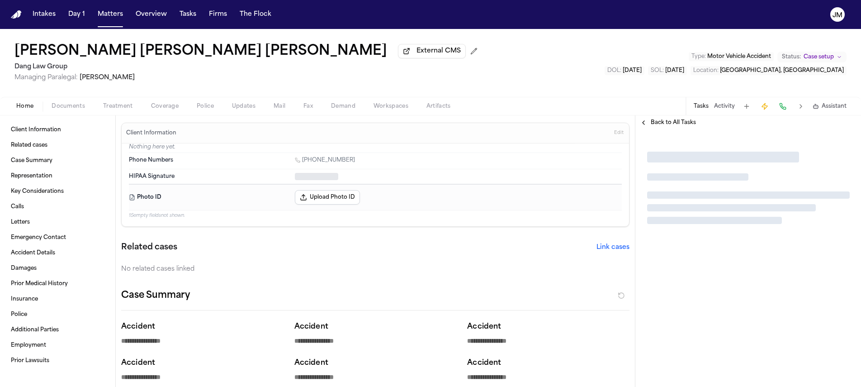
type textarea "*"
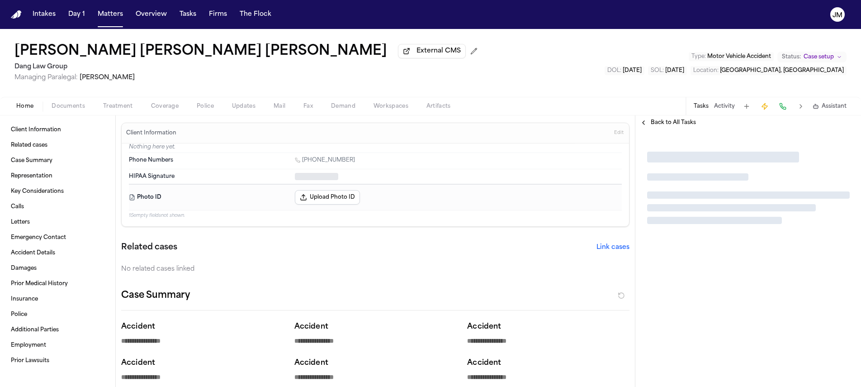
type textarea "*"
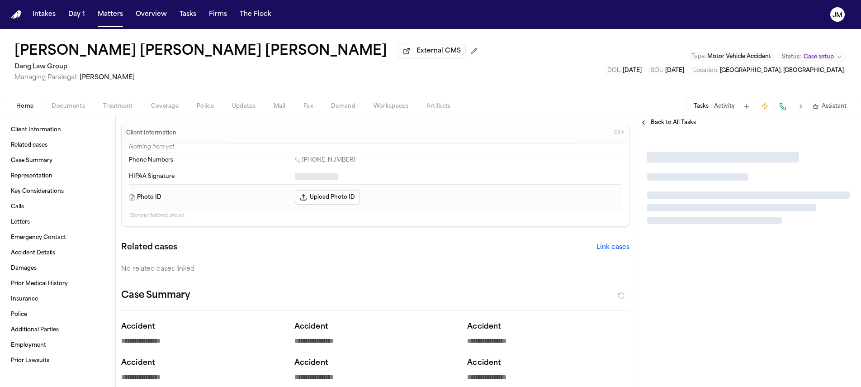
type textarea "*"
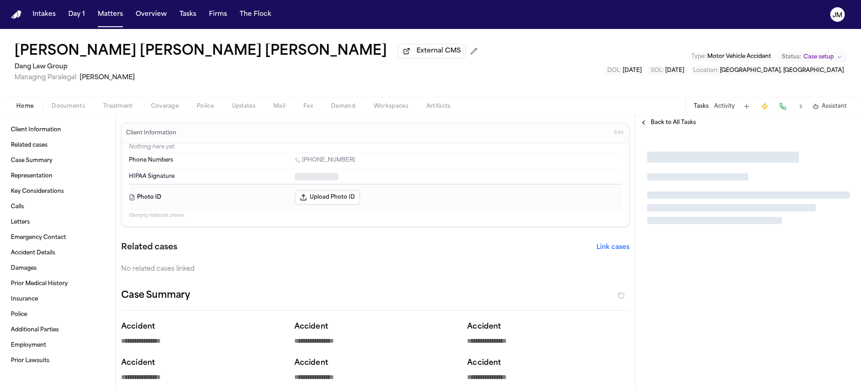
type textarea "*"
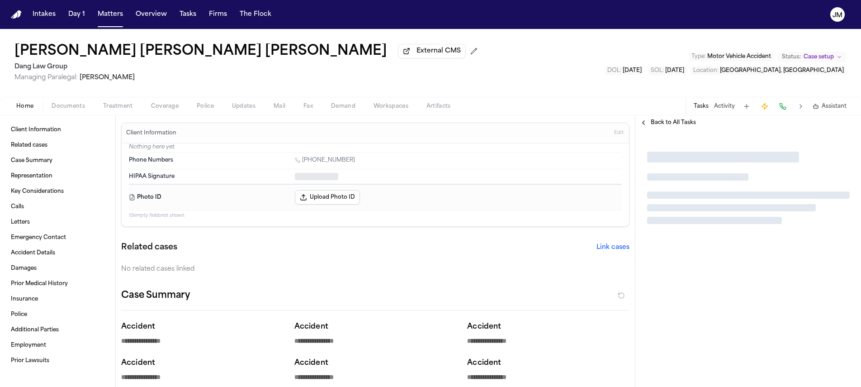
type textarea "*"
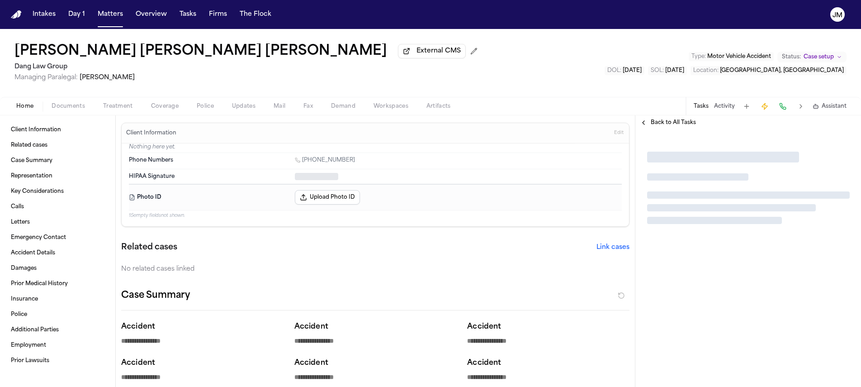
type textarea "*"
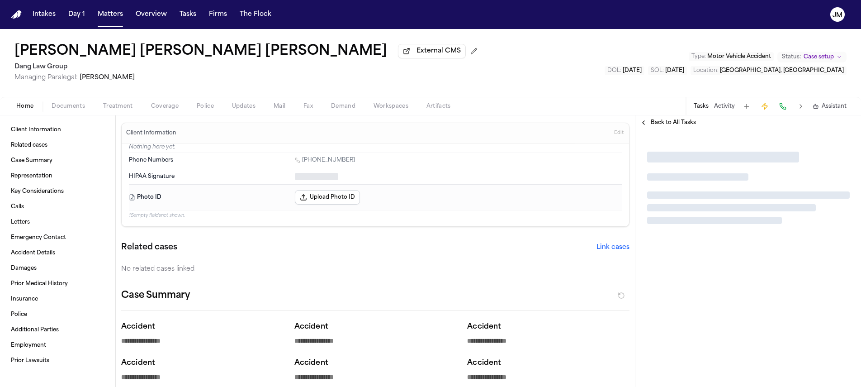
type textarea "*"
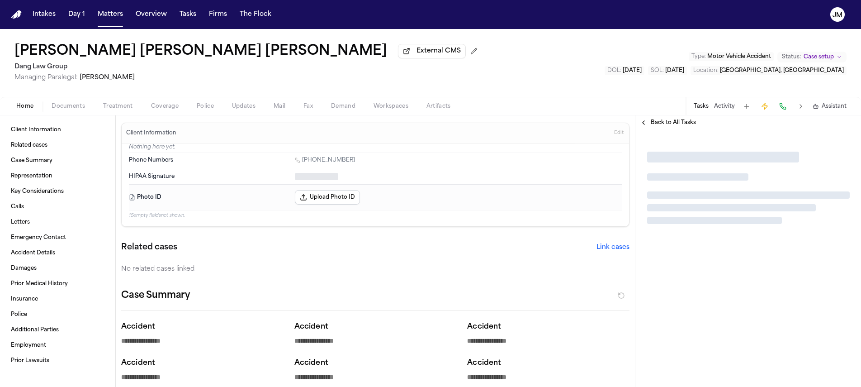
type textarea "*"
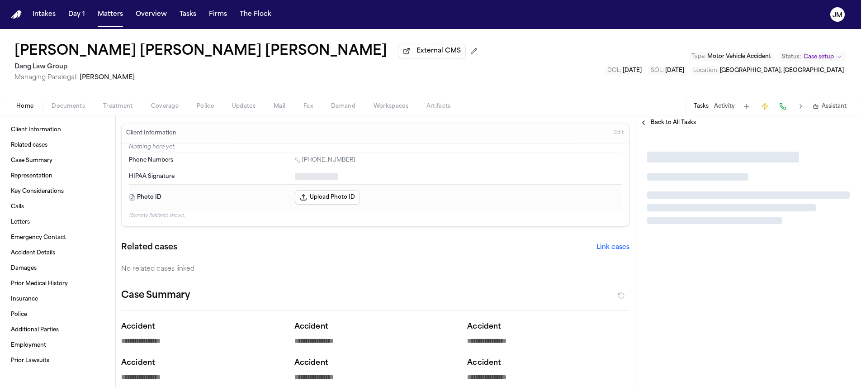
type textarea "*"
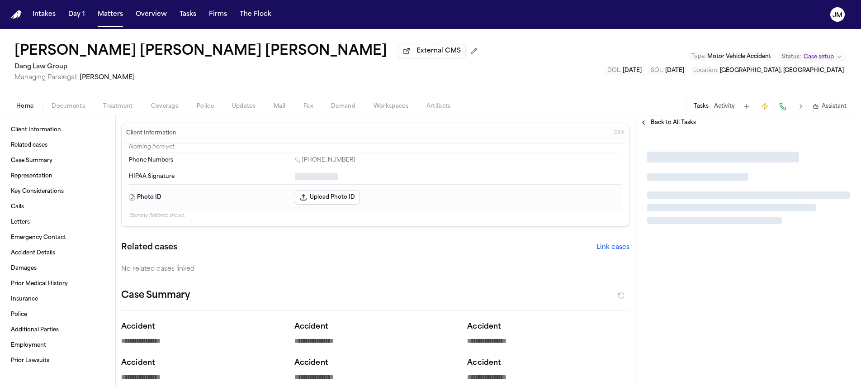
type textarea "*"
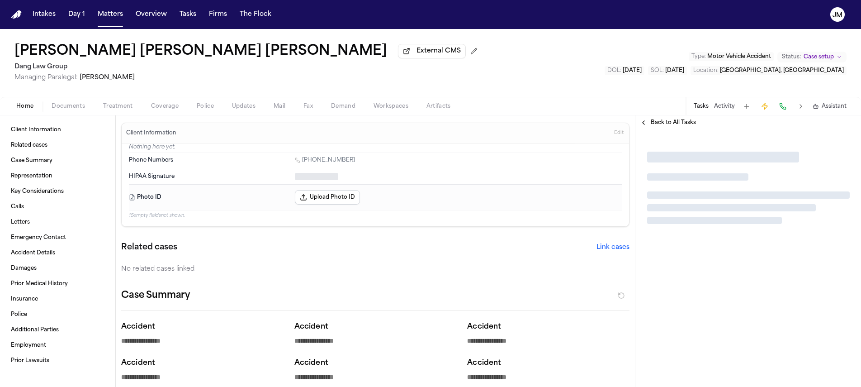
type textarea "*"
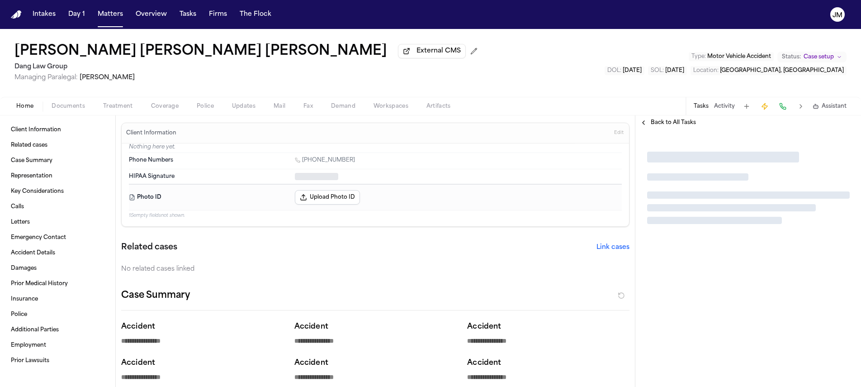
type textarea "*"
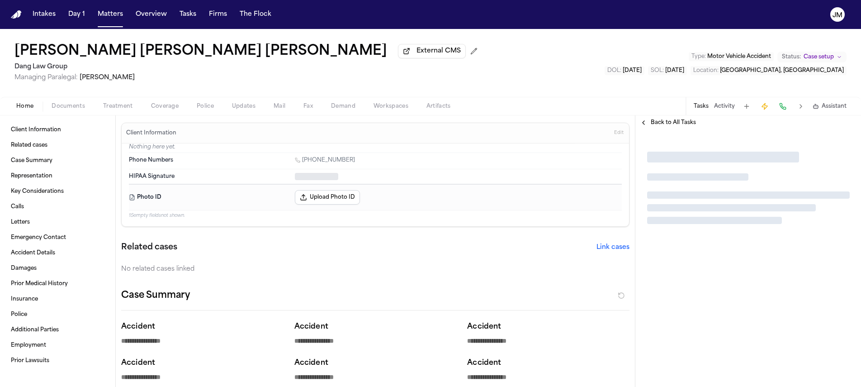
type textarea "*"
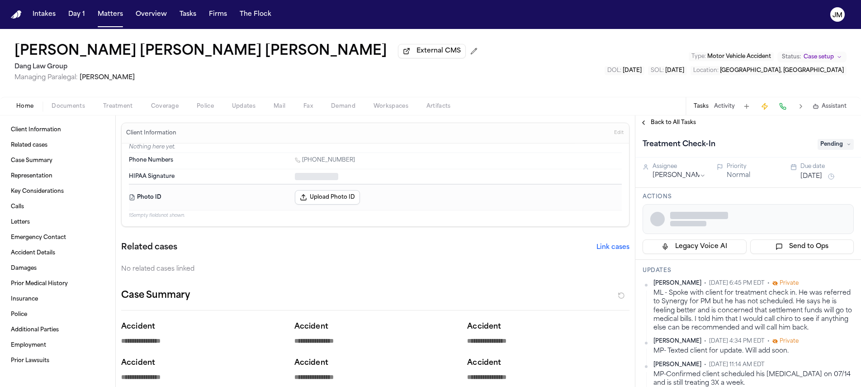
type textarea "*"
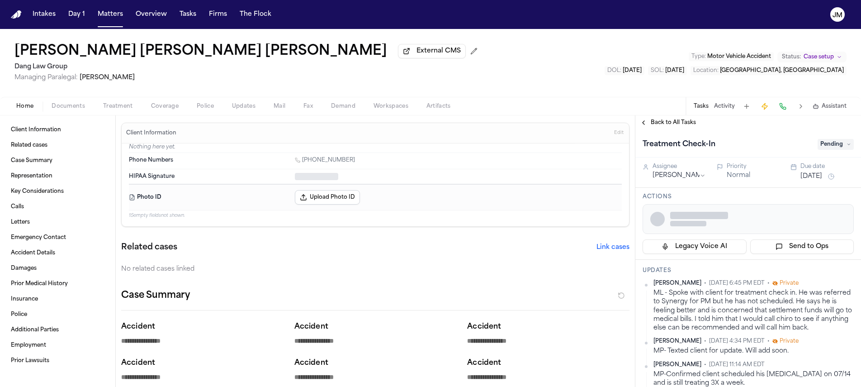
type textarea "*"
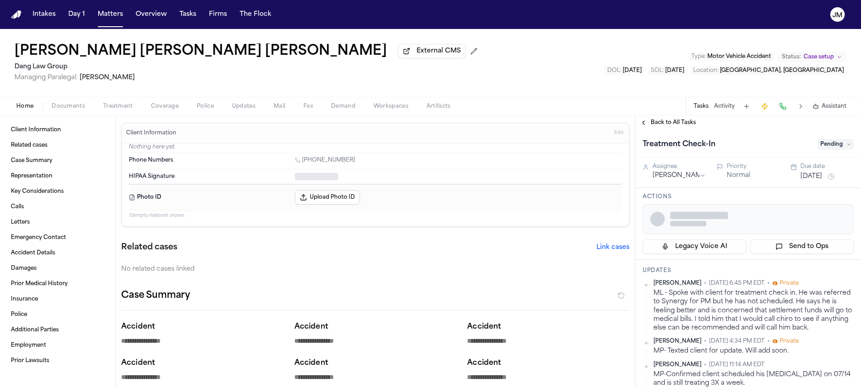
type textarea "*"
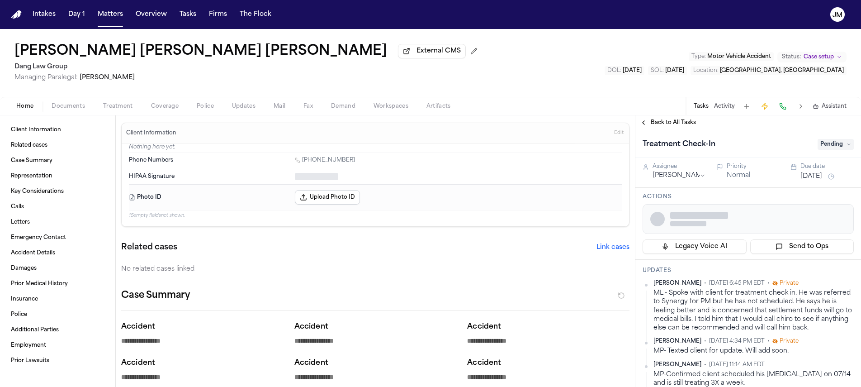
type textarea "*"
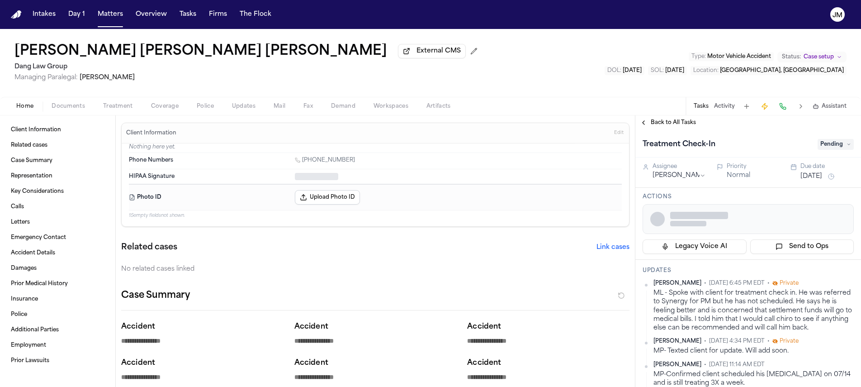
type textarea "*"
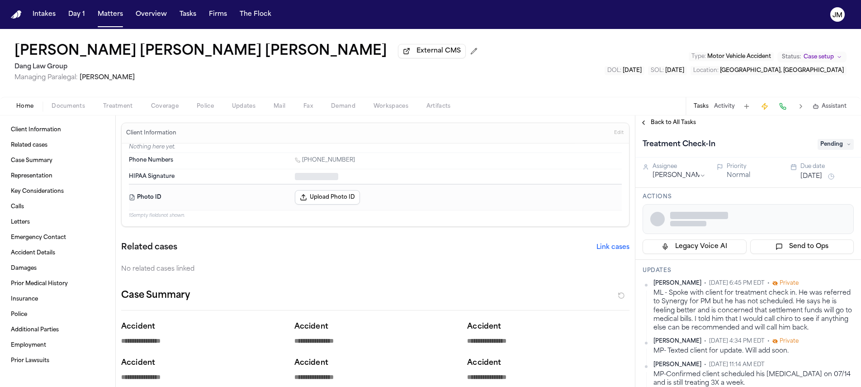
type textarea "*"
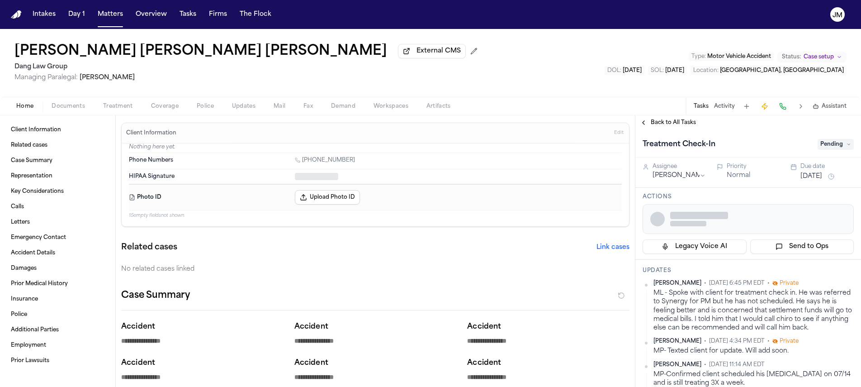
type textarea "*"
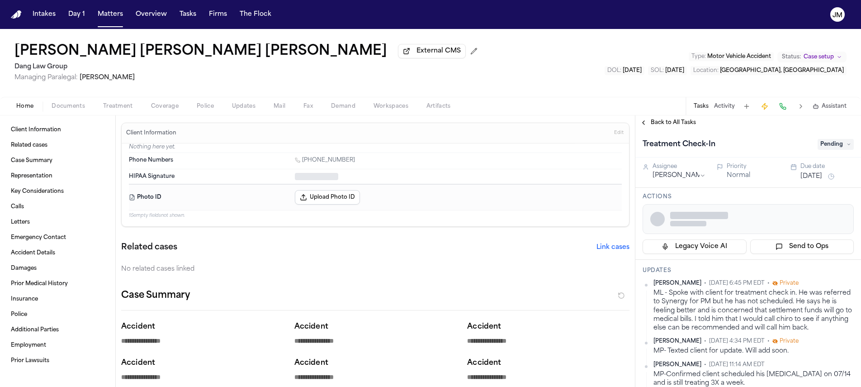
type textarea "*"
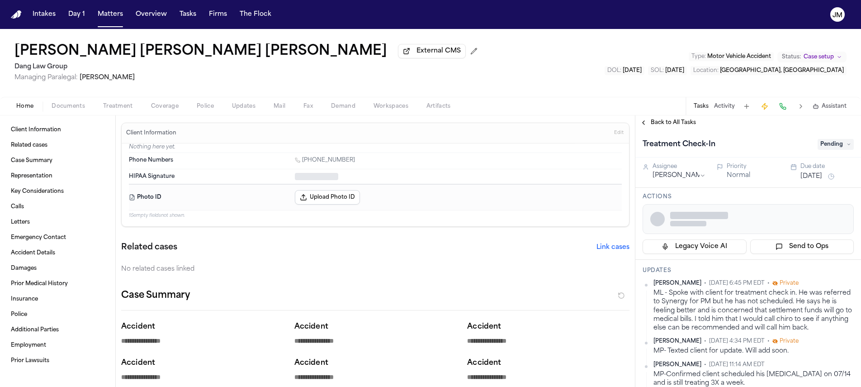
type textarea "*"
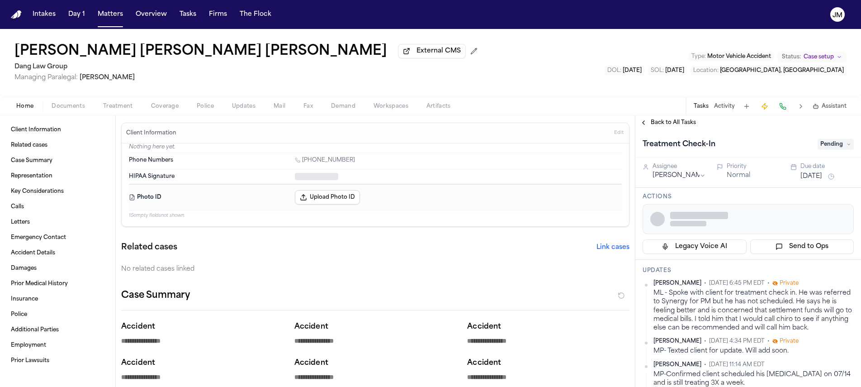
type textarea "*"
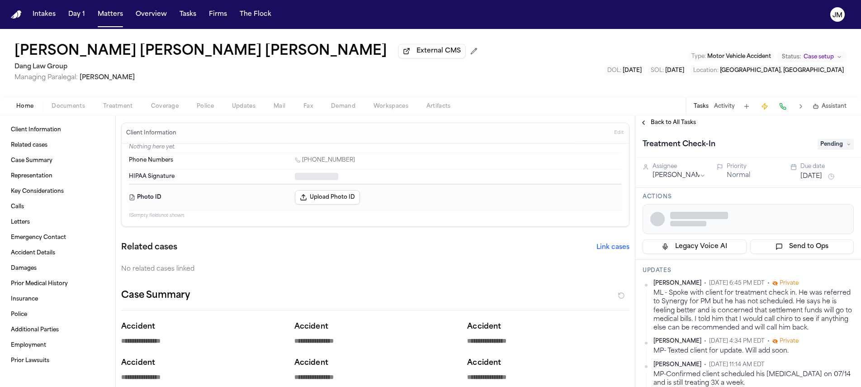
type textarea "*"
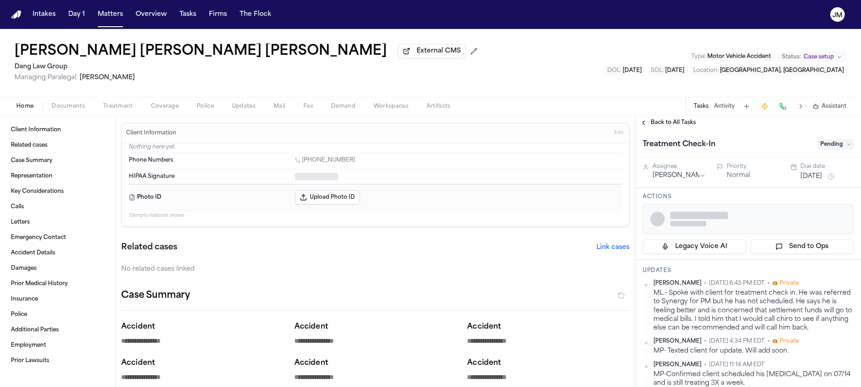
type textarea "*"
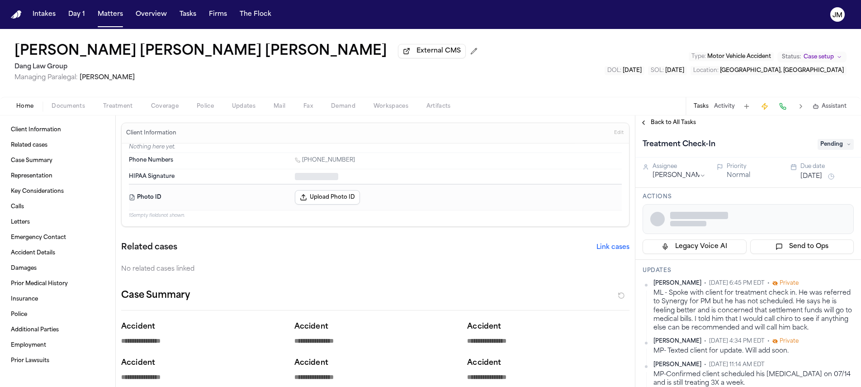
type textarea "*"
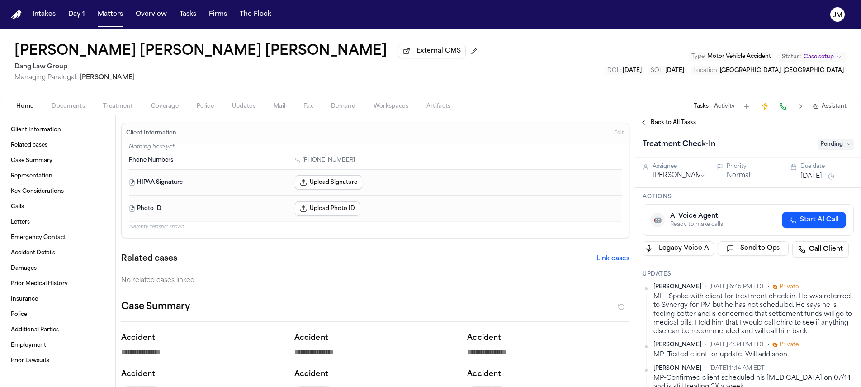
click at [121, 109] on span "Treatment" at bounding box center [118, 106] width 30 height 7
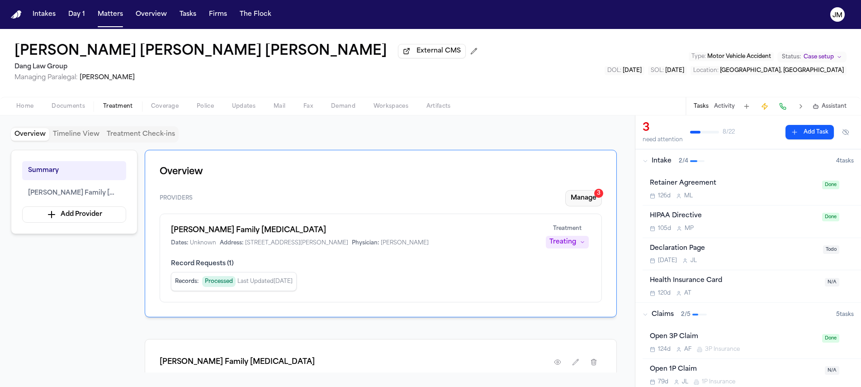
click at [581, 202] on button "Manage 3" at bounding box center [583, 198] width 37 height 16
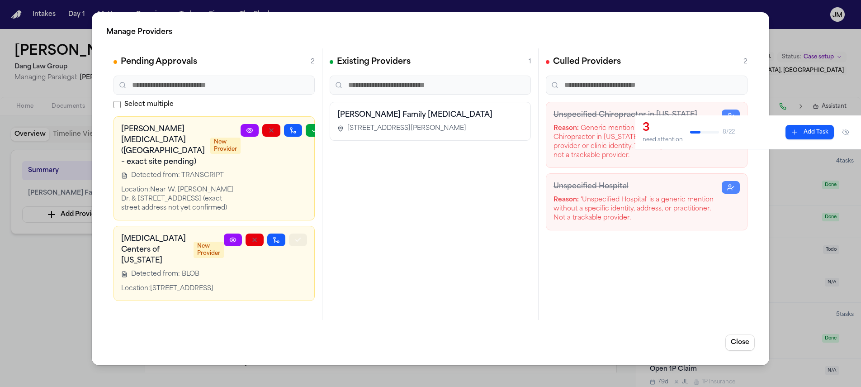
click at [303, 246] on button "button" at bounding box center [298, 239] width 18 height 13
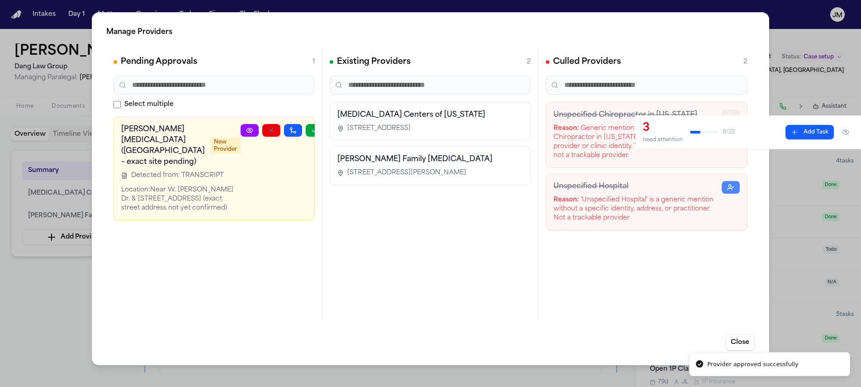
click at [731, 114] on icon "button" at bounding box center [730, 115] width 7 height 7
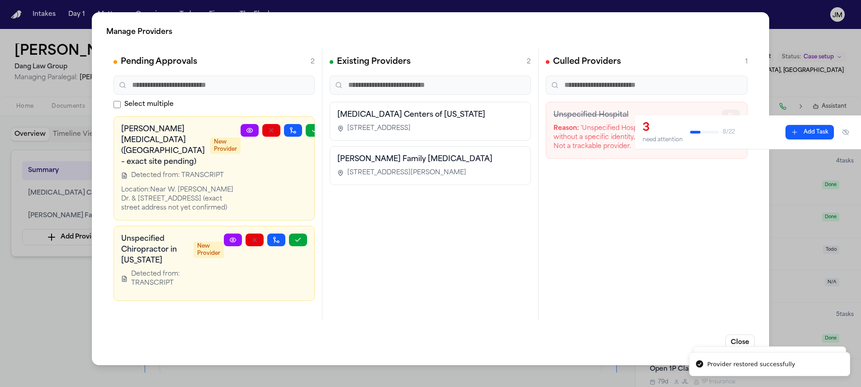
click at [727, 117] on icon "button" at bounding box center [729, 118] width 4 height 2
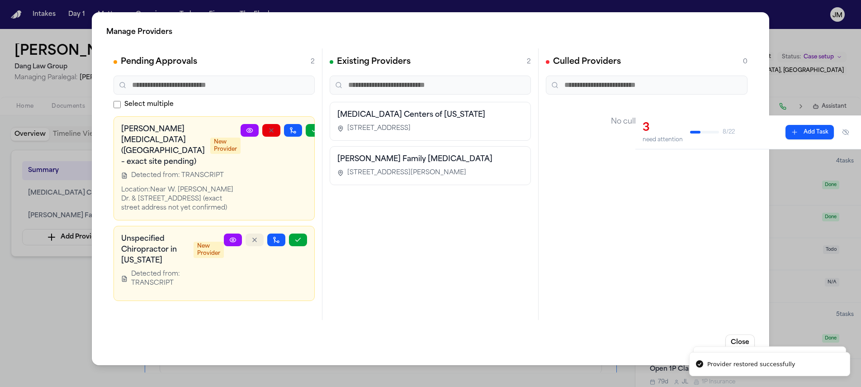
click at [251, 243] on icon "button" at bounding box center [254, 239] width 7 height 7
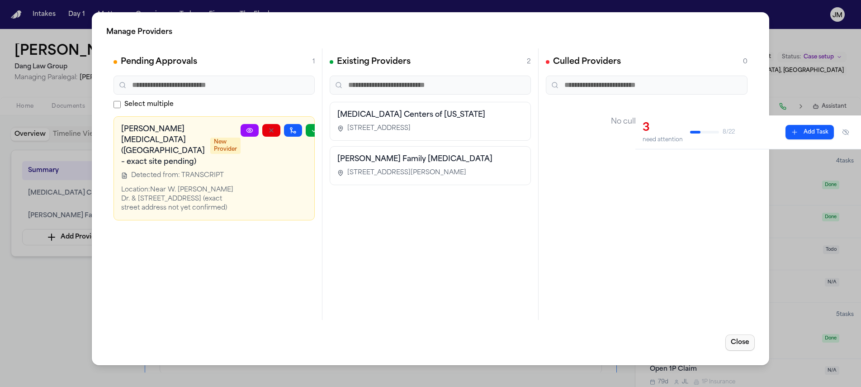
click at [736, 346] on button "Close" at bounding box center [739, 342] width 29 height 16
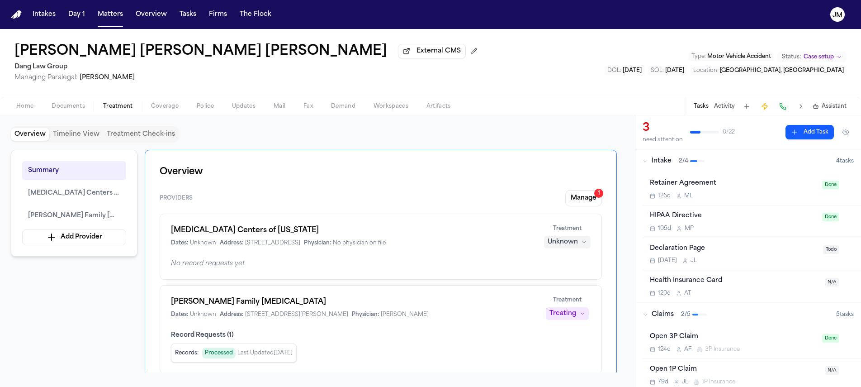
click at [577, 241] on button "Unknown" at bounding box center [567, 242] width 47 height 13
click at [561, 276] on span "Completed" at bounding box center [556, 278] width 36 height 9
click at [586, 204] on button "Manage 1" at bounding box center [583, 198] width 37 height 16
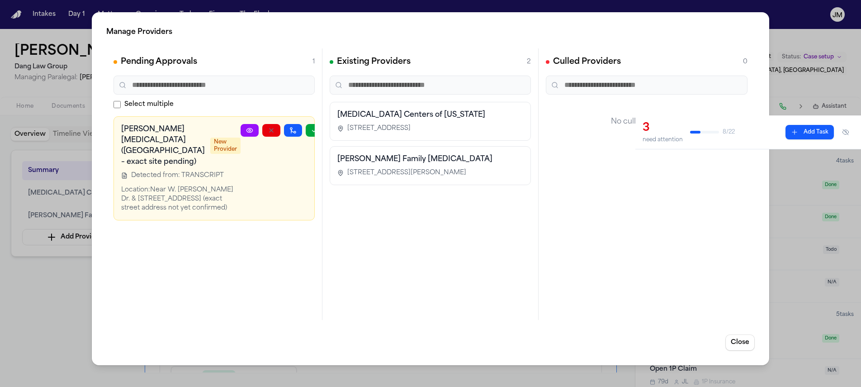
click at [241, 124] on link at bounding box center [250, 130] width 18 height 13
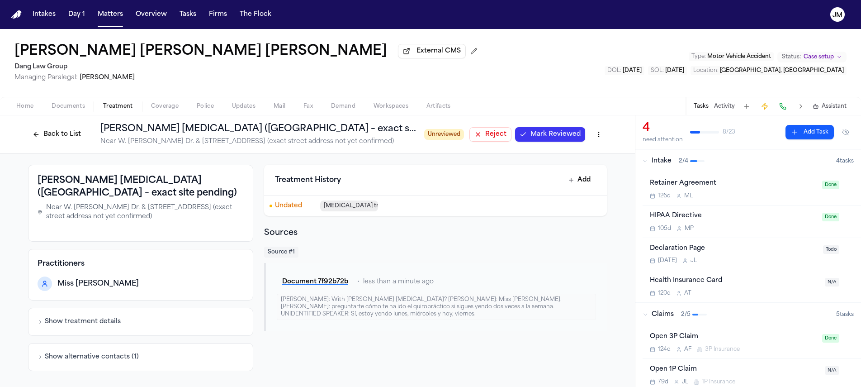
click at [72, 136] on button "Back to List" at bounding box center [56, 134] width 57 height 14
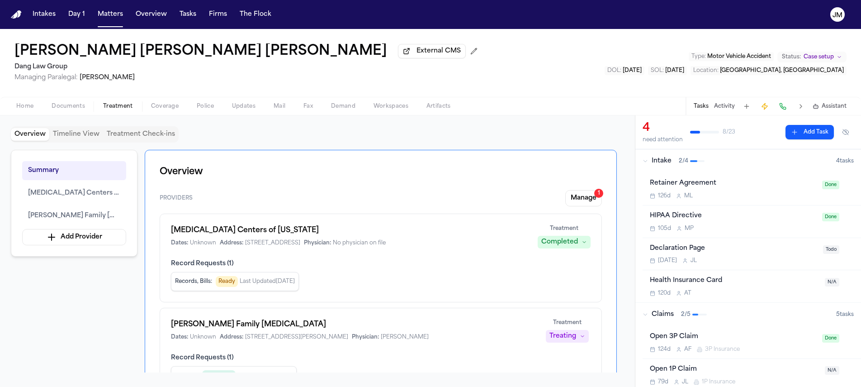
click at [593, 206] on button "Manage 1" at bounding box center [583, 198] width 37 height 16
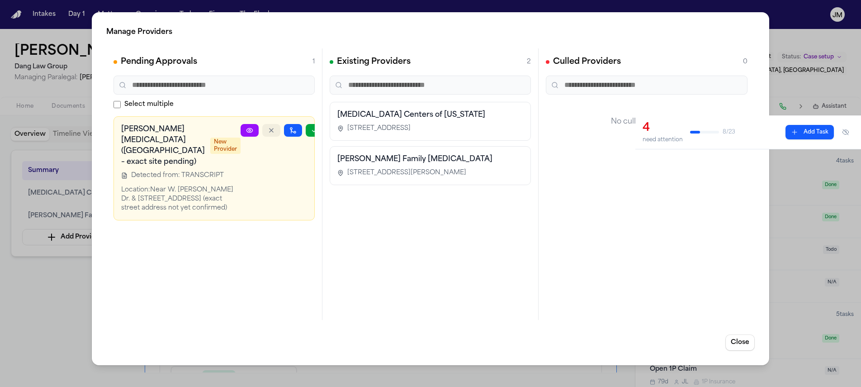
click at [268, 129] on icon "button" at bounding box center [271, 130] width 7 height 7
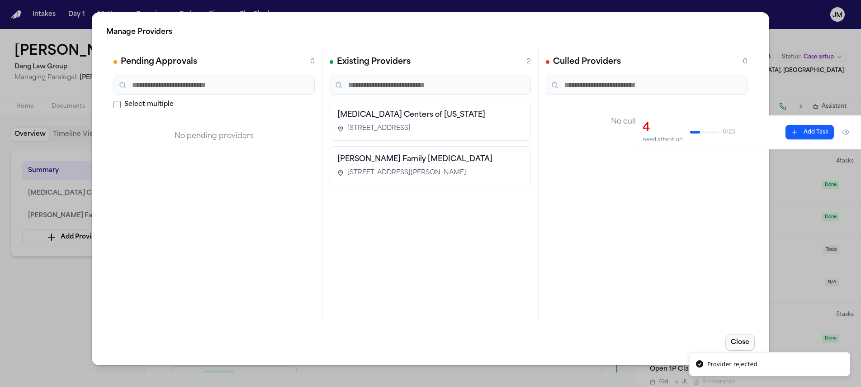
click at [742, 337] on button "Close" at bounding box center [739, 342] width 29 height 16
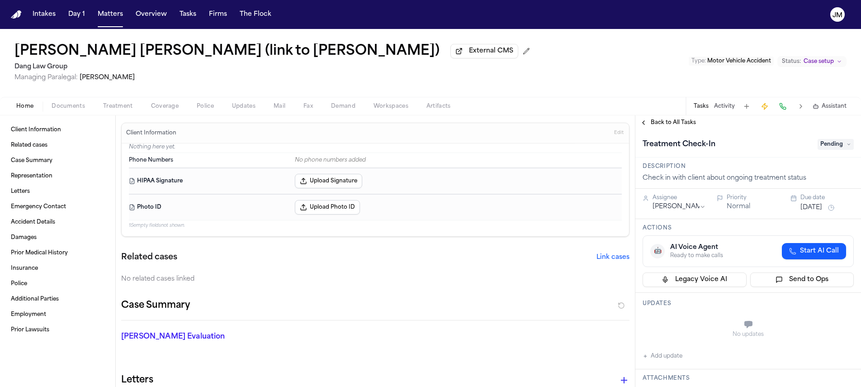
click at [114, 108] on span "Treatment" at bounding box center [118, 106] width 30 height 7
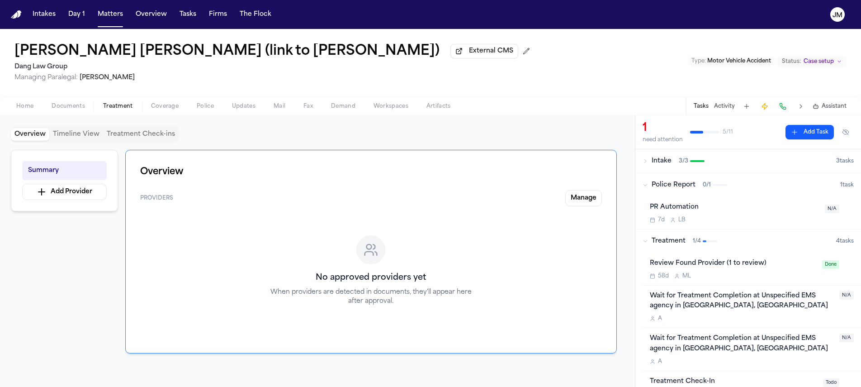
click at [588, 203] on button "Manage" at bounding box center [583, 198] width 37 height 16
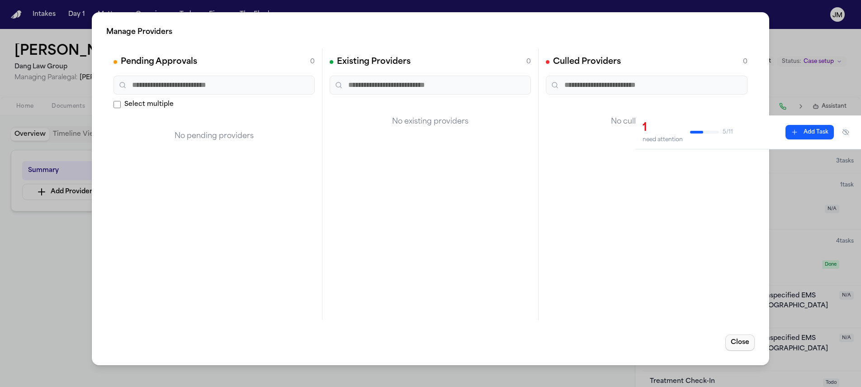
click at [739, 342] on button "Close" at bounding box center [739, 342] width 29 height 16
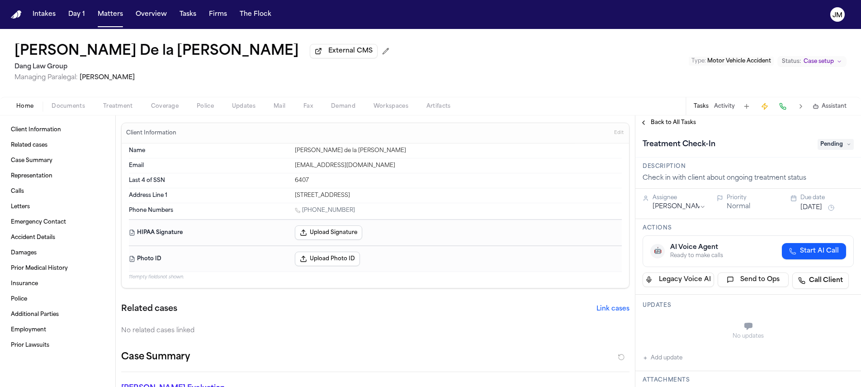
click at [122, 107] on span "Treatment" at bounding box center [118, 106] width 30 height 7
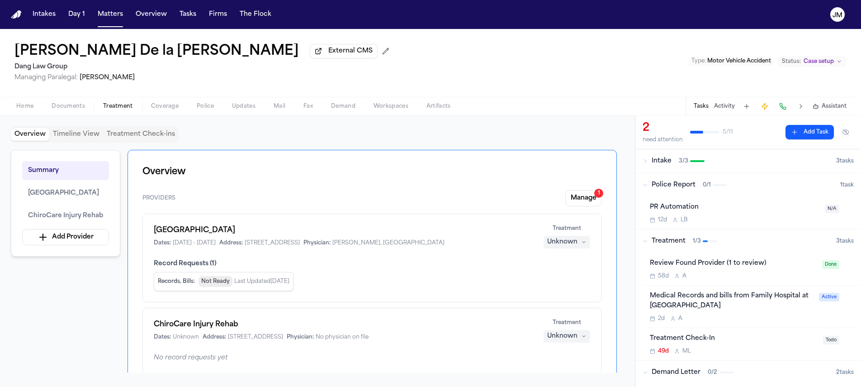
click at [565, 241] on div "Unknown" at bounding box center [562, 241] width 30 height 9
click at [563, 274] on span "Completed" at bounding box center [556, 278] width 36 height 9
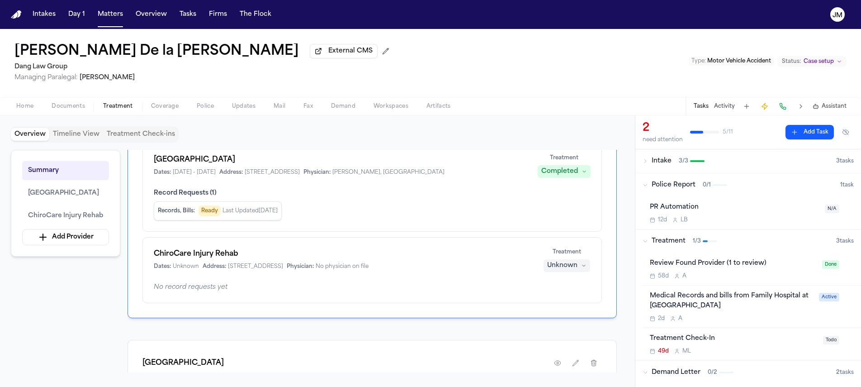
scroll to position [79, 0]
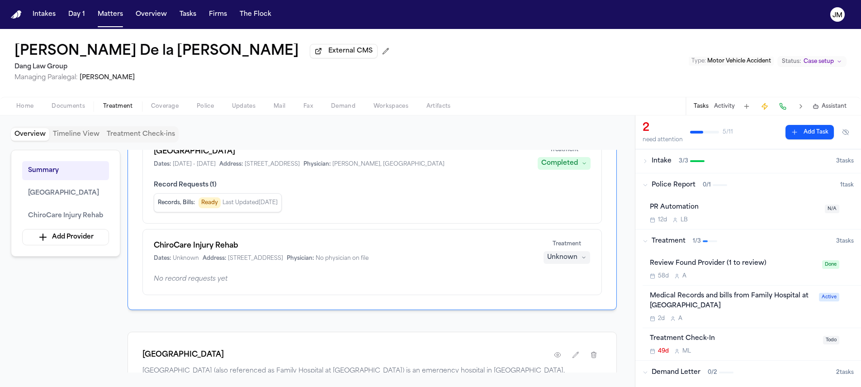
click at [571, 256] on div "Unknown" at bounding box center [562, 257] width 30 height 9
click at [562, 279] on span "Treating" at bounding box center [550, 277] width 25 height 9
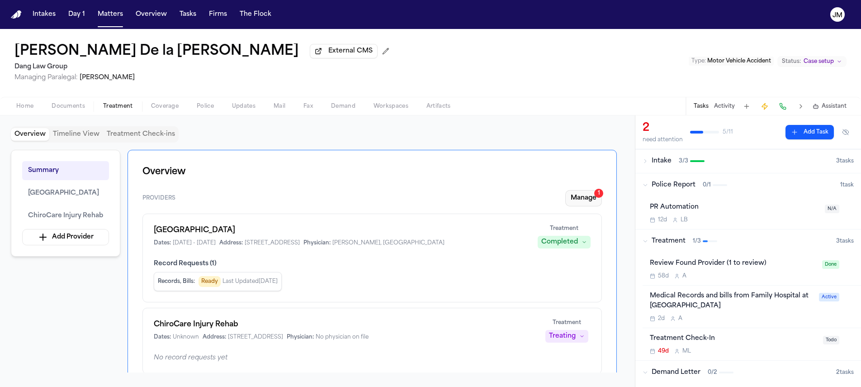
click at [586, 205] on button "Manage 1" at bounding box center [583, 198] width 37 height 16
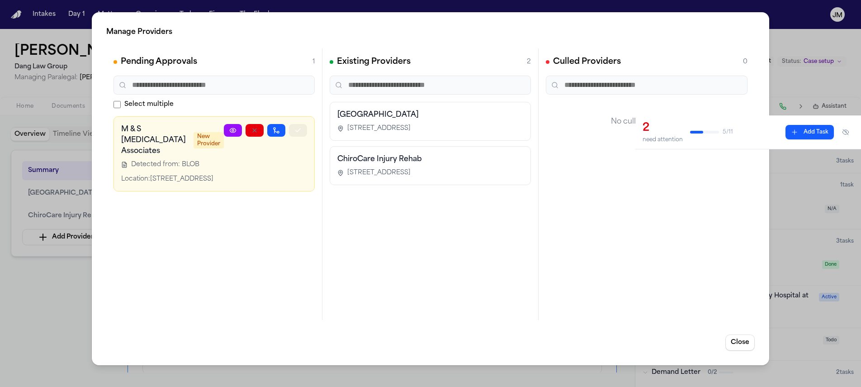
click at [297, 133] on icon "button" at bounding box center [297, 130] width 7 height 7
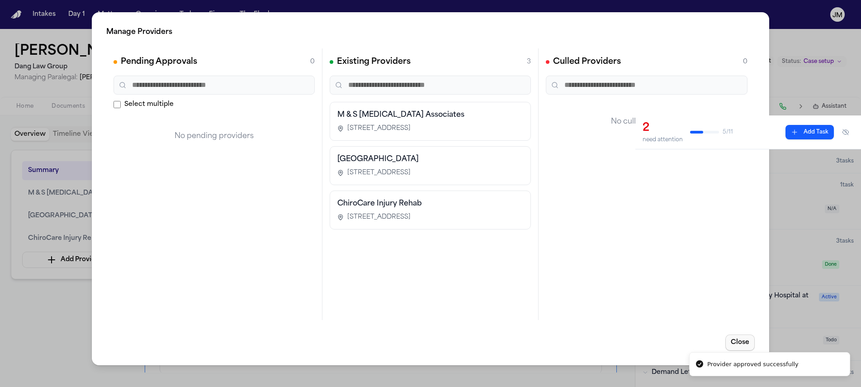
click at [736, 344] on button "Close" at bounding box center [739, 342] width 29 height 16
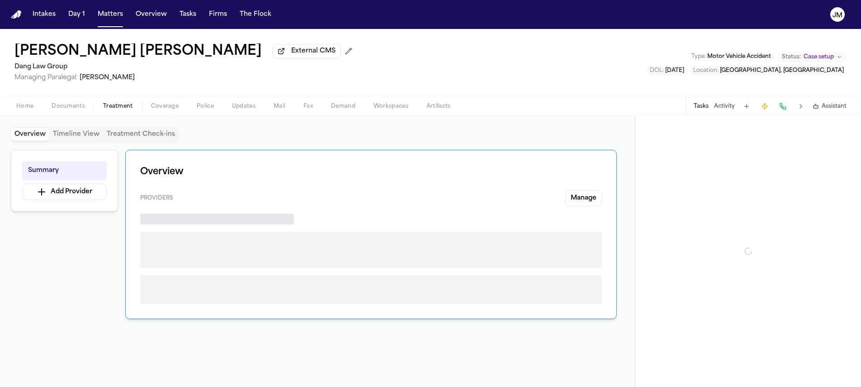
click at [121, 110] on span "Treatment" at bounding box center [118, 106] width 30 height 7
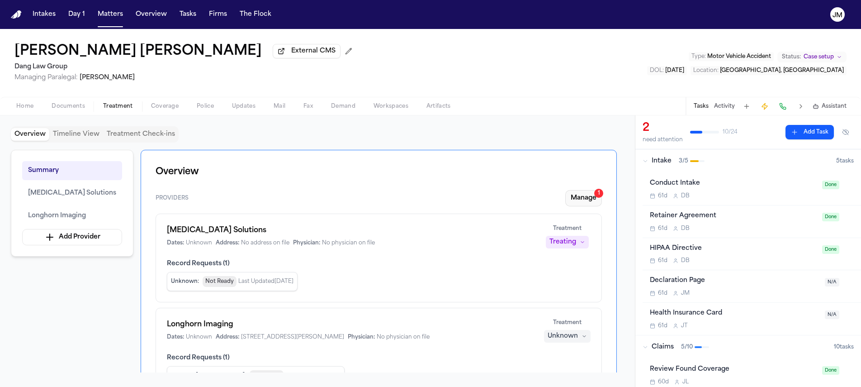
click at [585, 204] on button "Manage 1" at bounding box center [583, 198] width 37 height 16
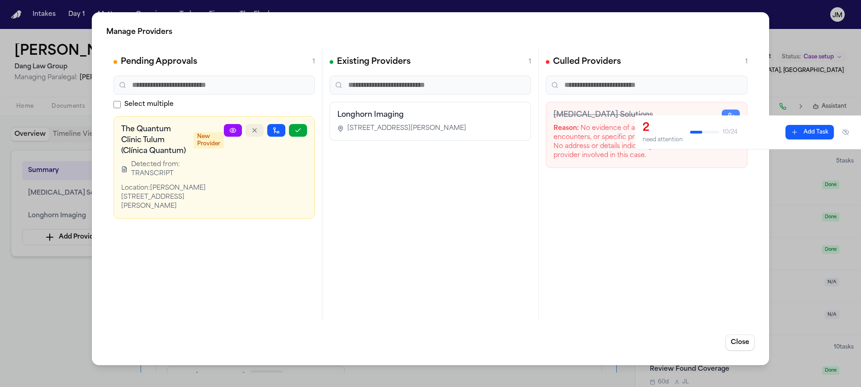
click at [254, 133] on icon "button" at bounding box center [254, 130] width 7 height 7
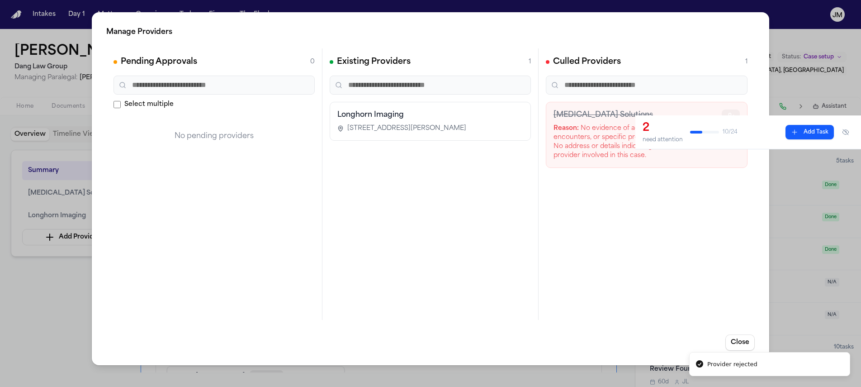
click at [727, 116] on icon "button" at bounding box center [730, 115] width 7 height 7
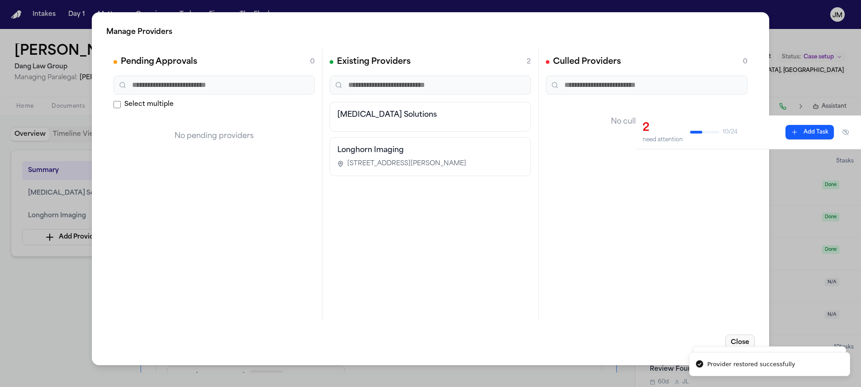
click at [736, 336] on button "Close" at bounding box center [739, 342] width 29 height 16
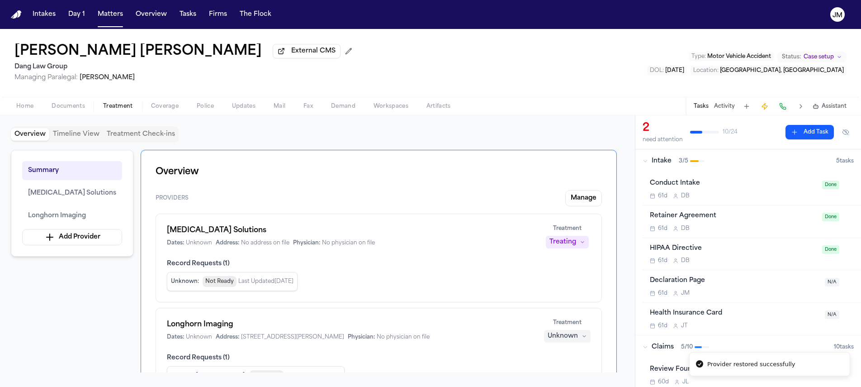
scroll to position [67, 0]
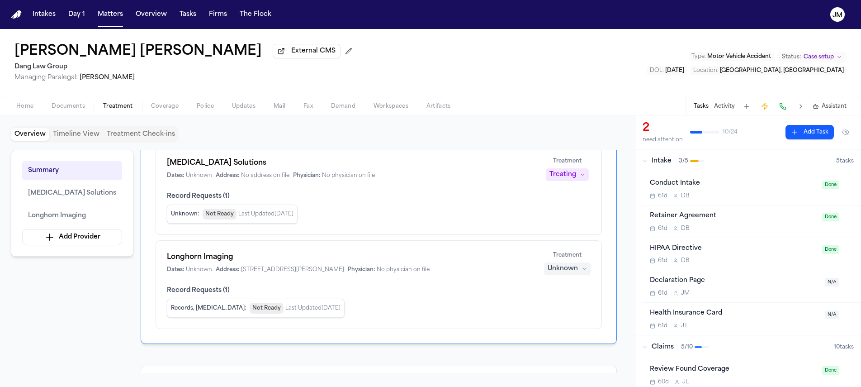
click at [568, 271] on div "Unknown" at bounding box center [562, 268] width 30 height 9
click at [554, 305] on span "Completed" at bounding box center [556, 304] width 36 height 9
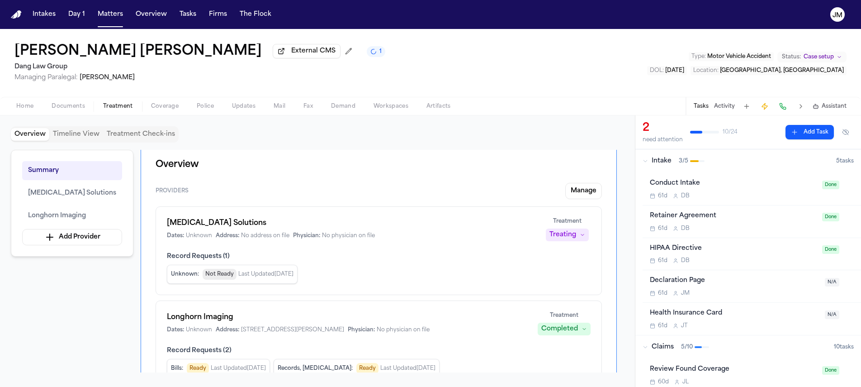
scroll to position [0, 0]
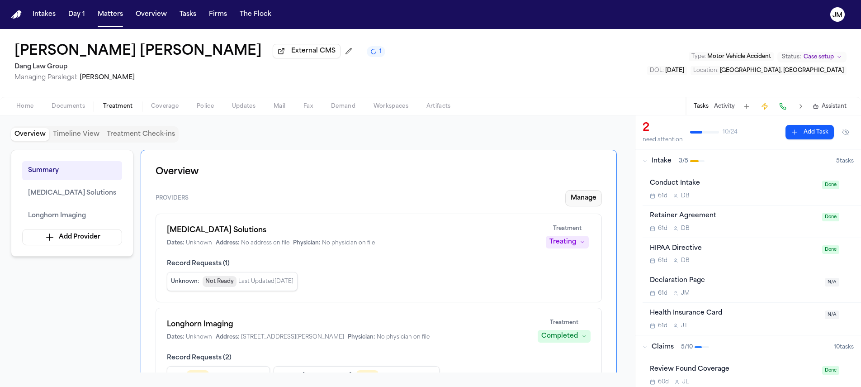
click at [580, 202] on button "Manage" at bounding box center [583, 198] width 37 height 16
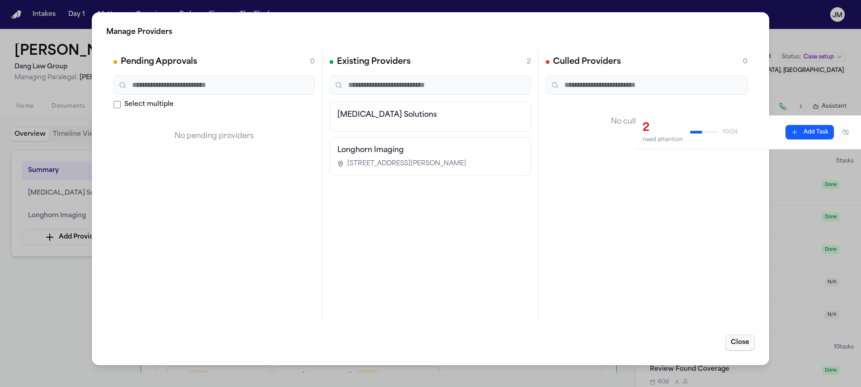
click at [730, 339] on button "Close" at bounding box center [739, 342] width 29 height 16
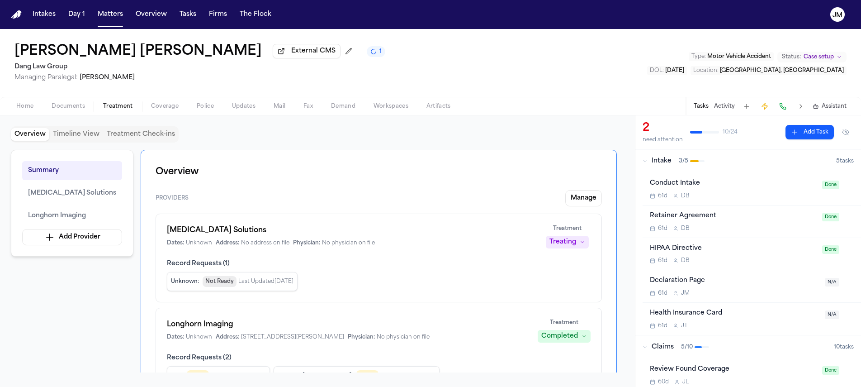
click at [85, 234] on button "Add Provider" at bounding box center [72, 237] width 100 height 16
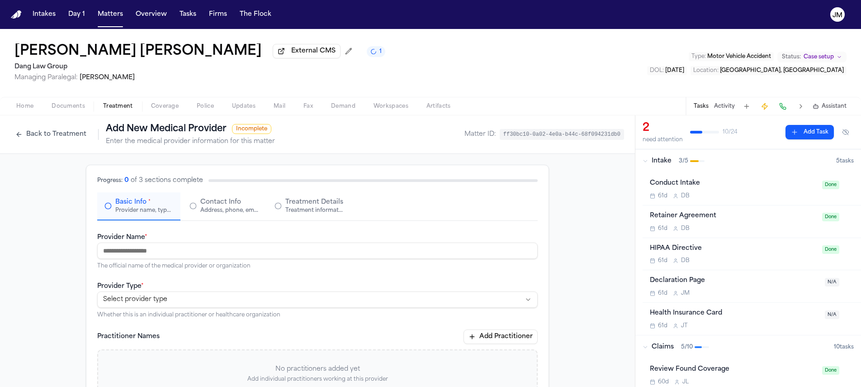
click at [147, 259] on input "Provider Name *" at bounding box center [317, 250] width 440 height 16
click at [154, 247] on input "*******" at bounding box center [317, 250] width 440 height 16
click at [156, 251] on input "*******" at bounding box center [317, 250] width 440 height 16
type input "**********"
click at [133, 300] on html "**********" at bounding box center [430, 193] width 861 height 387
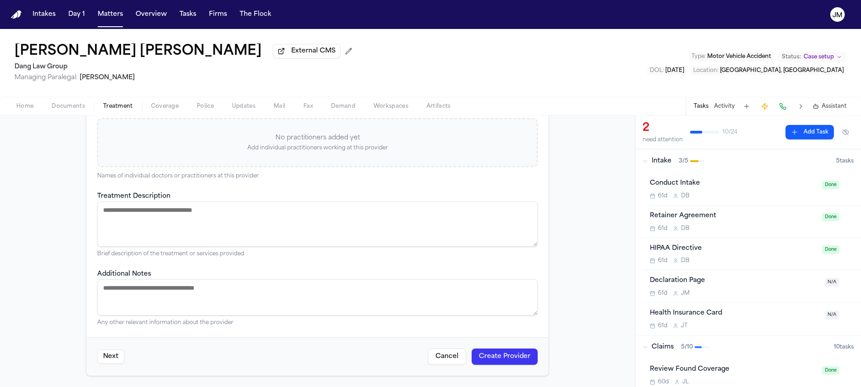
scroll to position [233, 0]
click at [521, 358] on button "Create Provider" at bounding box center [505, 356] width 66 height 16
click at [505, 349] on button "Create Provider" at bounding box center [505, 356] width 66 height 16
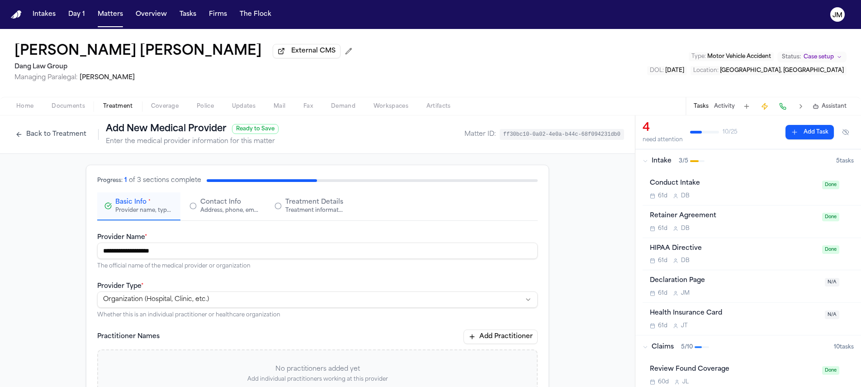
click at [61, 135] on button "Back to Treatment" at bounding box center [51, 134] width 80 height 14
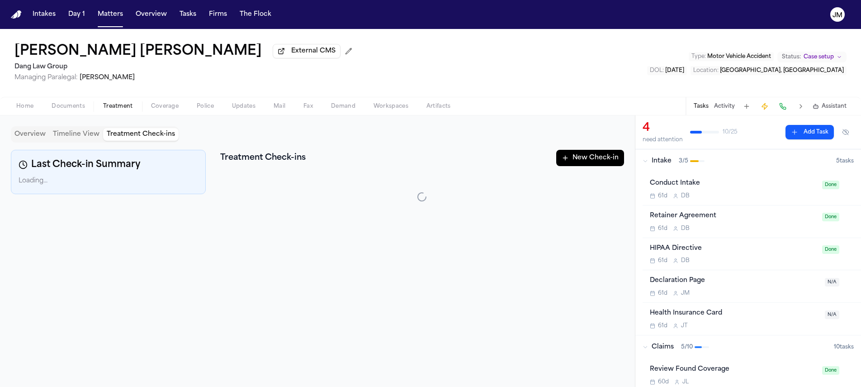
click at [154, 138] on button "Treatment Check-ins" at bounding box center [140, 134] width 75 height 13
click at [612, 162] on button "New Check-in" at bounding box center [590, 158] width 68 height 16
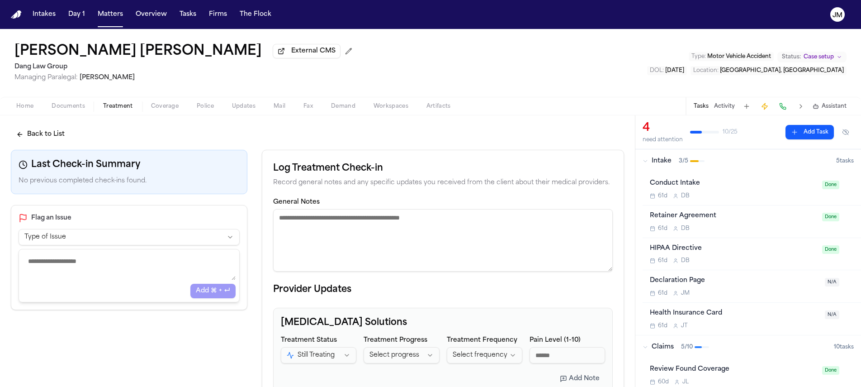
click at [318, 224] on textarea "General Notes" at bounding box center [443, 240] width 340 height 62
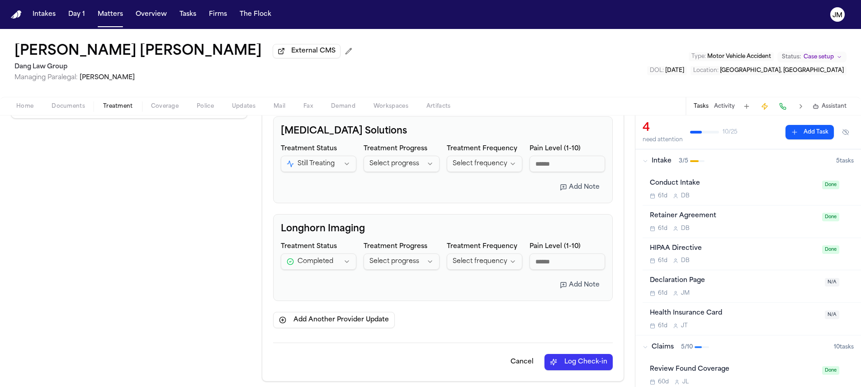
scroll to position [198, 0]
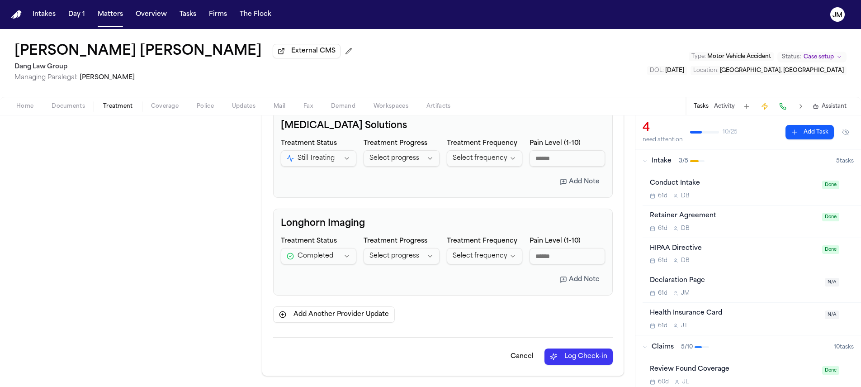
type textarea "**********"
click at [587, 360] on button "Log Check-in" at bounding box center [578, 356] width 68 height 16
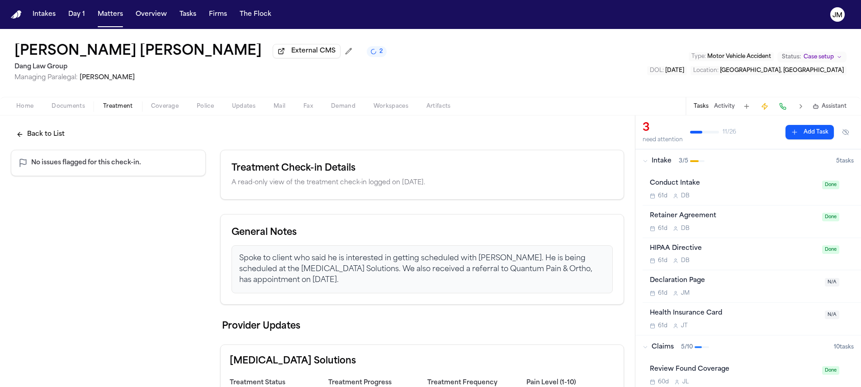
click at [52, 138] on button "Back to List" at bounding box center [40, 134] width 59 height 16
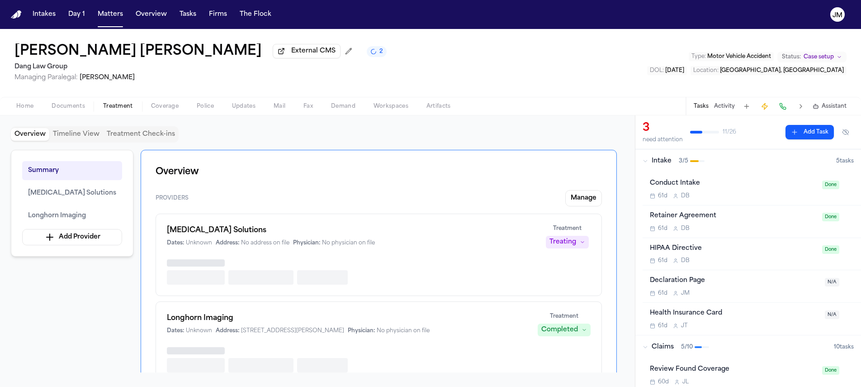
click at [44, 141] on button "Overview" at bounding box center [30, 134] width 38 height 13
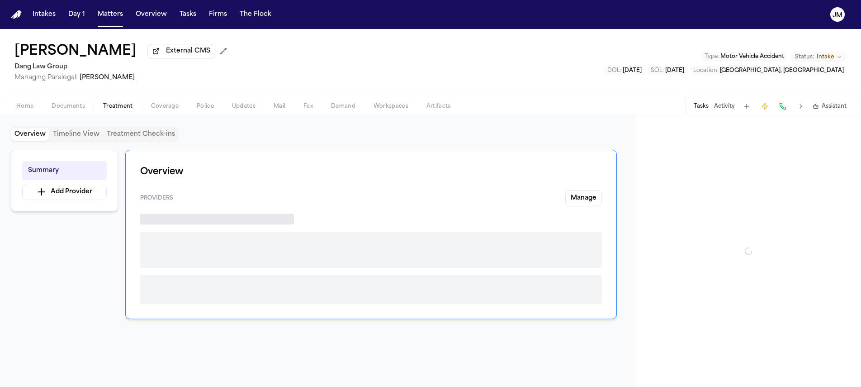
click at [120, 107] on span "Treatment" at bounding box center [118, 106] width 30 height 7
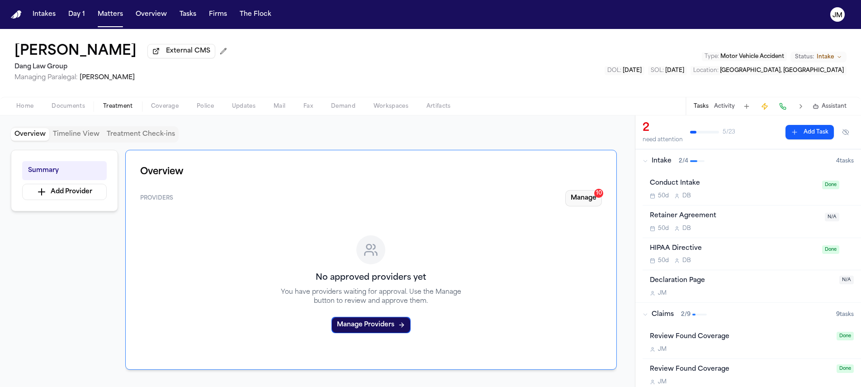
click at [576, 201] on button "Manage 10" at bounding box center [583, 198] width 37 height 16
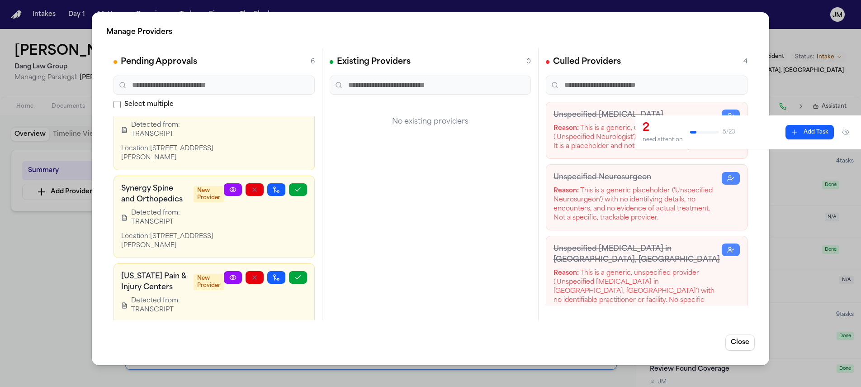
scroll to position [24, 0]
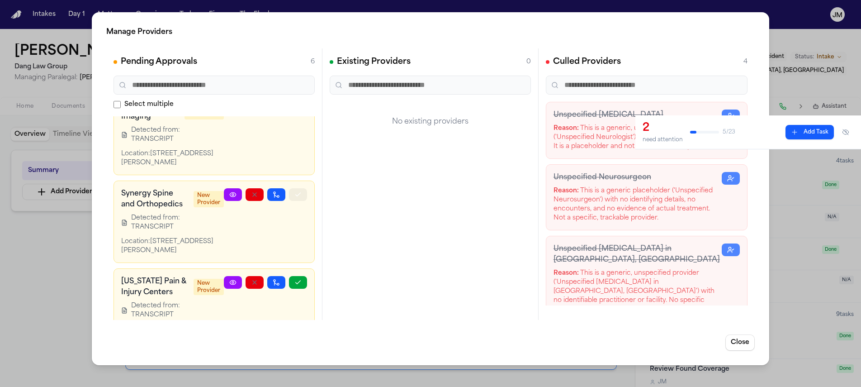
click at [289, 193] on button "button" at bounding box center [298, 194] width 18 height 13
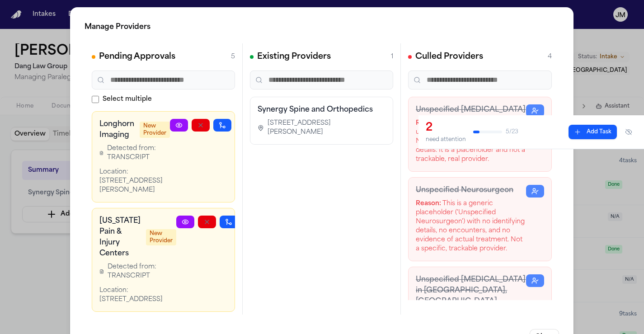
scroll to position [0, 38]
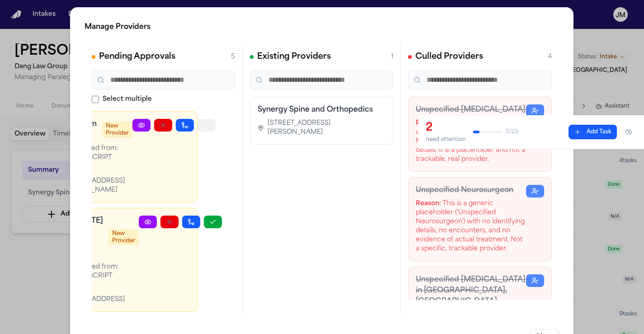
click at [200, 127] on button "button" at bounding box center [207, 125] width 18 height 13
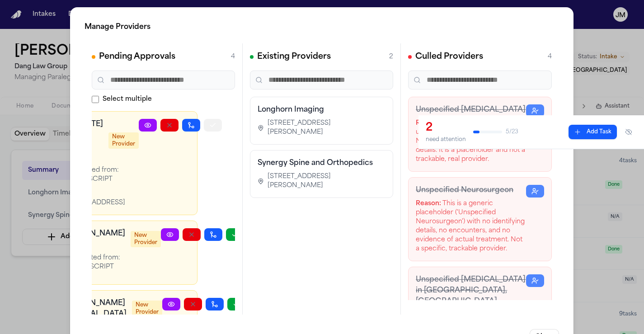
click at [211, 124] on icon "button" at bounding box center [213, 124] width 5 height 3
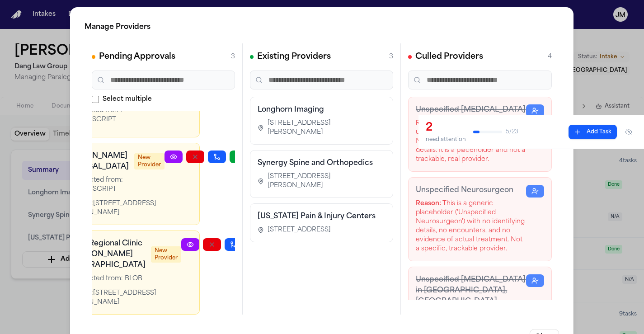
scroll to position [79, 36]
click at [245, 238] on button "button" at bounding box center [254, 244] width 18 height 13
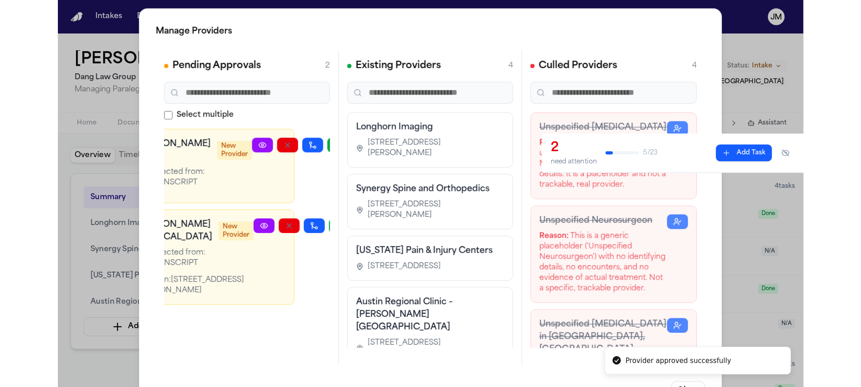
scroll to position [0, 0]
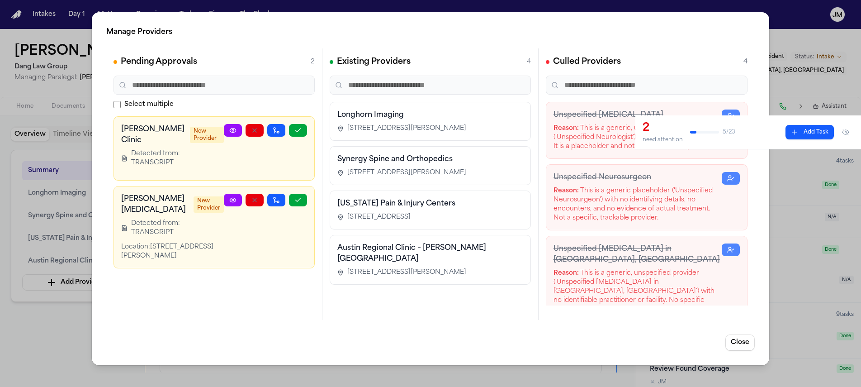
click at [228, 133] on link at bounding box center [233, 130] width 18 height 13
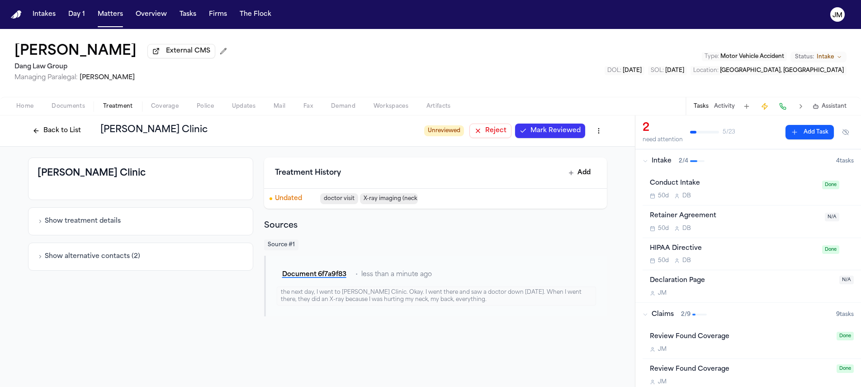
click at [68, 130] on button "Back to List" at bounding box center [56, 130] width 57 height 14
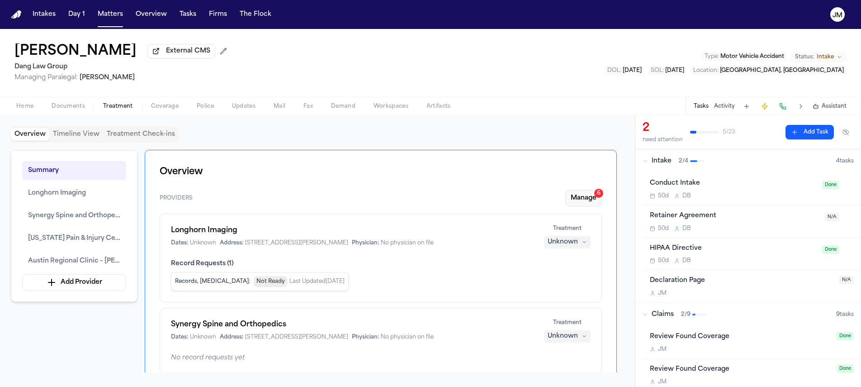
click at [594, 200] on button "Manage 6" at bounding box center [583, 198] width 37 height 16
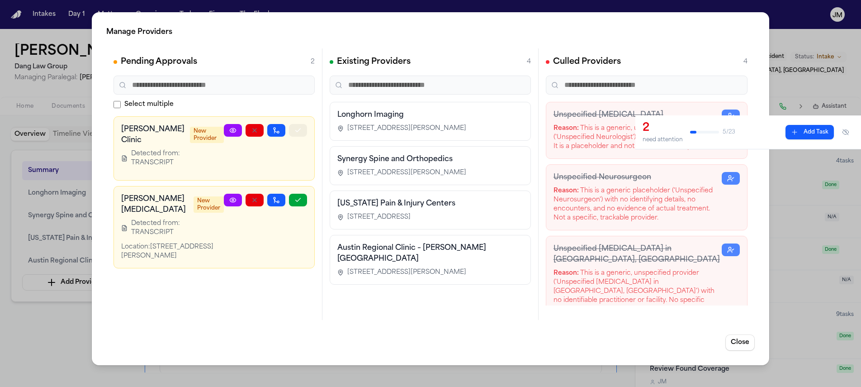
click at [293, 130] on button "button" at bounding box center [298, 130] width 18 height 13
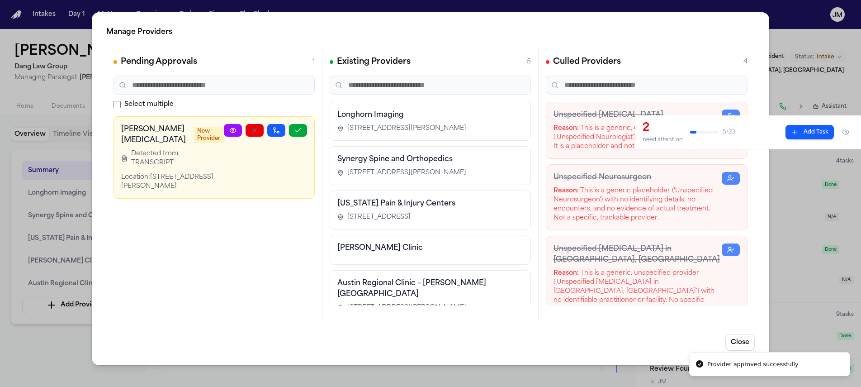
click at [234, 127] on icon at bounding box center [232, 130] width 7 height 7
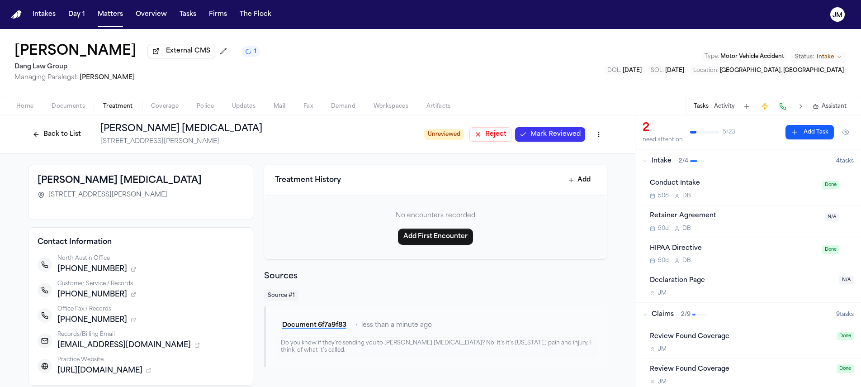
click at [61, 139] on button "Back to List" at bounding box center [56, 134] width 57 height 14
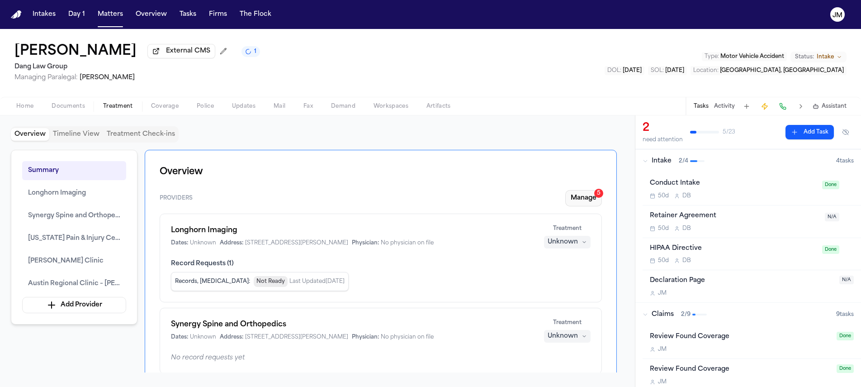
click at [576, 196] on button "Manage 5" at bounding box center [583, 198] width 37 height 16
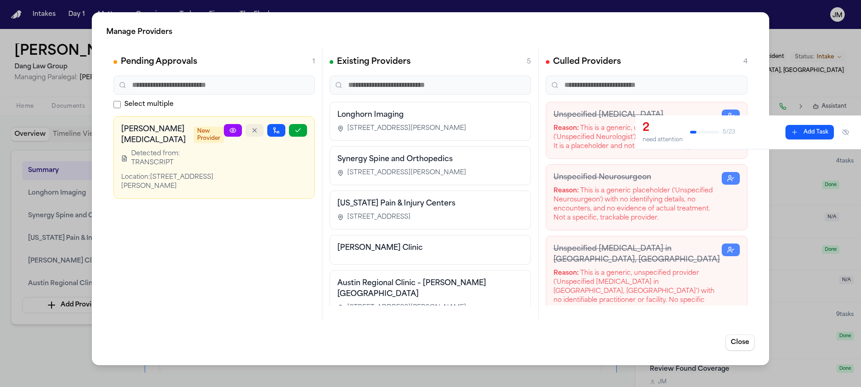
click at [258, 133] on icon "button" at bounding box center [254, 130] width 7 height 7
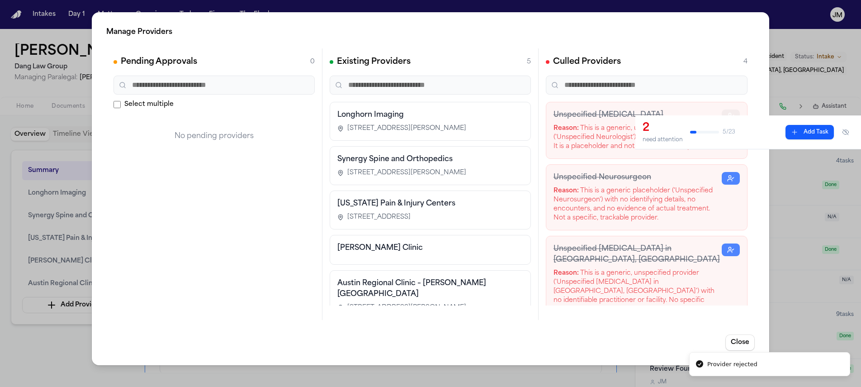
click at [727, 117] on icon "button" at bounding box center [730, 115] width 7 height 7
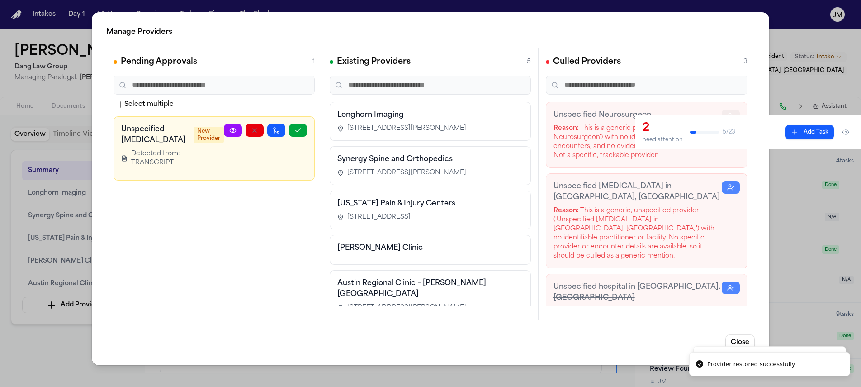
click at [727, 115] on icon "button" at bounding box center [730, 115] width 7 height 7
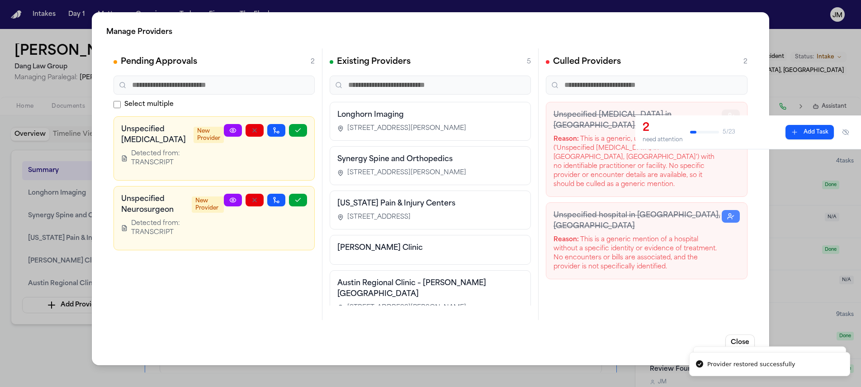
click at [726, 115] on button "button" at bounding box center [731, 115] width 18 height 13
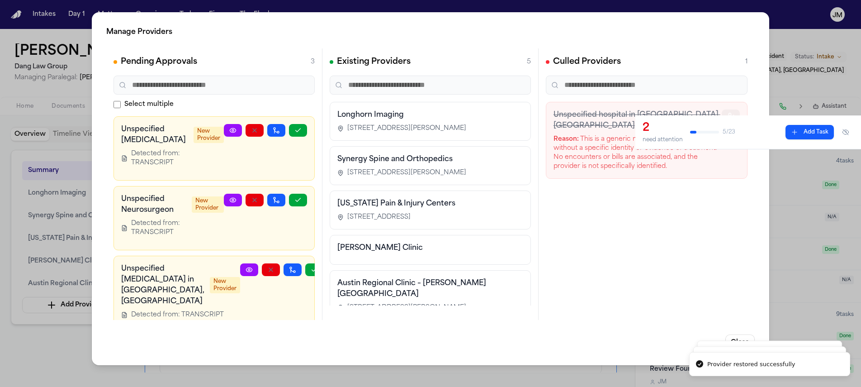
click at [726, 115] on button "button" at bounding box center [731, 115] width 18 height 13
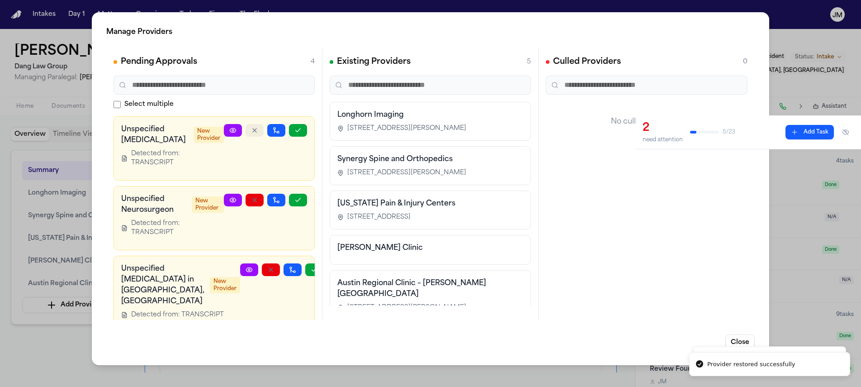
click at [253, 128] on icon "button" at bounding box center [255, 130] width 4 height 4
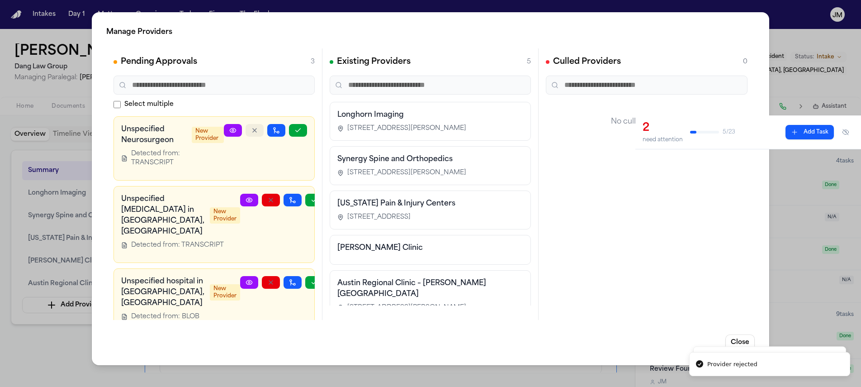
click at [253, 128] on icon "button" at bounding box center [255, 130] width 4 height 4
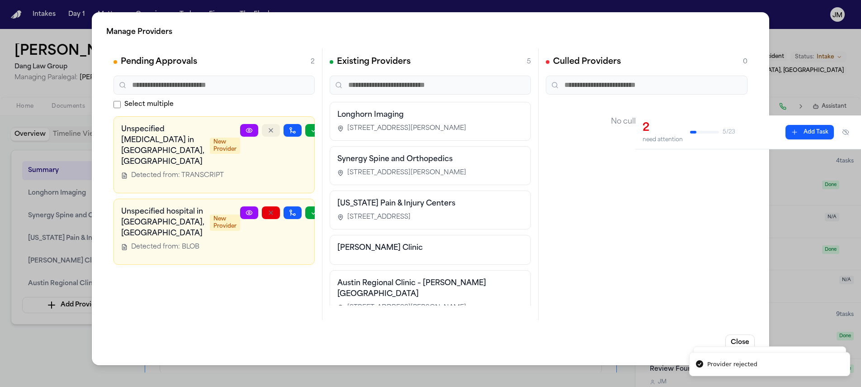
click at [262, 128] on button "button" at bounding box center [271, 130] width 18 height 13
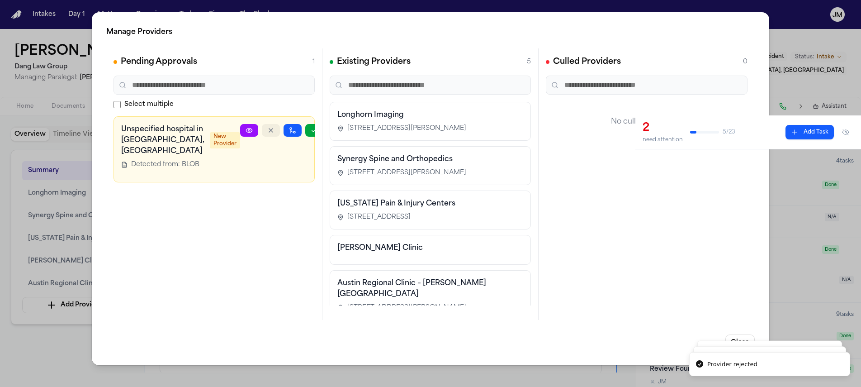
click at [262, 128] on button "button" at bounding box center [271, 130] width 18 height 13
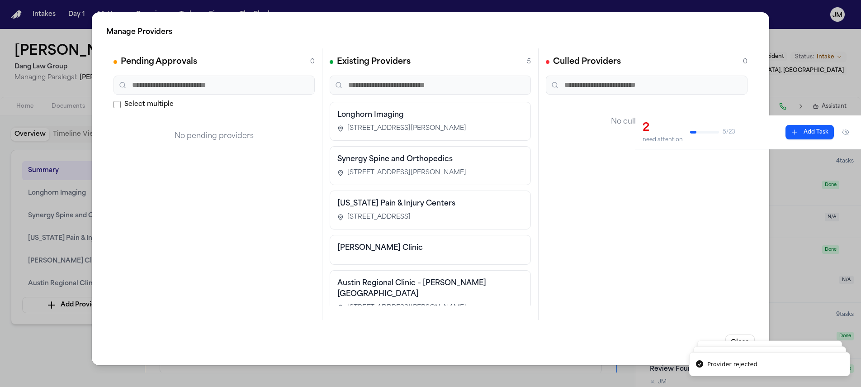
click at [739, 334] on div "Manage Providers Pending Approvals 0 Select multiple No pending providers Exist…" at bounding box center [430, 188] width 677 height 353
click at [741, 336] on button "Close" at bounding box center [739, 342] width 29 height 16
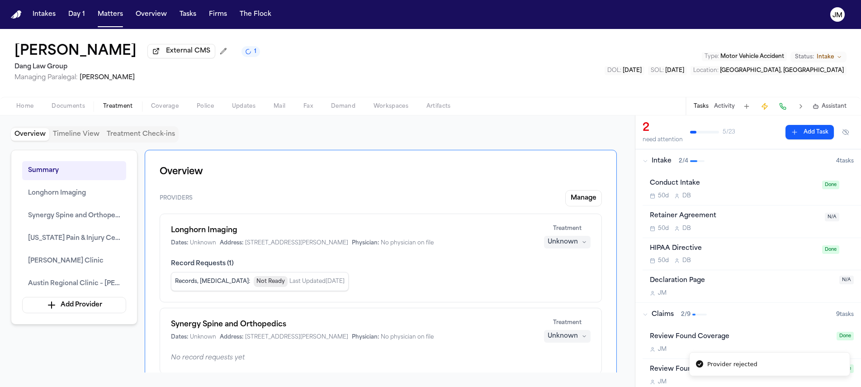
click at [157, 135] on button "Treatment Check-ins" at bounding box center [140, 134] width 75 height 13
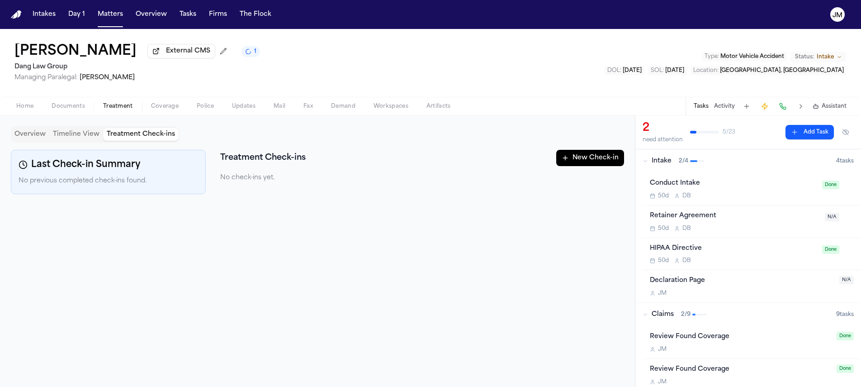
click at [575, 158] on button "New Check-in" at bounding box center [590, 158] width 68 height 16
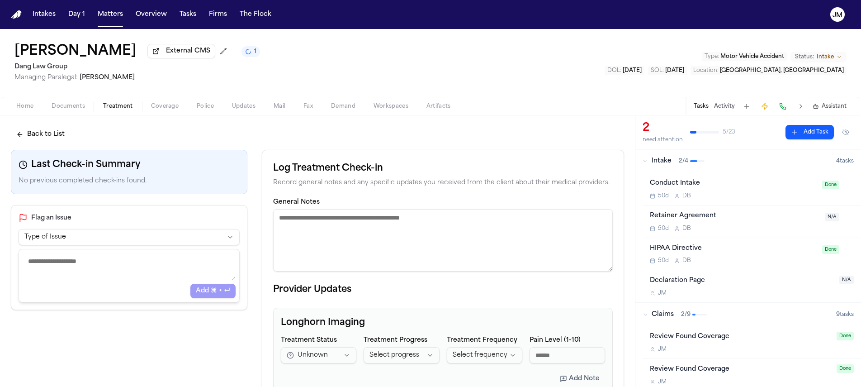
click at [308, 217] on textarea "General Notes" at bounding box center [443, 240] width 340 height 62
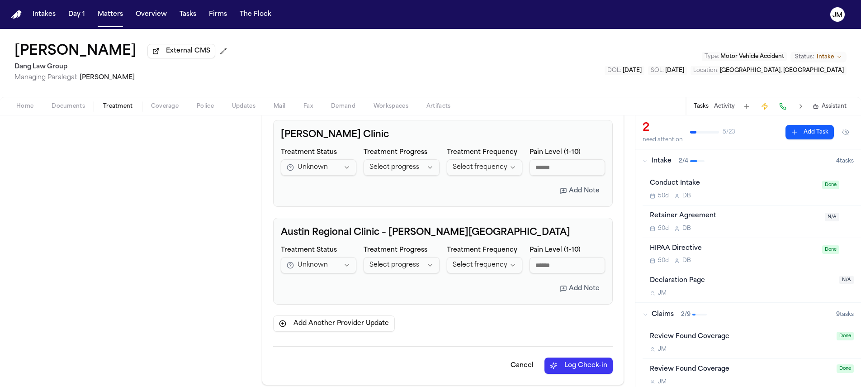
scroll to position [491, 0]
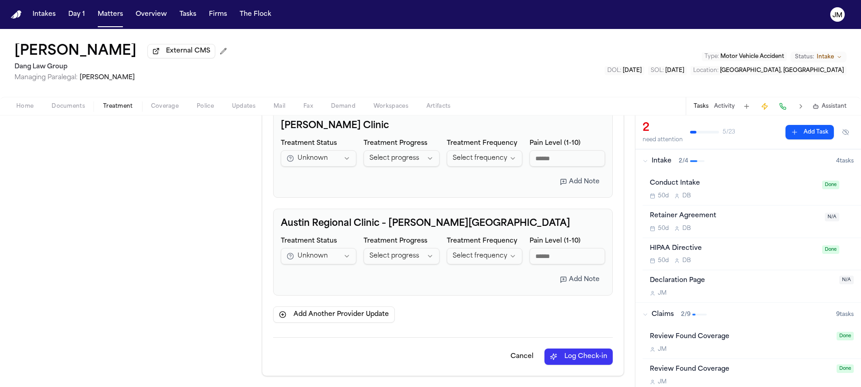
type textarea "**********"
click at [569, 351] on button "Log Check-in" at bounding box center [578, 356] width 68 height 16
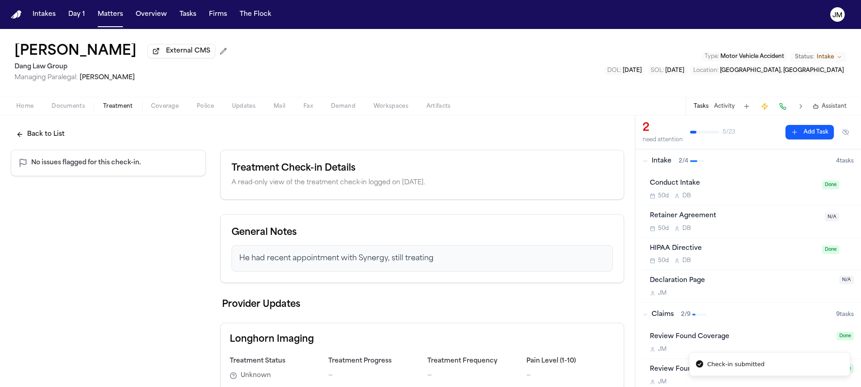
click at [61, 139] on button "Back to List" at bounding box center [40, 134] width 59 height 16
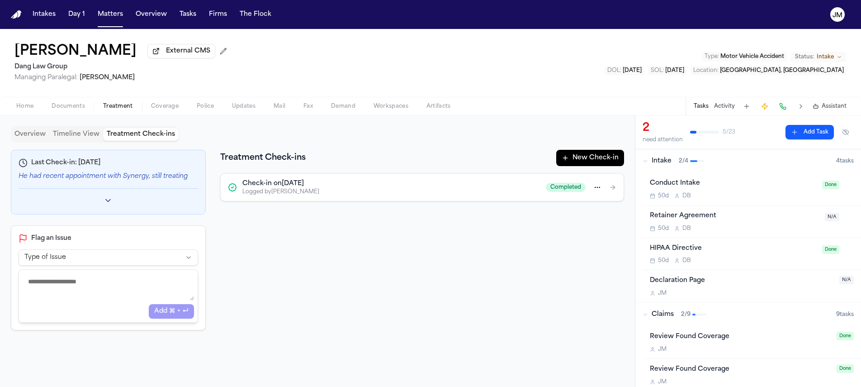
click at [42, 136] on button "Overview" at bounding box center [30, 134] width 38 height 13
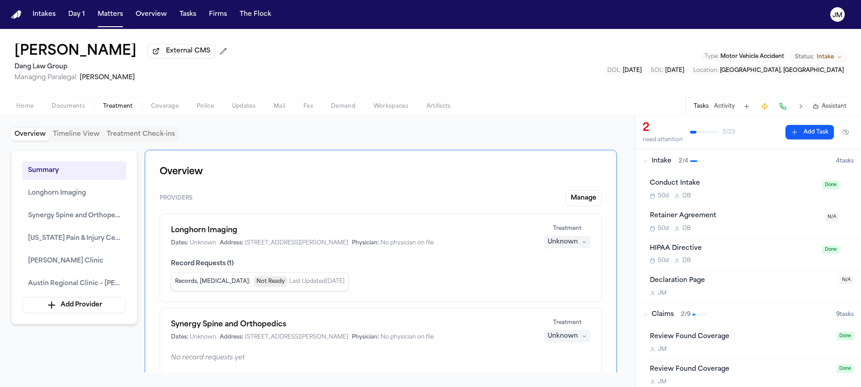
scroll to position [15, 0]
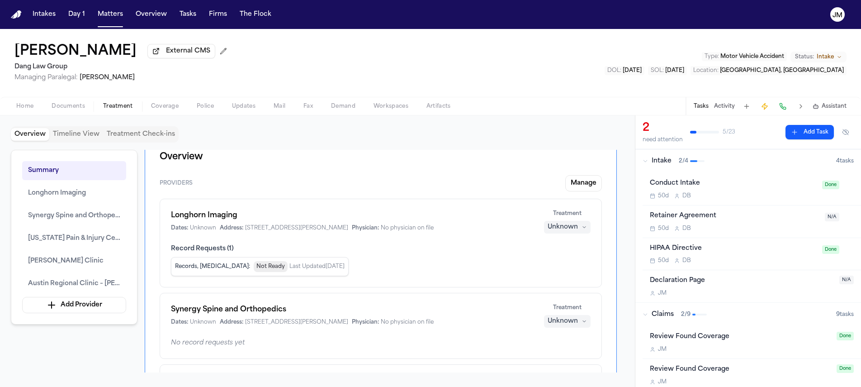
click at [585, 228] on icon "button" at bounding box center [583, 226] width 5 height 5
click at [560, 263] on span "Completed" at bounding box center [556, 263] width 36 height 9
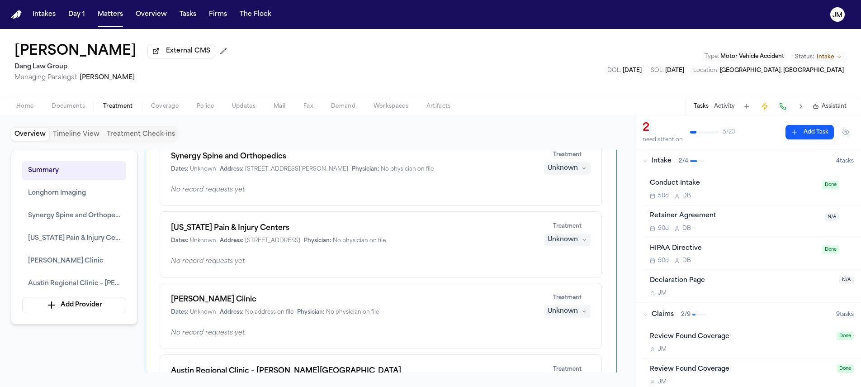
scroll to position [175, 0]
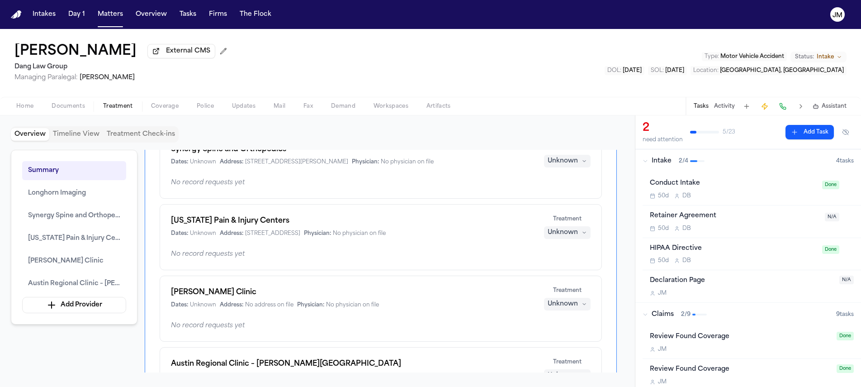
click at [570, 237] on div "Unknown" at bounding box center [562, 232] width 30 height 9
click at [516, 245] on div "Texas Pain & Injury Centers Dates: Unknown Address: 508 W. Lookout Dr., #14-77,…" at bounding box center [381, 237] width 442 height 66
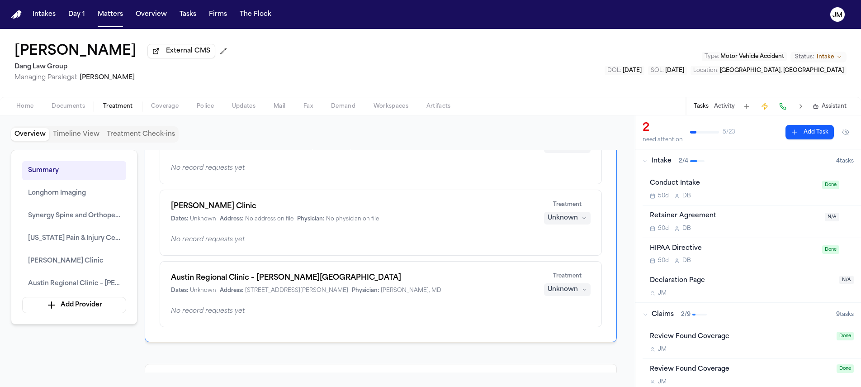
scroll to position [261, 0]
click at [568, 217] on div "Unknown" at bounding box center [562, 217] width 30 height 9
click at [558, 251] on span "Completed" at bounding box center [556, 254] width 36 height 9
click at [568, 288] on div "Unknown" at bounding box center [562, 289] width 30 height 9
click at [572, 326] on span "Completed" at bounding box center [556, 325] width 36 height 9
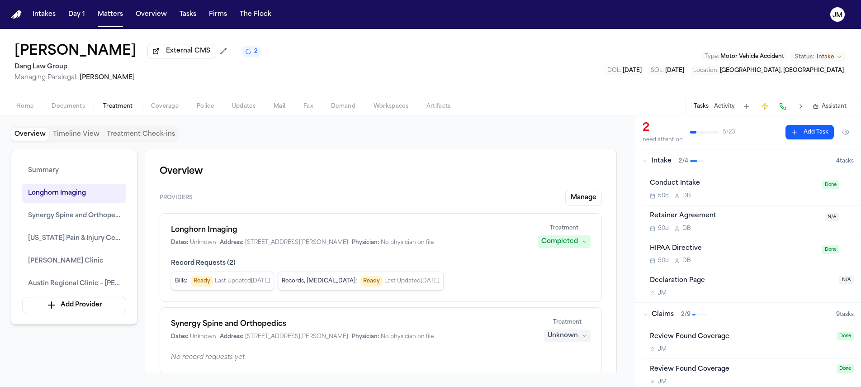
scroll to position [0, 0]
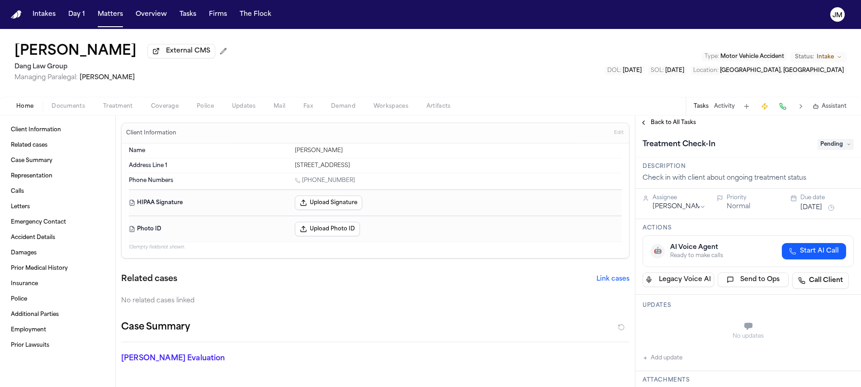
click at [124, 110] on span "Treatment" at bounding box center [118, 106] width 30 height 7
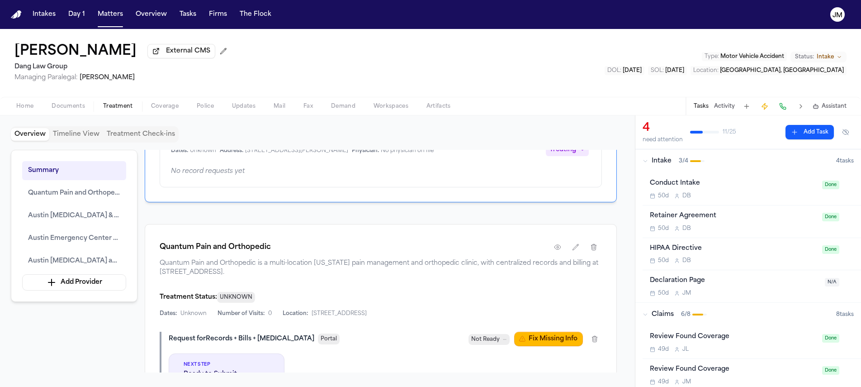
scroll to position [212, 0]
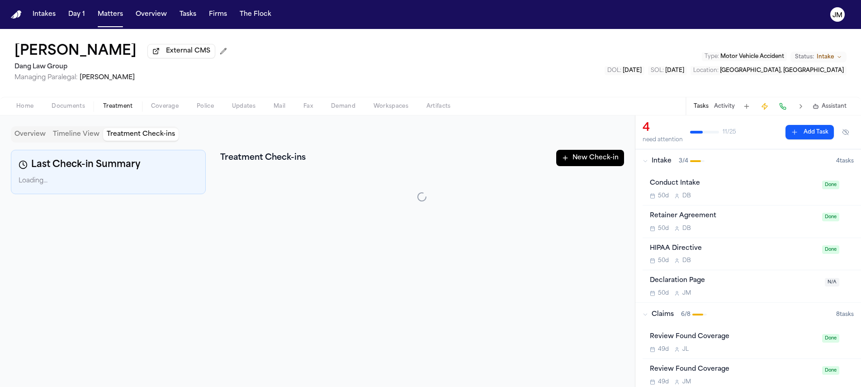
click at [148, 137] on button "Treatment Check-ins" at bounding box center [140, 134] width 75 height 13
click at [583, 164] on button "New Check-in" at bounding box center [590, 158] width 68 height 16
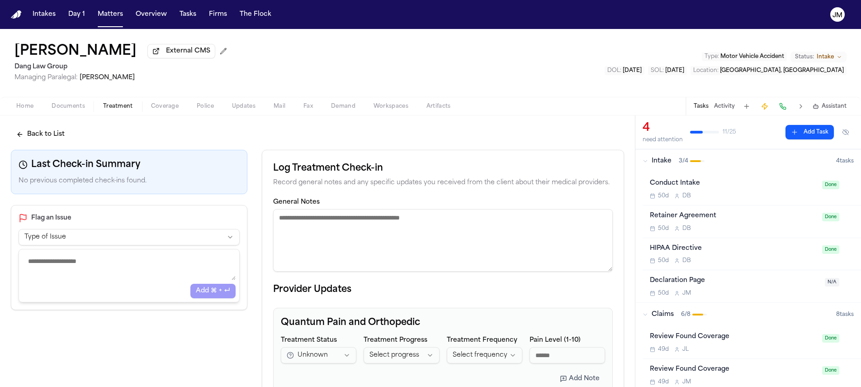
click at [417, 236] on textarea "General Notes" at bounding box center [443, 240] width 340 height 62
paste textarea "**********"
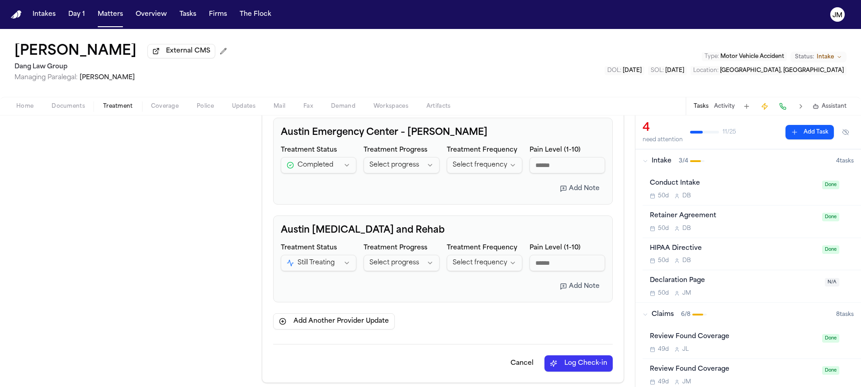
scroll to position [394, 0]
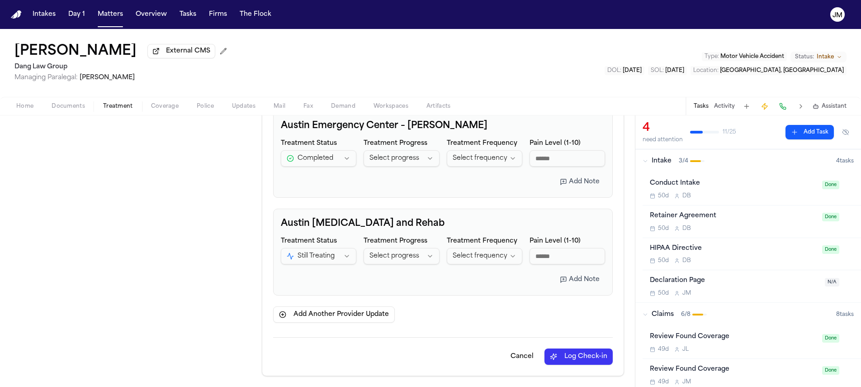
type textarea "**********"
click at [569, 354] on button "Log Check-in" at bounding box center [578, 356] width 68 height 16
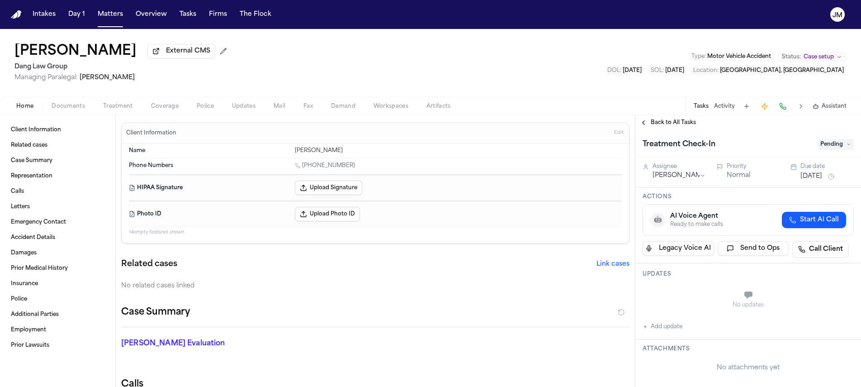
click at [126, 110] on span "Treatment" at bounding box center [118, 106] width 30 height 7
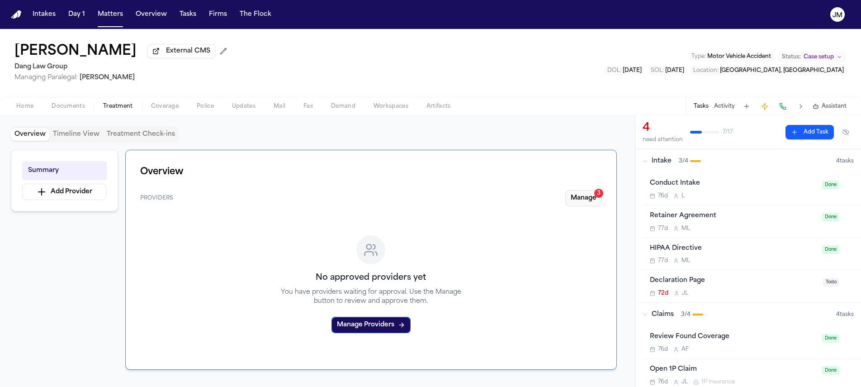
click at [584, 201] on button "Manage 3" at bounding box center [583, 198] width 37 height 16
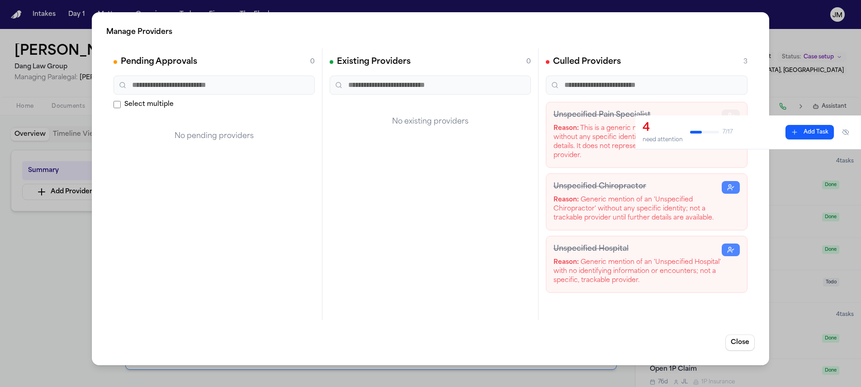
click at [726, 116] on button "button" at bounding box center [731, 115] width 18 height 13
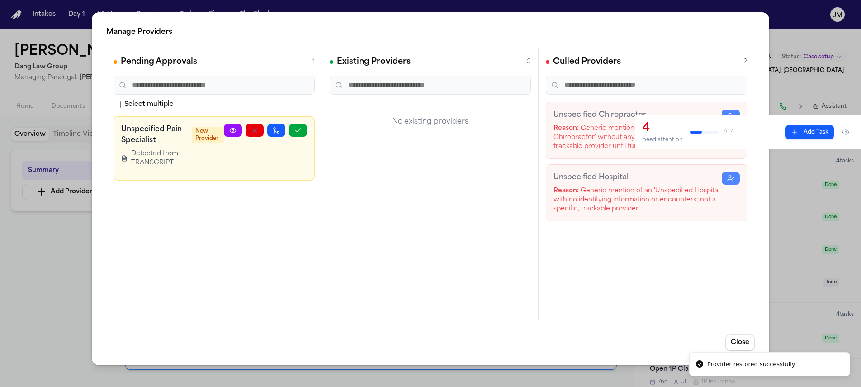
click at [728, 176] on circle "button" at bounding box center [729, 176] width 2 height 2
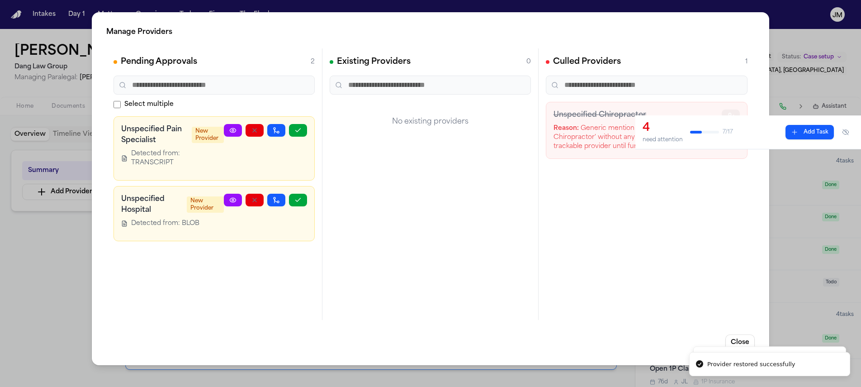
click at [727, 113] on icon "button" at bounding box center [730, 115] width 7 height 7
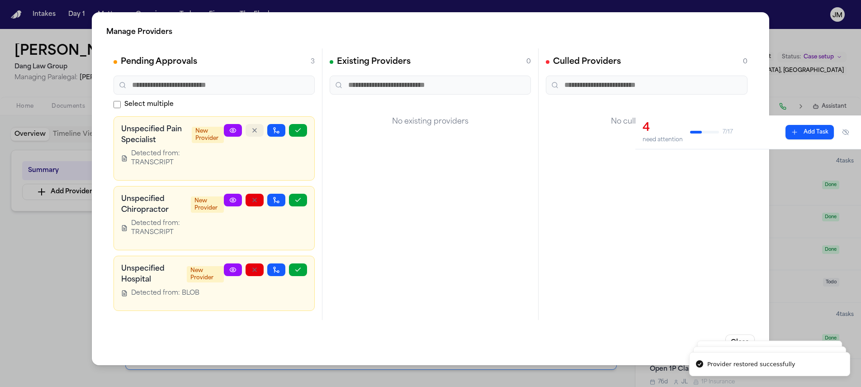
click at [260, 132] on button "button" at bounding box center [254, 130] width 18 height 13
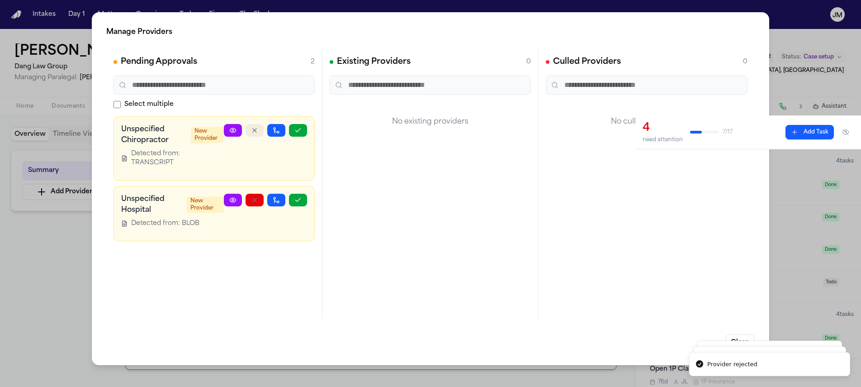
click at [251, 130] on icon "button" at bounding box center [254, 130] width 7 height 7
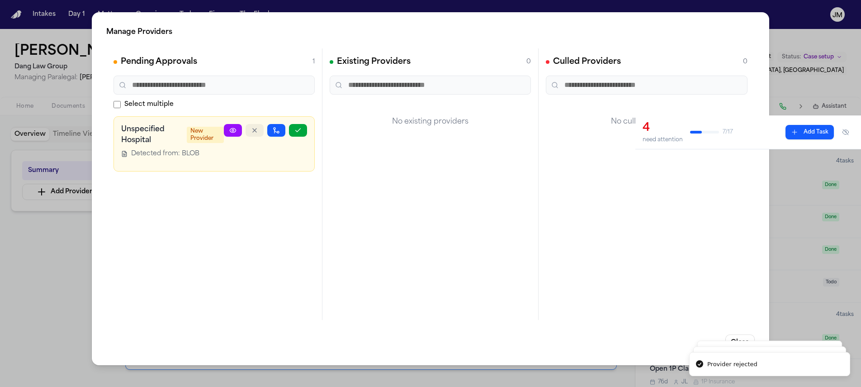
click at [253, 131] on icon "button" at bounding box center [254, 130] width 7 height 7
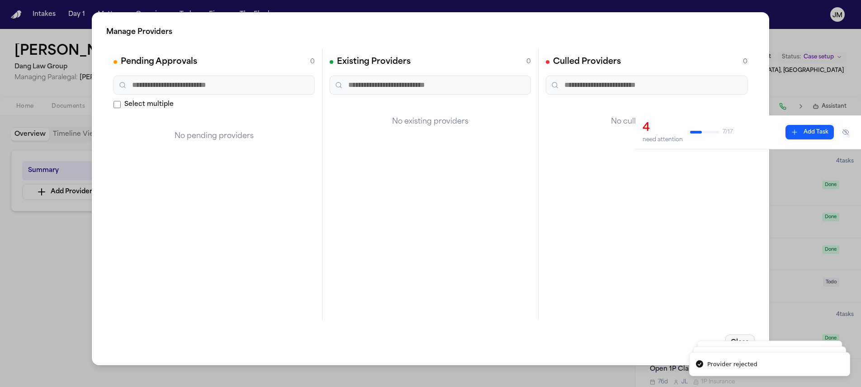
click at [745, 334] on button "Close" at bounding box center [739, 342] width 29 height 16
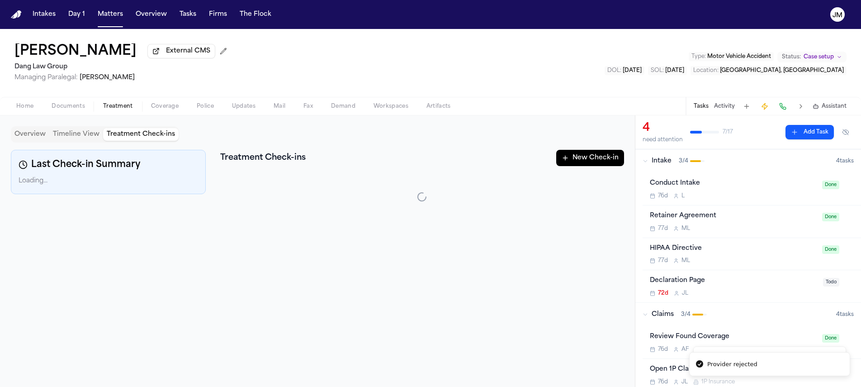
click at [125, 138] on button "Treatment Check-ins" at bounding box center [140, 134] width 75 height 13
click at [571, 159] on button "New Check-in" at bounding box center [590, 158] width 68 height 16
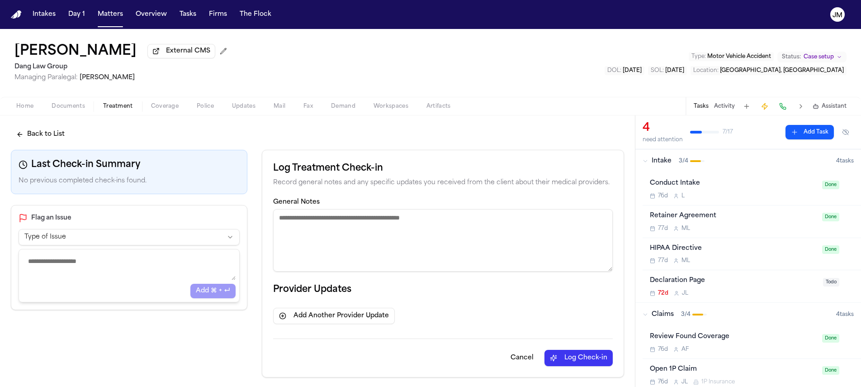
click at [319, 216] on textarea "General Notes" at bounding box center [443, 240] width 340 height 62
paste textarea "**********"
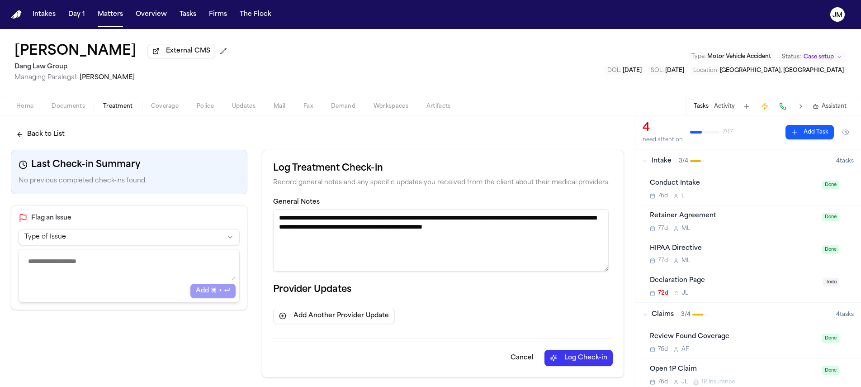
click at [301, 220] on textarea "**********" at bounding box center [440, 240] width 335 height 62
drag, startPoint x: 292, startPoint y: 231, endPoint x: 269, endPoint y: 229, distance: 22.7
click at [269, 229] on div "**********" at bounding box center [443, 263] width 362 height 227
type textarea "**********"
click at [595, 357] on button "Log Check-in" at bounding box center [578, 357] width 68 height 16
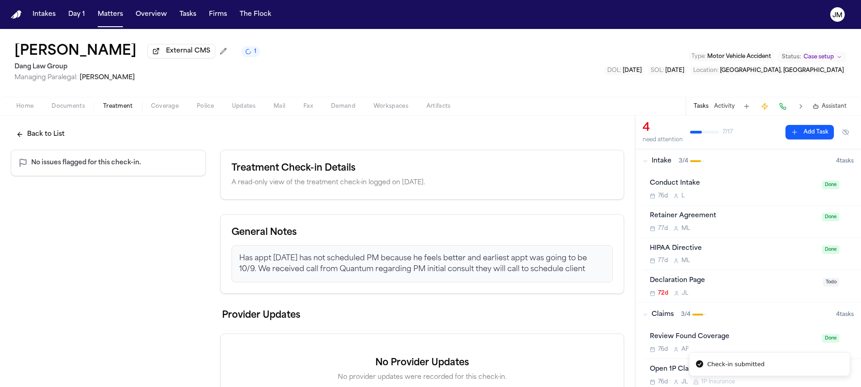
click at [52, 131] on button "Back to List" at bounding box center [40, 134] width 59 height 16
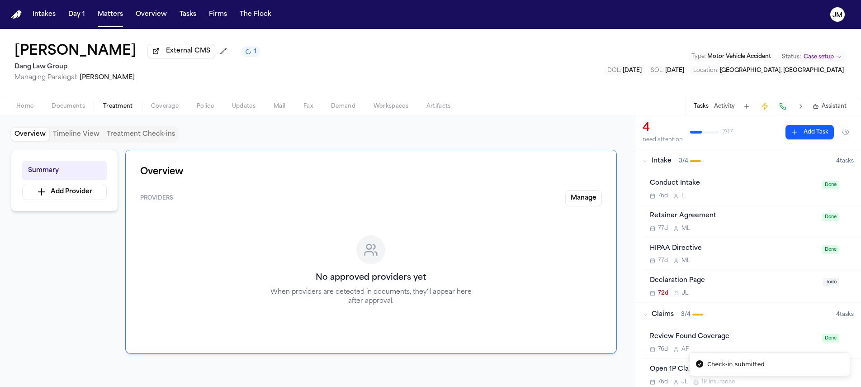
click at [42, 137] on button "Overview" at bounding box center [30, 134] width 38 height 13
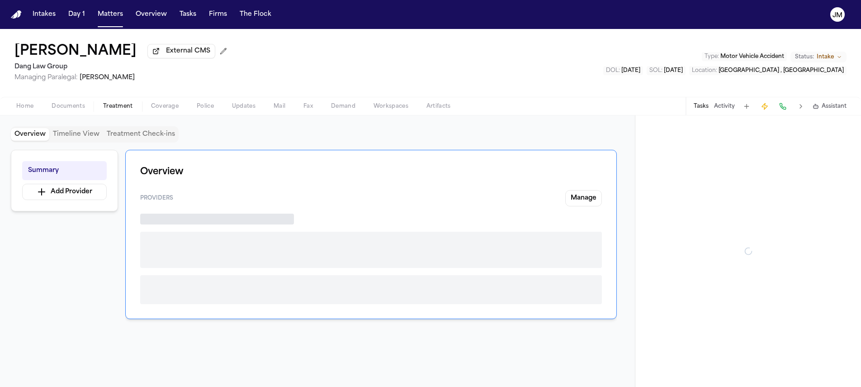
click at [135, 104] on button "Treatment" at bounding box center [118, 106] width 48 height 11
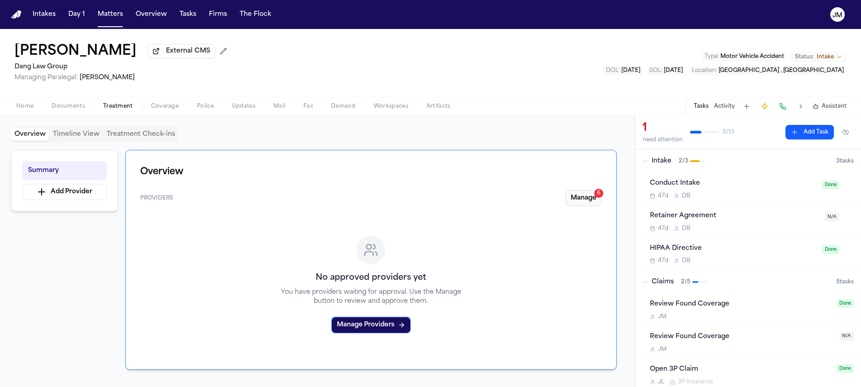
click at [593, 196] on button "Manage 6" at bounding box center [583, 198] width 37 height 16
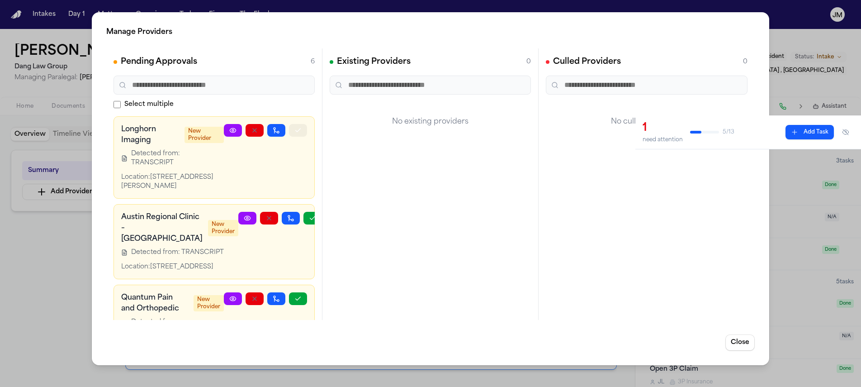
click at [294, 132] on icon "button" at bounding box center [297, 130] width 7 height 7
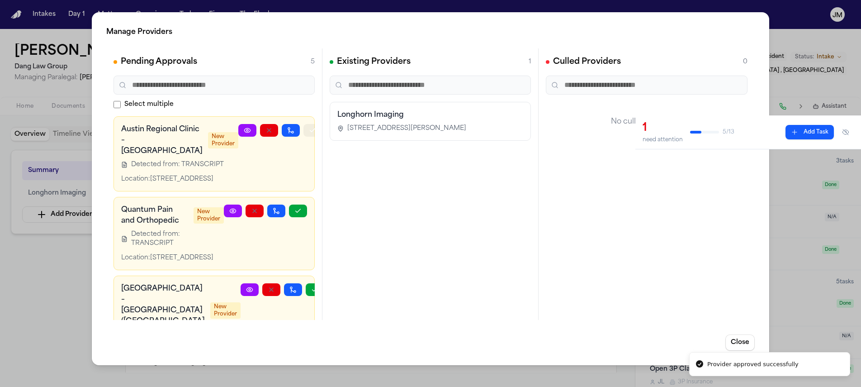
click at [309, 132] on icon "button" at bounding box center [312, 130] width 7 height 7
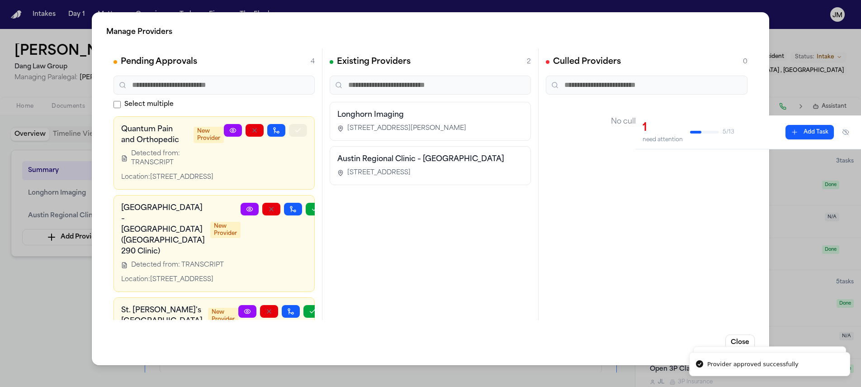
click at [294, 132] on icon "button" at bounding box center [297, 130] width 7 height 7
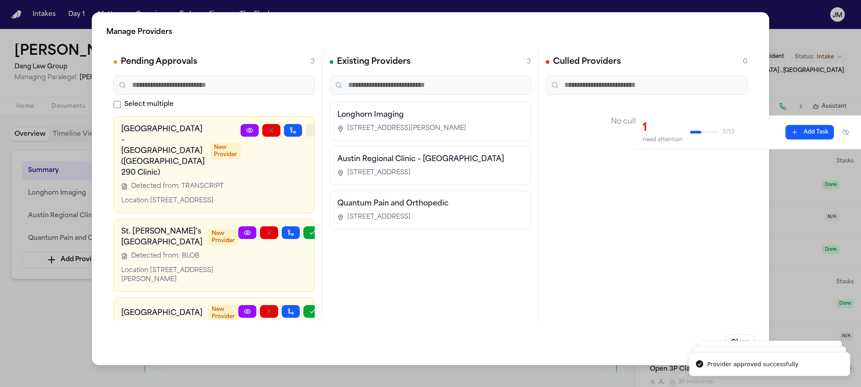
click at [311, 132] on icon "button" at bounding box center [314, 130] width 7 height 7
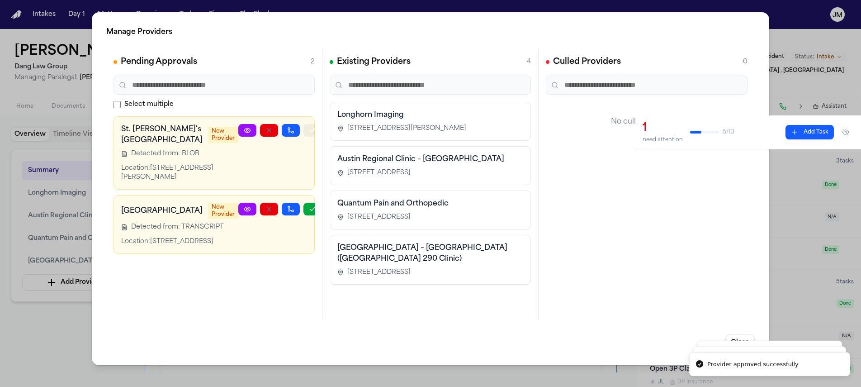
click at [303, 132] on button "button" at bounding box center [312, 130] width 18 height 13
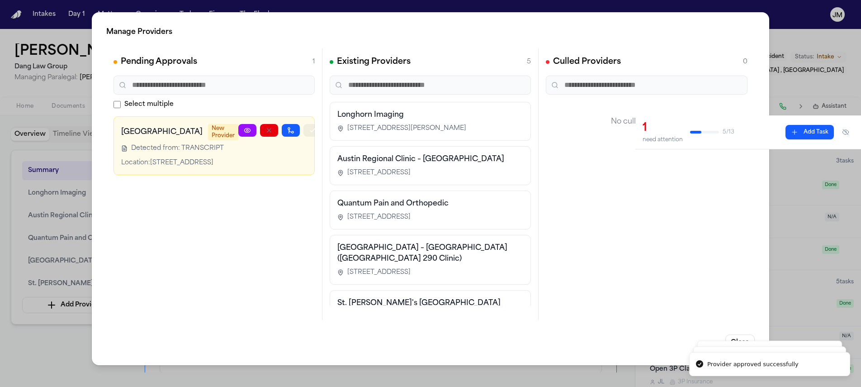
click at [303, 129] on button "button" at bounding box center [312, 130] width 18 height 13
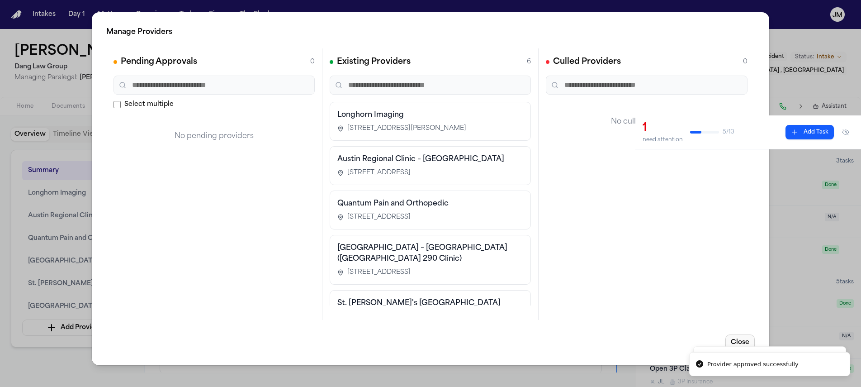
click at [735, 337] on button "Close" at bounding box center [739, 342] width 29 height 16
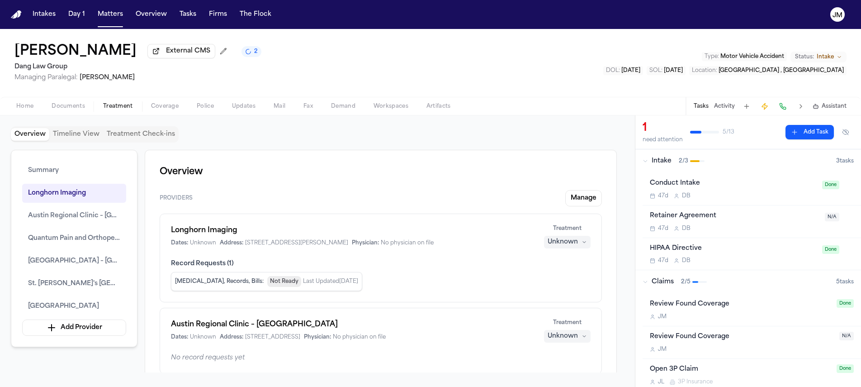
click at [120, 132] on button "Treatment Check-ins" at bounding box center [140, 134] width 75 height 13
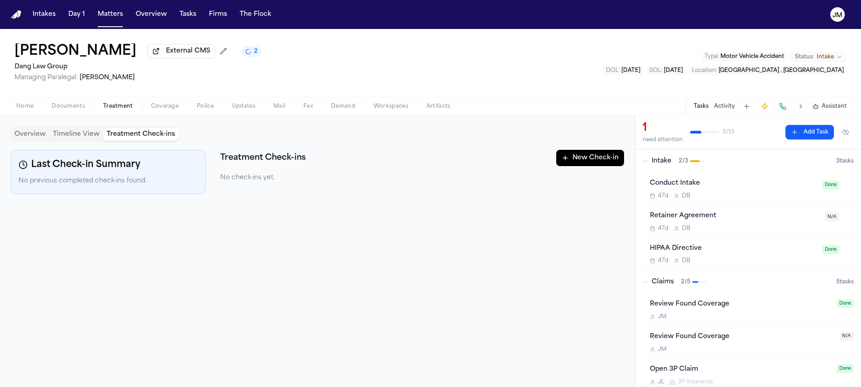
click at [612, 159] on button "New Check-in" at bounding box center [590, 158] width 68 height 16
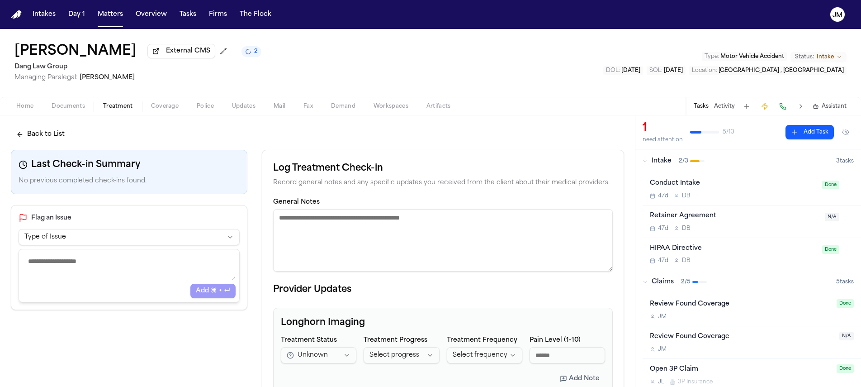
click at [306, 225] on textarea "General Notes" at bounding box center [443, 240] width 340 height 62
paste textarea "**********"
type textarea "**********"
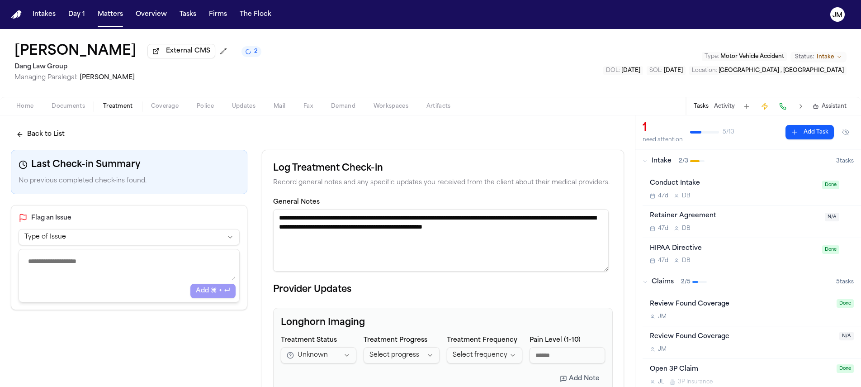
click at [319, 227] on textarea "**********" at bounding box center [440, 240] width 335 height 62
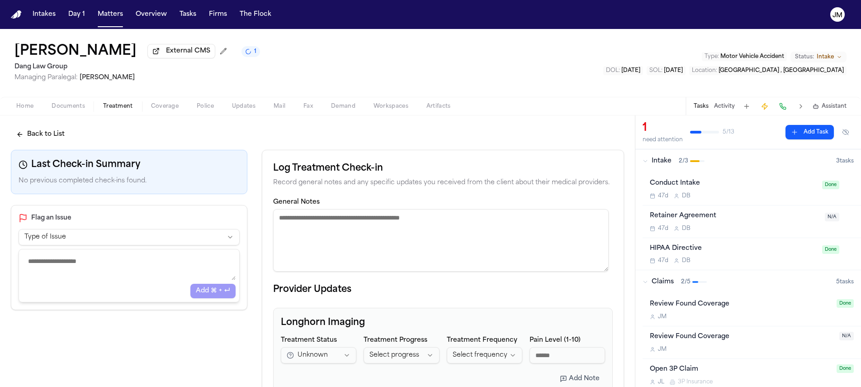
click at [358, 224] on textarea "General Notes" at bounding box center [440, 240] width 335 height 62
paste textarea "**********"
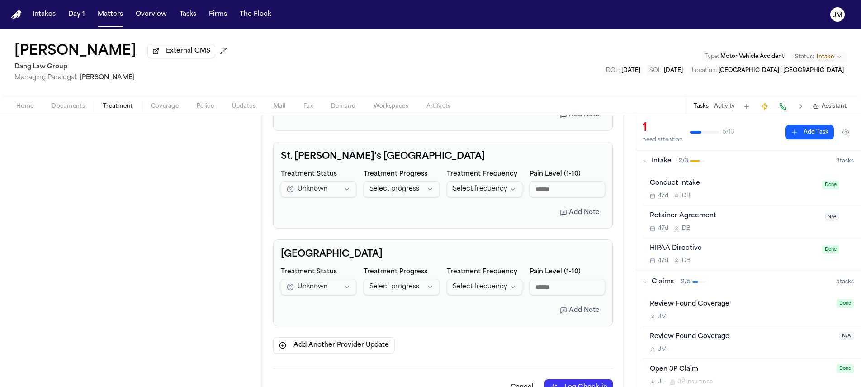
scroll to position [589, 0]
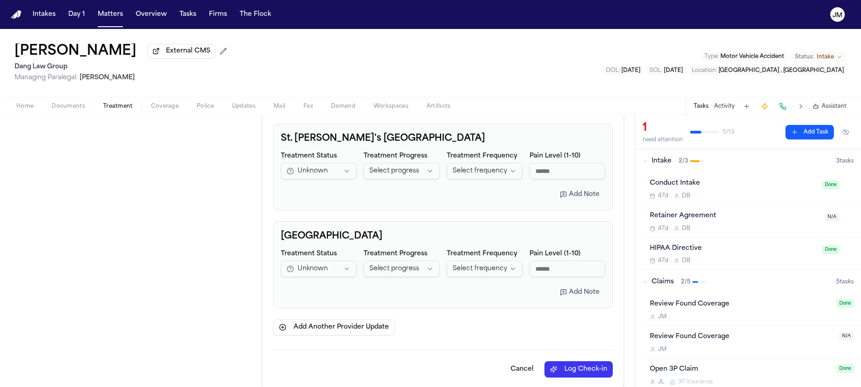
type textarea "**********"
click at [547, 361] on button "Log Check-in" at bounding box center [578, 369] width 68 height 16
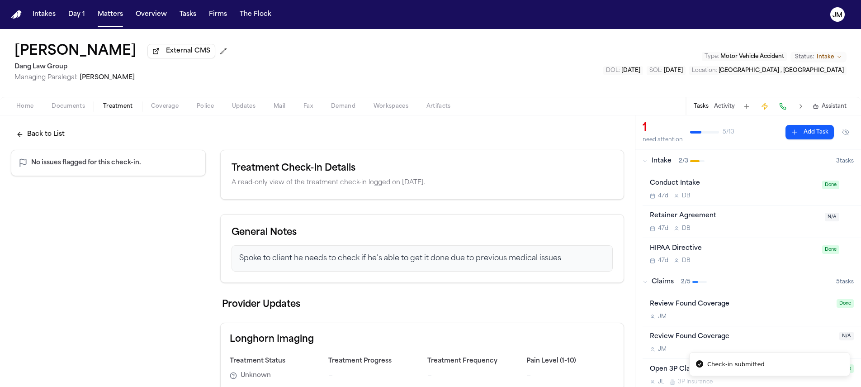
click at [31, 131] on button "Back to List" at bounding box center [40, 134] width 59 height 16
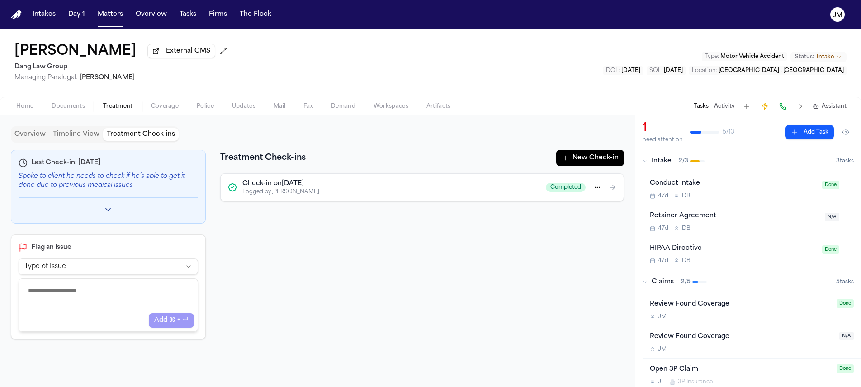
click at [39, 140] on button "Overview" at bounding box center [30, 134] width 38 height 13
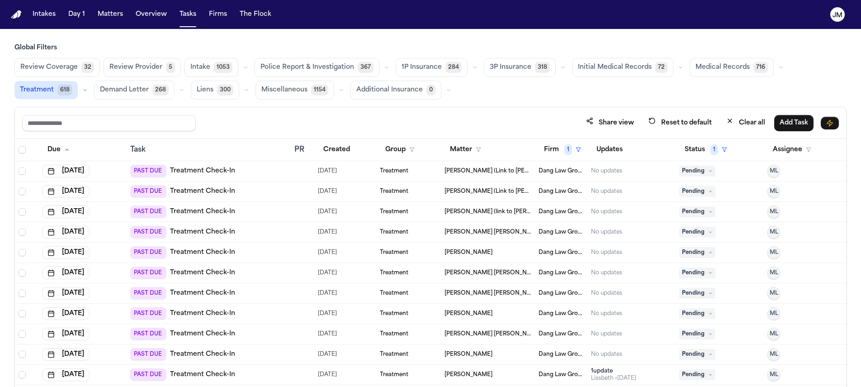
scroll to position [17, 0]
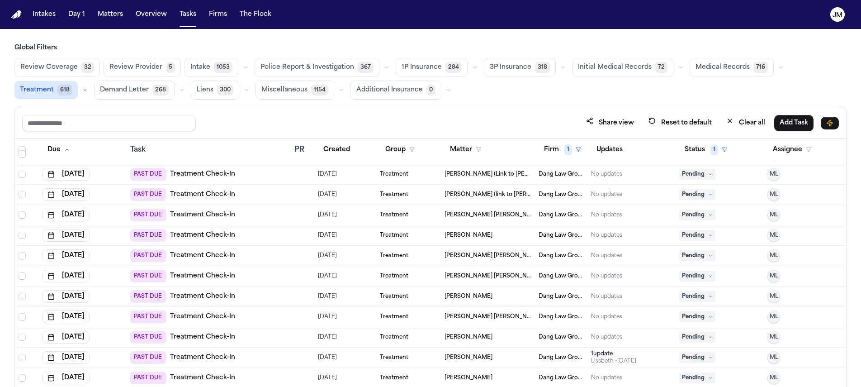
click at [268, 236] on div "PAST DUE Treatment Check-In" at bounding box center [208, 235] width 157 height 13
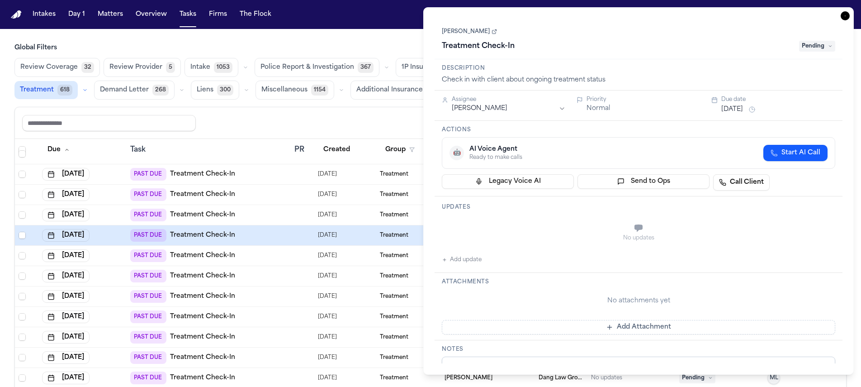
click at [540, 108] on html "Intakes Day 1 Matters Overview Tasks Firms The [PERSON_NAME] Global Filters Rev…" at bounding box center [430, 193] width 861 height 387
click at [825, 48] on span "Pending" at bounding box center [817, 46] width 36 height 11
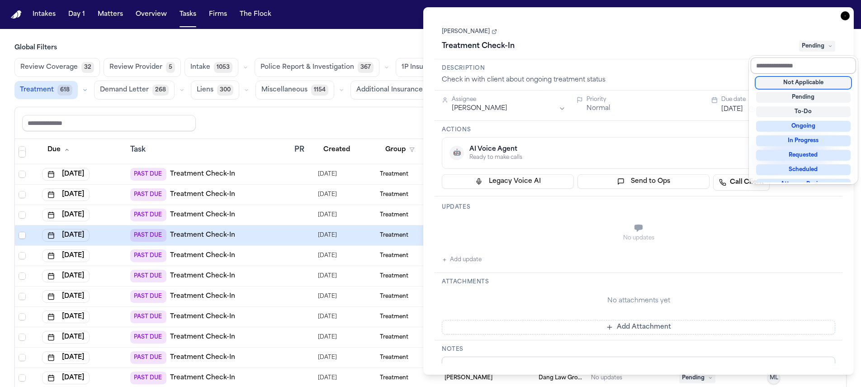
click at [714, 40] on div "Treatment Check-In Pending" at bounding box center [638, 46] width 393 height 14
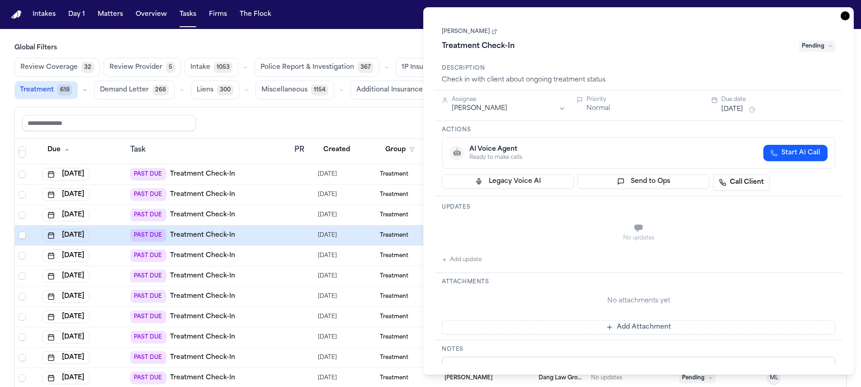
click at [743, 110] on button "Sep 16, 2025" at bounding box center [732, 109] width 22 height 9
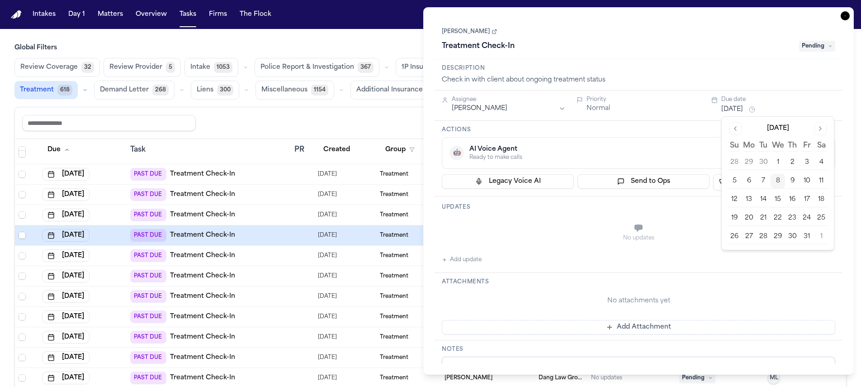
click at [805, 182] on button "10" at bounding box center [806, 181] width 14 height 14
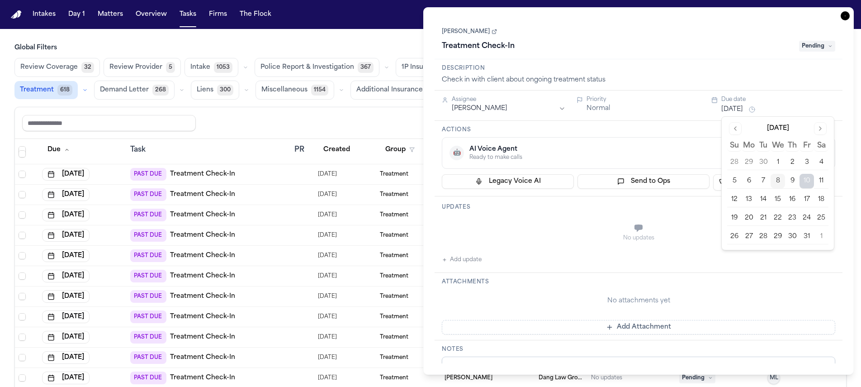
click at [847, 15] on icon "button" at bounding box center [844, 15] width 9 height 9
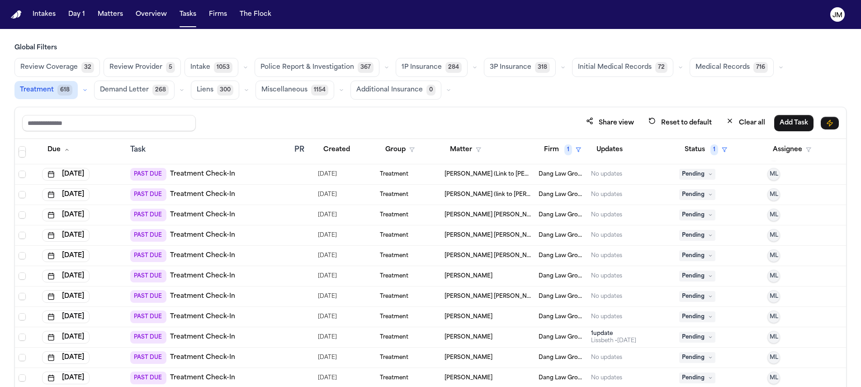
click at [238, 233] on div "PAST DUE Treatment Check-In" at bounding box center [208, 235] width 157 height 13
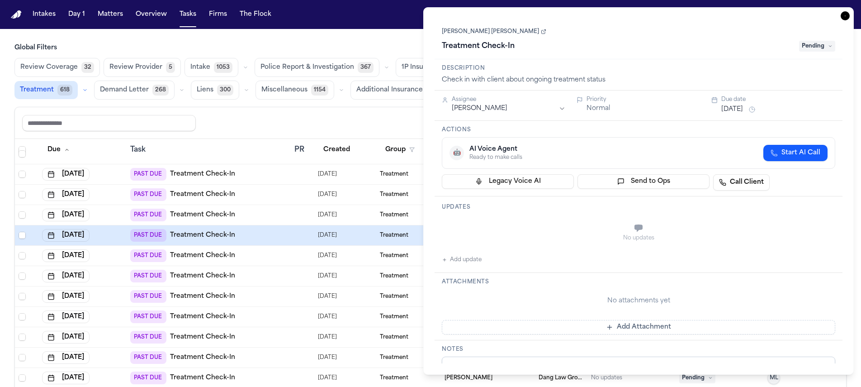
click at [505, 110] on html "Intakes Day 1 Matters Overview Tasks Firms The Flock JM Global Filters Review C…" at bounding box center [430, 193] width 861 height 387
click at [737, 110] on button "Sep 18, 2025" at bounding box center [732, 109] width 22 height 9
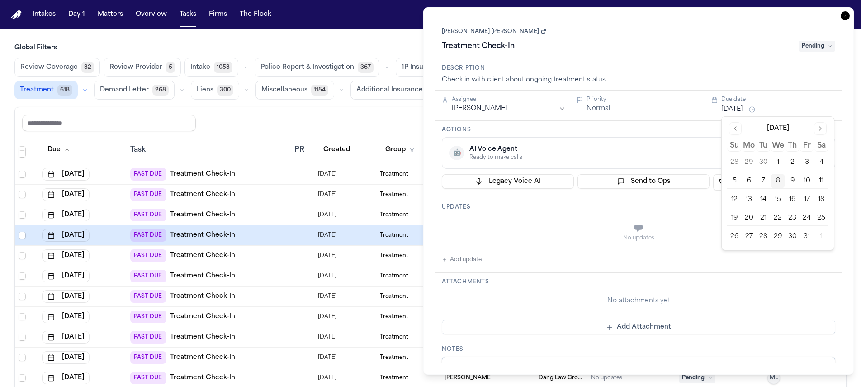
click at [808, 185] on button "10" at bounding box center [806, 181] width 14 height 14
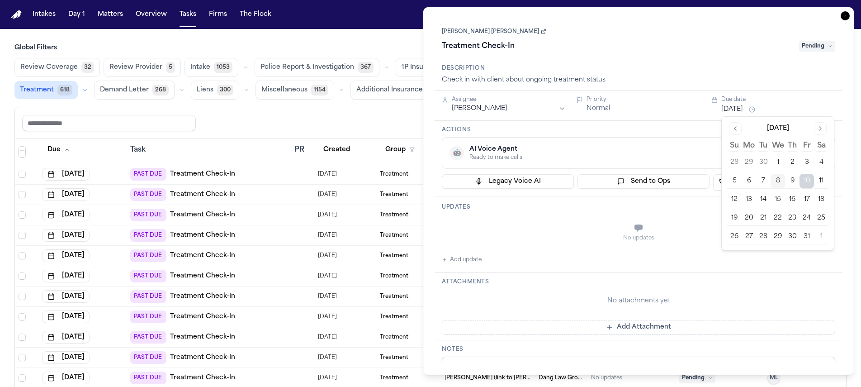
click at [847, 18] on icon "button" at bounding box center [844, 15] width 9 height 9
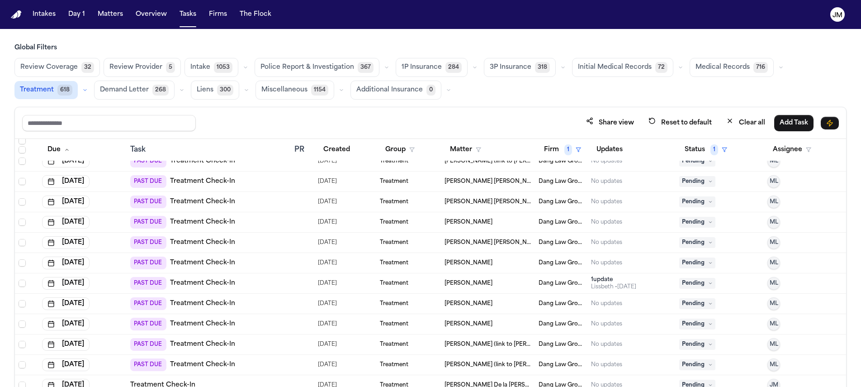
scroll to position [52, 0]
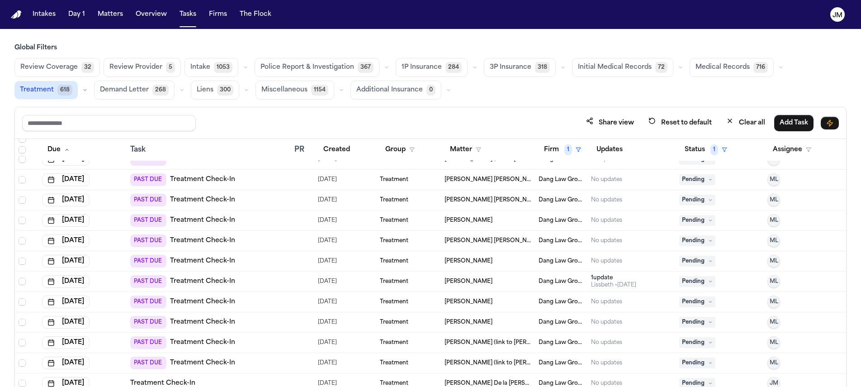
click at [261, 200] on div "PAST DUE Treatment Check-In" at bounding box center [208, 199] width 157 height 13
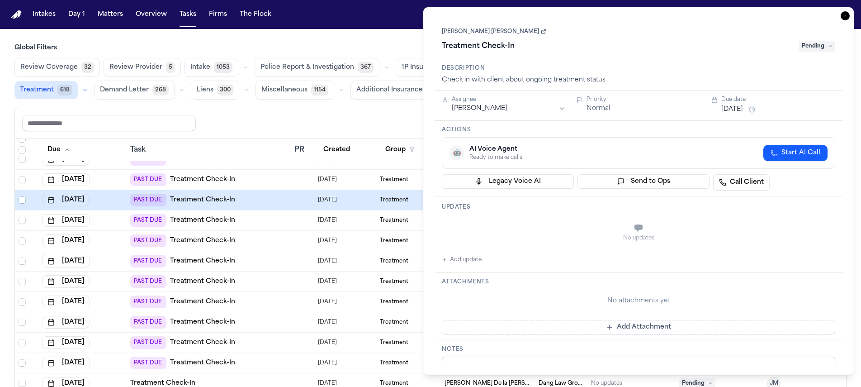
click at [844, 17] on icon "button" at bounding box center [844, 15] width 9 height 9
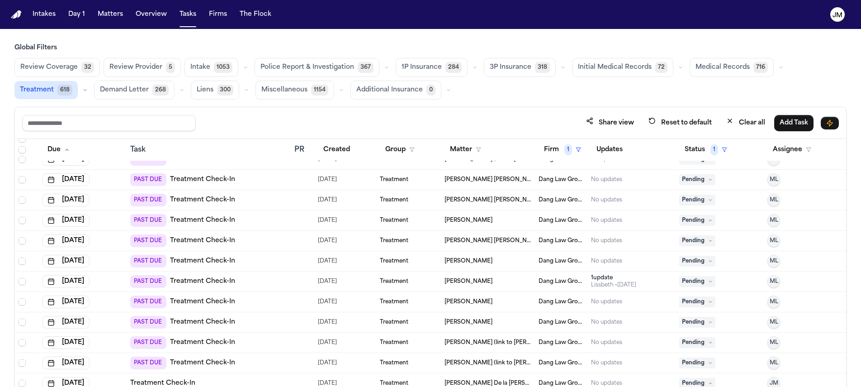
click at [267, 218] on div "PAST DUE Treatment Check-In" at bounding box center [208, 220] width 157 height 13
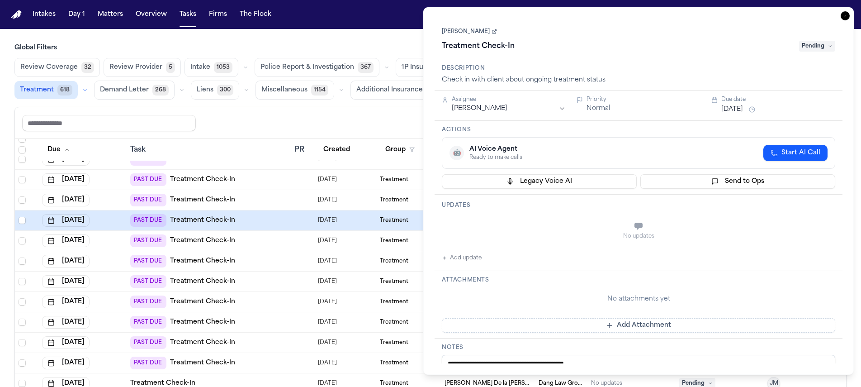
click at [513, 112] on html "Intakes Day 1 Matters Overview Tasks Firms The Flock JM Global Filters Review C…" at bounding box center [430, 193] width 861 height 387
click at [743, 112] on button "Sep 25, 2025" at bounding box center [732, 109] width 22 height 9
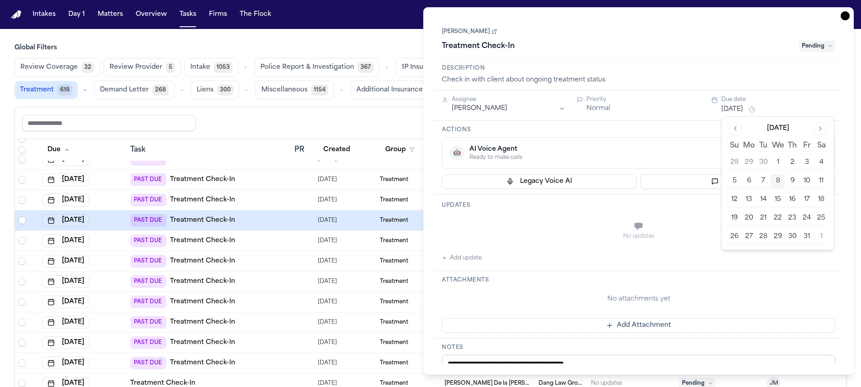
click at [805, 179] on button "10" at bounding box center [806, 181] width 14 height 14
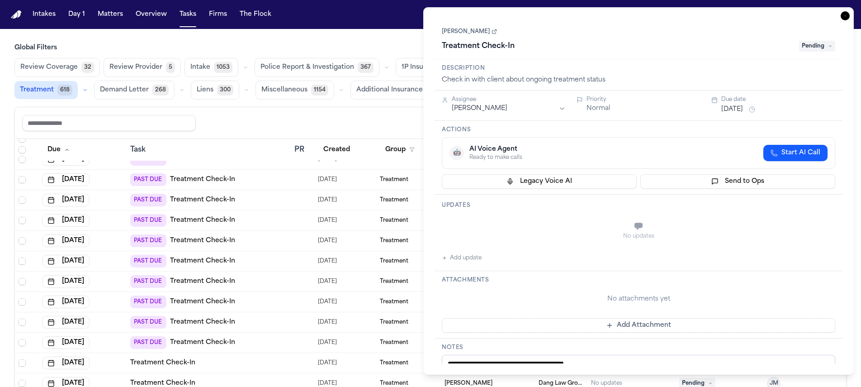
click at [847, 15] on icon "button" at bounding box center [844, 15] width 9 height 9
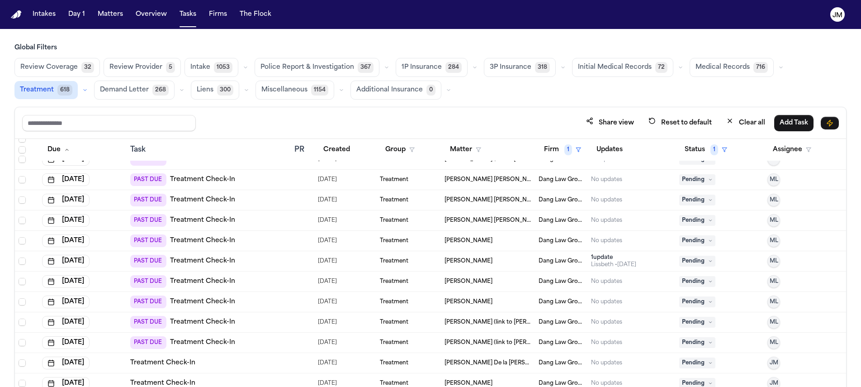
click at [252, 224] on div "PAST DUE Treatment Check-In" at bounding box center [208, 220] width 157 height 13
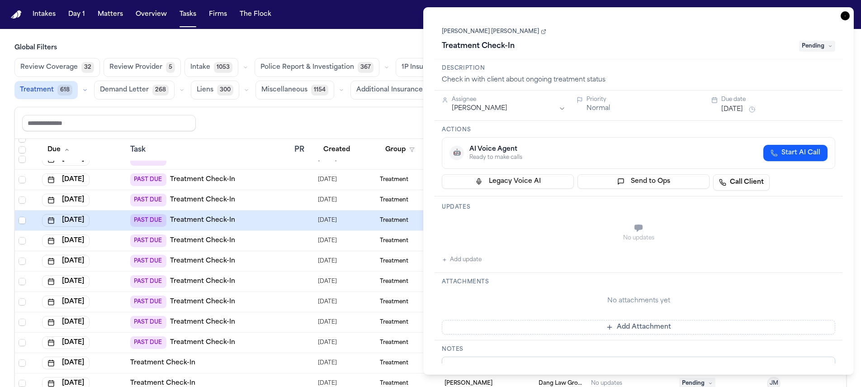
click at [483, 115] on div "Assignee Michelle Landazabal" at bounding box center [504, 105] width 124 height 19
click at [476, 105] on html "Intakes Day 1 Matters Overview Tasks Firms The Flock JM Global Filters Review C…" at bounding box center [430, 193] width 861 height 387
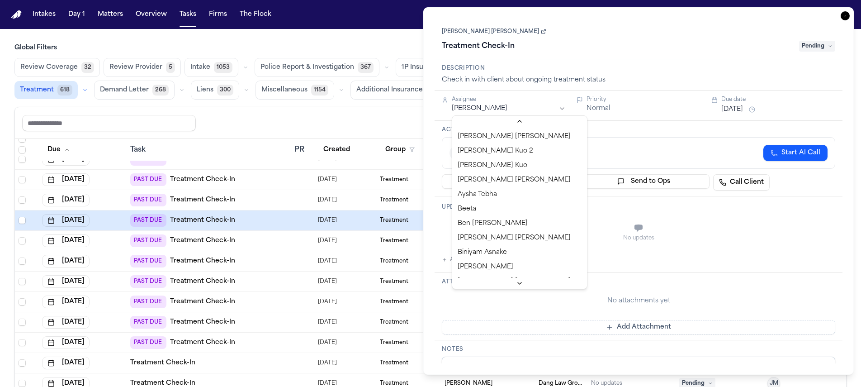
scroll to position [15, 0]
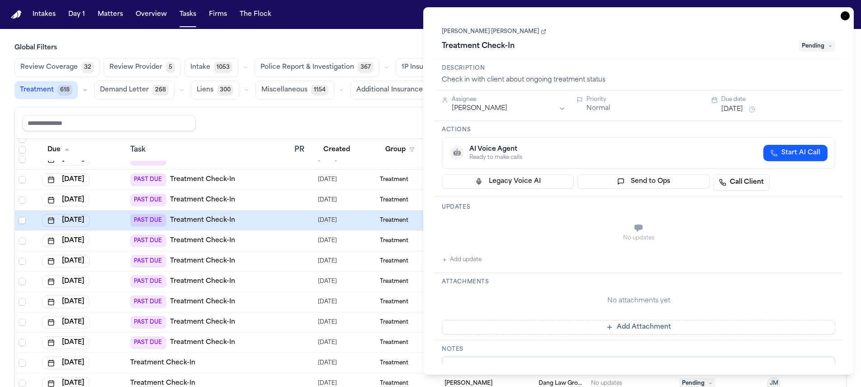
click at [816, 46] on span "Pending" at bounding box center [817, 46] width 36 height 11
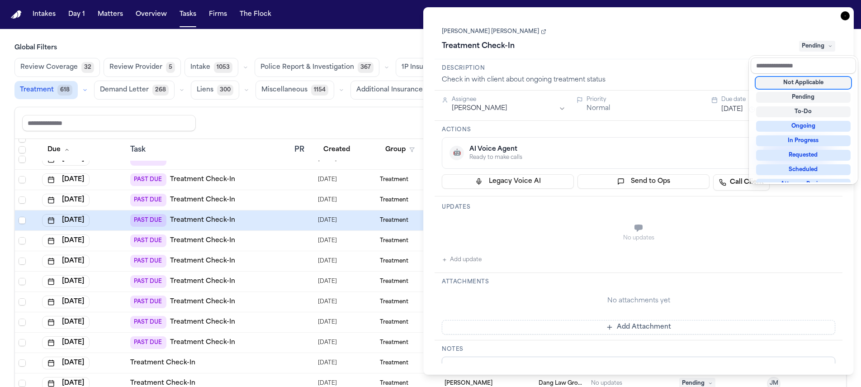
click at [732, 51] on div "Treatment Check-In Pending" at bounding box center [638, 46] width 393 height 14
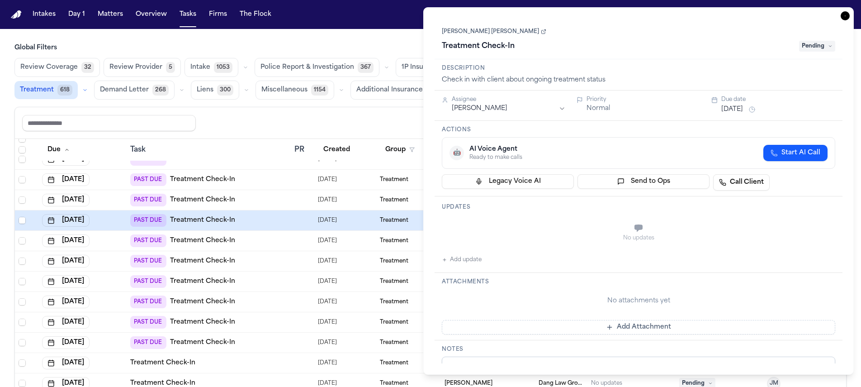
click at [743, 109] on button "Sep 26, 2025" at bounding box center [732, 109] width 22 height 9
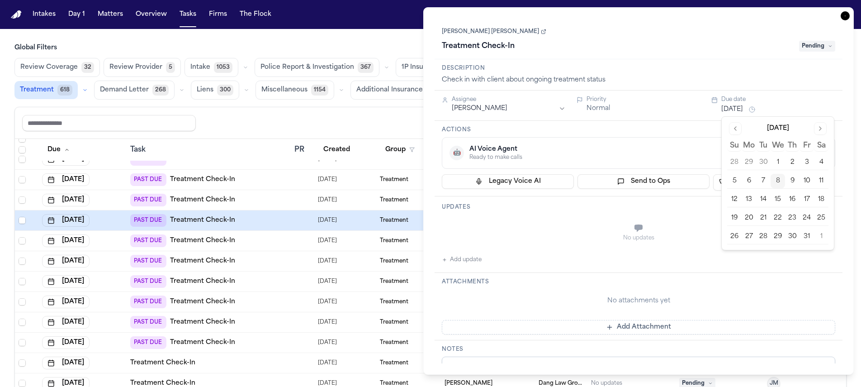
click at [806, 177] on button "10" at bounding box center [806, 181] width 14 height 14
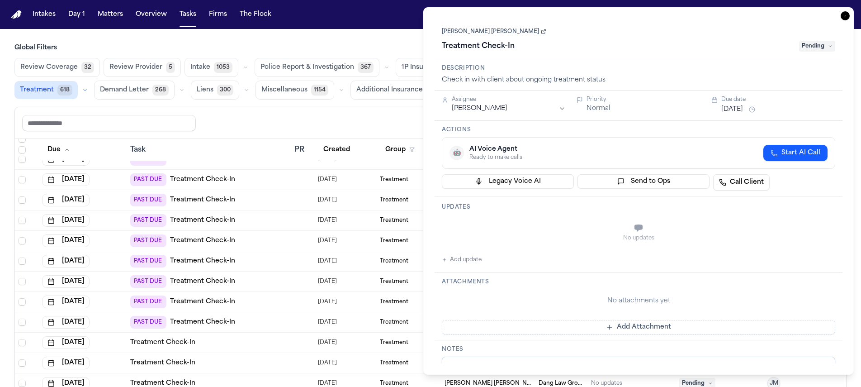
click at [762, 39] on div "Treatment Check-In" at bounding box center [618, 46] width 352 height 14
click at [847, 18] on icon "button" at bounding box center [844, 15] width 9 height 9
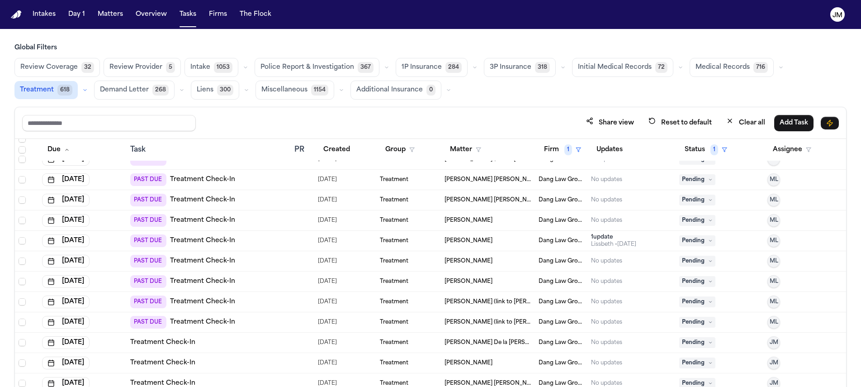
click at [242, 224] on div "PAST DUE Treatment Check-In" at bounding box center [208, 220] width 157 height 13
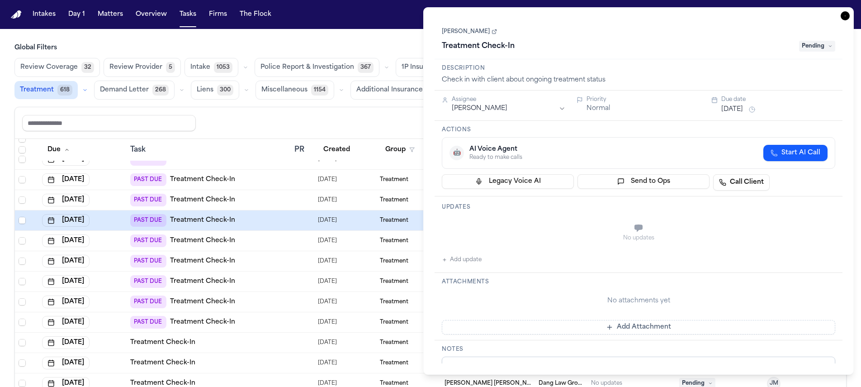
click at [491, 32] on link "[PERSON_NAME]" at bounding box center [469, 31] width 55 height 7
click at [560, 57] on div "Sabino Alfaro Padilla Treatment Check-In Pending" at bounding box center [638, 39] width 408 height 41
click at [507, 106] on html "Intakes Day 1 Matters Overview Tasks Firms The Flock JM Global Filters Review C…" at bounding box center [430, 193] width 861 height 387
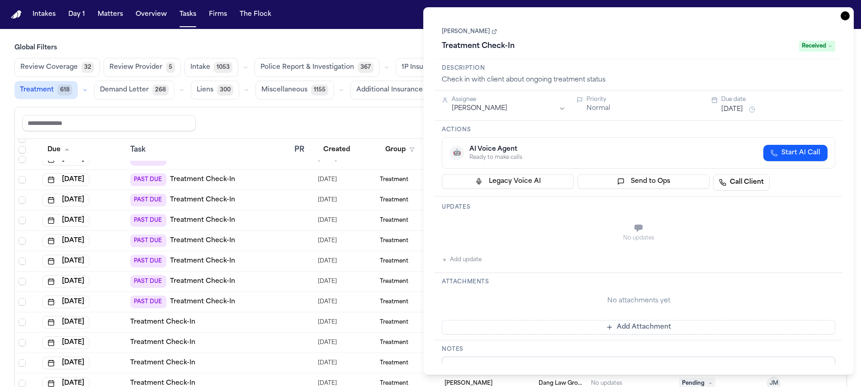
click at [846, 17] on icon "button" at bounding box center [844, 15] width 9 height 9
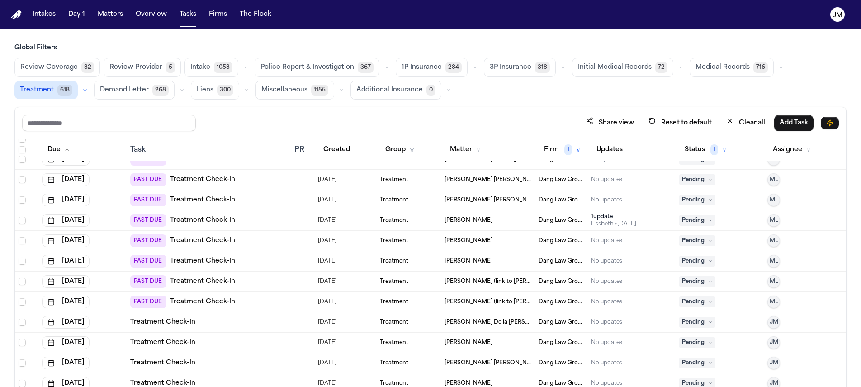
click at [252, 223] on div "PAST DUE Treatment Check-In" at bounding box center [208, 220] width 157 height 13
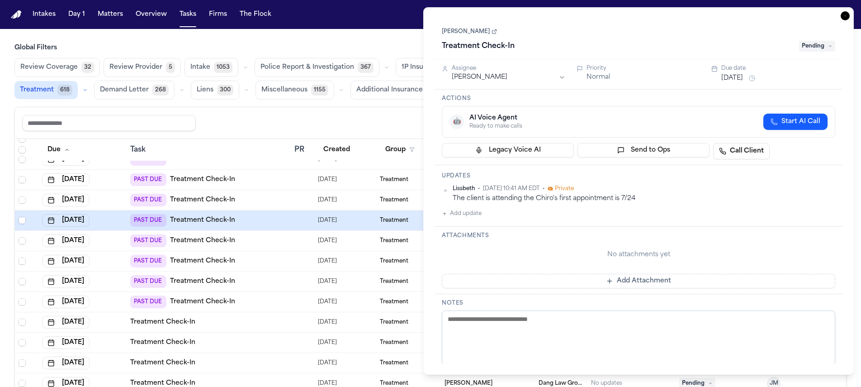
click at [484, 30] on link "[PERSON_NAME]" at bounding box center [469, 31] width 55 height 7
drag, startPoint x: 555, startPoint y: 89, endPoint x: 544, endPoint y: 85, distance: 11.2
click at [544, 85] on div "Assignee Michelle Landazabal Priority Normal Due date Oct 1, 2025" at bounding box center [638, 74] width 408 height 30
click at [542, 80] on html "Intakes Day 1 Matters Overview Tasks Firms The Flock JM Global Filters Review C…" at bounding box center [430, 193] width 861 height 387
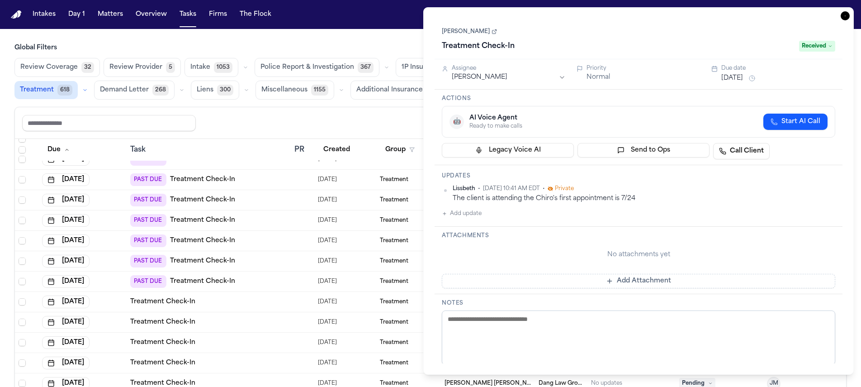
click at [842, 15] on icon "button" at bounding box center [844, 15] width 9 height 9
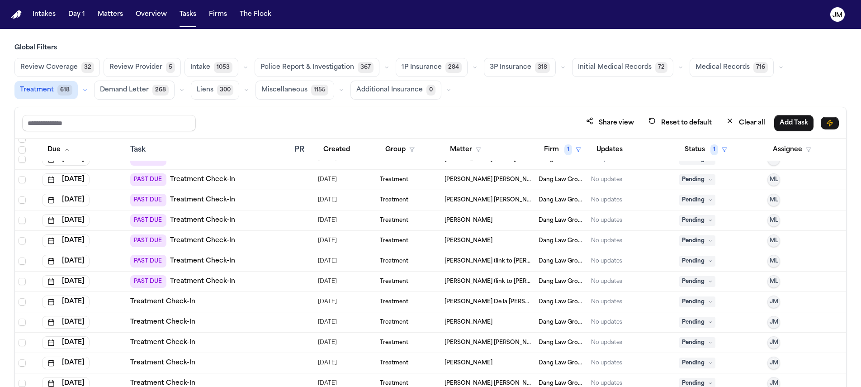
click at [274, 216] on div "PAST DUE Treatment Check-In" at bounding box center [208, 220] width 157 height 13
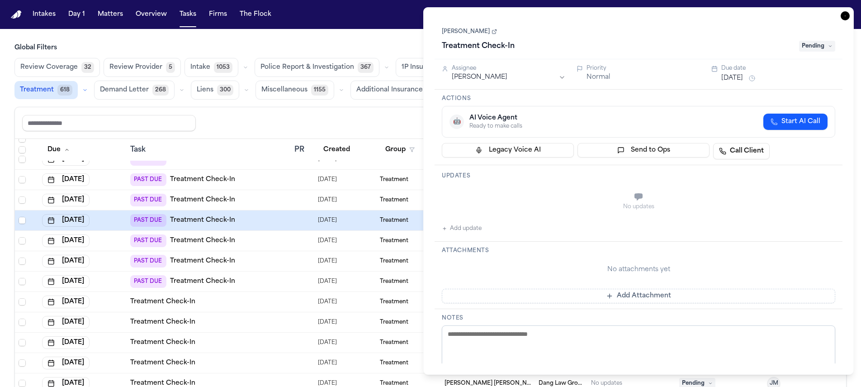
click at [521, 78] on html "Intakes Day 1 Matters Overview Tasks Firms The Flock JM Global Filters Review C…" at bounding box center [430, 193] width 861 height 387
click at [743, 75] on button "Oct 1, 2025" at bounding box center [732, 78] width 22 height 9
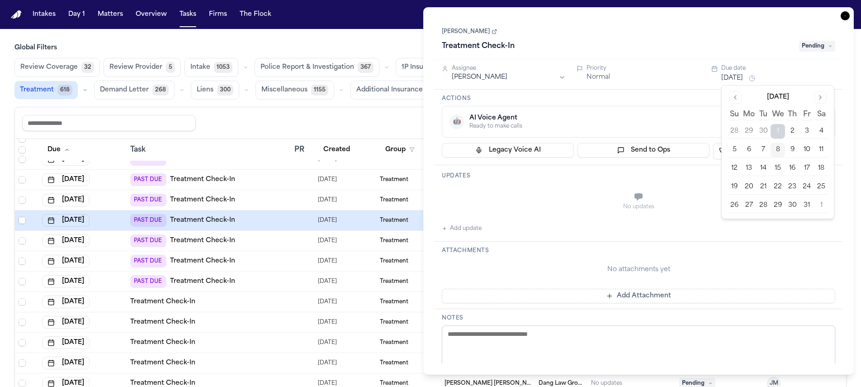
click at [810, 151] on button "10" at bounding box center [806, 149] width 14 height 14
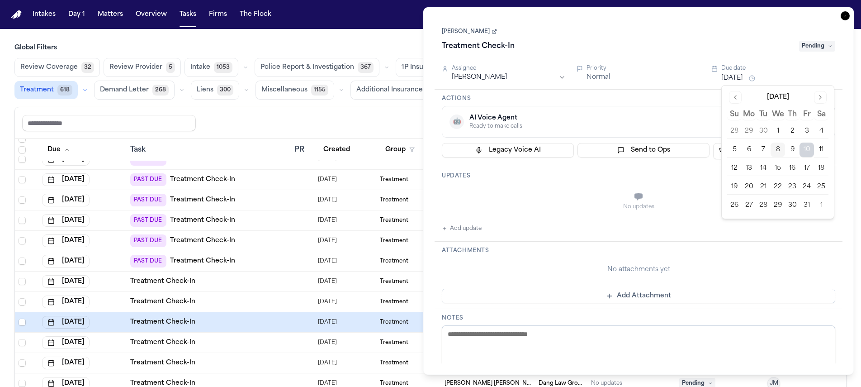
click at [844, 15] on icon "button" at bounding box center [844, 15] width 9 height 9
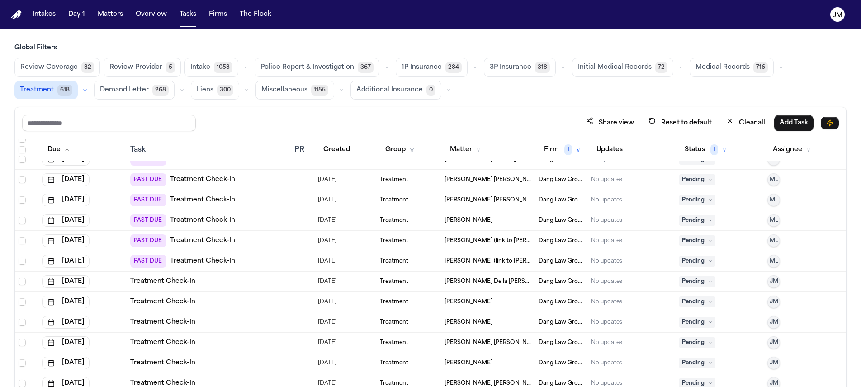
click at [251, 226] on div "PAST DUE Treatment Check-In" at bounding box center [208, 220] width 157 height 13
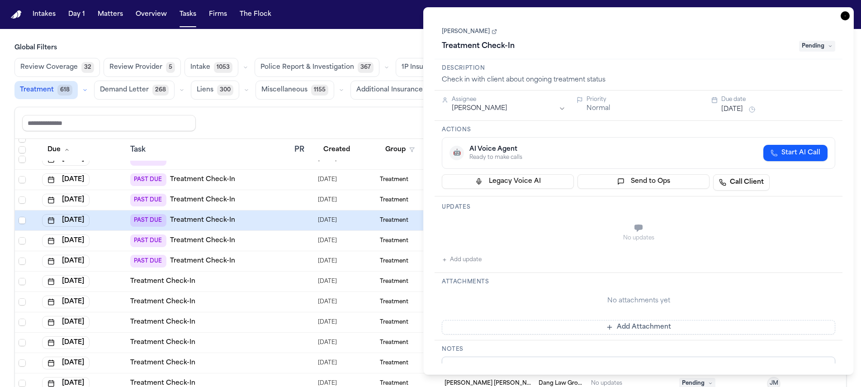
click at [475, 32] on link "[PERSON_NAME]" at bounding box center [469, 31] width 55 height 7
click at [536, 99] on div "Assignee" at bounding box center [509, 99] width 114 height 7
click at [521, 110] on html "Intakes Day 1 Matters Overview Tasks Firms The Flock JM Global Filters Review C…" at bounding box center [430, 193] width 861 height 387
click at [504, 107] on html "Intakes Day 1 Matters Overview Tasks Firms The Flock JM Global Filters Review C…" at bounding box center [430, 193] width 861 height 387
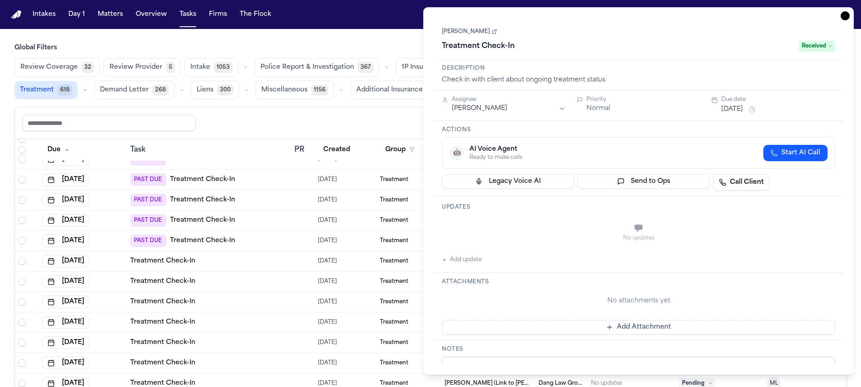
click at [844, 18] on icon "button" at bounding box center [844, 15] width 9 height 9
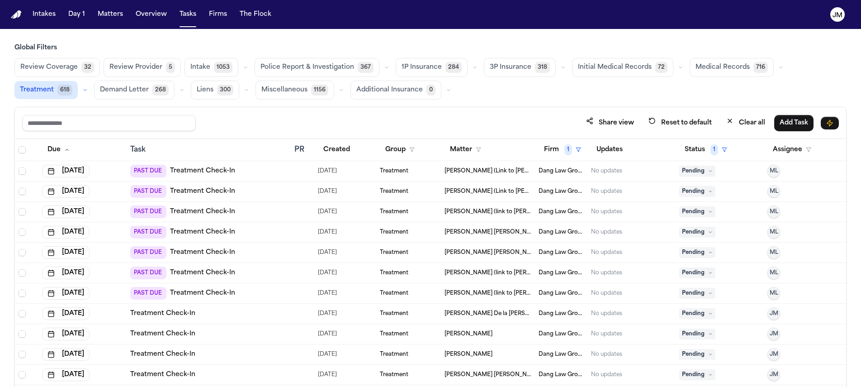
click at [279, 291] on div "PAST DUE Treatment Check-In" at bounding box center [208, 293] width 157 height 13
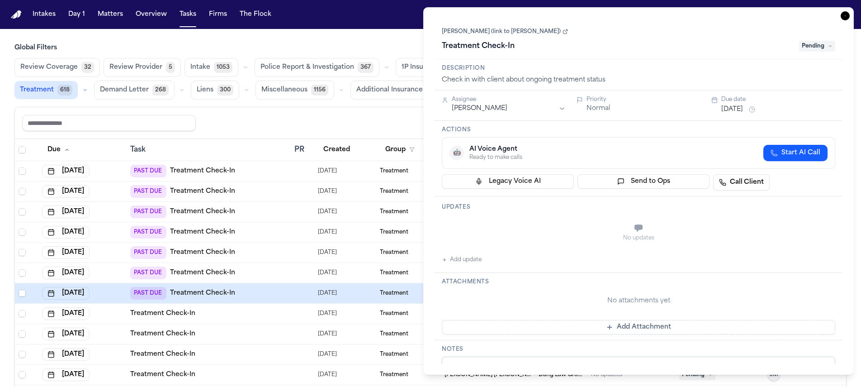
click at [507, 32] on link "[PERSON_NAME] (link to [PERSON_NAME])" at bounding box center [505, 31] width 126 height 7
click at [500, 108] on html "Intakes Day 1 Matters Overview Tasks Firms The Flock JM Global Filters Review C…" at bounding box center [430, 193] width 861 height 387
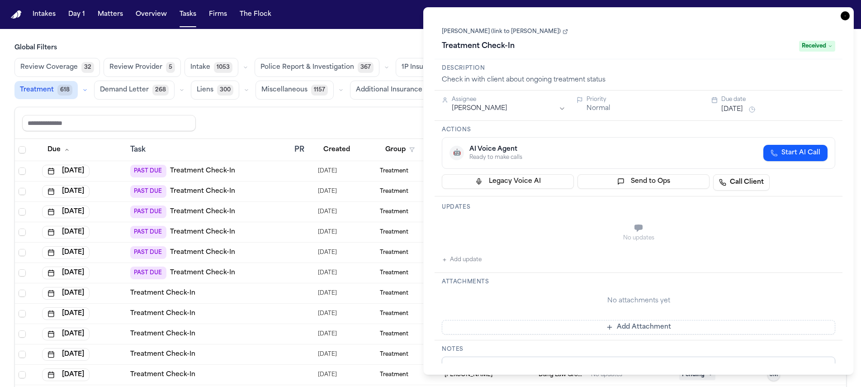
click at [842, 17] on icon "button" at bounding box center [844, 15] width 9 height 9
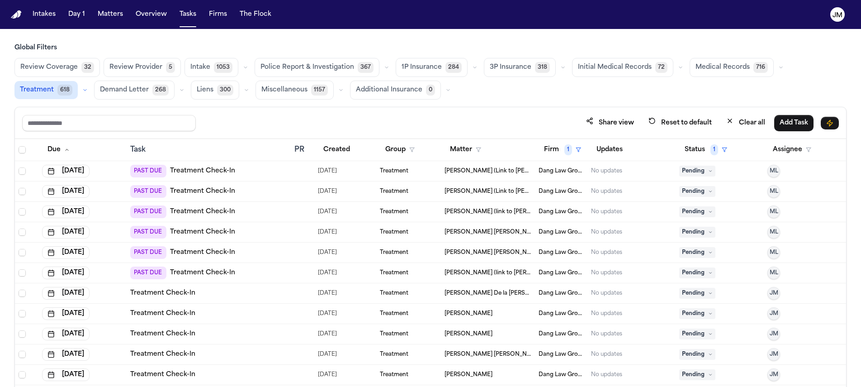
click at [242, 271] on div "PAST DUE Treatment Check-In" at bounding box center [208, 272] width 157 height 13
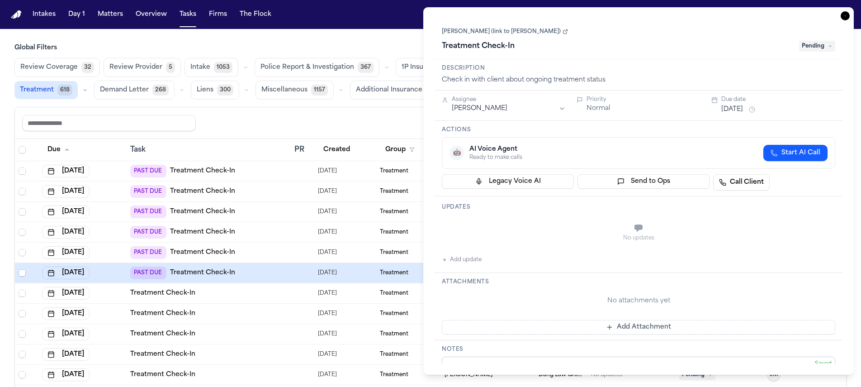
click at [532, 35] on link "[PERSON_NAME] (link to [PERSON_NAME])" at bounding box center [505, 31] width 126 height 7
click at [486, 109] on html "Intakes Day 1 Matters Overview Tasks Firms The Flock JM Global Filters Review C…" at bounding box center [430, 193] width 861 height 387
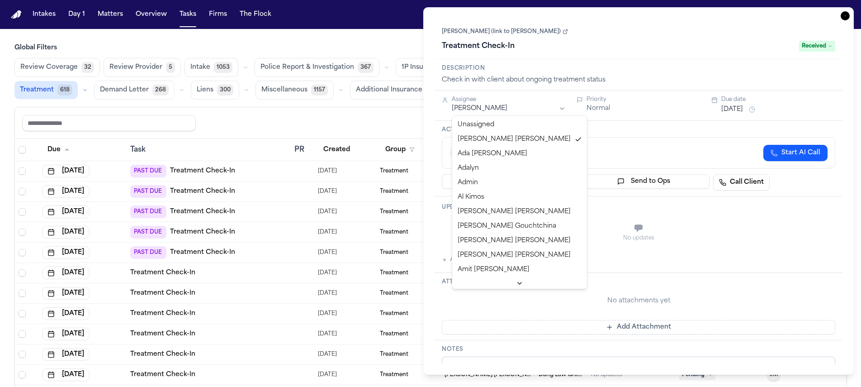
click at [719, 29] on html "Intakes Day 1 Matters Overview Tasks Firms The Flock JM Global Filters Review C…" at bounding box center [430, 193] width 861 height 387
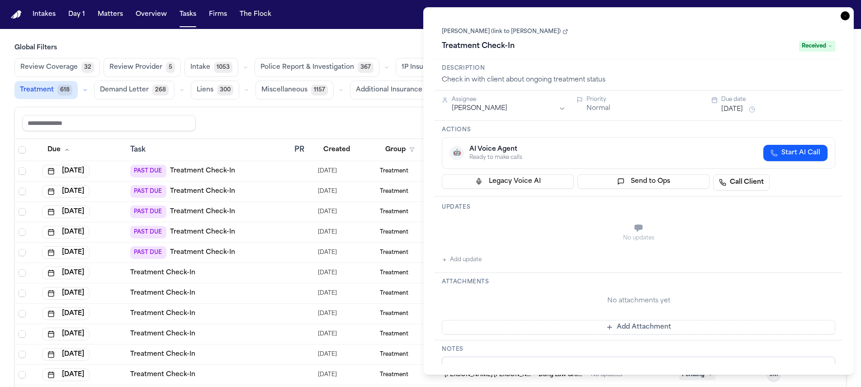
click at [845, 16] on icon "button" at bounding box center [844, 15] width 9 height 9
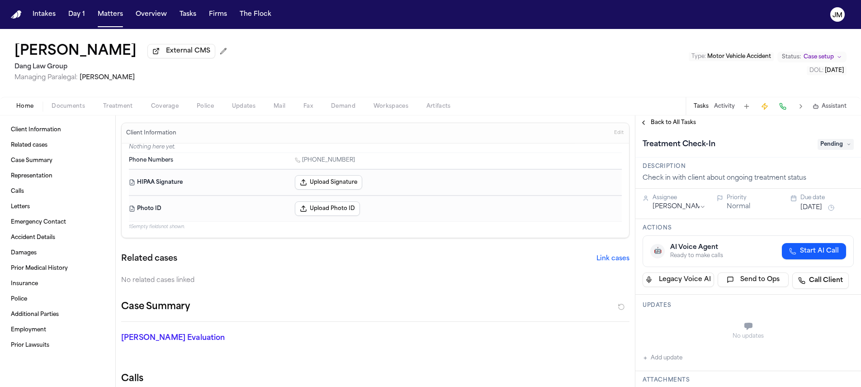
click at [117, 110] on span "Treatment" at bounding box center [118, 106] width 30 height 7
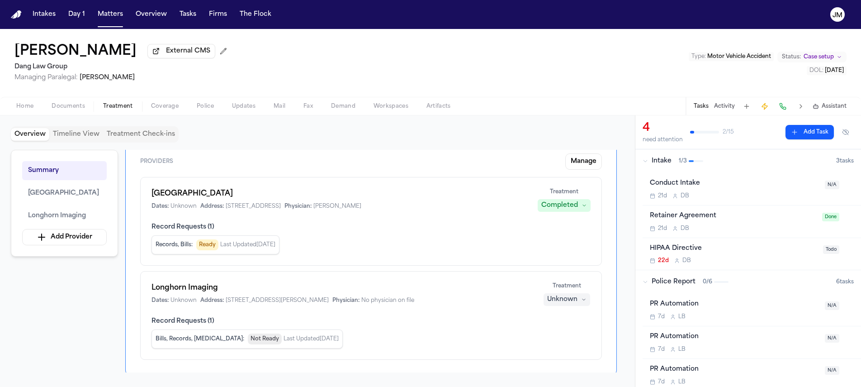
scroll to position [94, 0]
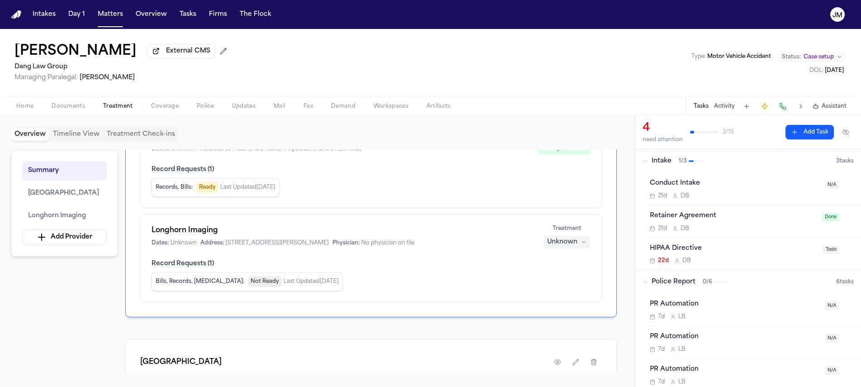
click at [559, 245] on div "Unknown" at bounding box center [562, 241] width 30 height 9
click at [501, 254] on div "Longhorn Imaging Dates: Unknown Address: [STREET_ADDRESS][PERSON_NAME] Physicia…" at bounding box center [371, 257] width 462 height 89
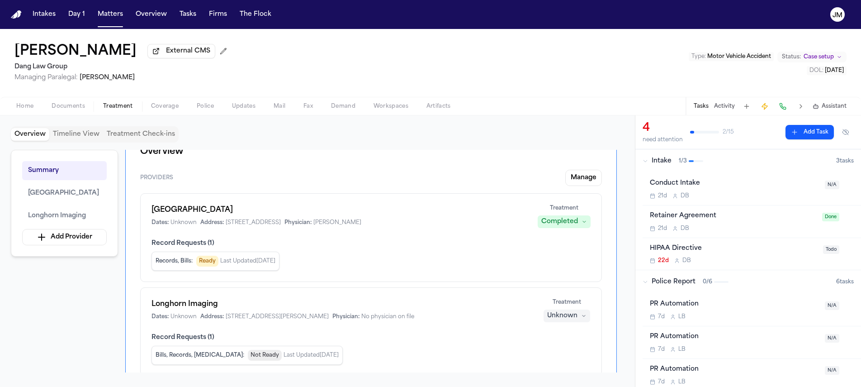
scroll to position [23, 0]
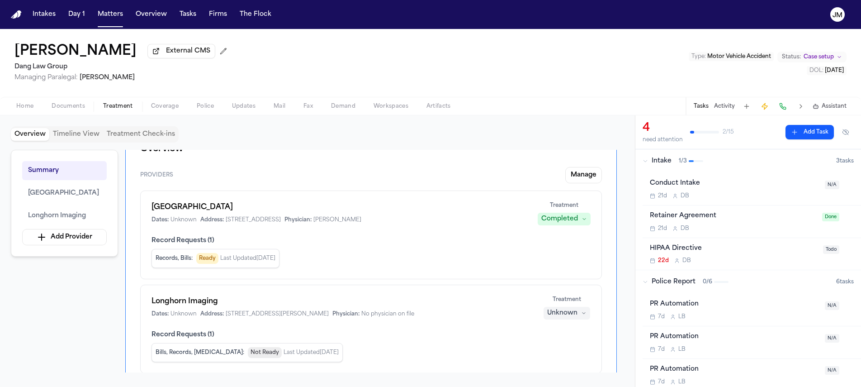
click at [110, 137] on button "Treatment Check-ins" at bounding box center [140, 134] width 75 height 13
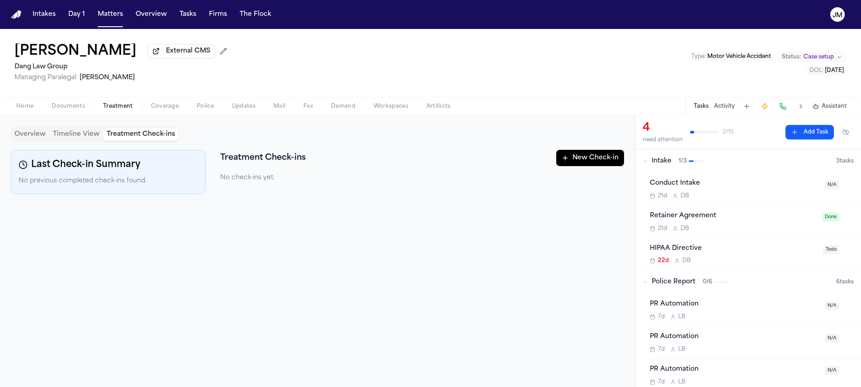
click at [575, 156] on button "New Check-in" at bounding box center [590, 158] width 68 height 16
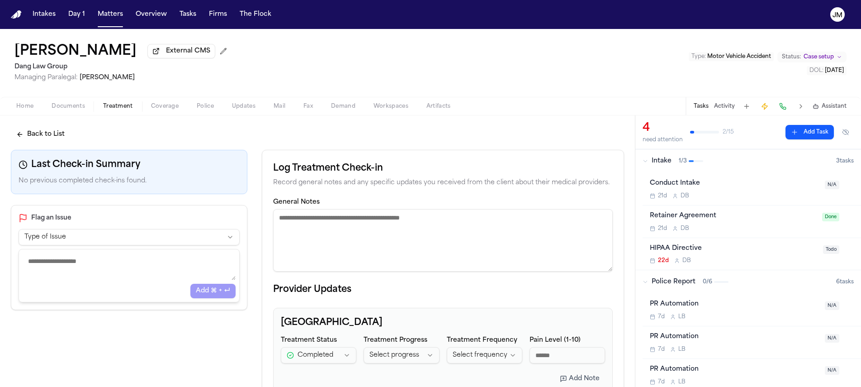
click at [340, 227] on textarea "General Notes" at bounding box center [443, 240] width 340 height 62
paste textarea "**********"
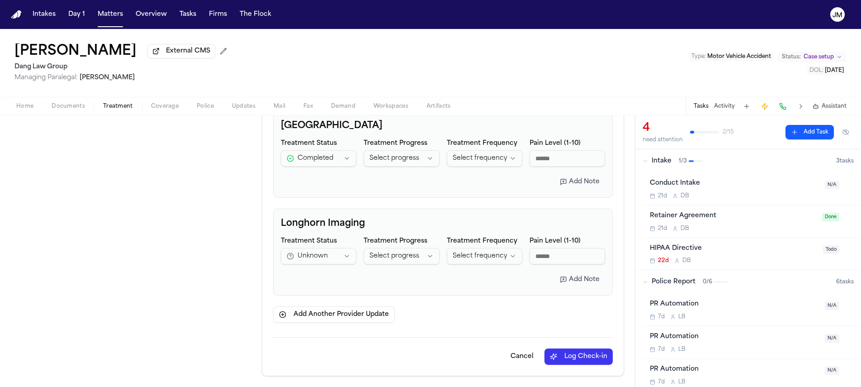
scroll to position [198, 0]
type textarea "**********"
click at [553, 356] on button "Log Check-in" at bounding box center [578, 356] width 68 height 16
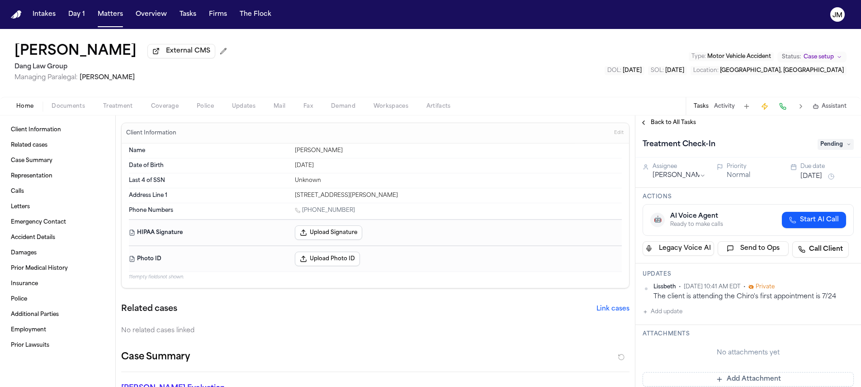
click at [161, 109] on span "Coverage" at bounding box center [165, 106] width 28 height 7
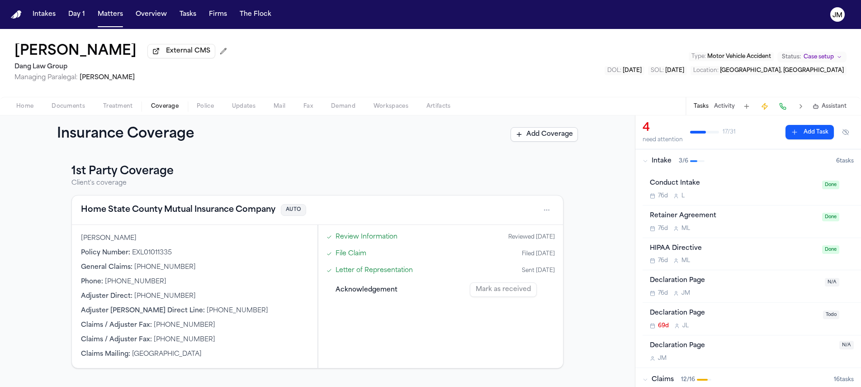
click at [123, 104] on span "Treatment" at bounding box center [118, 106] width 30 height 7
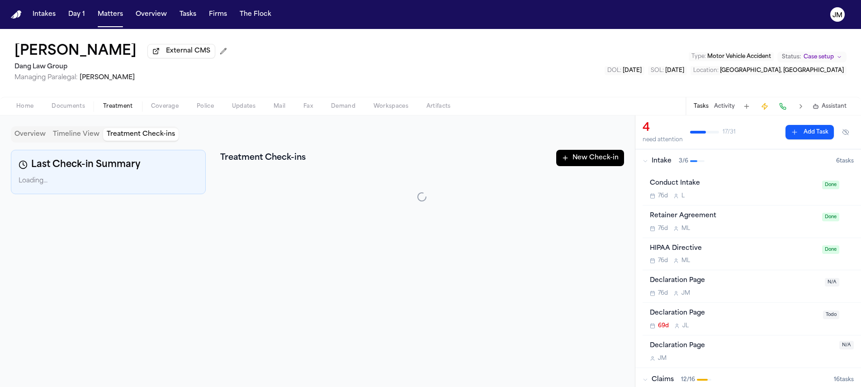
click at [138, 141] on button "Treatment Check-ins" at bounding box center [140, 134] width 75 height 13
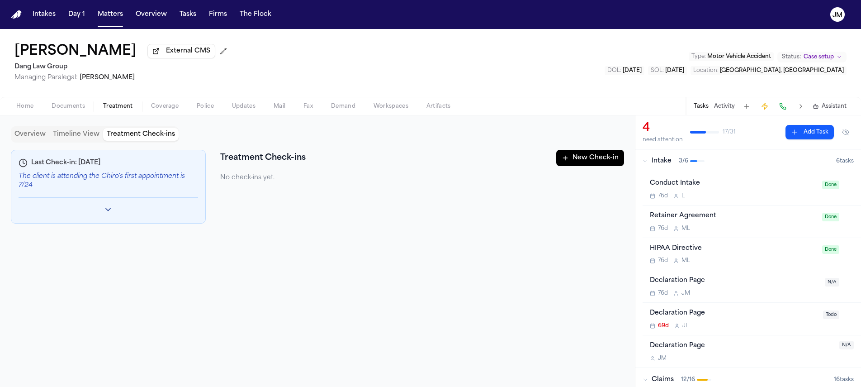
click at [599, 156] on button "New Check-in" at bounding box center [590, 158] width 68 height 16
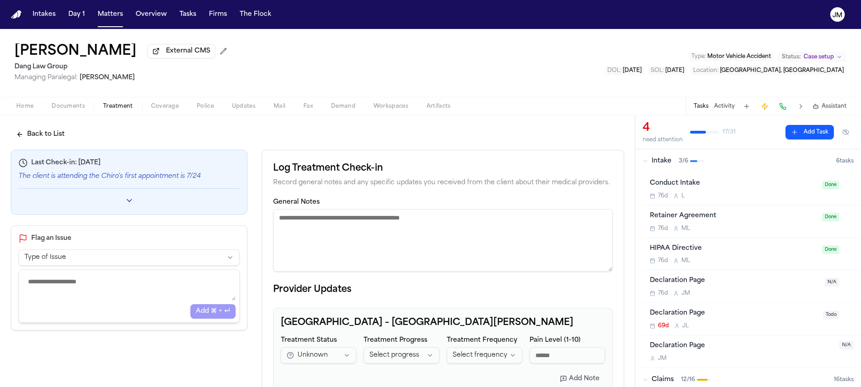
click at [314, 222] on textarea "General Notes" at bounding box center [443, 240] width 340 height 62
paste textarea "**********"
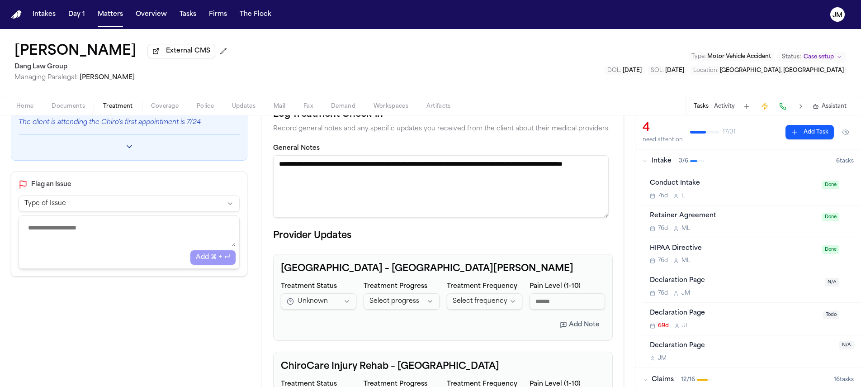
scroll to position [198, 0]
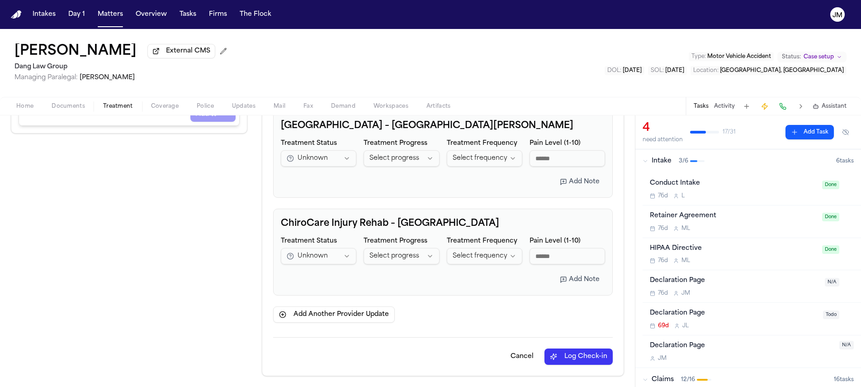
type textarea "**********"
click at [552, 355] on button "Log Check-in" at bounding box center [578, 356] width 68 height 16
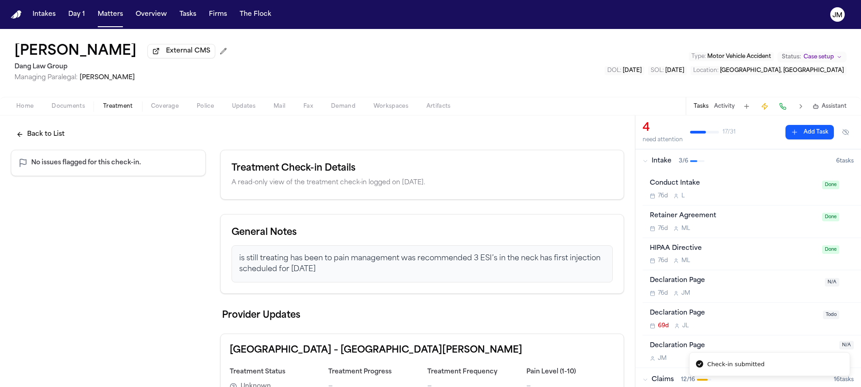
click at [36, 136] on button "Back to List" at bounding box center [40, 134] width 59 height 16
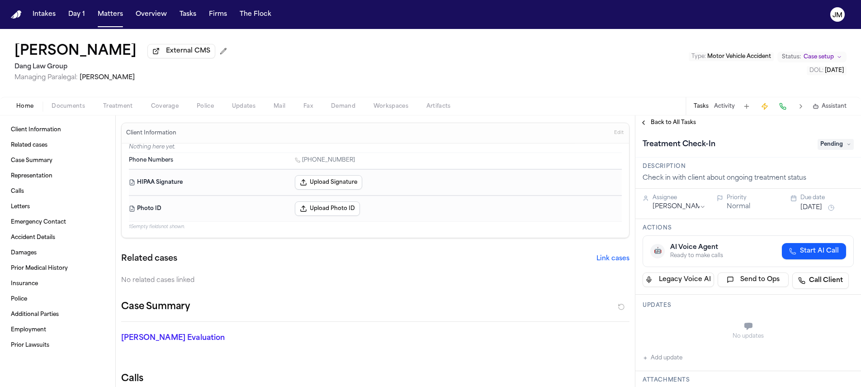
click at [118, 108] on span "Treatment" at bounding box center [118, 106] width 30 height 7
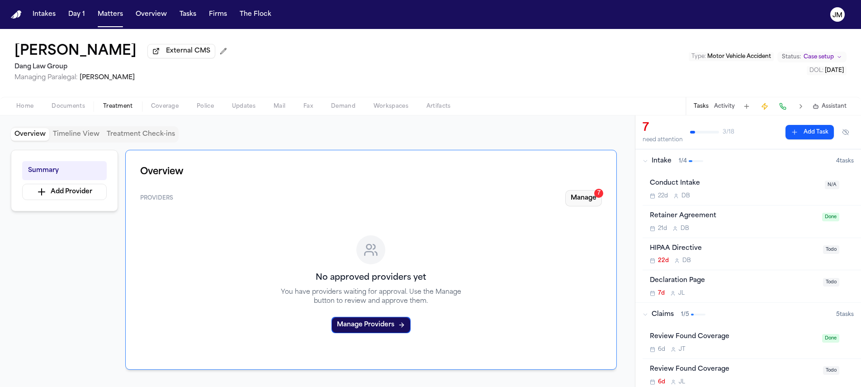
click at [590, 203] on button "Manage 7" at bounding box center [583, 198] width 37 height 16
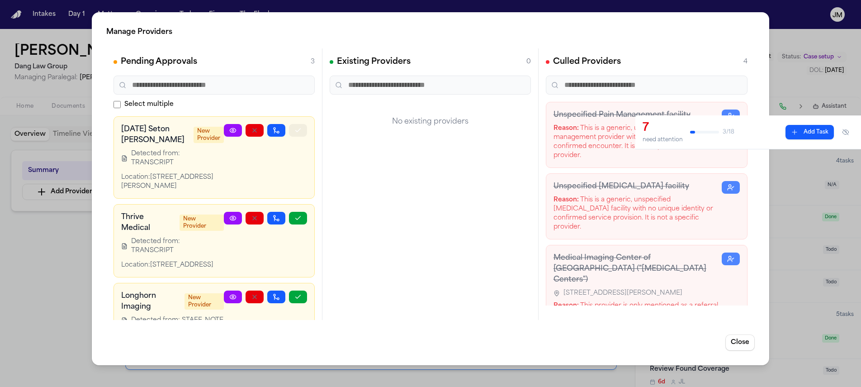
click at [294, 127] on icon "button" at bounding box center [297, 130] width 7 height 7
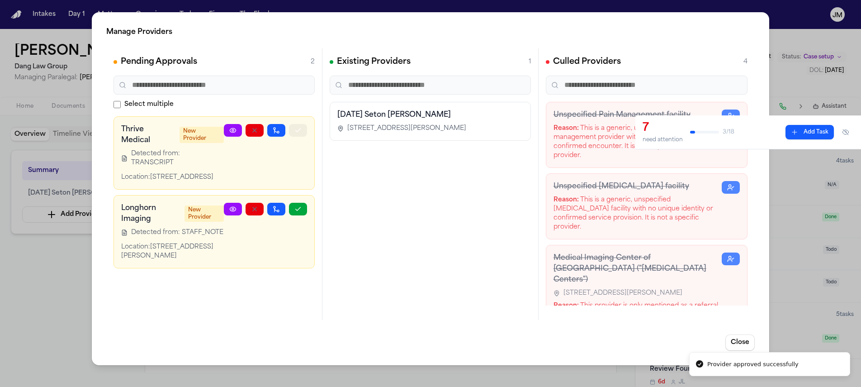
click at [290, 130] on button "button" at bounding box center [298, 130] width 18 height 13
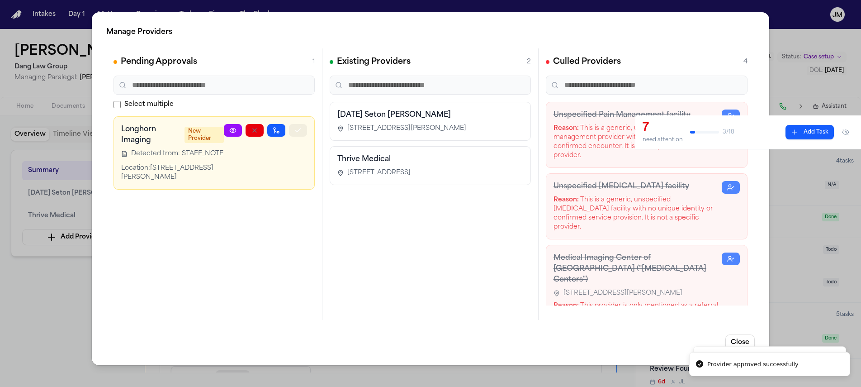
click at [292, 132] on button "button" at bounding box center [298, 130] width 18 height 13
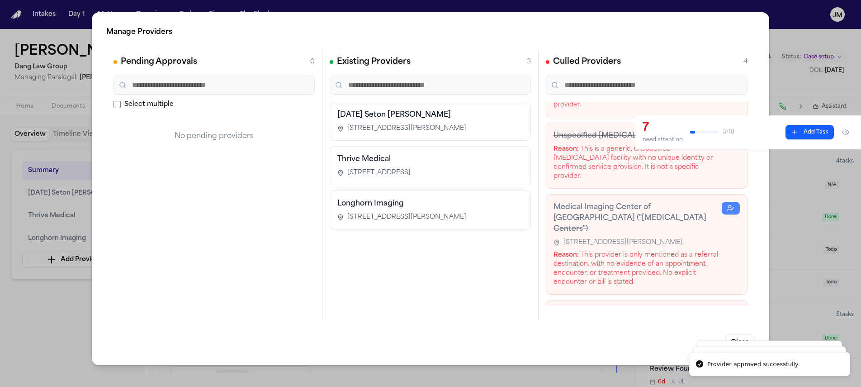
scroll to position [82, 0]
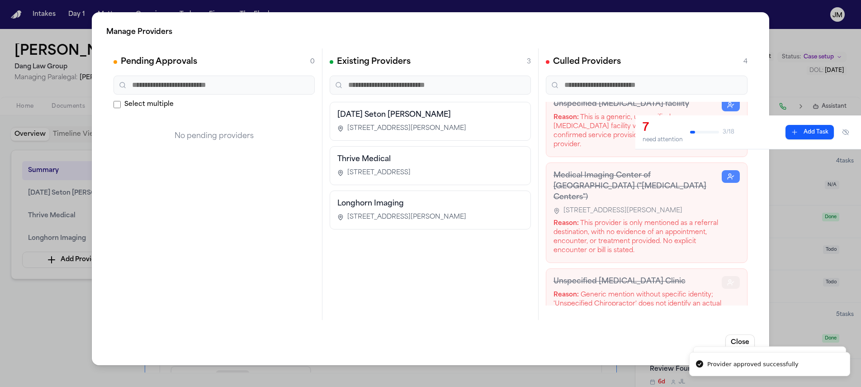
click at [728, 276] on button "button" at bounding box center [731, 282] width 18 height 13
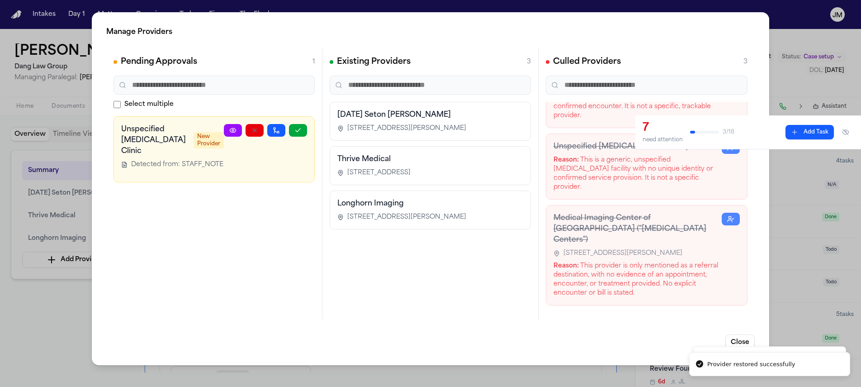
scroll to position [20, 0]
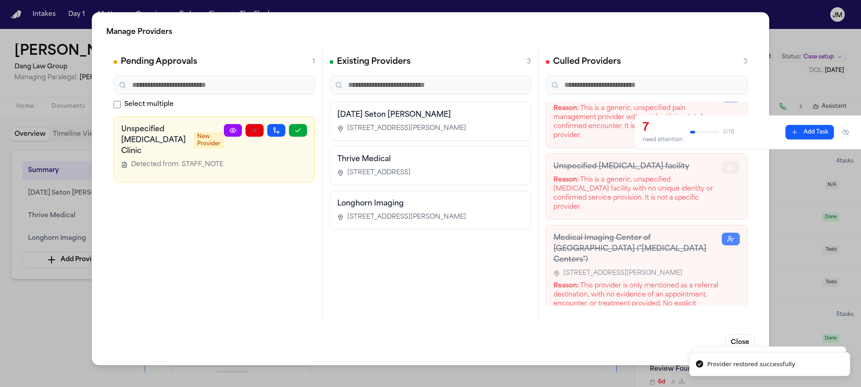
click at [727, 167] on icon "button" at bounding box center [730, 167] width 7 height 7
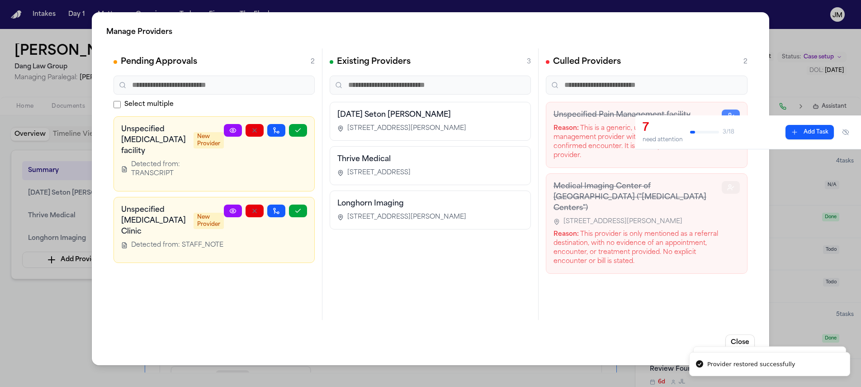
click at [727, 189] on icon "button" at bounding box center [729, 189] width 4 height 2
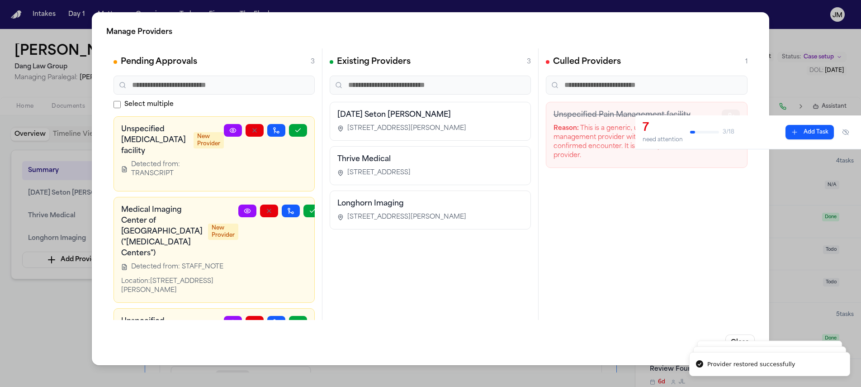
click at [730, 115] on circle "button" at bounding box center [729, 114] width 2 height 2
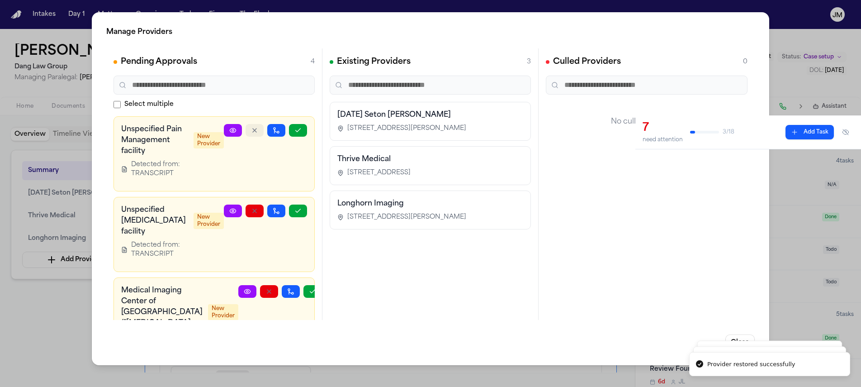
click at [251, 127] on icon "button" at bounding box center [254, 130] width 7 height 7
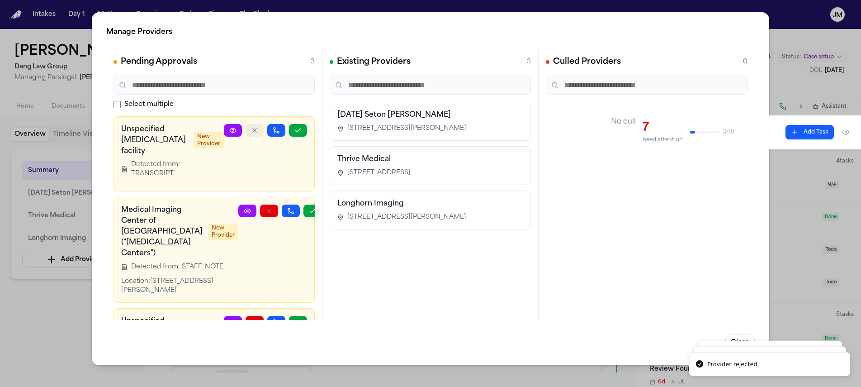
click at [251, 129] on icon "button" at bounding box center [254, 130] width 7 height 7
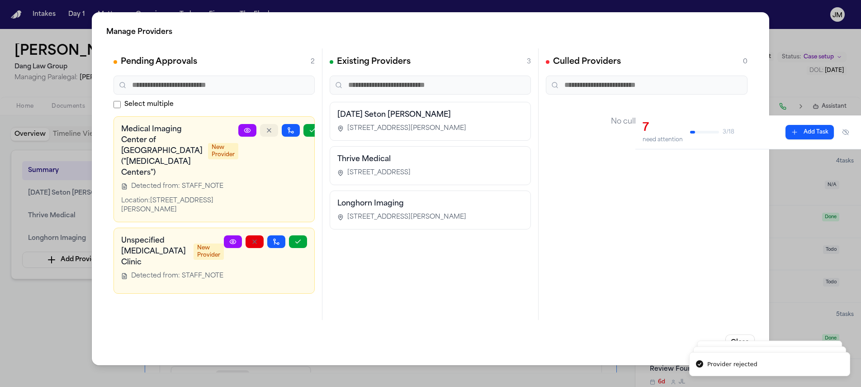
click at [260, 129] on button "button" at bounding box center [269, 130] width 18 height 13
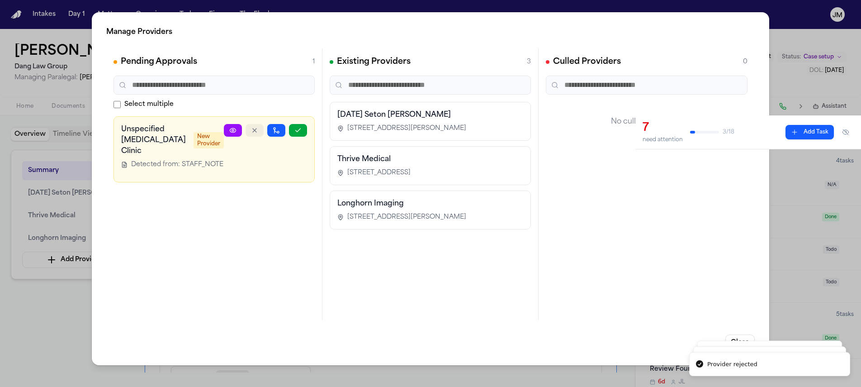
click at [250, 129] on button "button" at bounding box center [254, 130] width 18 height 13
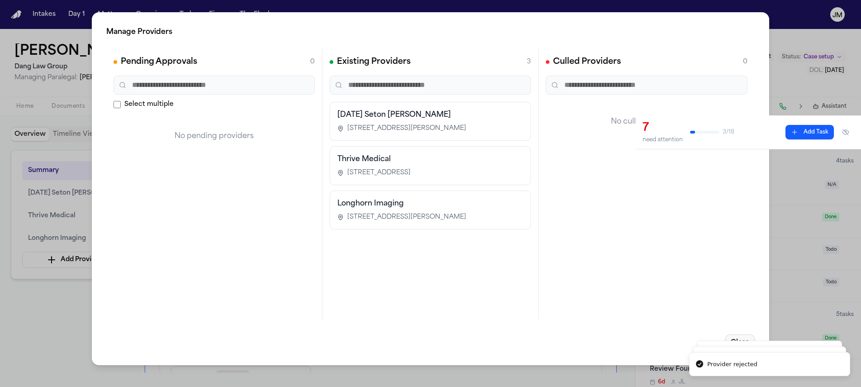
click at [744, 337] on button "Close" at bounding box center [739, 342] width 29 height 16
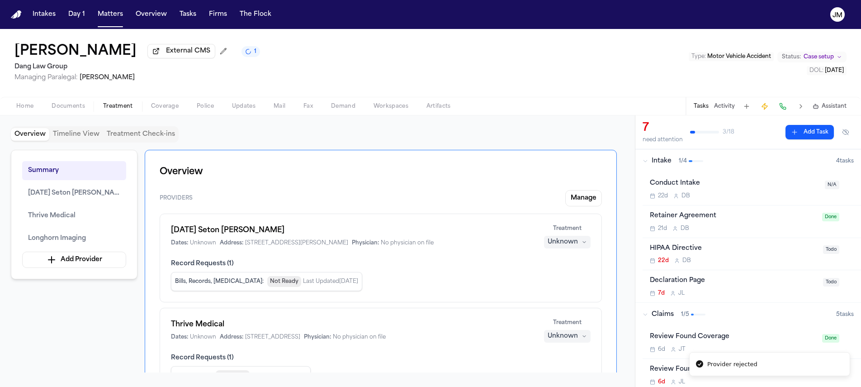
click at [106, 136] on button "Treatment Check-ins" at bounding box center [140, 134] width 75 height 13
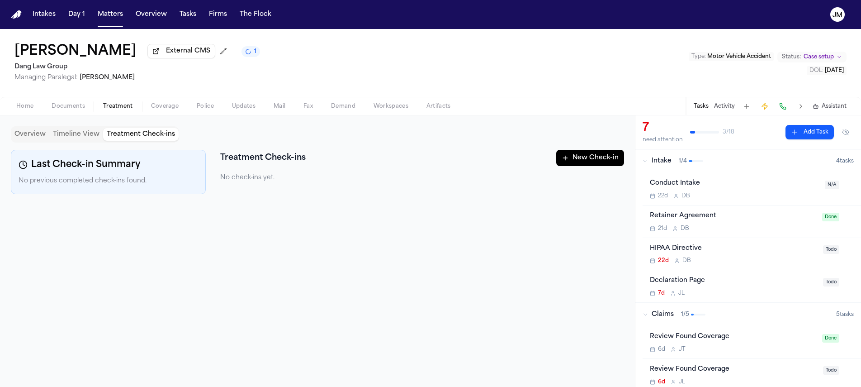
click at [598, 165] on button "New Check-in" at bounding box center [590, 158] width 68 height 16
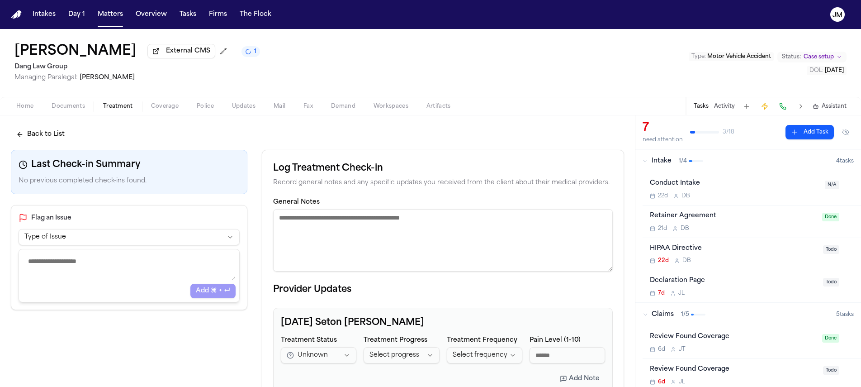
click at [504, 240] on textarea "General Notes" at bounding box center [443, 240] width 340 height 62
paste textarea "**********"
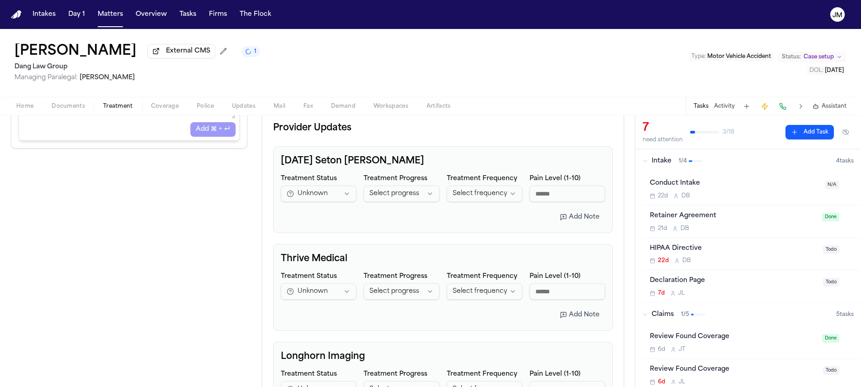
scroll to position [296, 0]
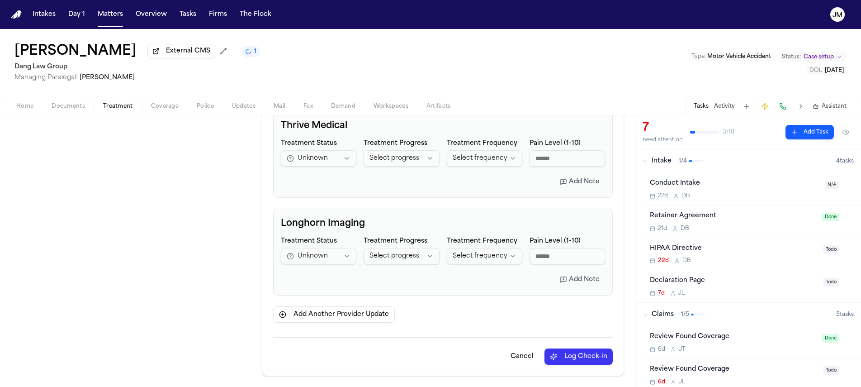
type textarea "**********"
click at [576, 357] on button "Log Check-in" at bounding box center [578, 356] width 68 height 16
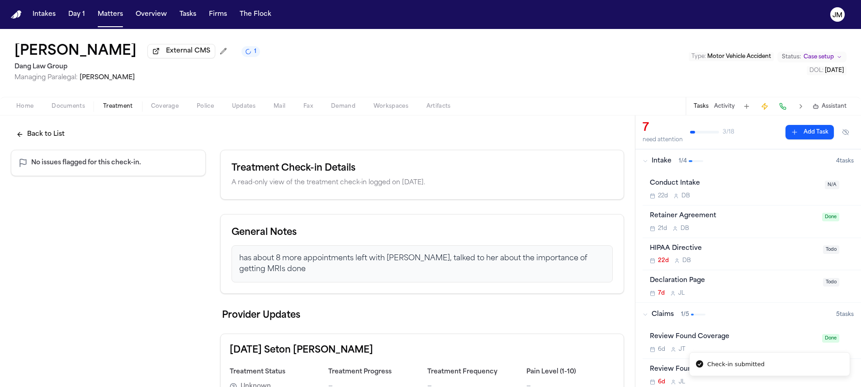
click at [63, 141] on button "Back to List" at bounding box center [40, 134] width 59 height 16
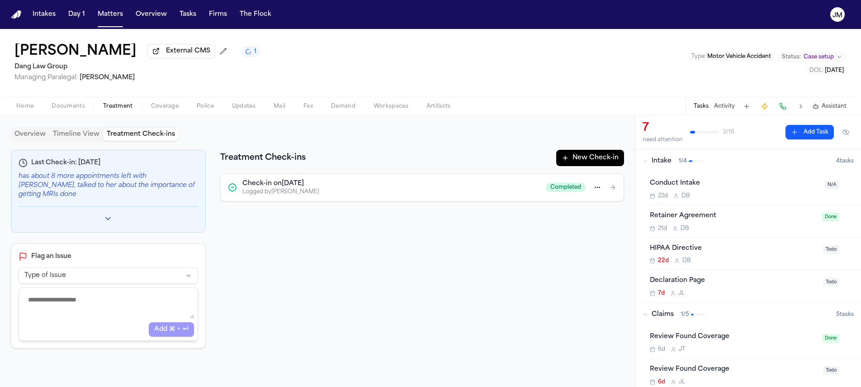
click at [31, 137] on button "Overview" at bounding box center [30, 134] width 38 height 13
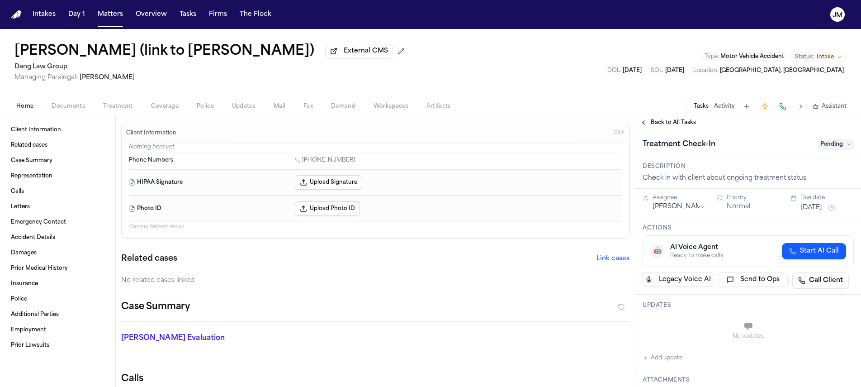
click at [114, 109] on span "Treatment" at bounding box center [118, 106] width 30 height 7
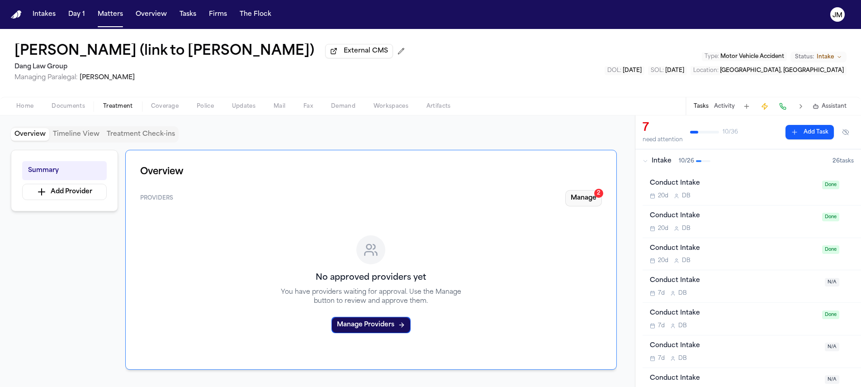
click at [574, 202] on button "Manage 2" at bounding box center [583, 198] width 37 height 16
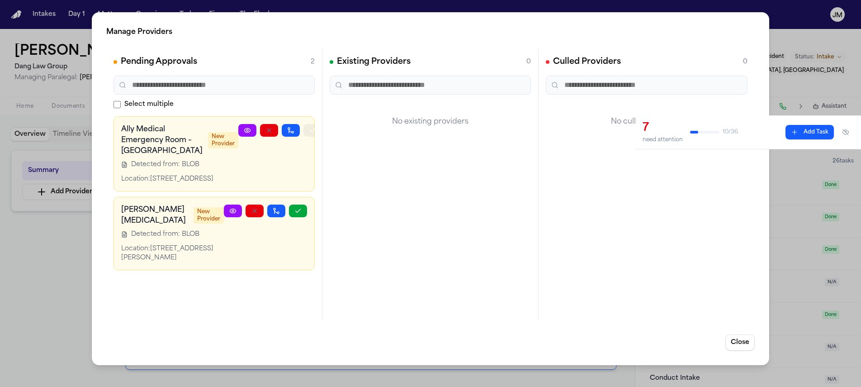
click at [309, 129] on icon "button" at bounding box center [312, 130] width 7 height 7
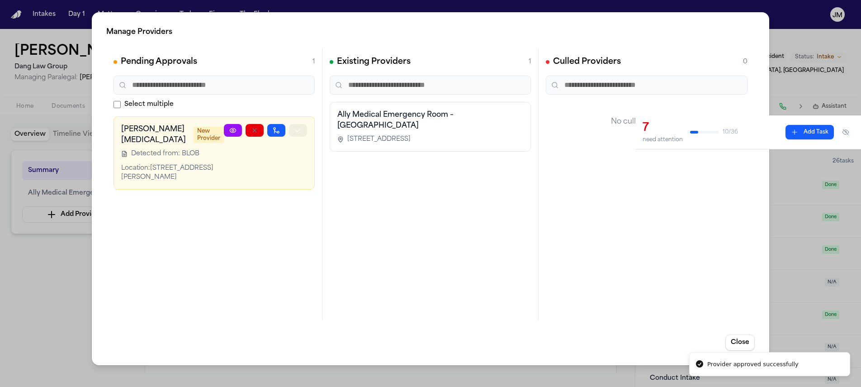
click at [296, 129] on icon "button" at bounding box center [297, 130] width 7 height 7
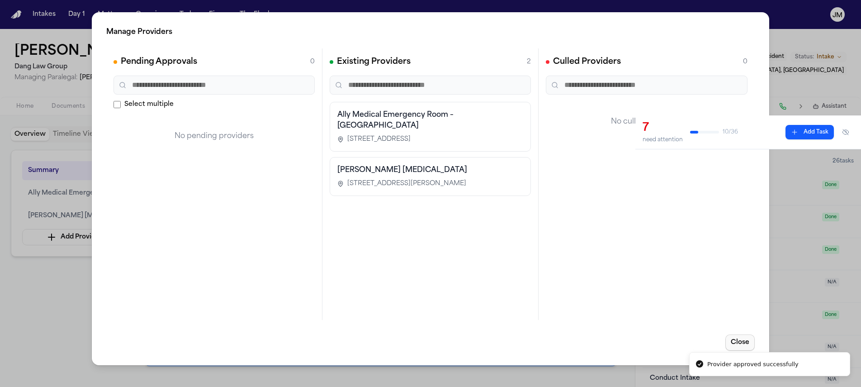
click at [739, 343] on button "Close" at bounding box center [739, 342] width 29 height 16
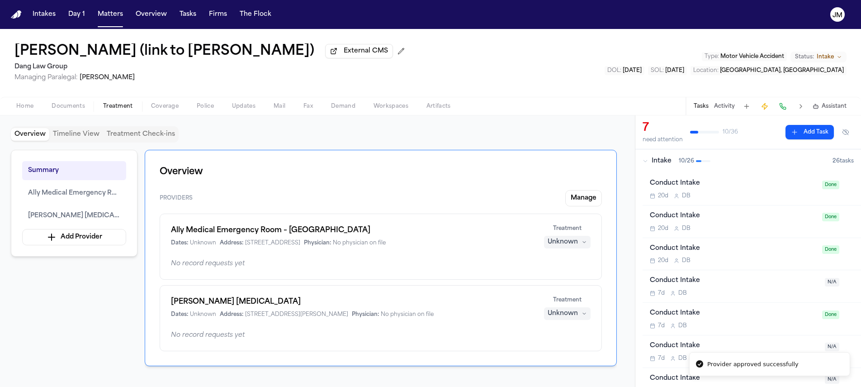
click at [133, 133] on button "Treatment Check-ins" at bounding box center [140, 134] width 75 height 13
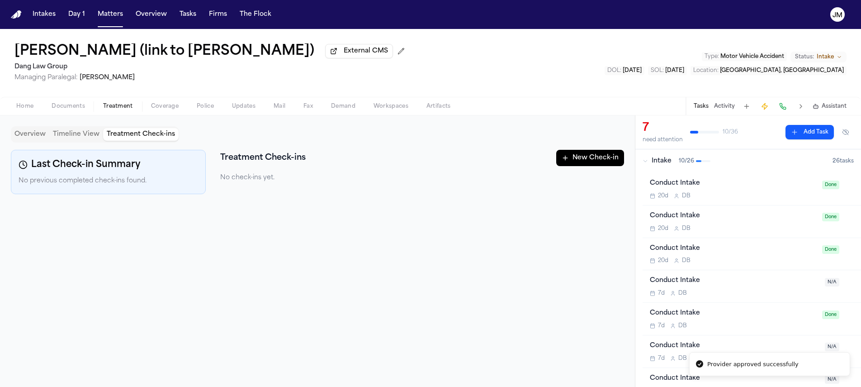
click at [565, 161] on icon "button" at bounding box center [564, 157] width 7 height 7
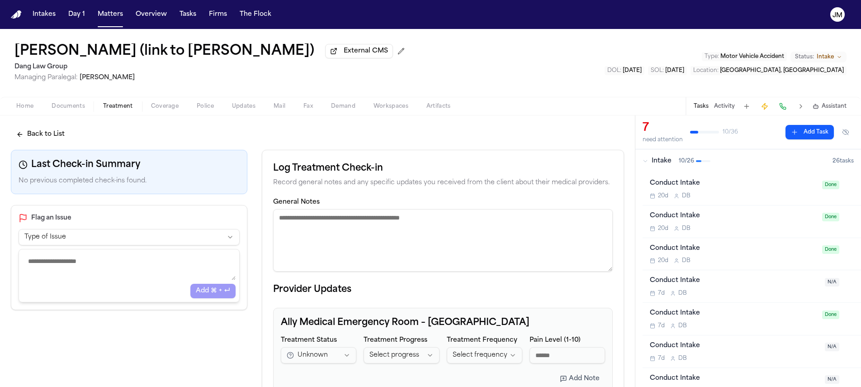
click at [317, 230] on textarea "General Notes" at bounding box center [443, 240] width 340 height 62
paste textarea "**********"
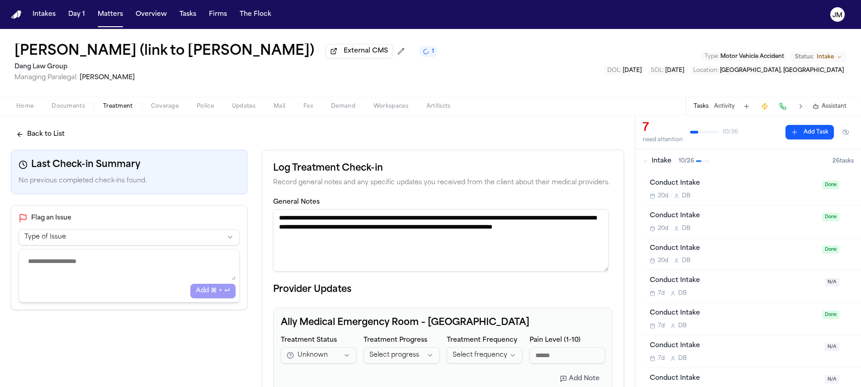
drag, startPoint x: 438, startPoint y: 220, endPoint x: 377, endPoint y: 221, distance: 61.0
click at [377, 221] on textarea "**********" at bounding box center [440, 240] width 335 height 62
drag, startPoint x: 391, startPoint y: 220, endPoint x: 373, endPoint y: 222, distance: 18.2
click at [373, 222] on textarea "**********" at bounding box center [440, 240] width 335 height 62
drag, startPoint x: 396, startPoint y: 221, endPoint x: 375, endPoint y: 221, distance: 21.2
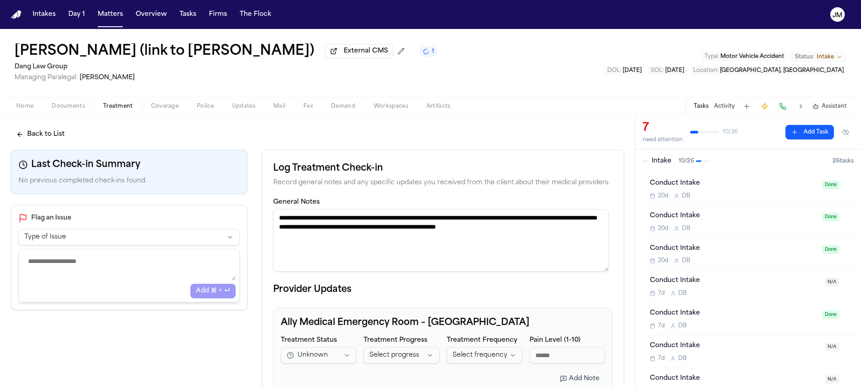
click at [375, 221] on textarea "**********" at bounding box center [440, 240] width 335 height 62
drag, startPoint x: 425, startPoint y: 230, endPoint x: 316, endPoint y: 231, distance: 109.0
click at [316, 231] on textarea "**********" at bounding box center [440, 240] width 335 height 62
drag, startPoint x: 434, startPoint y: 230, endPoint x: 414, endPoint y: 228, distance: 20.0
click at [414, 228] on textarea "**********" at bounding box center [440, 240] width 335 height 62
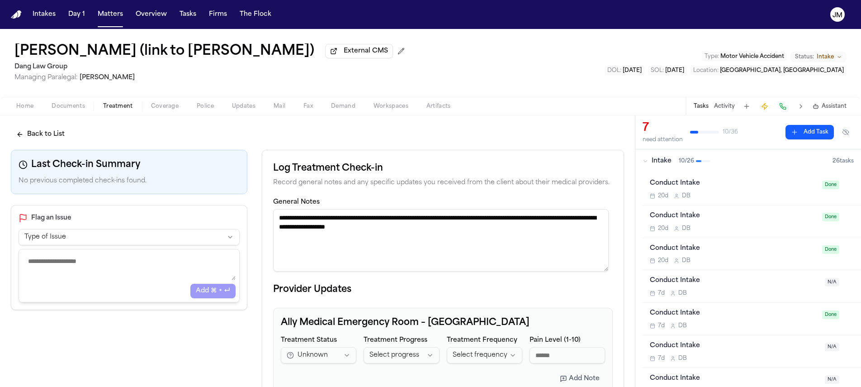
click at [508, 226] on textarea "**********" at bounding box center [440, 240] width 335 height 62
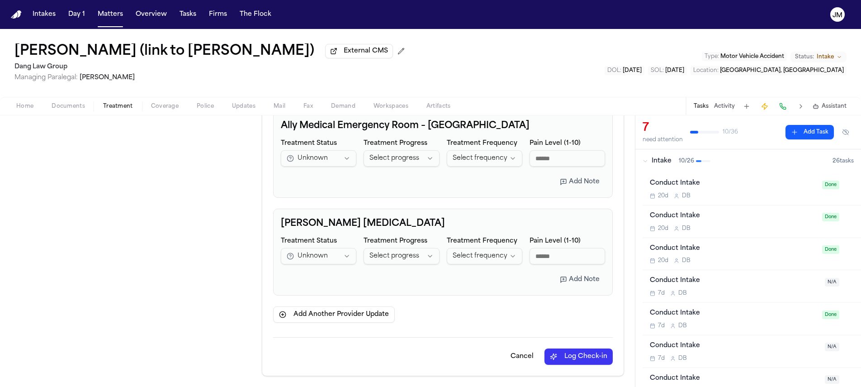
type textarea "**********"
click at [560, 355] on button "Log Check-in" at bounding box center [578, 356] width 68 height 16
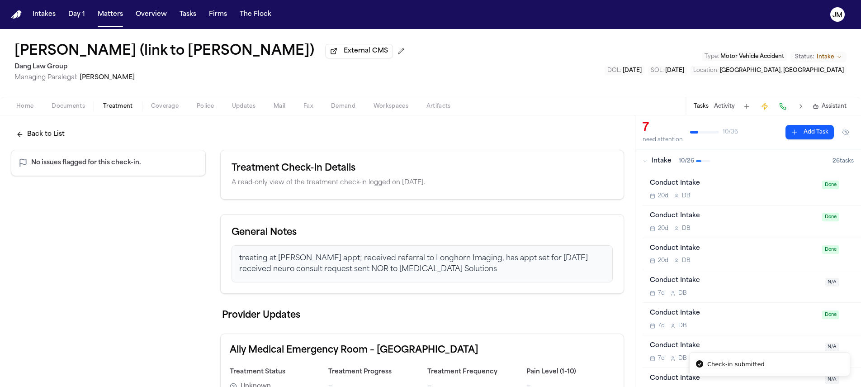
click at [34, 140] on button "Back to List" at bounding box center [40, 134] width 59 height 16
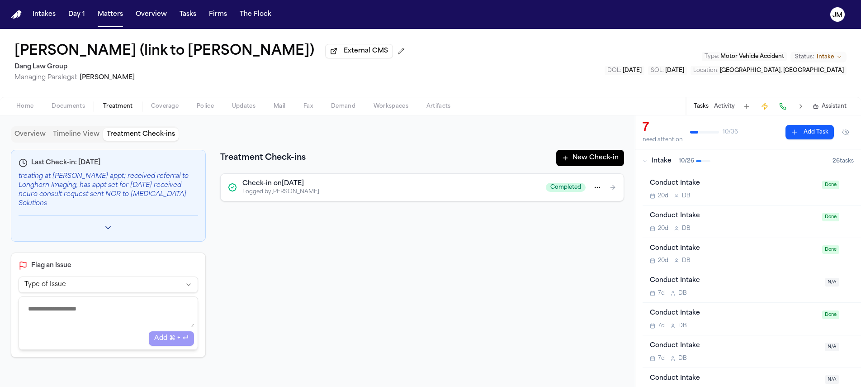
click at [30, 110] on span "Home" at bounding box center [24, 106] width 17 height 7
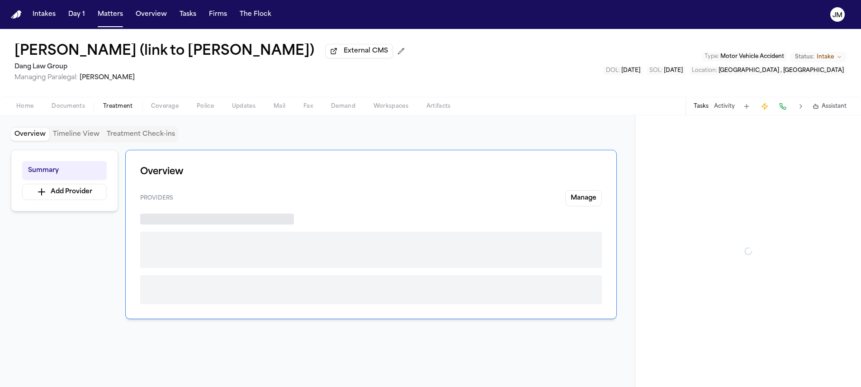
click at [125, 107] on span "Treatment" at bounding box center [118, 106] width 30 height 7
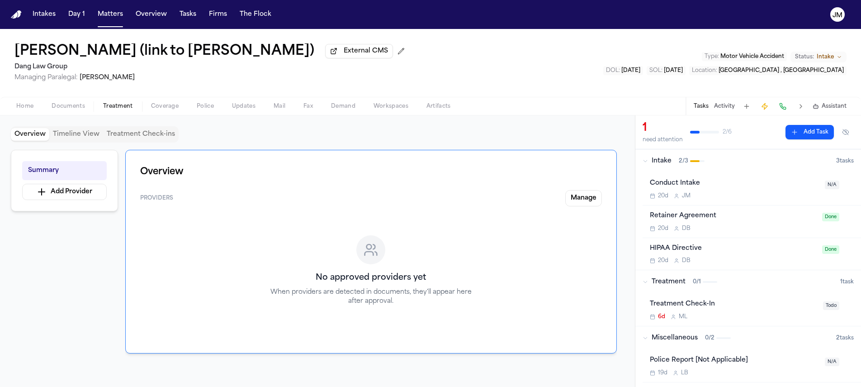
click at [128, 141] on button "Treatment Check-ins" at bounding box center [140, 134] width 75 height 13
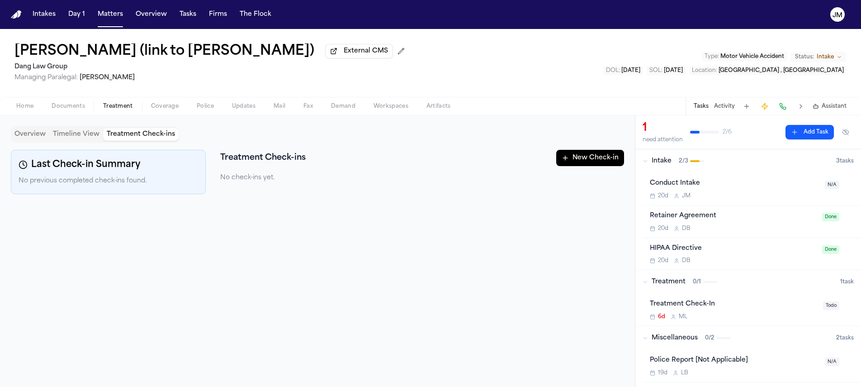
click at [588, 160] on button "New Check-in" at bounding box center [590, 158] width 68 height 16
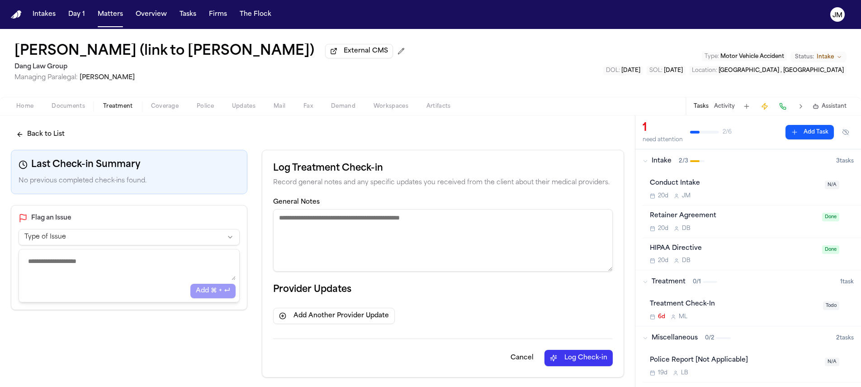
click at [325, 229] on textarea "General Notes" at bounding box center [443, 240] width 340 height 62
paste textarea "**********"
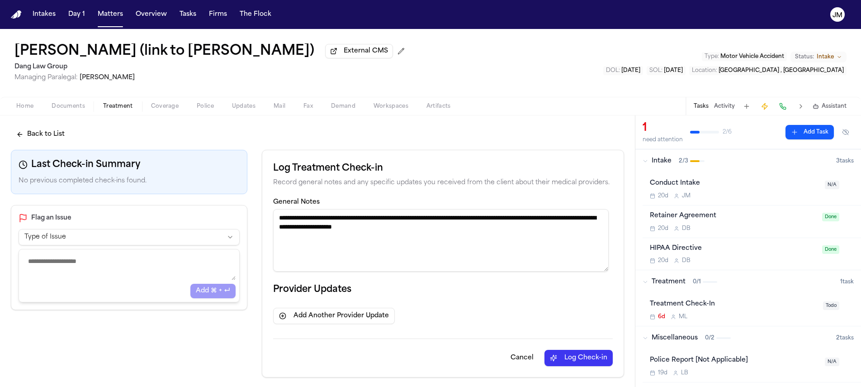
drag, startPoint x: 323, startPoint y: 219, endPoint x: 338, endPoint y: 230, distance: 18.2
click at [323, 219] on textarea "**********" at bounding box center [440, 240] width 335 height 62
drag, startPoint x: 398, startPoint y: 229, endPoint x: 375, endPoint y: 233, distance: 23.8
click at [375, 233] on textarea "**********" at bounding box center [440, 240] width 335 height 62
drag, startPoint x: 599, startPoint y: 219, endPoint x: 431, endPoint y: 221, distance: 167.7
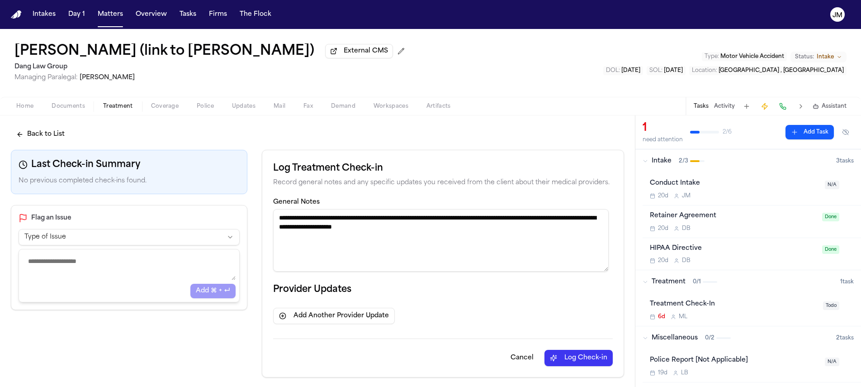
click at [431, 221] on textarea "**********" at bounding box center [440, 240] width 335 height 62
type textarea "**********"
click at [557, 354] on button "Log Check-in" at bounding box center [578, 357] width 68 height 16
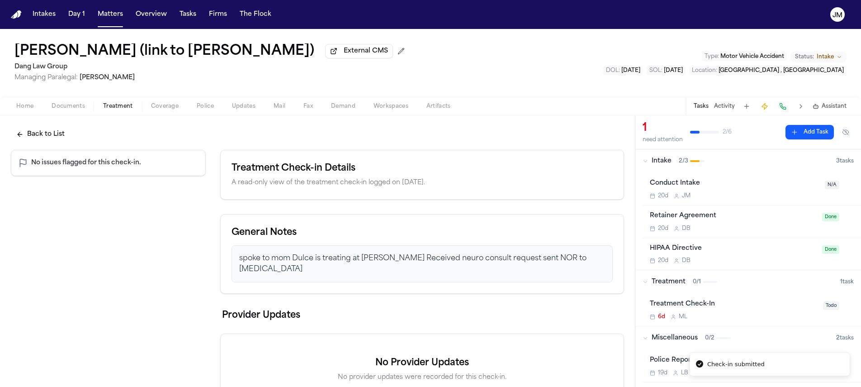
click at [71, 134] on div "Back to List No issues flagged for this check-in. Treatment Check-in Details A …" at bounding box center [317, 265] width 635 height 300
click at [66, 134] on button "Back to List" at bounding box center [40, 134] width 59 height 16
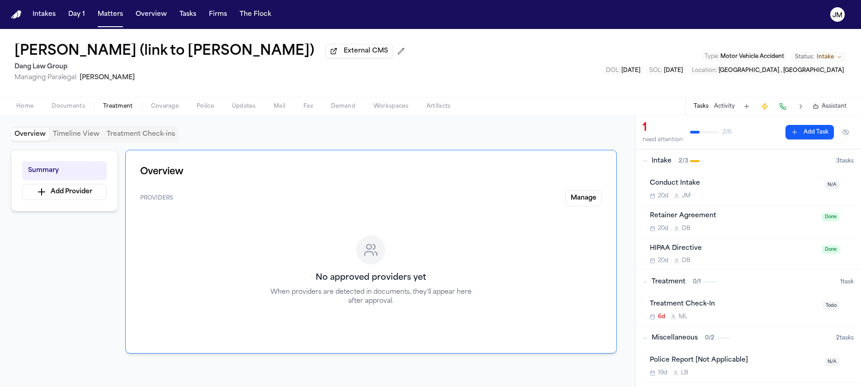
click at [24, 139] on button "Overview" at bounding box center [30, 134] width 38 height 13
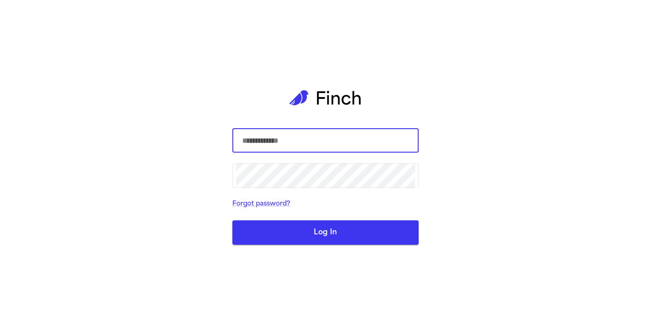
type input "**********"
click at [266, 217] on form "**********" at bounding box center [325, 186] width 186 height 117
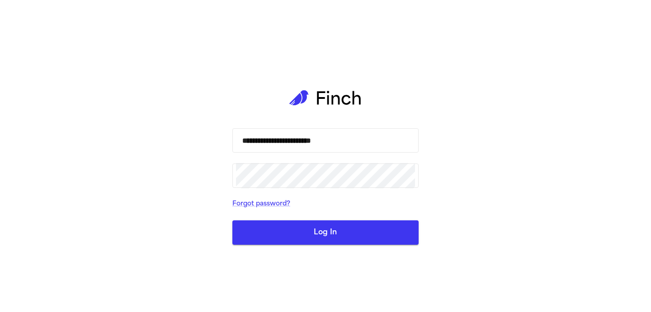
click at [266, 228] on button "Log In" at bounding box center [325, 233] width 186 height 24
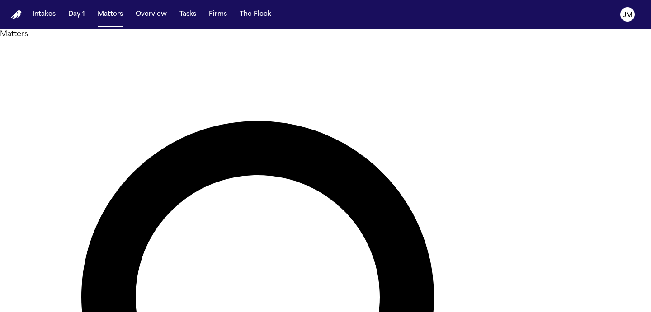
type input "*****"
